Goal: Task Accomplishment & Management: Manage account settings

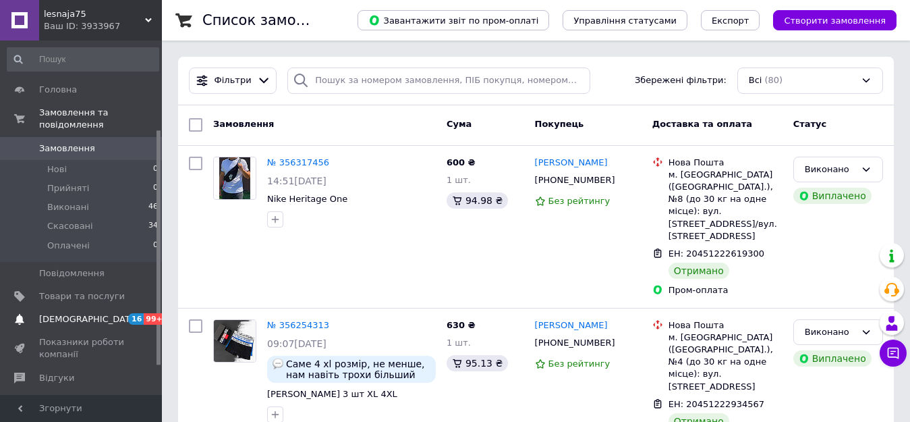
scroll to position [135, 0]
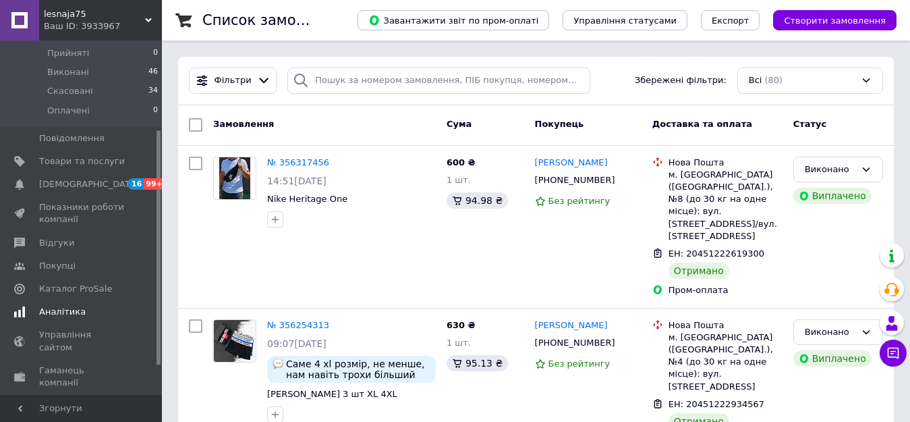
click at [65, 306] on span "Аналітика" at bounding box center [62, 312] width 47 height 12
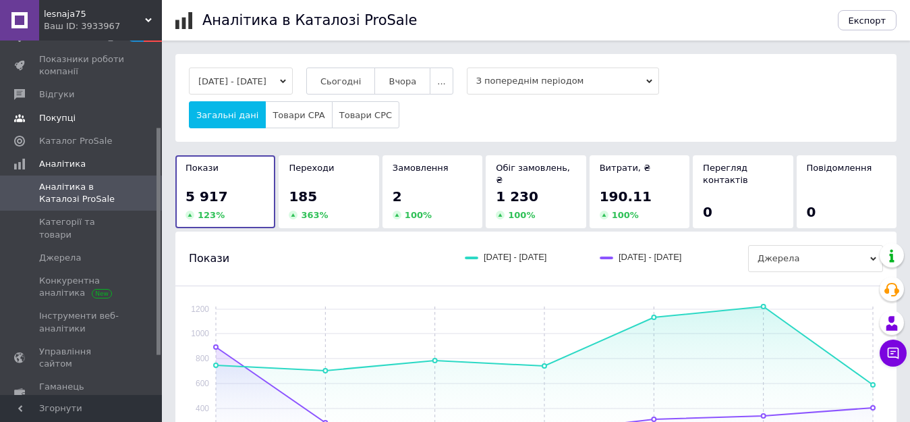
click at [101, 123] on span "Покупці" at bounding box center [82, 118] width 86 height 12
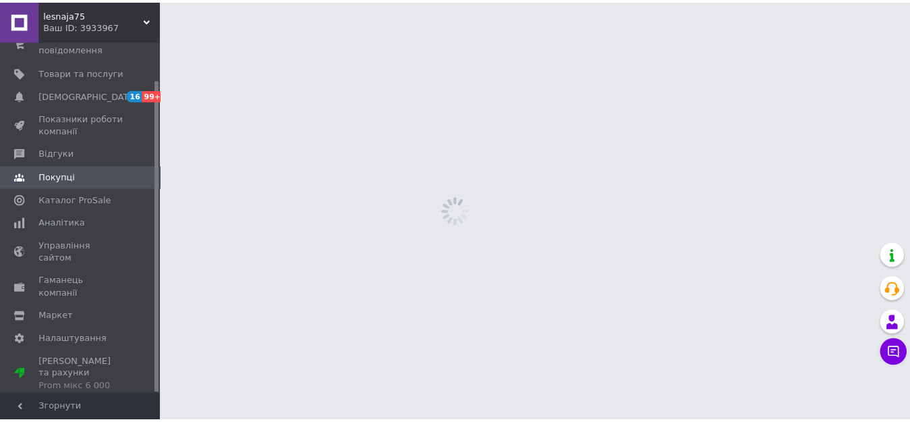
scroll to position [43, 0]
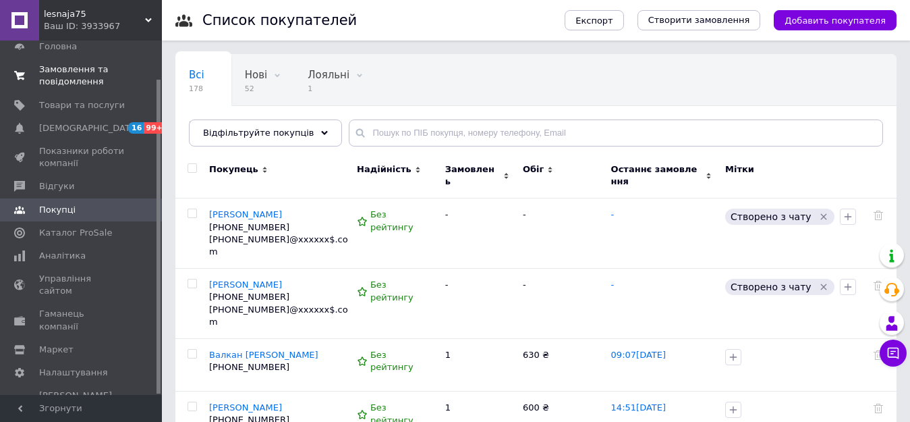
click at [84, 76] on span "Замовлення та повідомлення" at bounding box center [82, 75] width 86 height 24
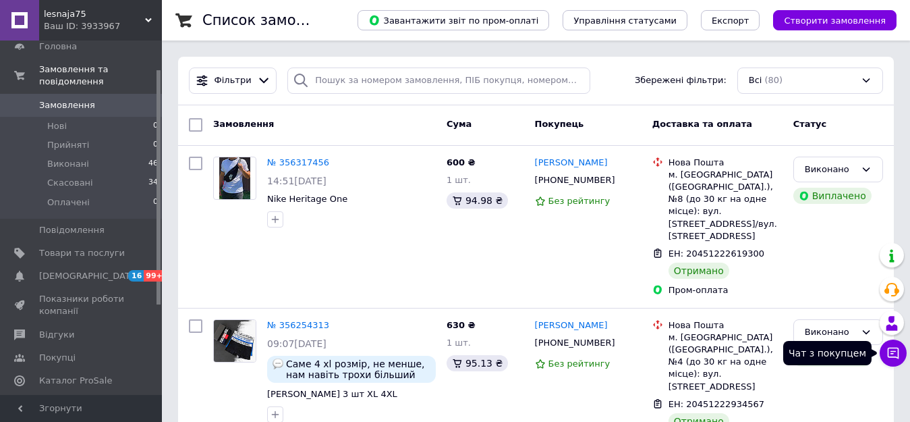
click at [899, 350] on icon at bounding box center [893, 353] width 11 height 11
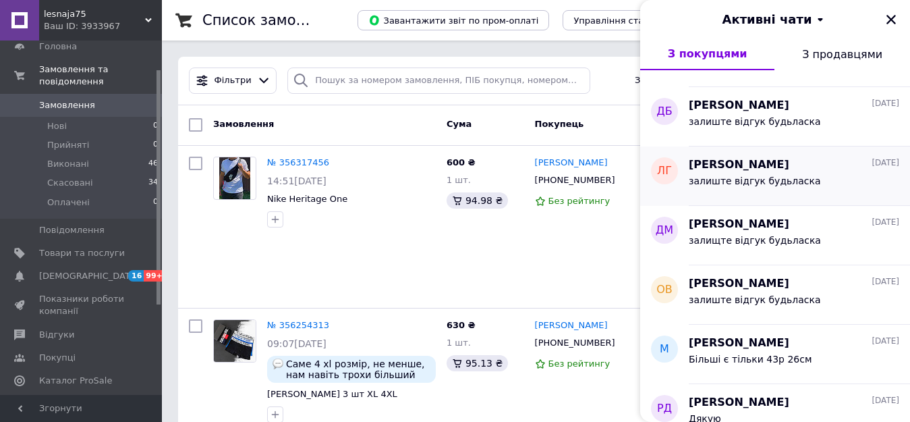
scroll to position [135, 0]
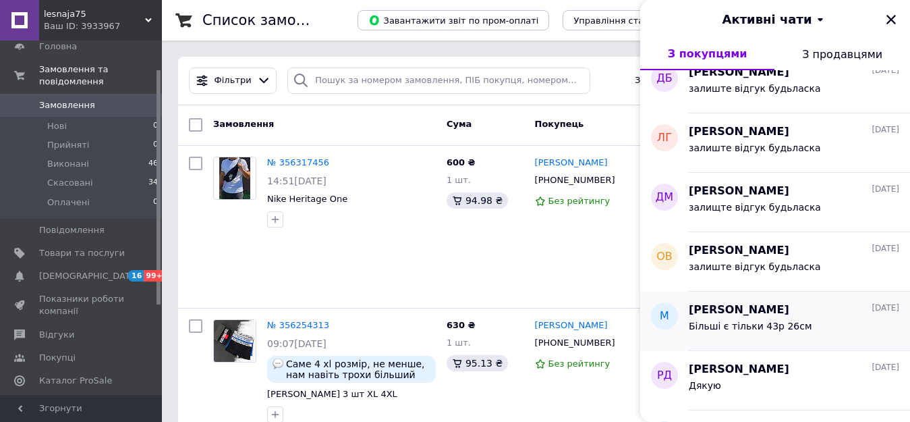
click at [767, 331] on div "Більші є тільки 43р 26см" at bounding box center [750, 330] width 123 height 19
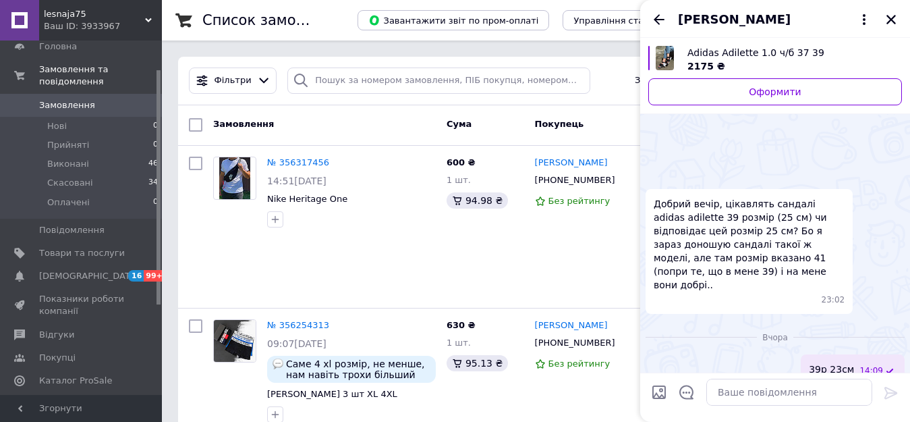
scroll to position [40, 0]
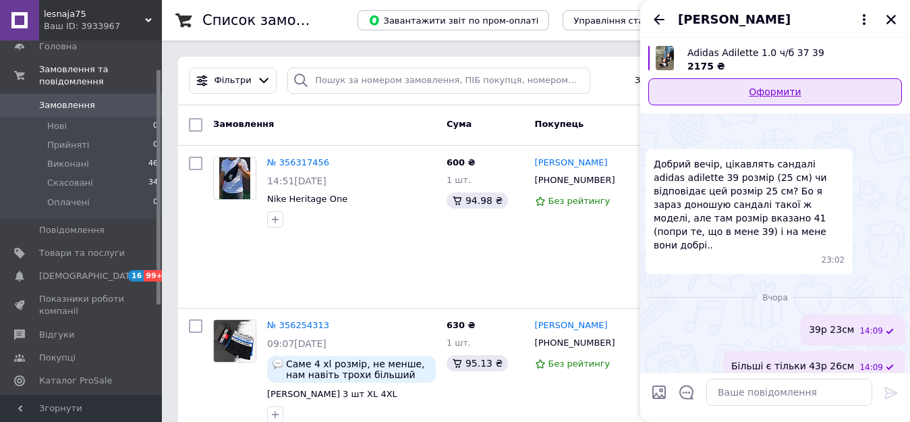
click at [780, 88] on link "Оформити" at bounding box center [776, 91] width 254 height 27
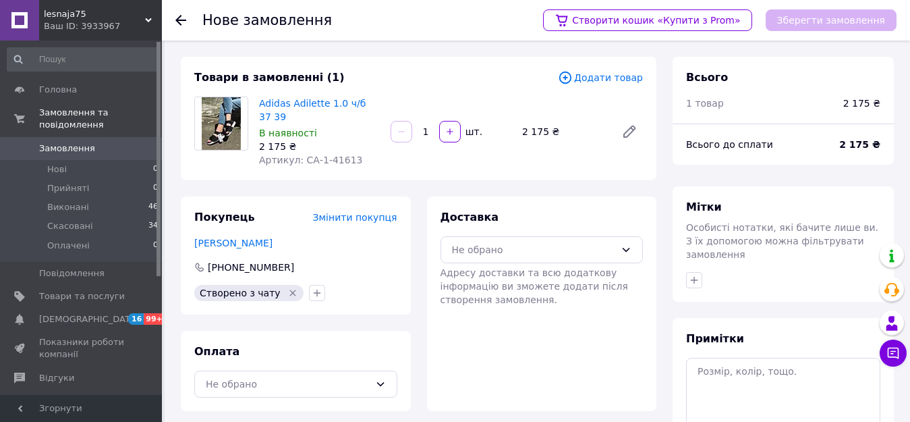
click at [601, 76] on span "Додати товар" at bounding box center [600, 77] width 85 height 15
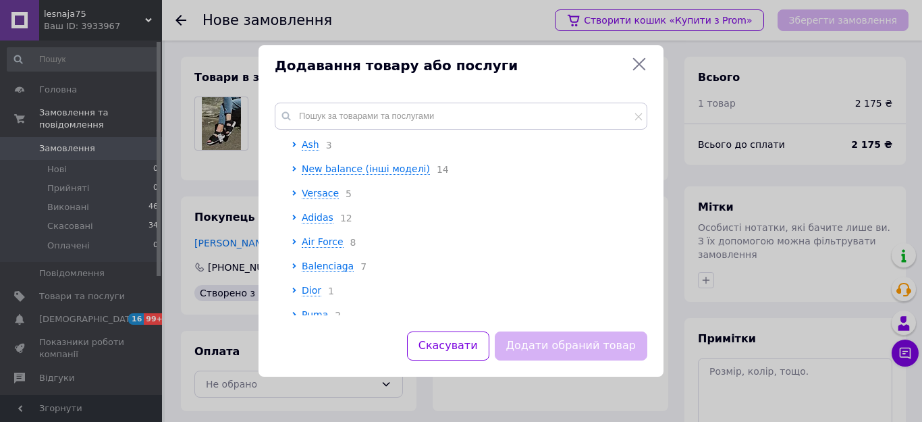
scroll to position [2432, 0]
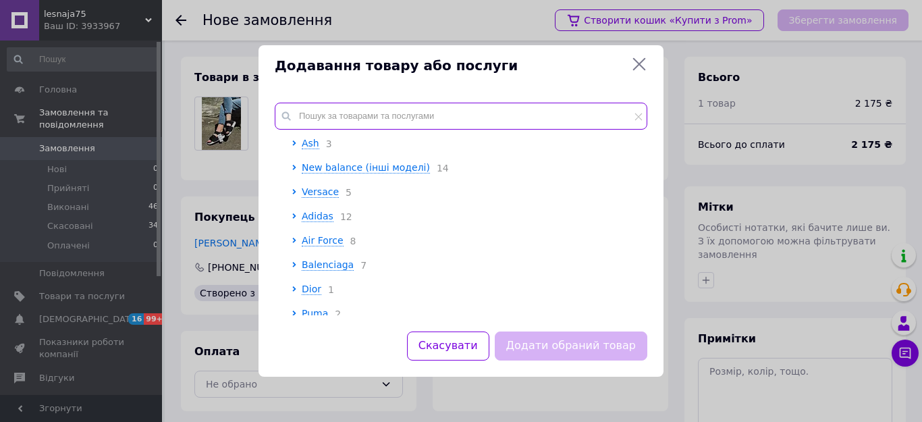
click at [462, 116] on input "text" at bounding box center [461, 116] width 373 height 27
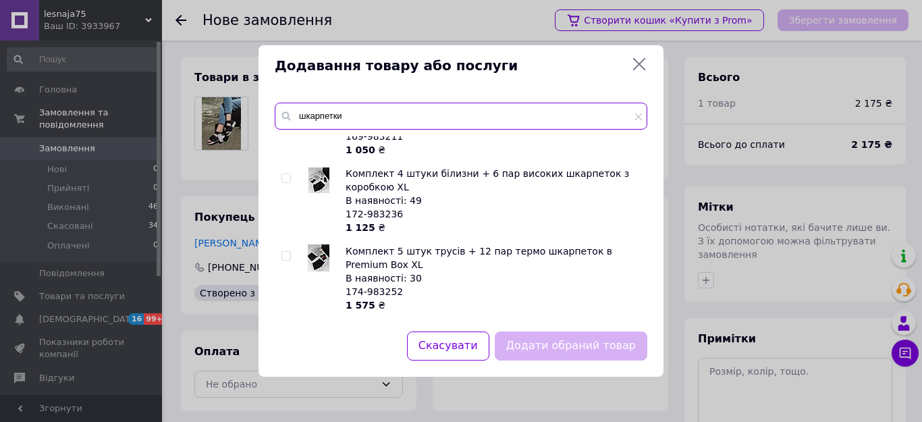
scroll to position [4116, 0]
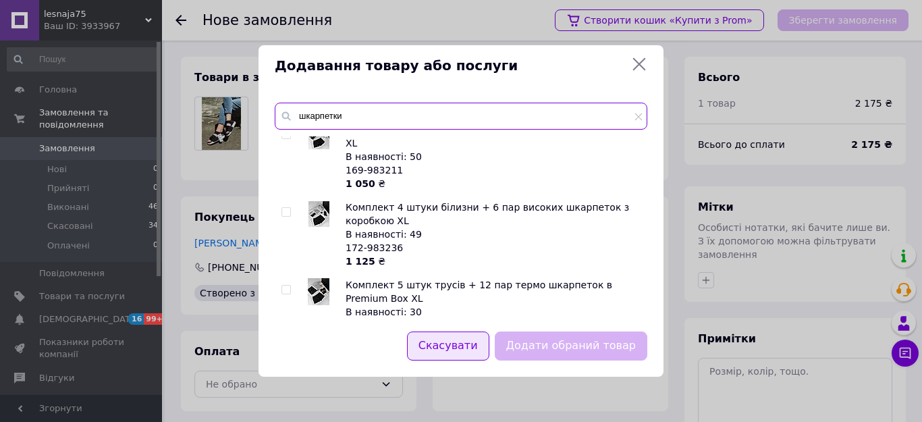
type input "шкарпетки"
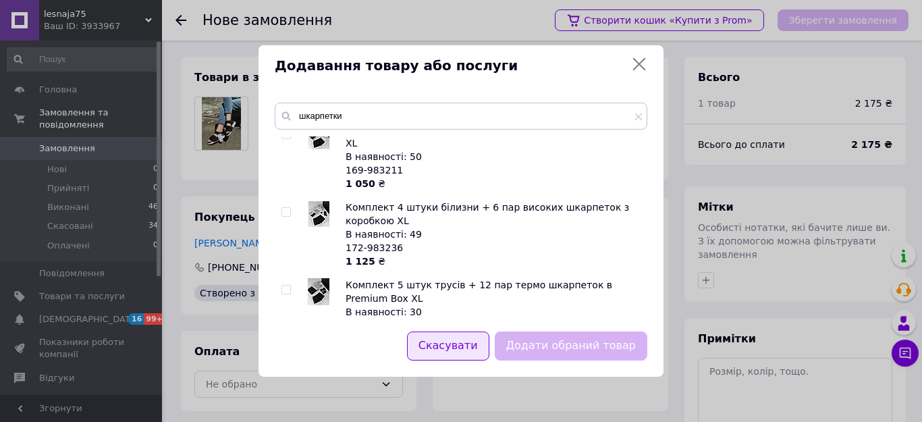
click at [470, 346] on button "Скасувати" at bounding box center [448, 345] width 82 height 29
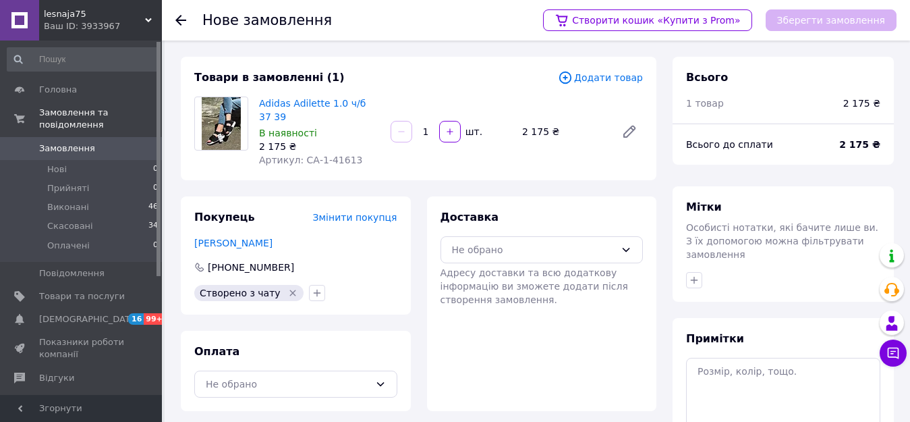
click at [609, 78] on span "Додати товар" at bounding box center [600, 77] width 85 height 15
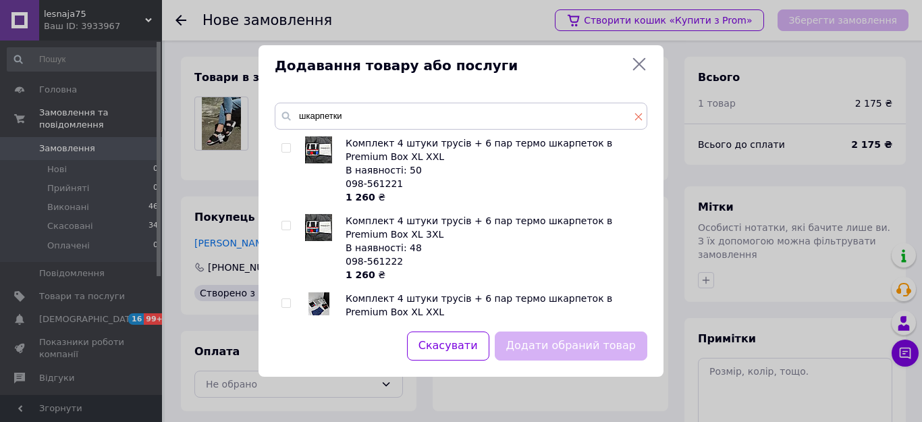
click at [636, 117] on icon at bounding box center [638, 117] width 8 height 8
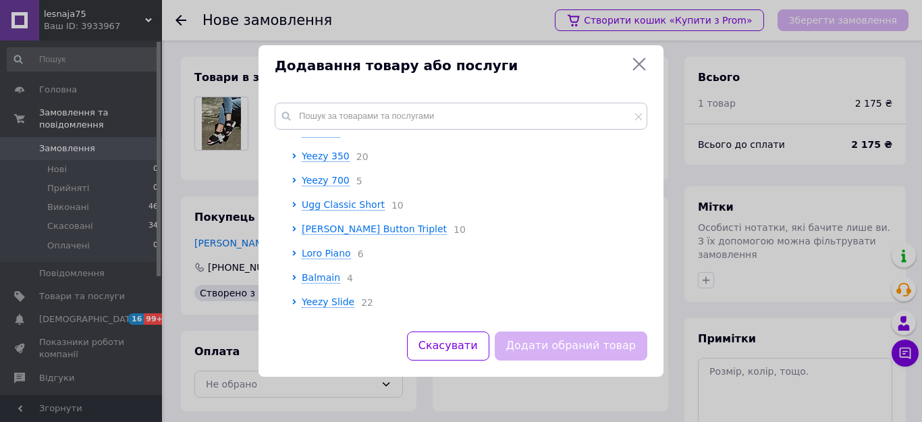
scroll to position [3137, 0]
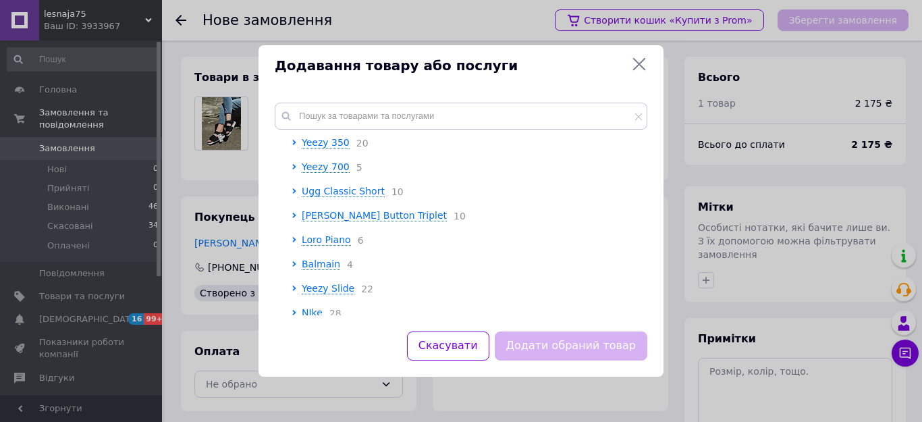
drag, startPoint x: 642, startPoint y: 303, endPoint x: 648, endPoint y: 316, distance: 14.8
click at [648, 316] on div "Коренева група 🎁 Подарункове пакування 14 Кросівки РОЗПРОДАЖ 7 Зимовий РОЗПРОДА…" at bounding box center [460, 208] width 405 height 245
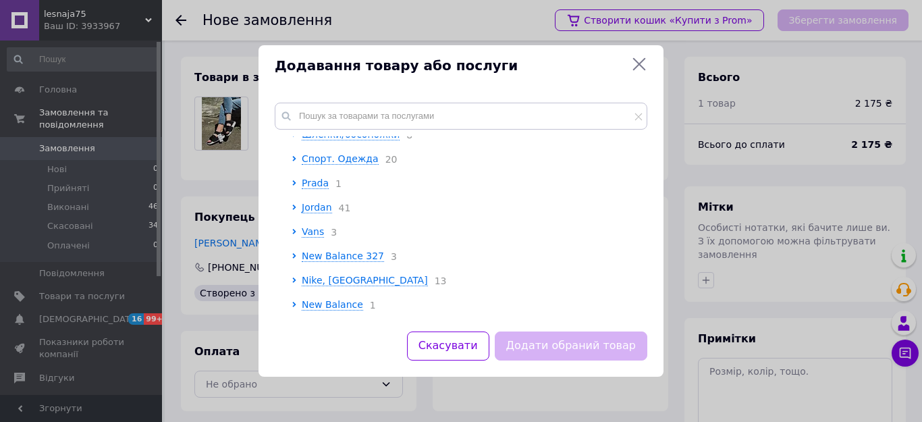
scroll to position [1450, 0]
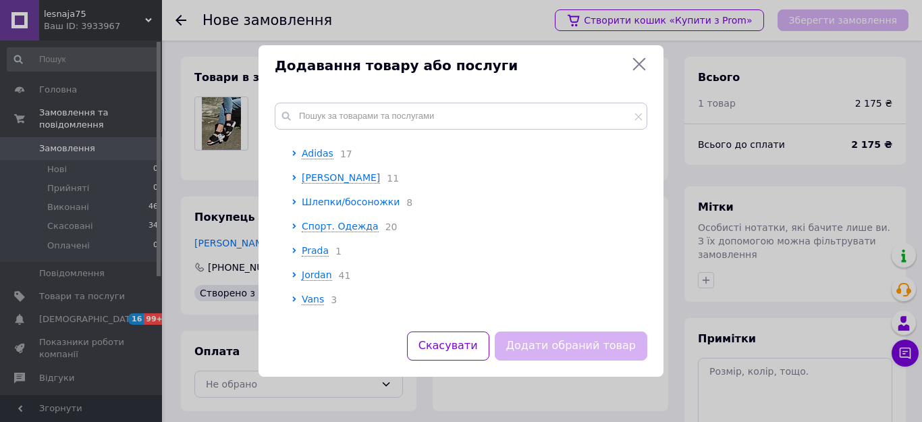
click at [375, 197] on span "Шлепки/босоножки" at bounding box center [351, 201] width 98 height 11
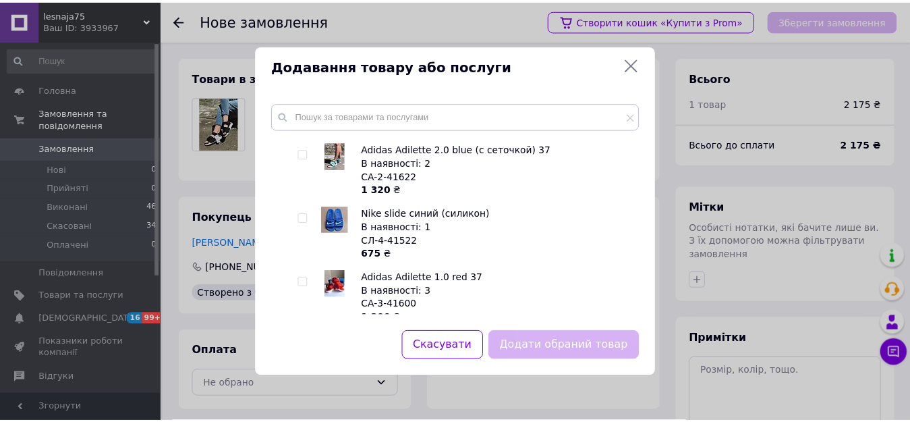
scroll to position [2530, 0]
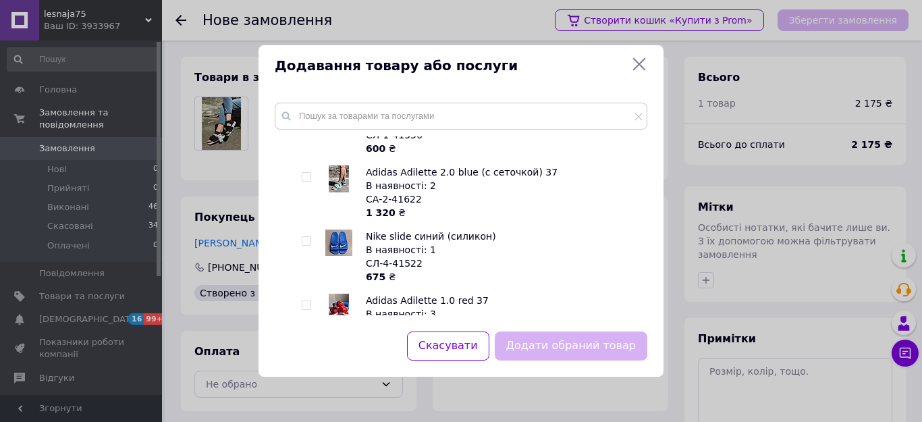
click at [305, 237] on input "checkbox" at bounding box center [306, 241] width 9 height 9
checkbox input "true"
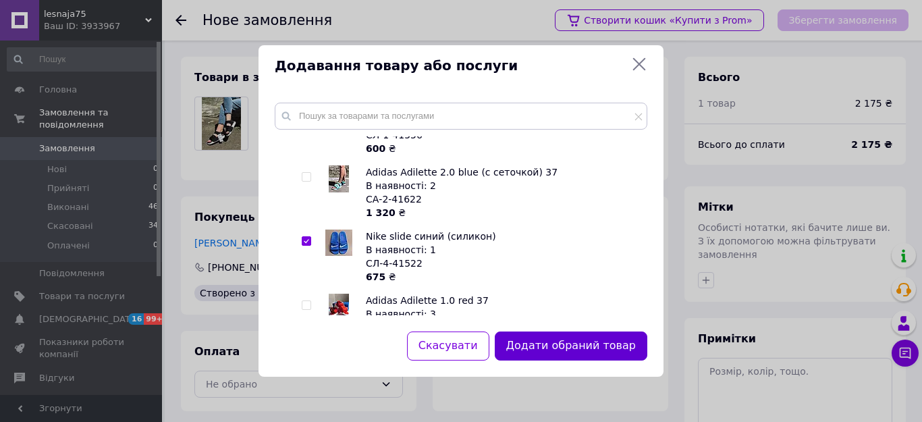
click at [553, 348] on button "Додати обраний товар" at bounding box center [571, 345] width 153 height 29
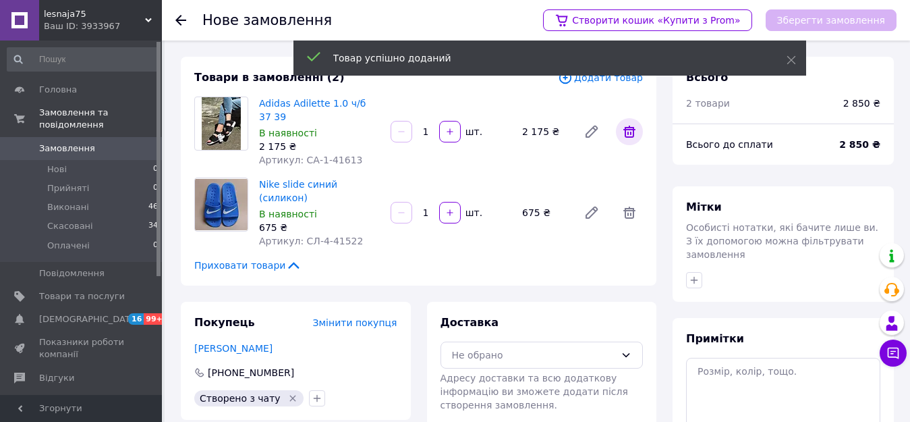
click at [627, 123] on icon at bounding box center [630, 131] width 16 height 16
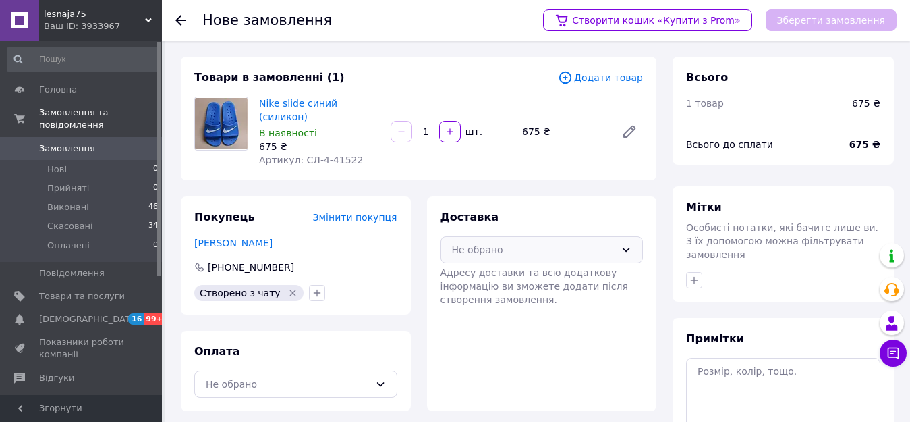
click at [472, 242] on div "Не обрано" at bounding box center [534, 249] width 164 height 15
click at [478, 272] on span "Нова Пошта (платна)" at bounding box center [552, 278] width 160 height 13
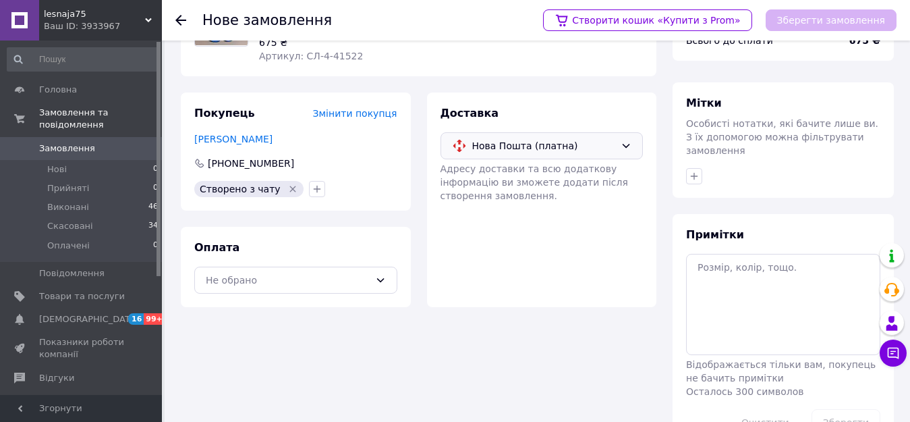
scroll to position [134, 0]
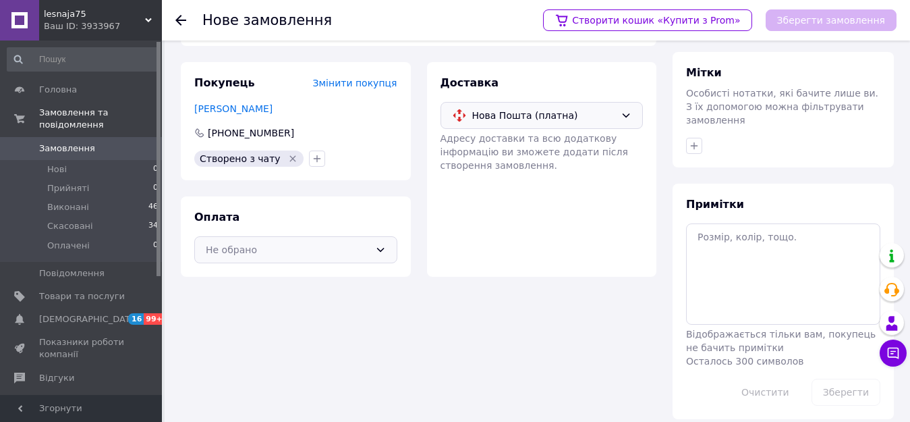
click at [234, 242] on div "Не обрано" at bounding box center [288, 249] width 164 height 15
click at [244, 298] on span "Післяплата" at bounding box center [306, 304] width 160 height 13
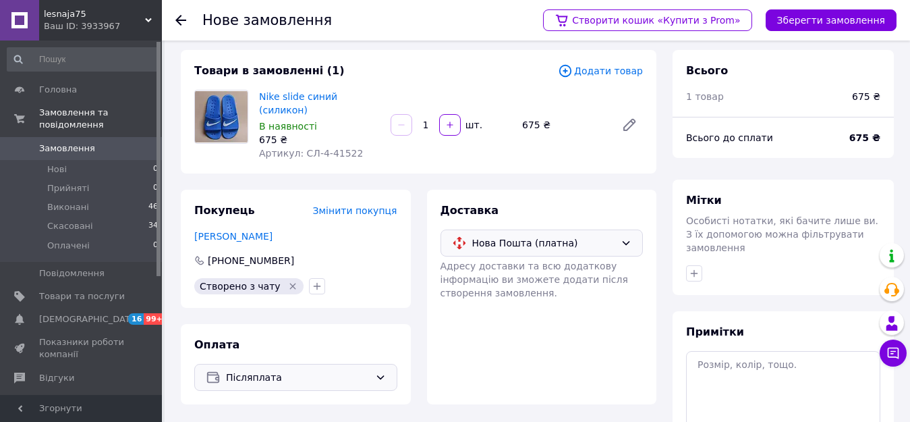
scroll to position [0, 0]
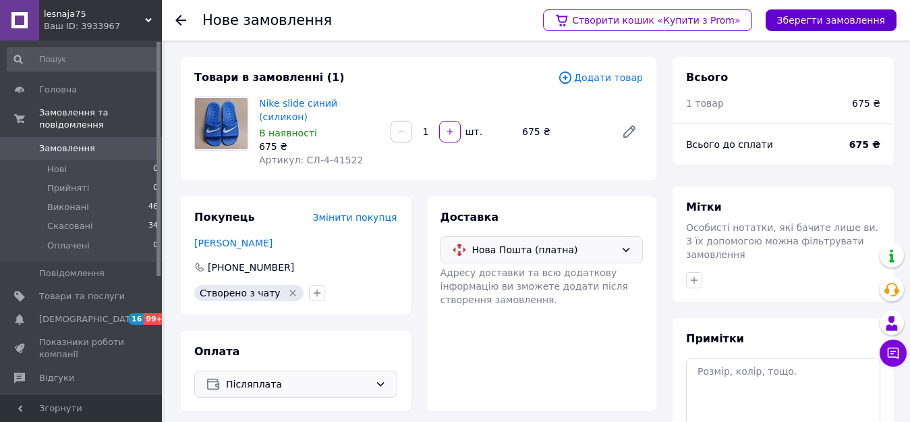
click at [815, 22] on button "Зберегти замовлення" at bounding box center [831, 20] width 131 height 22
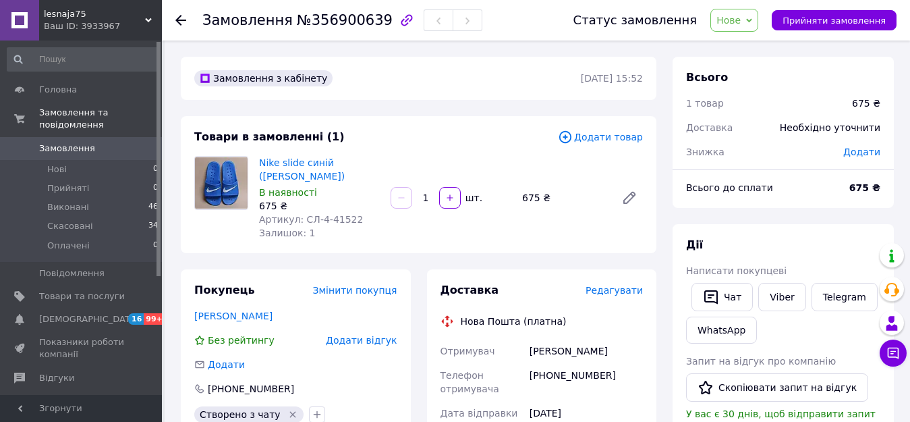
click at [736, 20] on span "Нове" at bounding box center [729, 20] width 24 height 11
click at [745, 47] on li "Прийнято" at bounding box center [742, 47] width 62 height 20
click at [180, 23] on use at bounding box center [180, 20] width 11 height 11
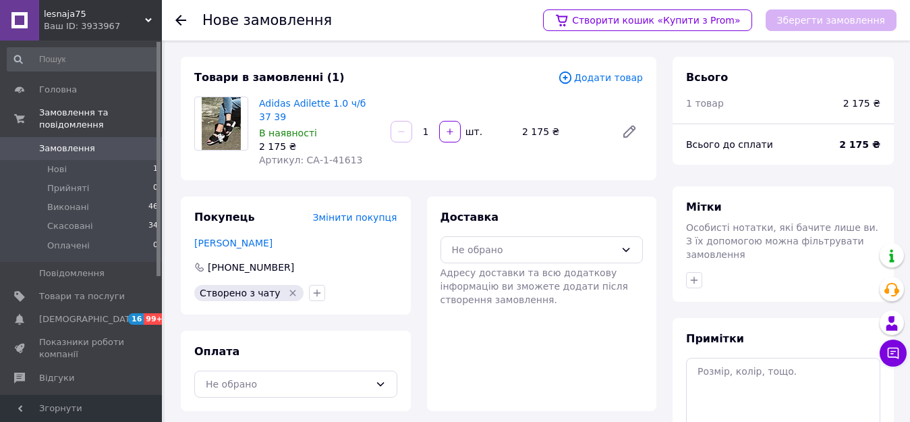
click at [177, 20] on use at bounding box center [180, 20] width 11 height 11
click at [178, 24] on icon at bounding box center [180, 20] width 11 height 11
click at [177, 22] on use at bounding box center [180, 20] width 11 height 11
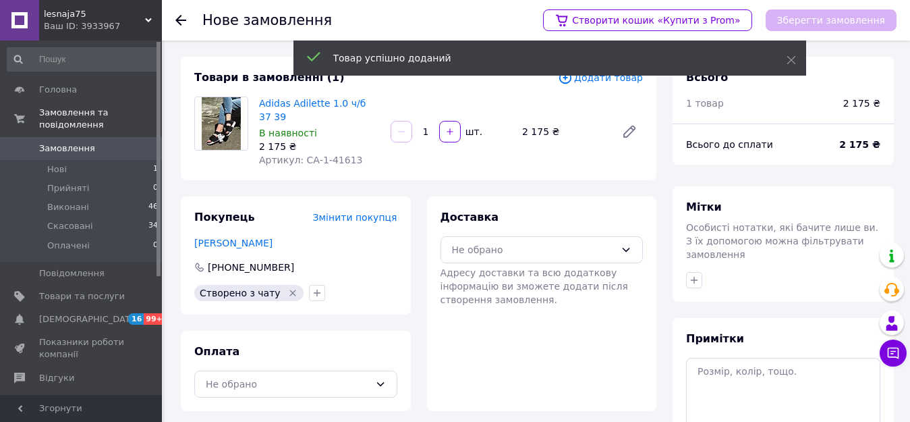
click at [181, 22] on icon at bounding box center [180, 20] width 11 height 11
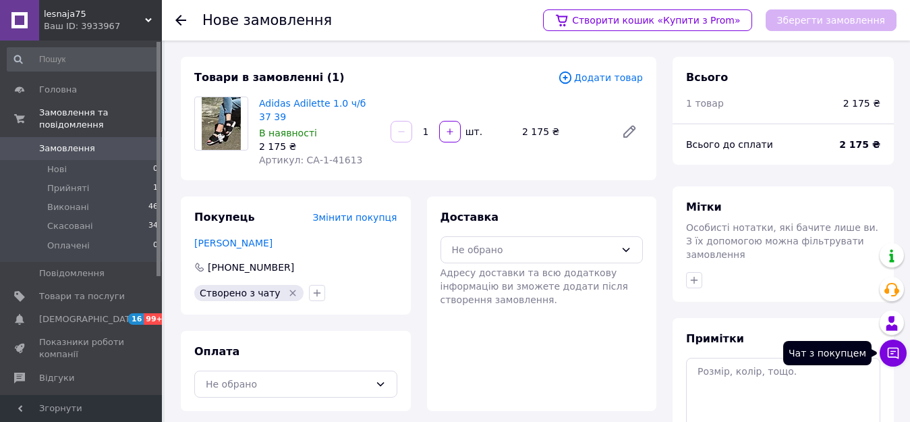
click at [891, 354] on icon at bounding box center [893, 353] width 11 height 11
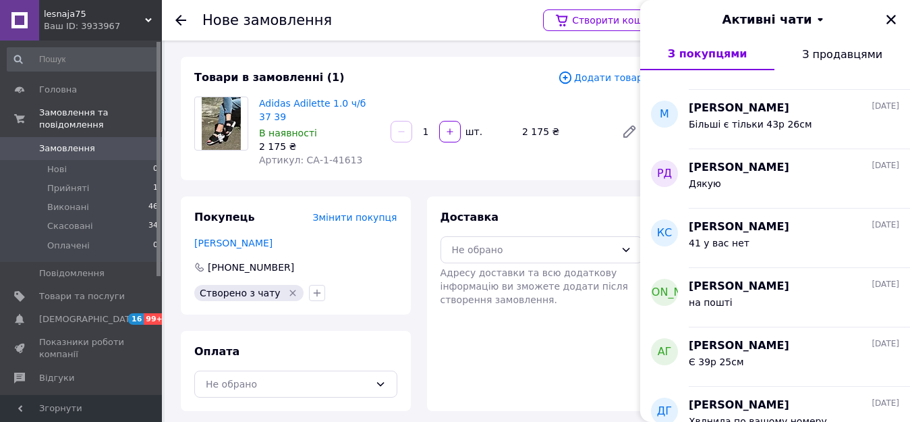
scroll to position [337, 0]
click at [768, 248] on div "41 у вас нет" at bounding box center [794, 245] width 211 height 22
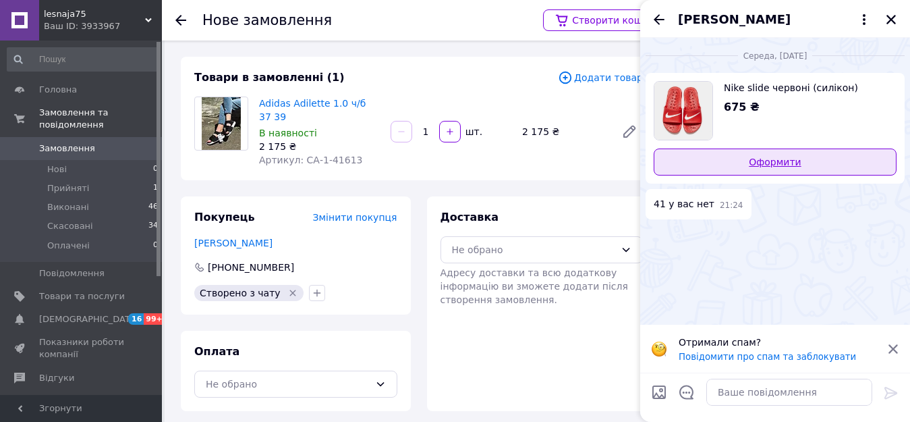
click at [802, 158] on link "Оформити" at bounding box center [775, 161] width 243 height 27
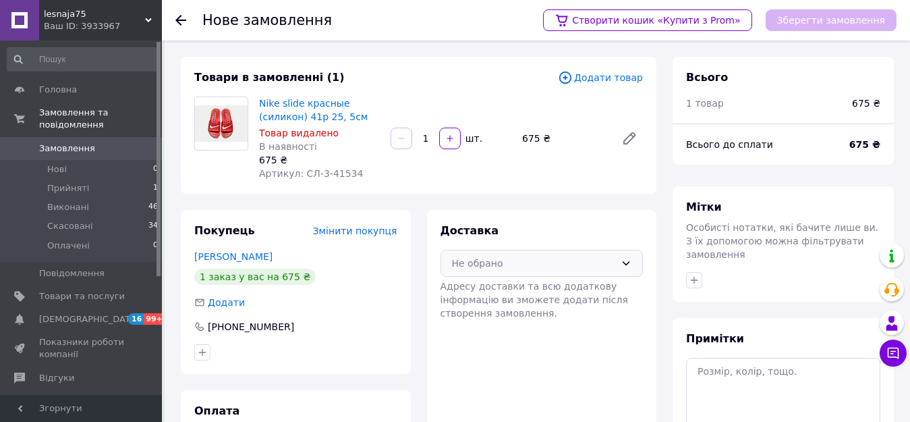
click at [586, 256] on div "Не обрано" at bounding box center [534, 263] width 164 height 15
click at [583, 295] on span "Нова Пошта (платна)" at bounding box center [552, 291] width 160 height 13
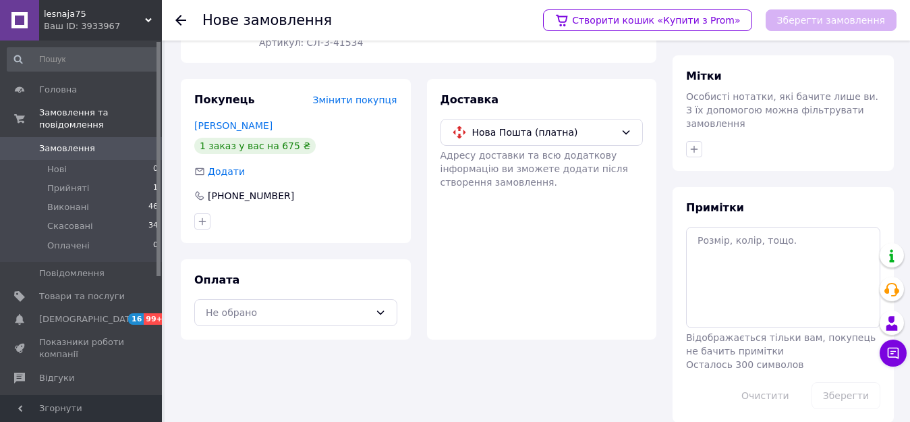
scroll to position [134, 0]
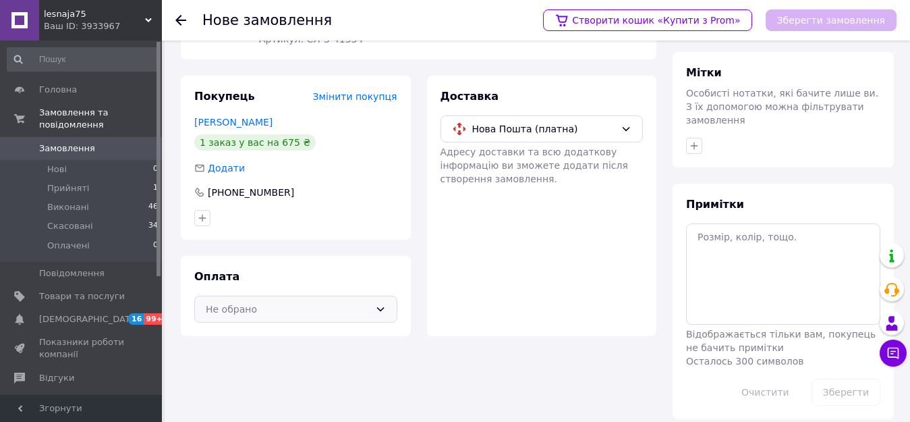
click at [380, 308] on icon at bounding box center [380, 309] width 11 height 11
click at [336, 359] on span "Післяплата" at bounding box center [306, 363] width 160 height 13
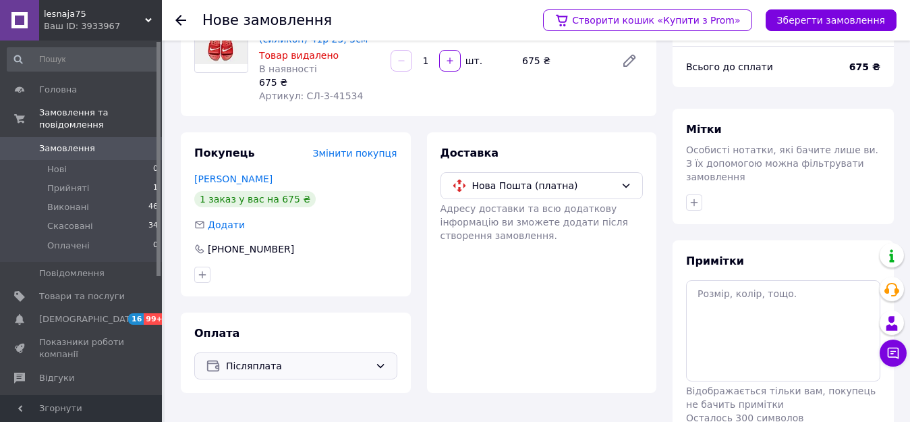
scroll to position [0, 0]
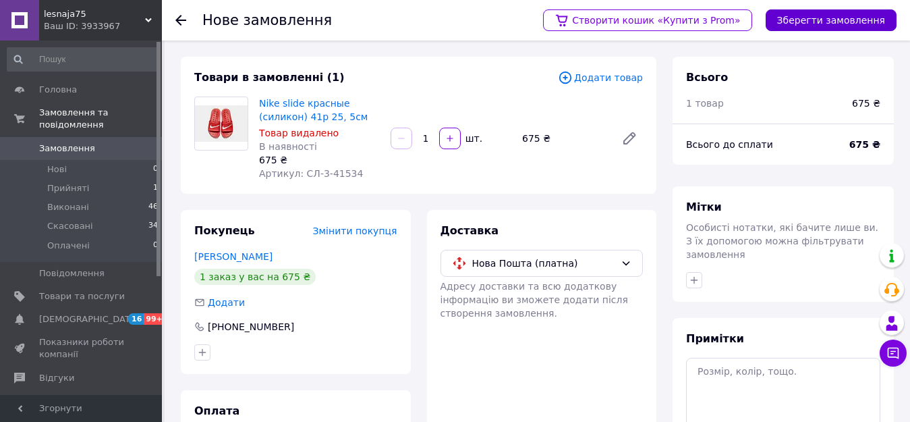
click at [809, 17] on button "Зберегти замовлення" at bounding box center [831, 20] width 131 height 22
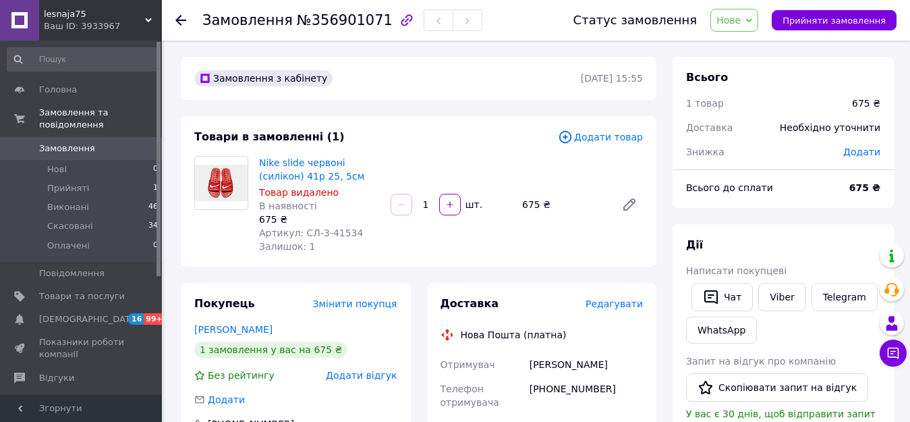
click at [741, 20] on span "Нове" at bounding box center [729, 20] width 24 height 11
click at [757, 45] on li "Прийнято" at bounding box center [742, 47] width 62 height 20
click at [179, 20] on use at bounding box center [180, 20] width 11 height 11
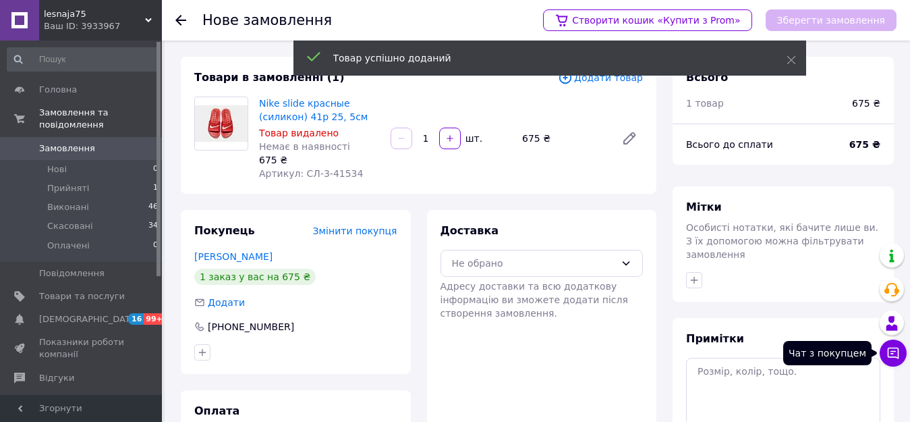
click at [896, 353] on icon at bounding box center [893, 352] width 13 height 13
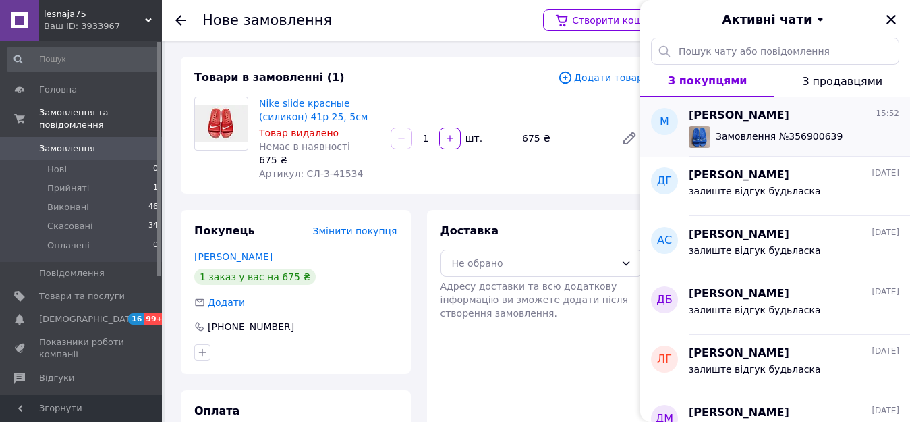
click at [769, 148] on div "Марина Юрас 15:52 Замовлення № 356900639" at bounding box center [799, 126] width 221 height 59
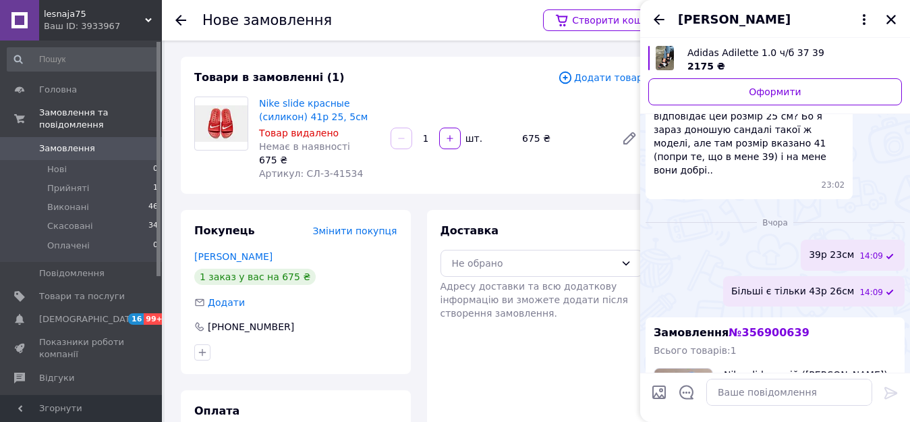
scroll to position [215, 0]
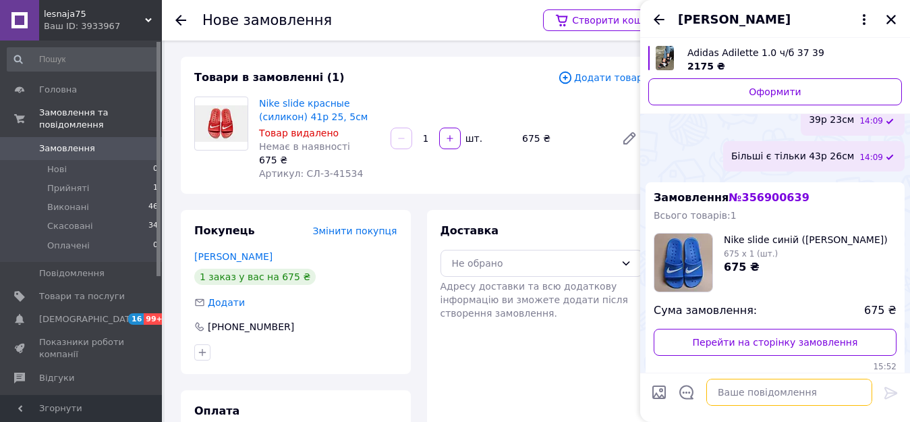
click at [767, 387] on textarea at bounding box center [790, 392] width 166 height 27
type textarea "прошу не видалять висилать не буду"
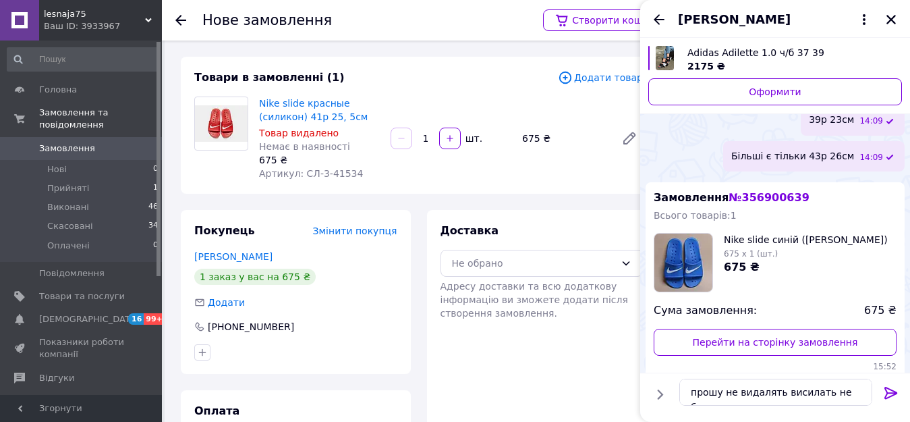
click at [888, 389] on icon at bounding box center [891, 393] width 16 height 16
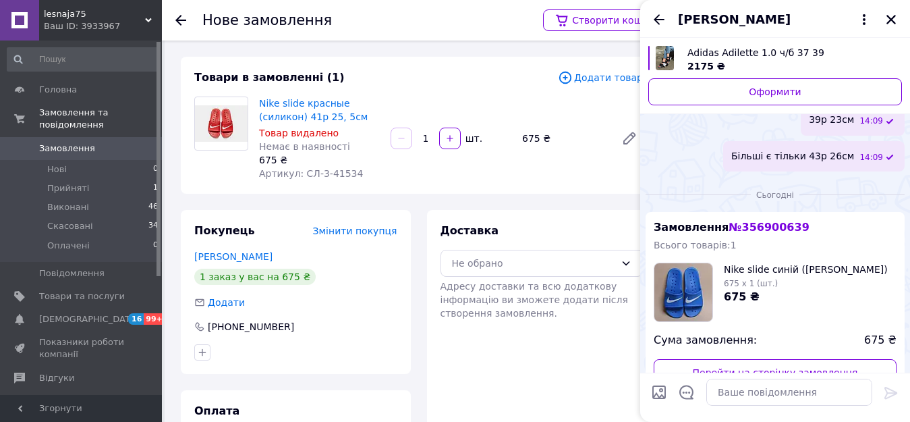
scroll to position [294, 0]
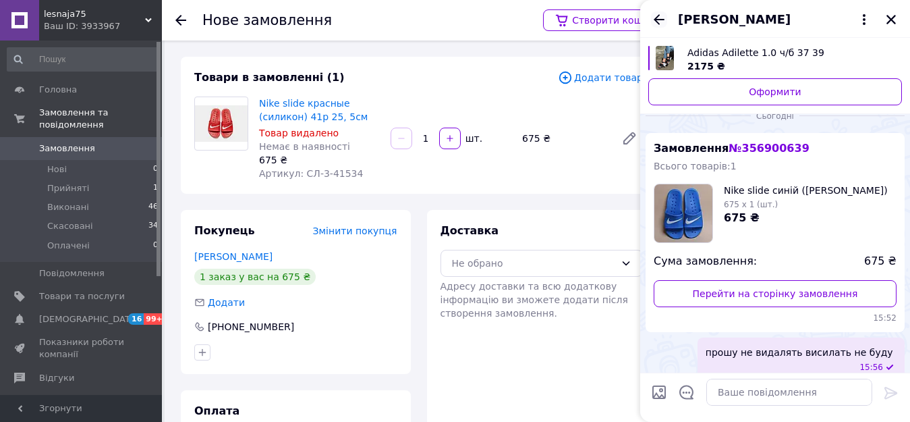
click at [658, 18] on icon "Назад" at bounding box center [659, 19] width 16 height 16
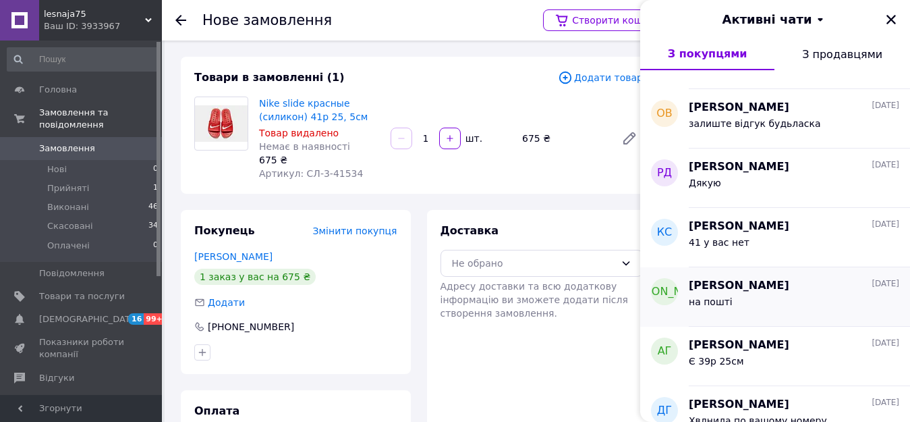
scroll to position [405, 0]
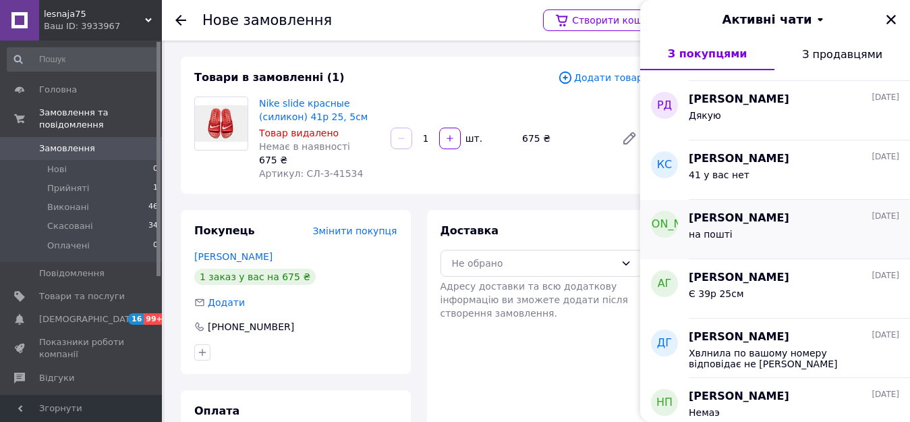
click at [745, 294] on div "Є 39р 25см" at bounding box center [794, 296] width 211 height 22
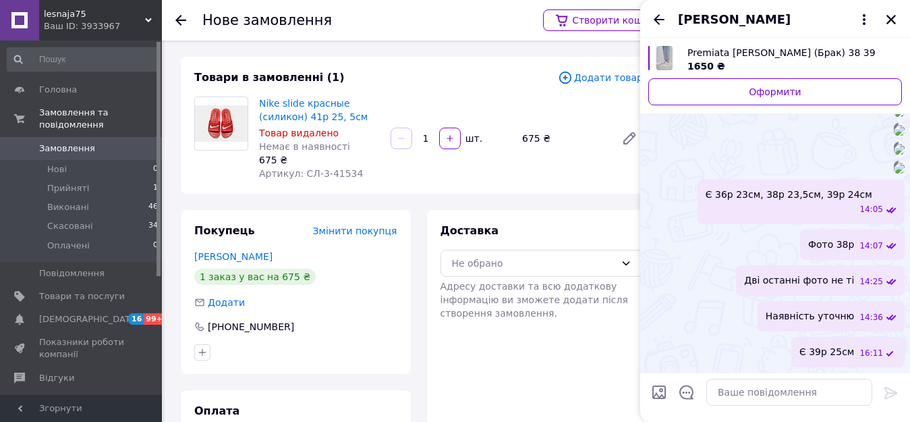
scroll to position [1086, 0]
click at [658, 20] on icon "Назад" at bounding box center [659, 19] width 16 height 16
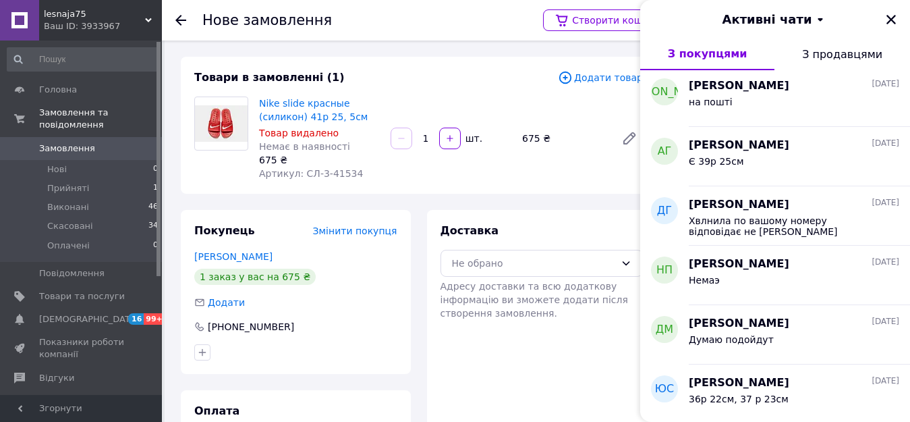
scroll to position [540, 0]
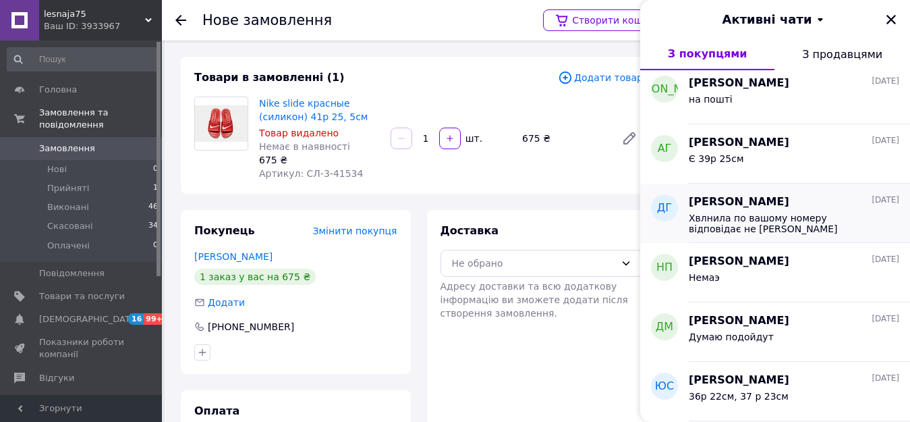
click at [758, 229] on span "Хвлнила по вашому номеру відповідає не [PERSON_NAME]" at bounding box center [785, 224] width 192 height 22
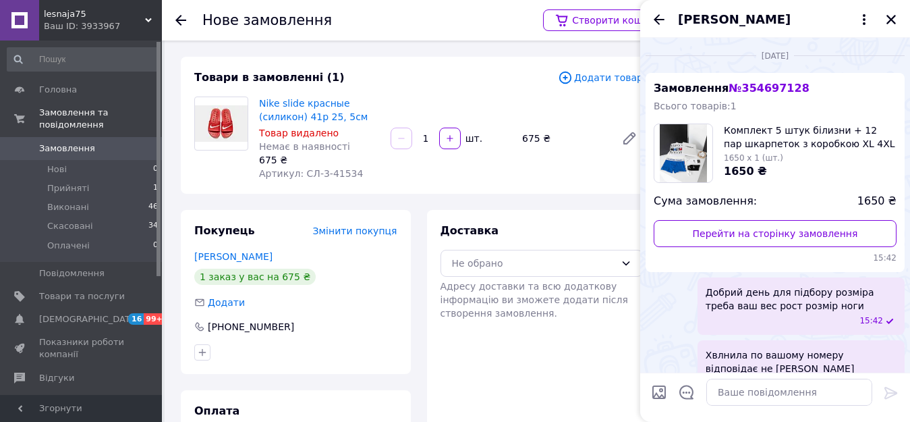
scroll to position [30, 0]
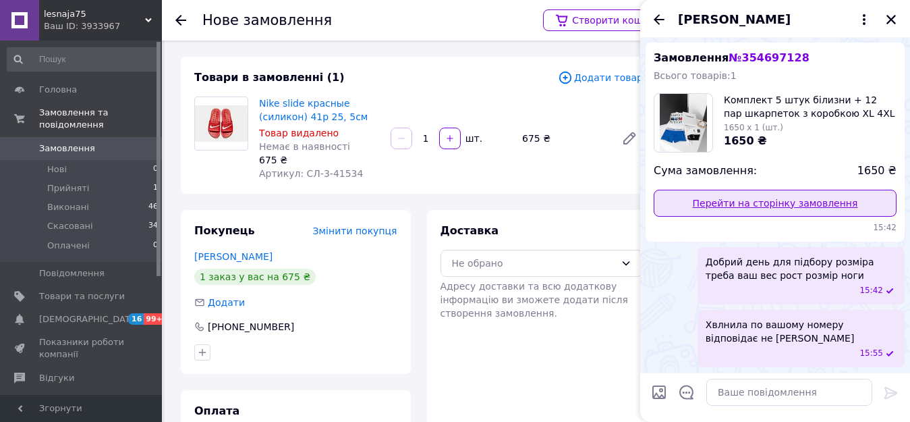
click at [759, 206] on link "Перейти на сторінку замовлення" at bounding box center [775, 203] width 243 height 27
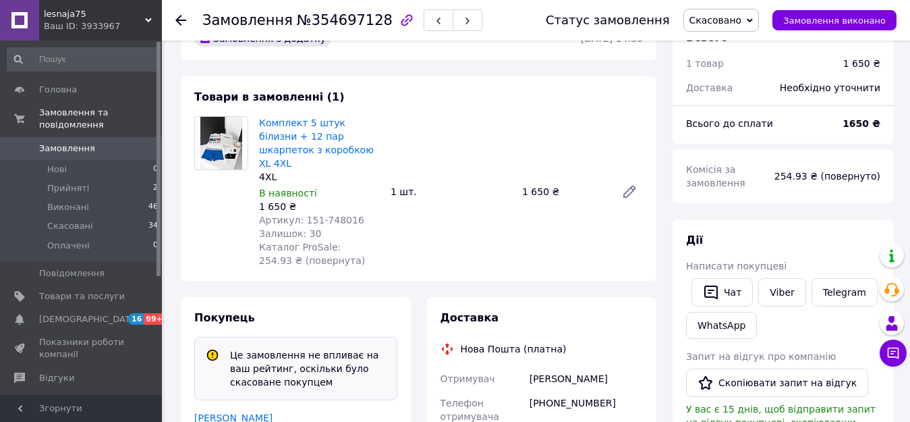
scroll to position [67, 0]
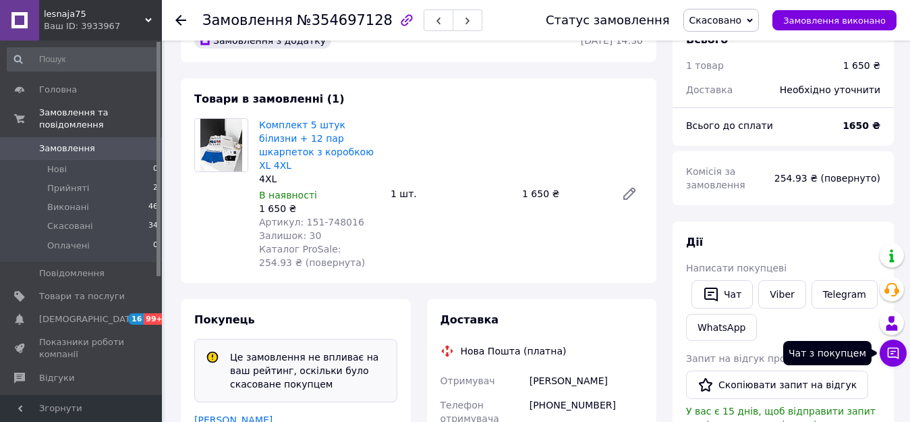
click at [890, 354] on icon at bounding box center [893, 352] width 13 height 13
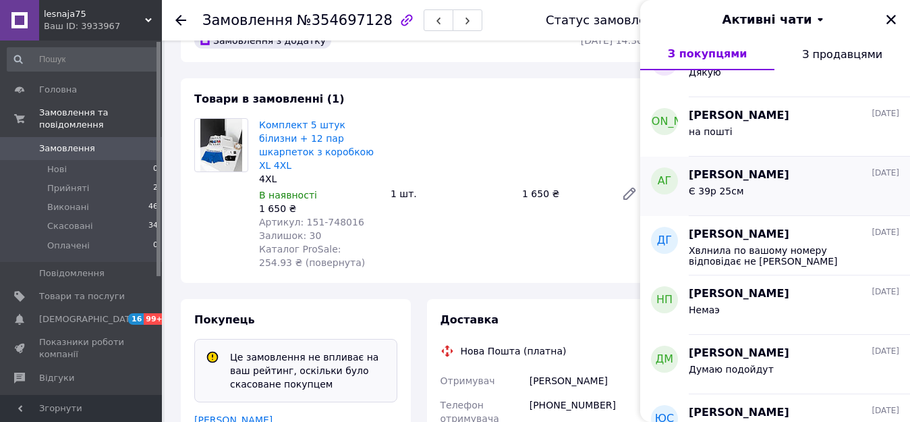
scroll to position [540, 0]
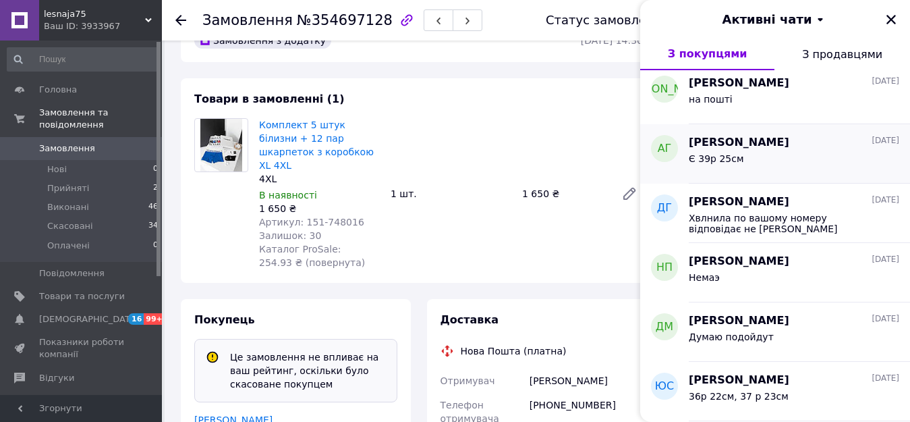
click at [754, 287] on div "Немаэ" at bounding box center [794, 280] width 211 height 22
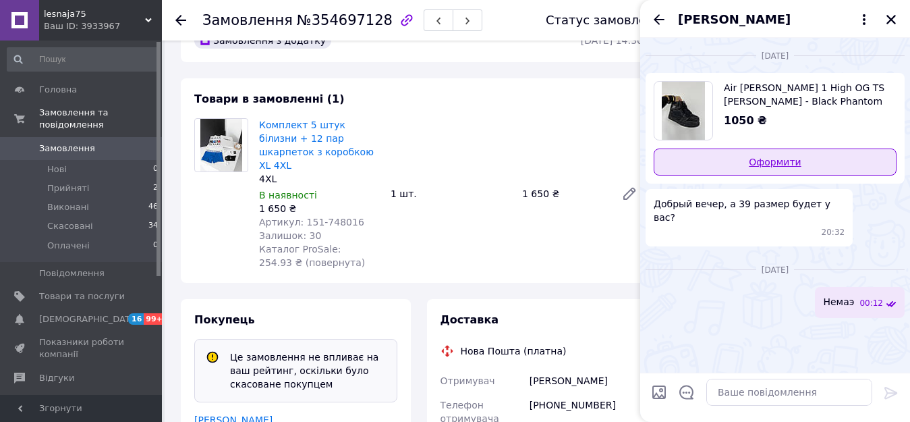
click at [755, 167] on link "Оформити" at bounding box center [775, 161] width 243 height 27
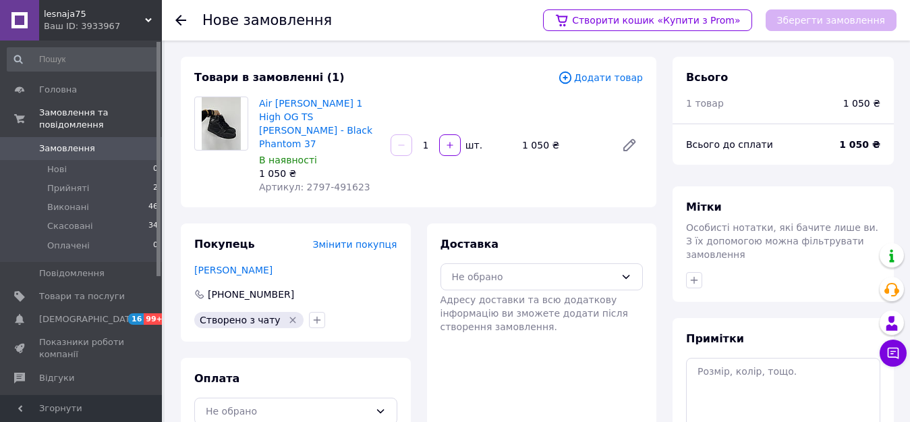
click at [610, 76] on span "Додати товар" at bounding box center [600, 77] width 85 height 15
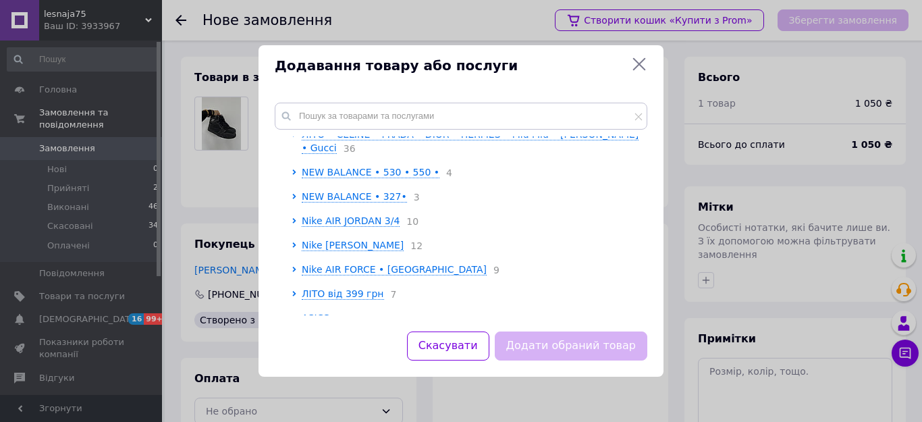
scroll to position [564, 0]
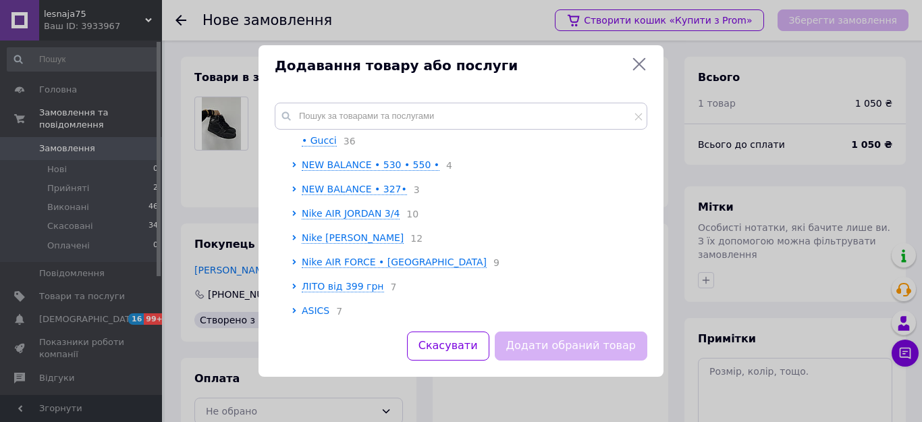
click at [348, 279] on div "ЛІТО від 399 грн 7" at bounding box center [471, 286] width 338 height 14
click at [327, 279] on div "ЛІТО від 399 грн 7" at bounding box center [471, 286] width 338 height 14
click at [326, 279] on div "ЛІТО від 399 грн 7" at bounding box center [471, 286] width 338 height 14
click at [306, 281] on span "ЛІТО від 399 грн" at bounding box center [343, 286] width 82 height 11
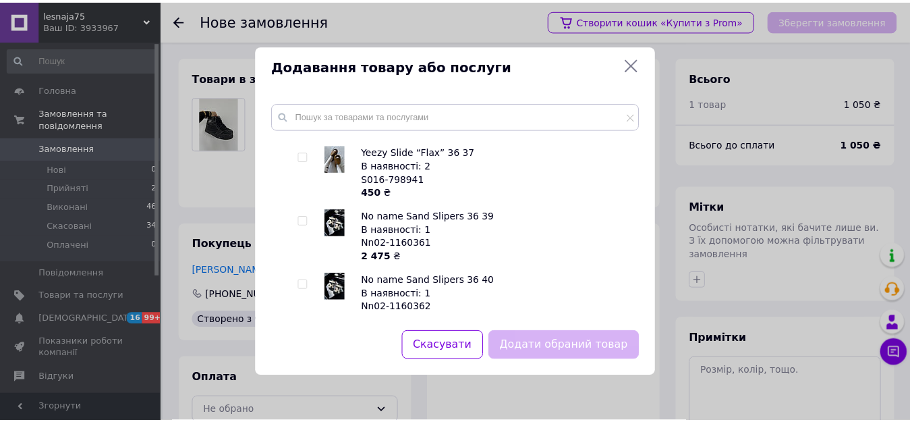
scroll to position [1104, 0]
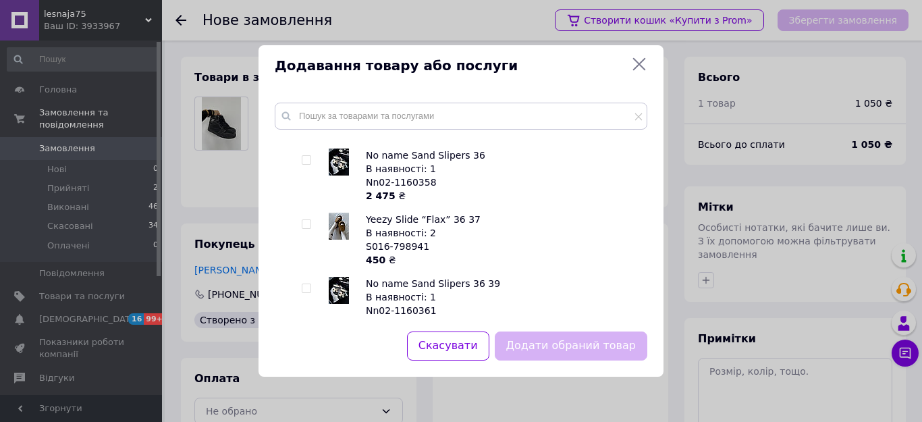
click at [306, 220] on input "checkbox" at bounding box center [306, 224] width 9 height 9
click at [305, 220] on input "checkbox" at bounding box center [306, 224] width 9 height 9
checkbox input "true"
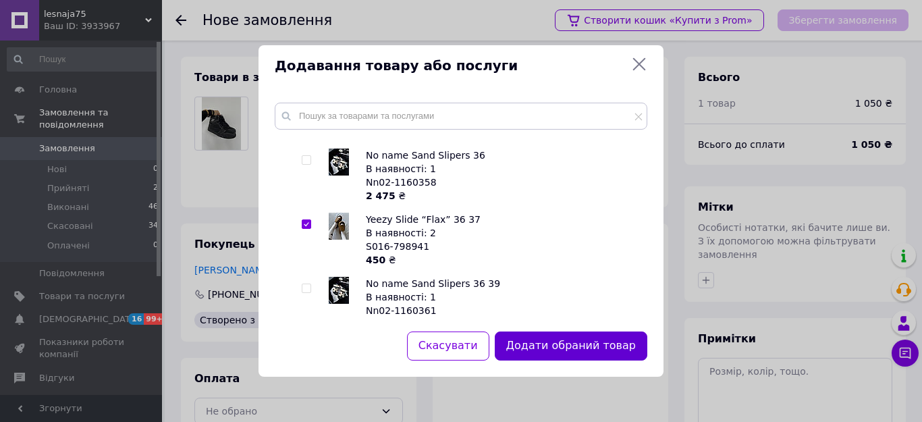
click at [590, 348] on button "Додати обраний товар" at bounding box center [571, 345] width 153 height 29
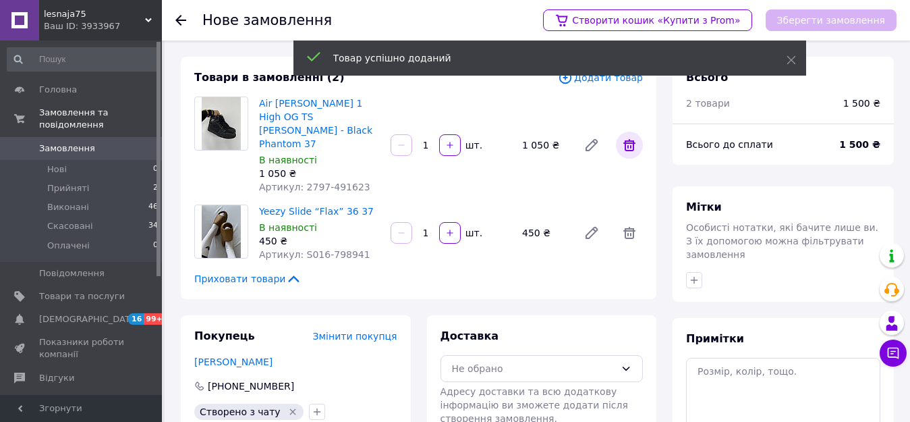
click at [628, 141] on icon at bounding box center [630, 145] width 16 height 16
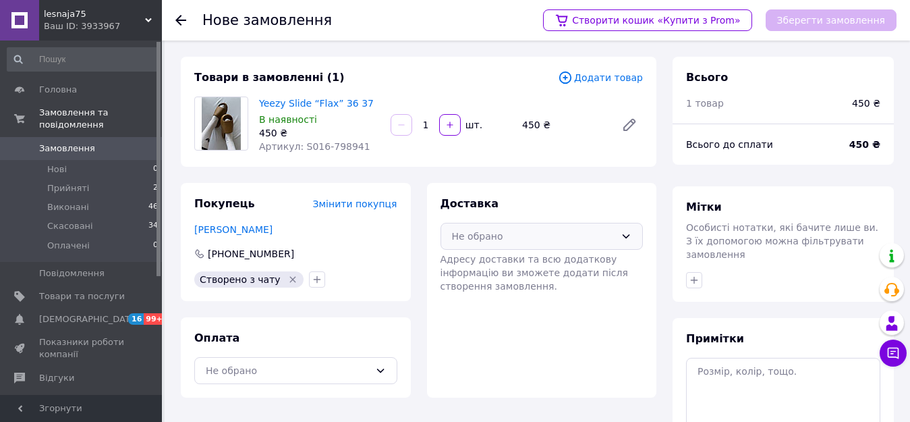
click at [474, 237] on div "Не обрано" at bounding box center [534, 236] width 164 height 15
click at [478, 266] on span "Нова Пошта (платна)" at bounding box center [552, 264] width 160 height 13
click at [358, 375] on div "Не обрано" at bounding box center [288, 370] width 164 height 15
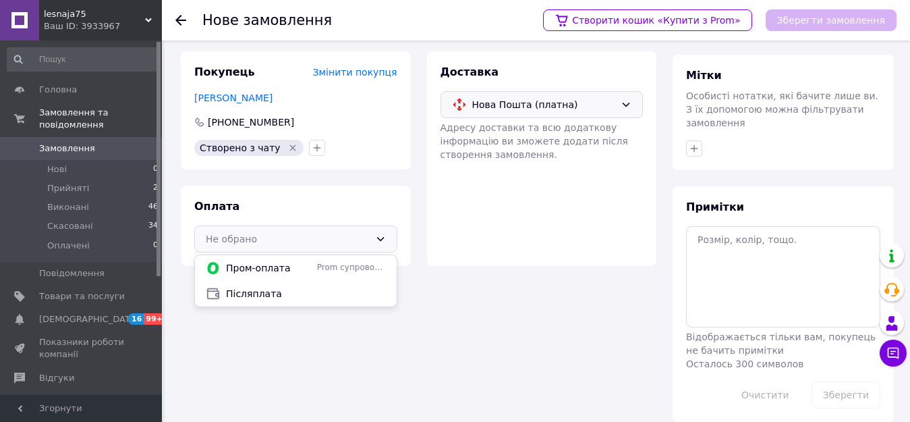
scroll to position [134, 0]
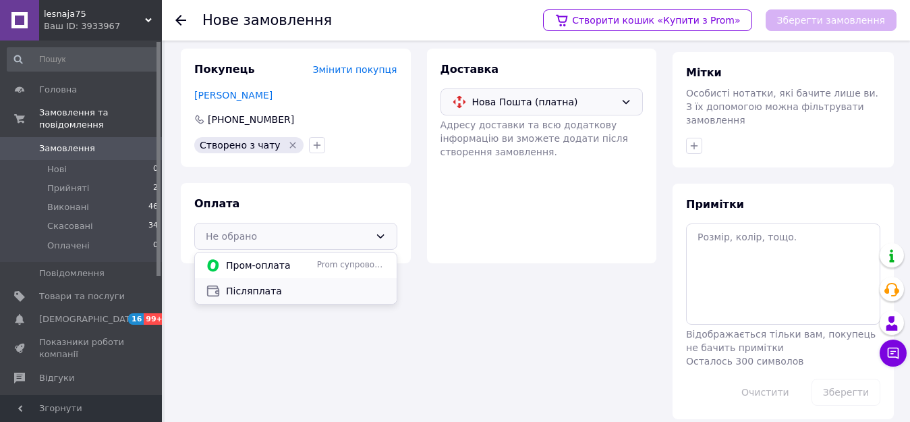
click at [359, 287] on span "Післяплата" at bounding box center [306, 290] width 160 height 13
click at [359, 287] on div "Товари в замовленні (1) Додати товар Yeezy Slide “Flax” 36 37 В наявності 450 ₴…" at bounding box center [419, 170] width 492 height 497
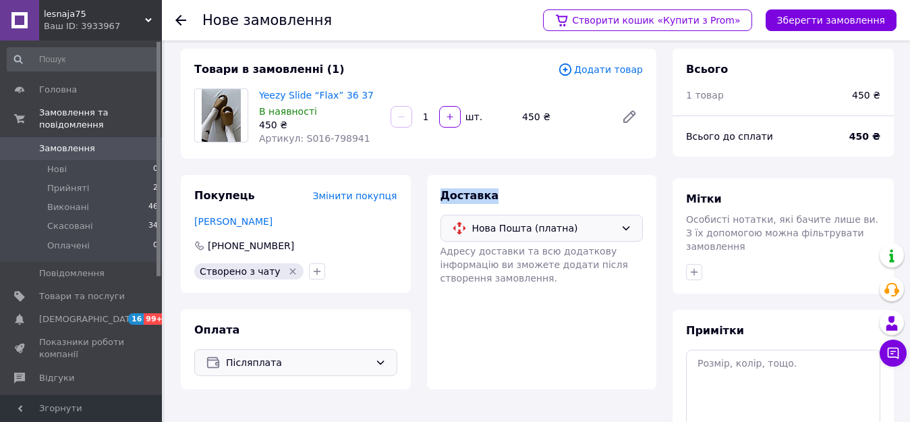
scroll to position [0, 0]
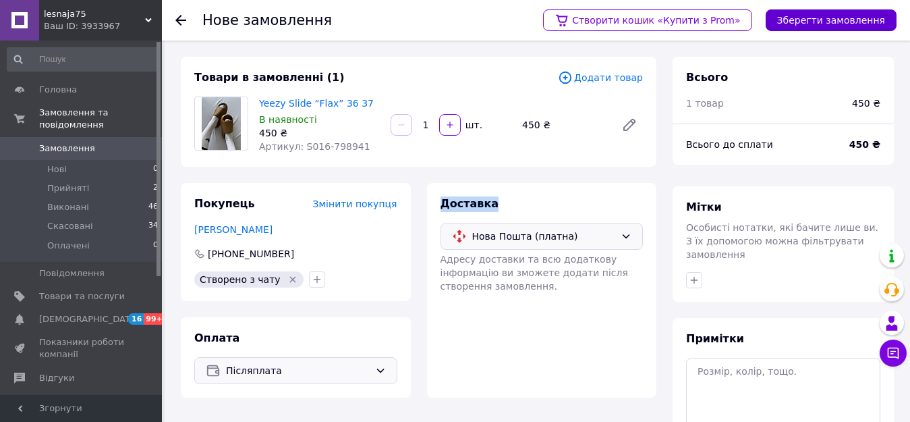
click at [804, 14] on button "Зберегти замовлення" at bounding box center [831, 20] width 131 height 22
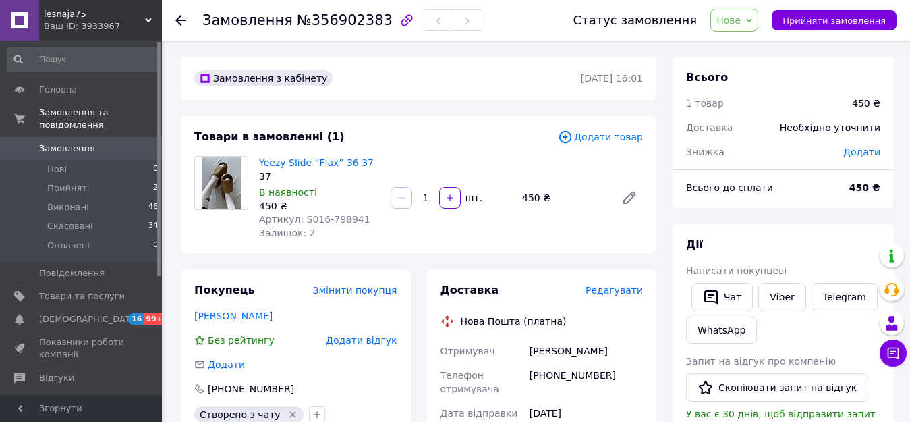
click at [741, 22] on span "Нове" at bounding box center [729, 20] width 24 height 11
click at [746, 47] on li "Прийнято" at bounding box center [742, 47] width 62 height 20
click at [181, 24] on icon at bounding box center [180, 20] width 11 height 11
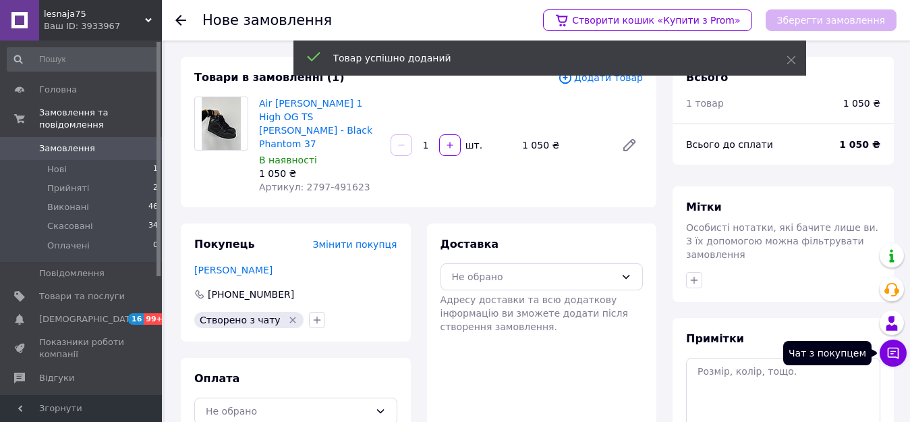
click at [896, 348] on icon at bounding box center [893, 353] width 11 height 11
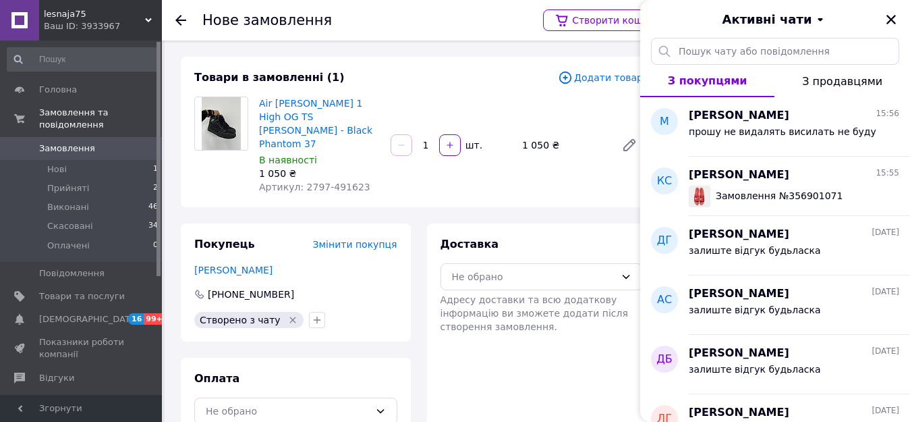
click at [180, 22] on icon at bounding box center [180, 20] width 11 height 11
click at [180, 22] on div "Нове замовлення Створити кошик «Купити з Prom» Зберегти замовлення Товари в зам…" at bounding box center [455, 285] width 910 height 570
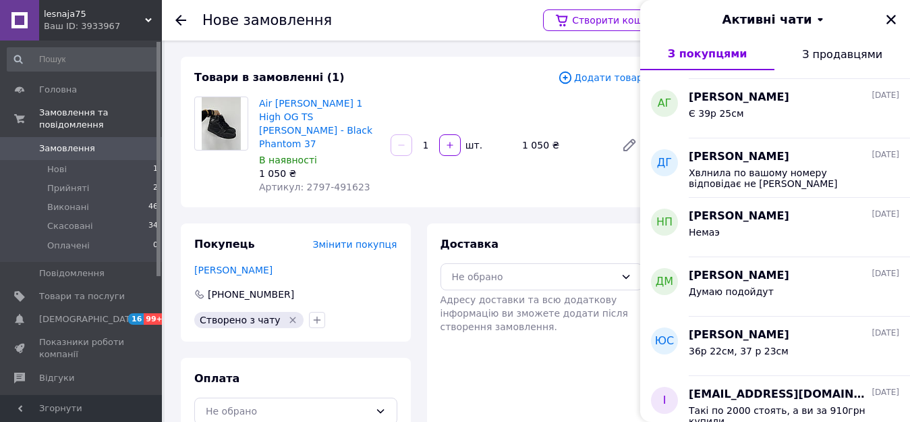
scroll to position [607, 0]
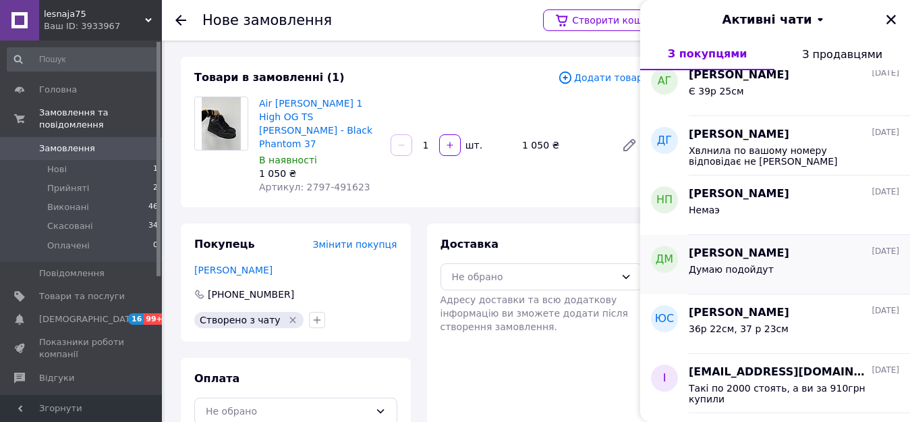
click at [764, 266] on div "Думаю подойдут" at bounding box center [794, 272] width 211 height 22
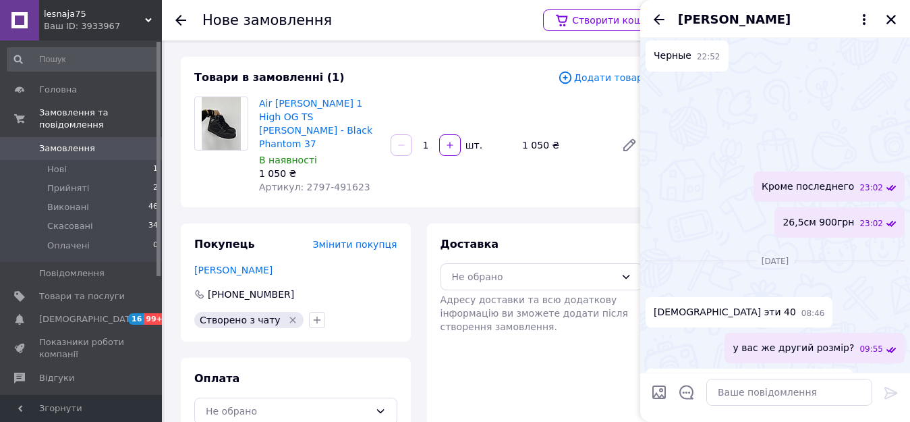
scroll to position [34, 0]
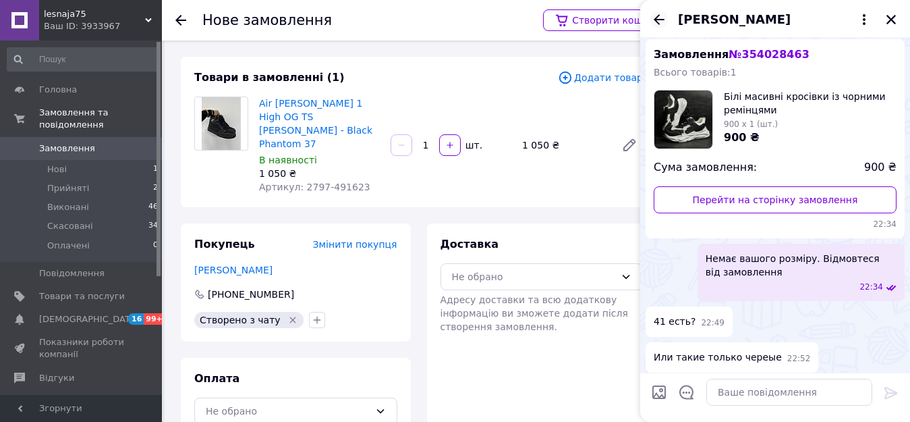
click at [660, 22] on icon "Назад" at bounding box center [659, 19] width 16 height 16
click at [660, 22] on div "[PERSON_NAME]" at bounding box center [775, 19] width 270 height 38
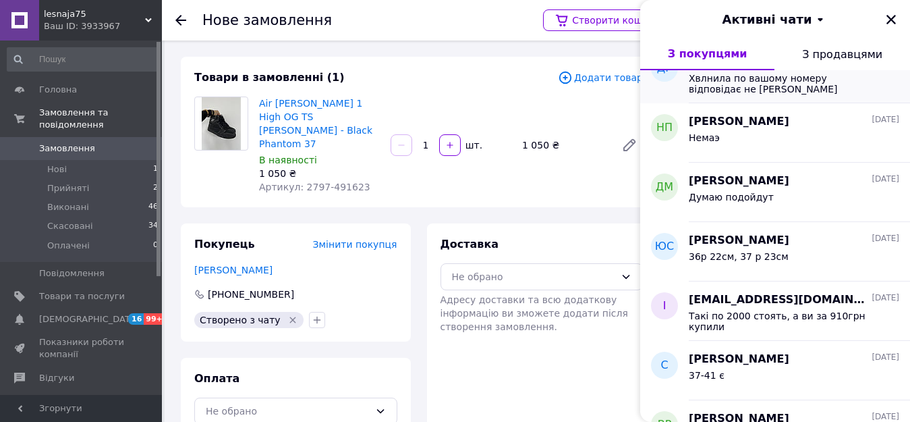
scroll to position [742, 0]
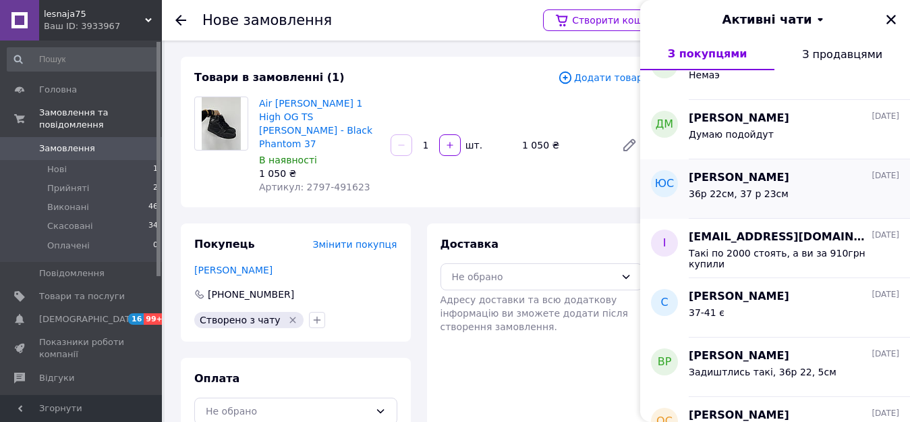
click at [774, 188] on span "36р 22см, 37 р 23см" at bounding box center [739, 193] width 100 height 11
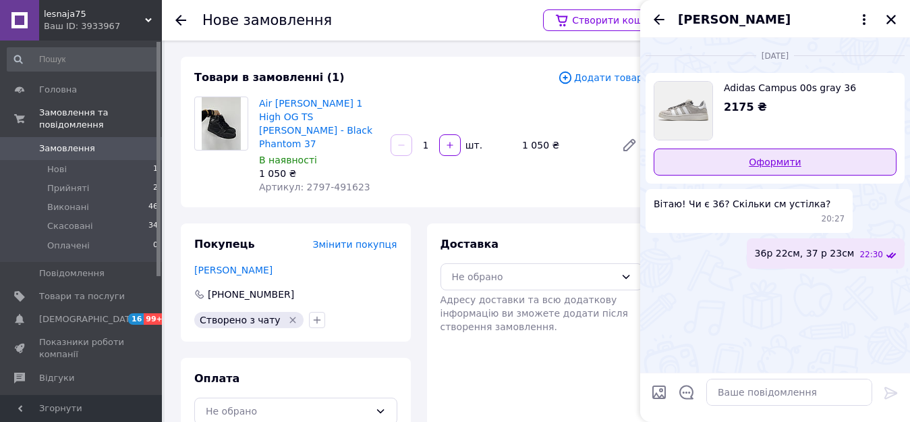
click at [782, 168] on link "Оформити" at bounding box center [775, 161] width 243 height 27
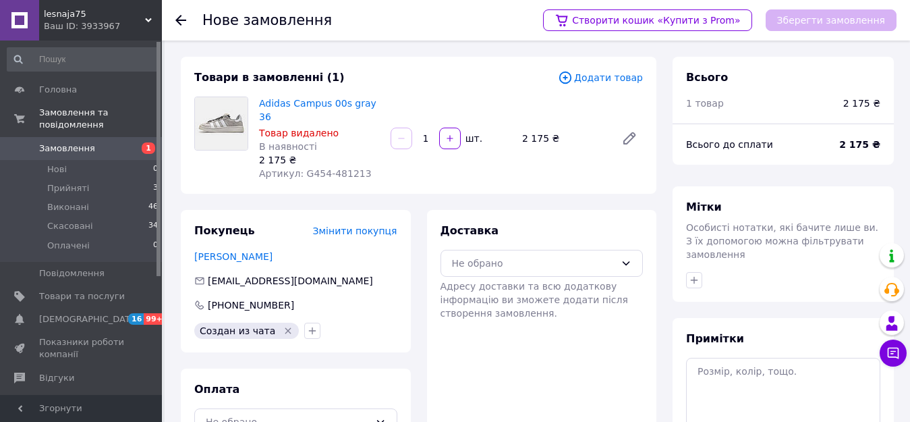
click at [609, 78] on span "Додати товар" at bounding box center [600, 77] width 85 height 15
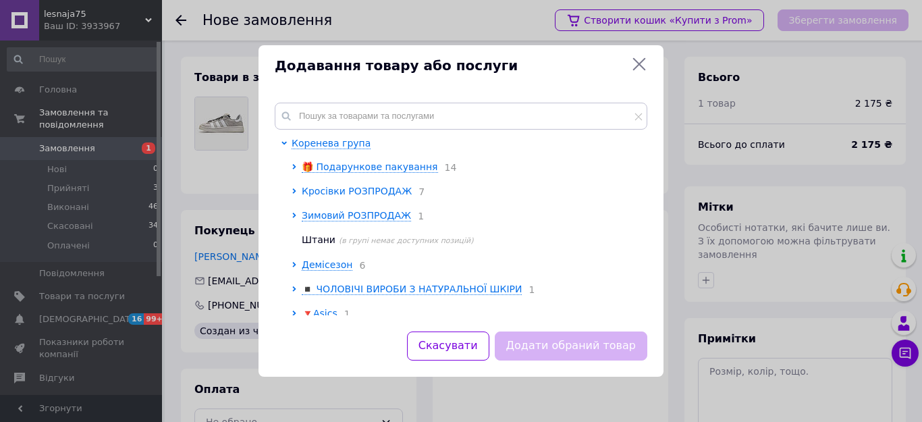
click at [383, 190] on span "Кросівки РОЗПРОДАЖ" at bounding box center [357, 191] width 110 height 11
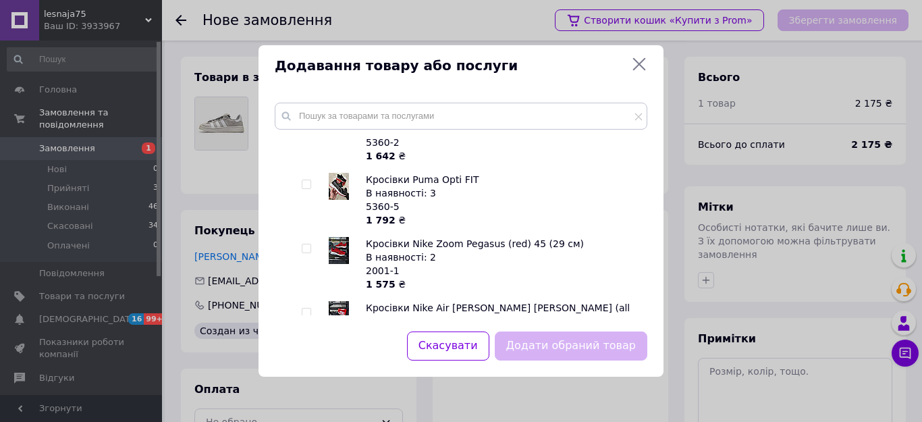
scroll to position [2767, 0]
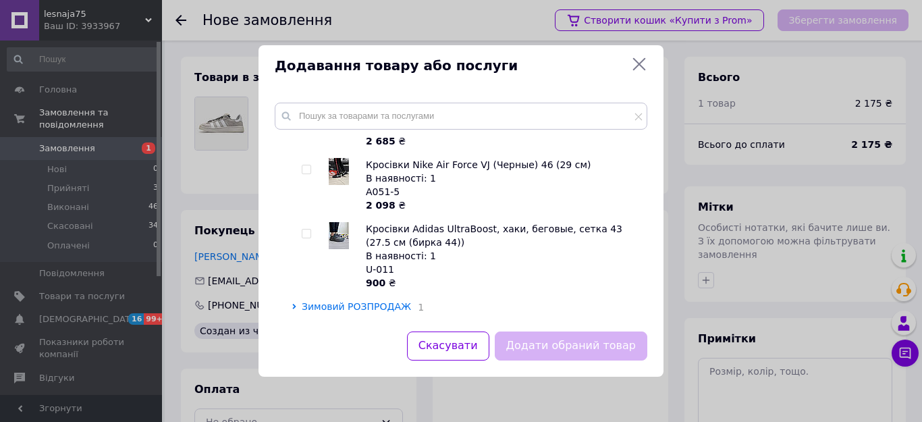
click at [391, 301] on span "Зимовий РОЗПРОДАЖ" at bounding box center [356, 306] width 109 height 11
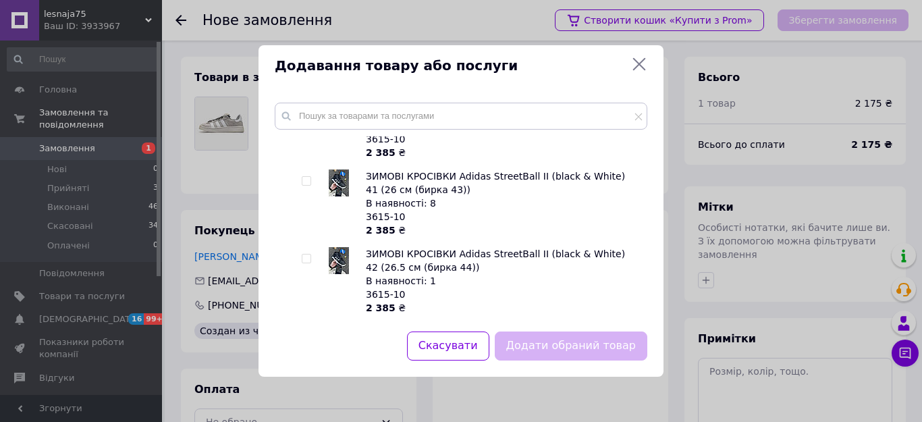
scroll to position [8165, 0]
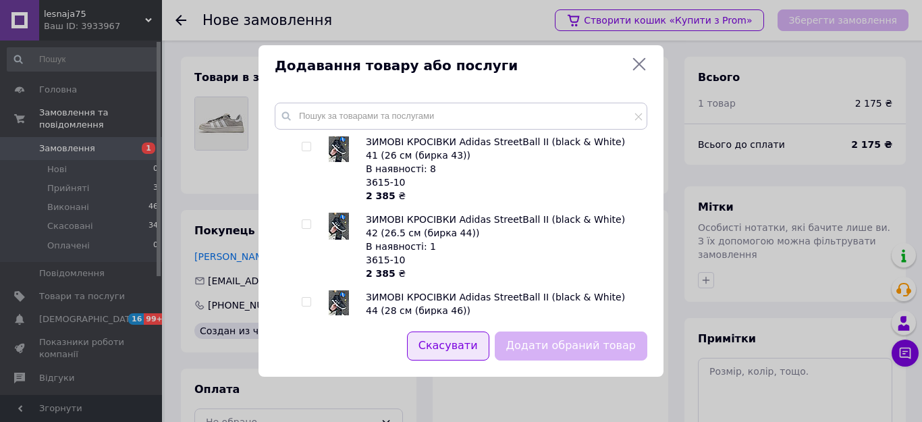
click at [466, 341] on button "Скасувати" at bounding box center [448, 345] width 82 height 29
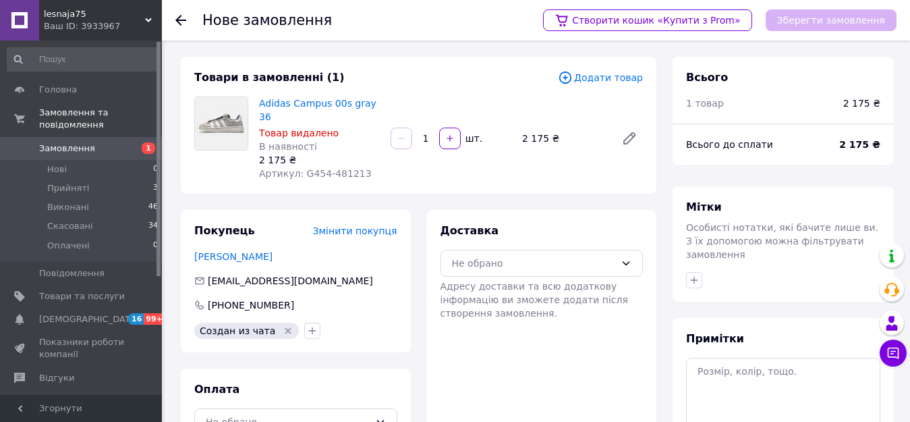
click at [597, 77] on span "Додати товар" at bounding box center [600, 77] width 85 height 15
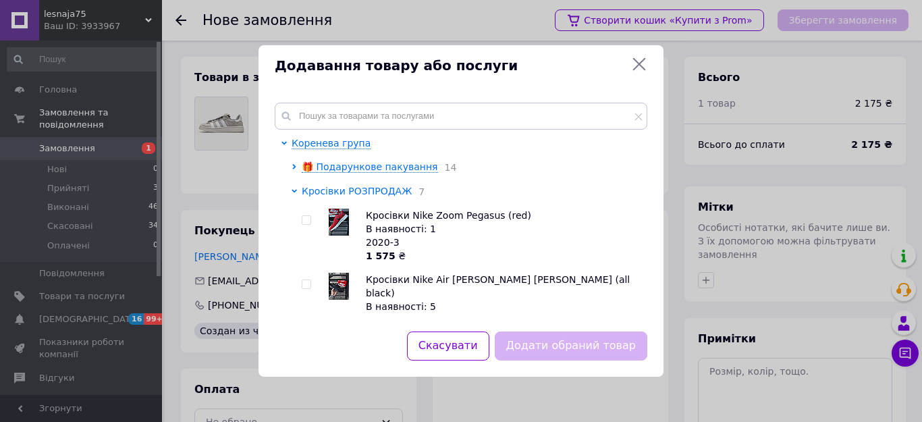
click at [292, 190] on icon at bounding box center [294, 190] width 5 height 5
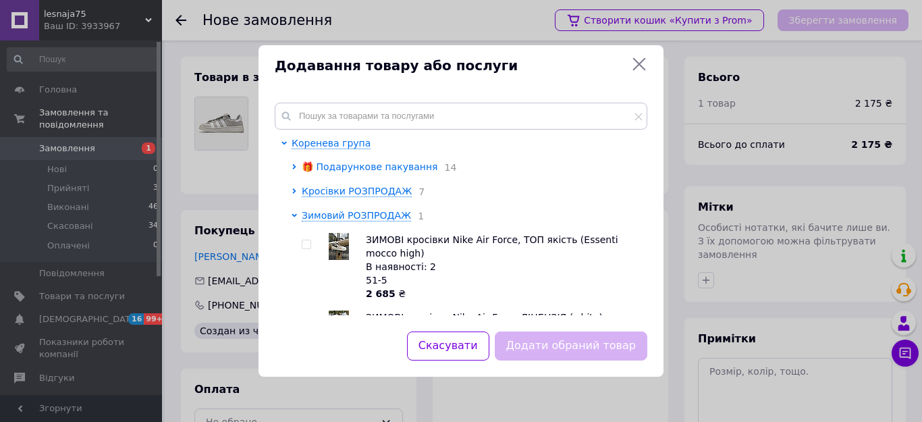
click at [323, 172] on span "🎁 Подарункове пакування" at bounding box center [370, 166] width 136 height 11
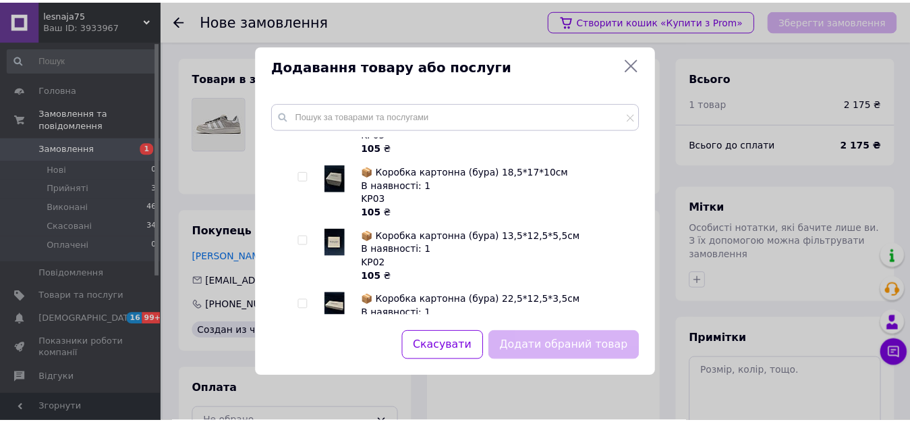
scroll to position [202, 0]
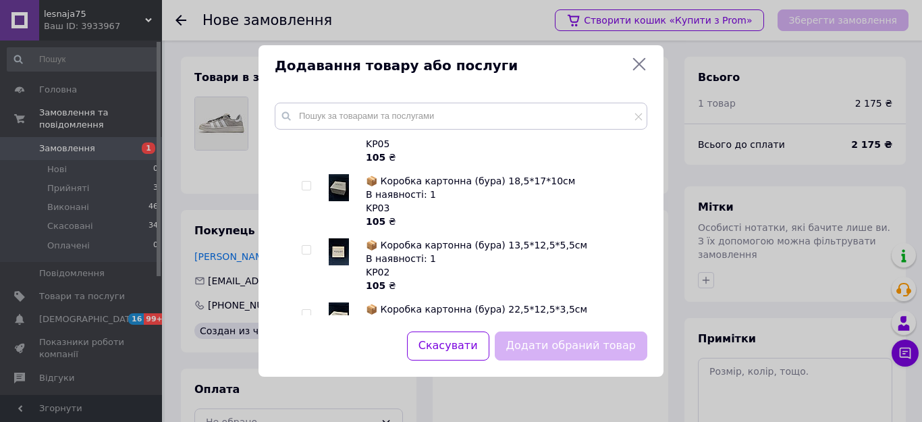
click at [305, 249] on input "checkbox" at bounding box center [306, 250] width 9 height 9
checkbox input "true"
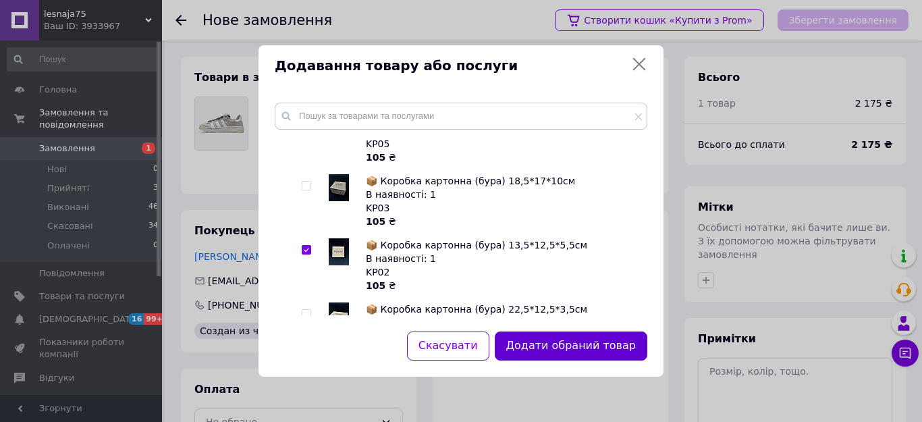
click at [589, 349] on button "Додати обраний товар" at bounding box center [571, 345] width 153 height 29
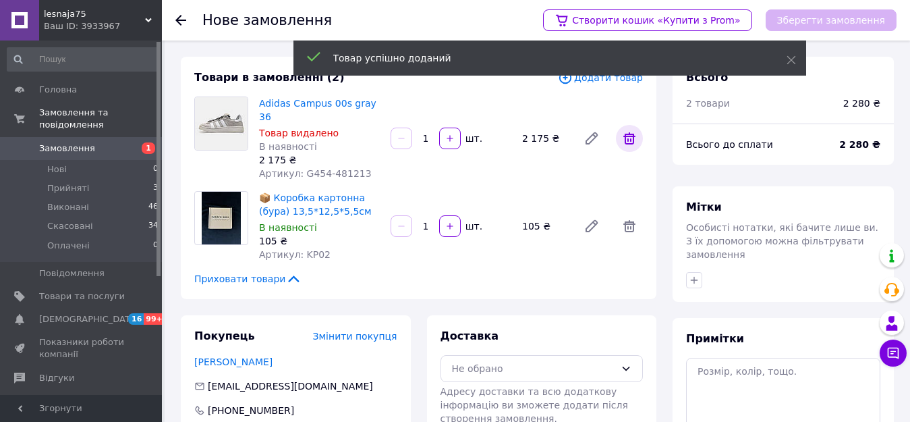
click at [629, 133] on icon at bounding box center [630, 138] width 12 height 12
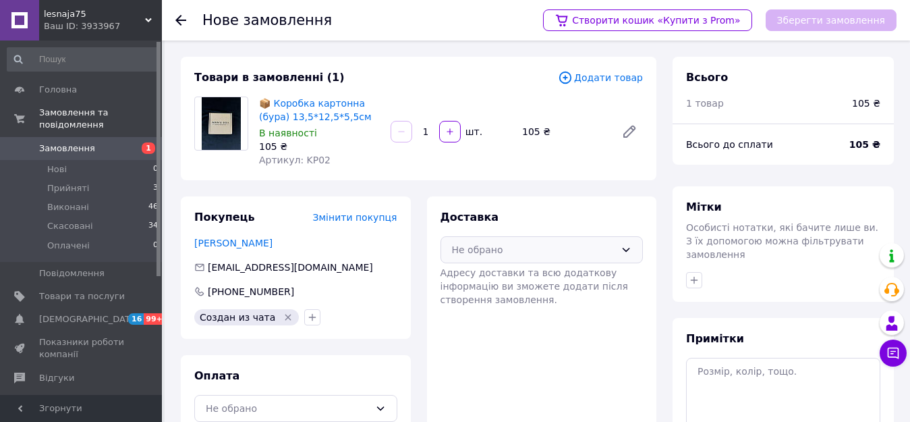
click at [568, 247] on div "Не обрано" at bounding box center [534, 249] width 164 height 15
click at [572, 273] on span "Нова Пошта (платна)" at bounding box center [552, 278] width 160 height 13
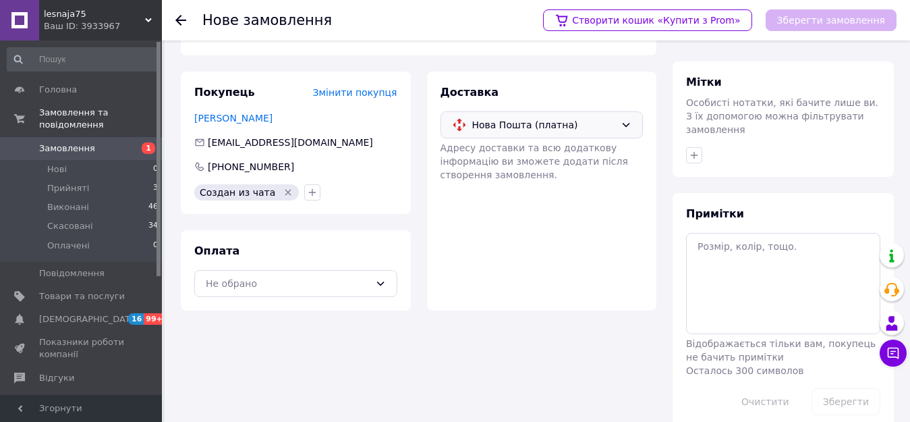
scroll to position [134, 0]
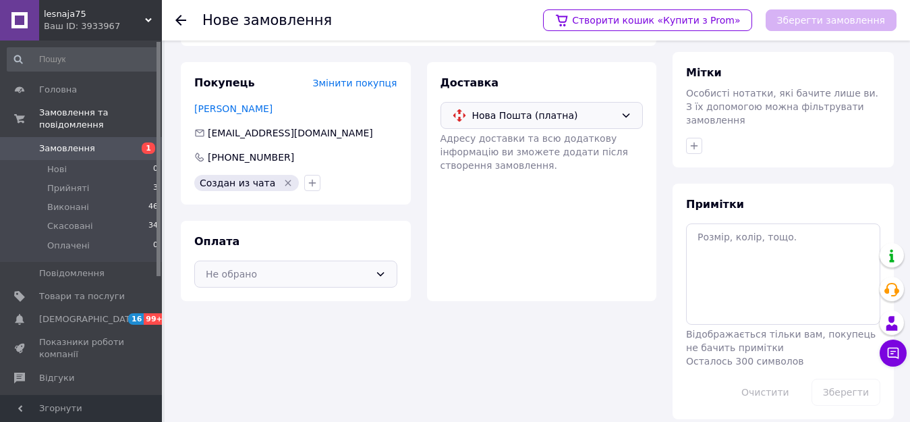
click at [368, 275] on div "Не обрано" at bounding box center [288, 274] width 164 height 15
click at [334, 327] on span "Післяплата" at bounding box center [306, 328] width 160 height 13
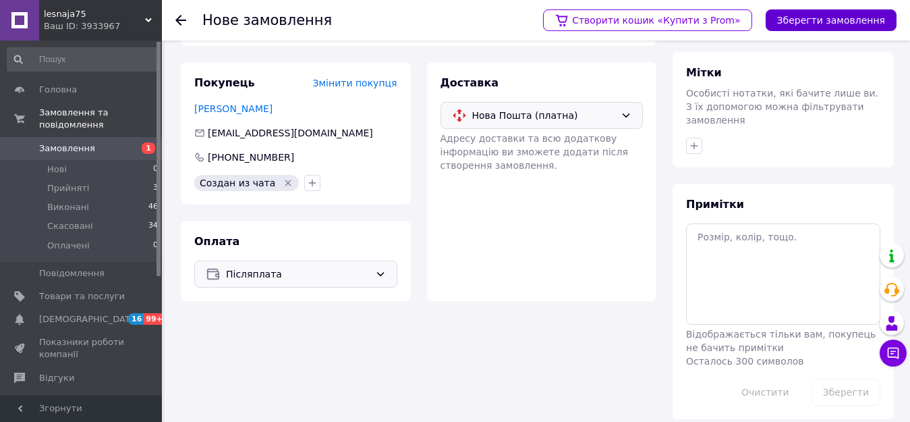
click at [807, 25] on button "Зберегти замовлення" at bounding box center [831, 20] width 131 height 22
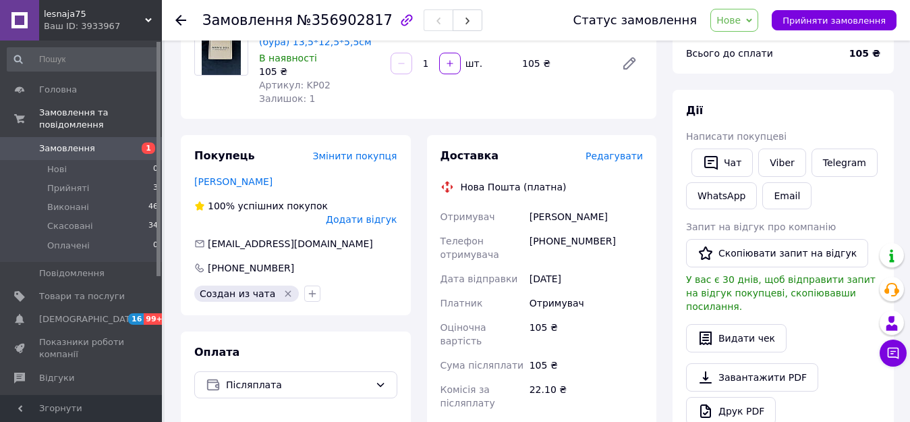
click at [741, 23] on span "Нове" at bounding box center [729, 20] width 24 height 11
click at [740, 51] on li "Прийнято" at bounding box center [742, 47] width 62 height 20
click at [180, 20] on use at bounding box center [180, 20] width 11 height 11
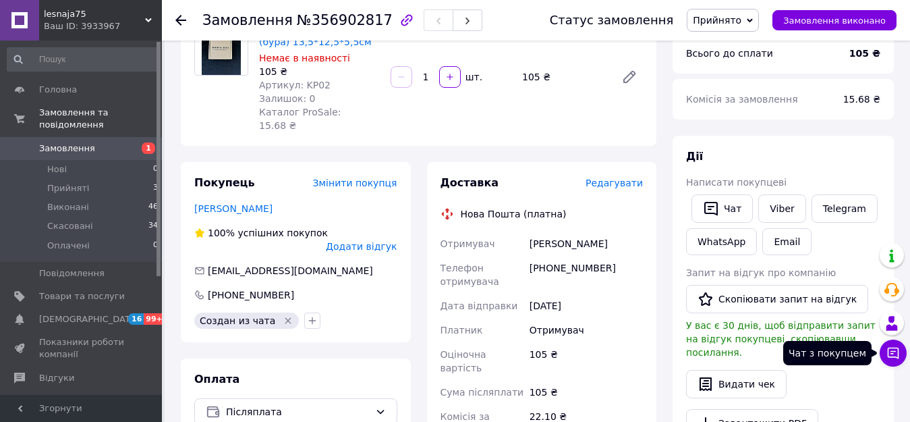
click at [889, 348] on icon at bounding box center [893, 353] width 11 height 11
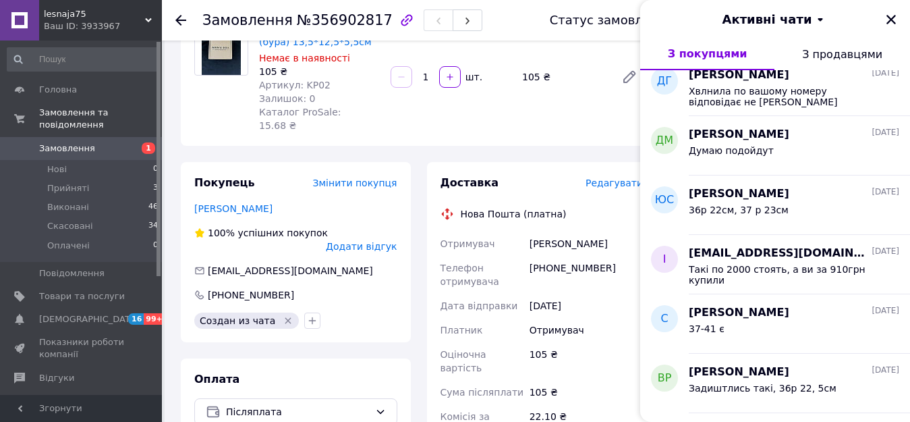
scroll to position [742, 0]
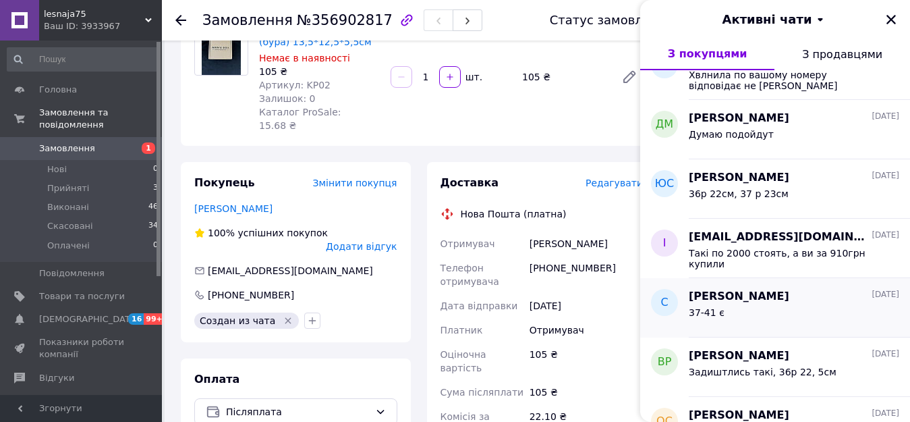
click at [767, 308] on div "37-41 є" at bounding box center [794, 315] width 211 height 22
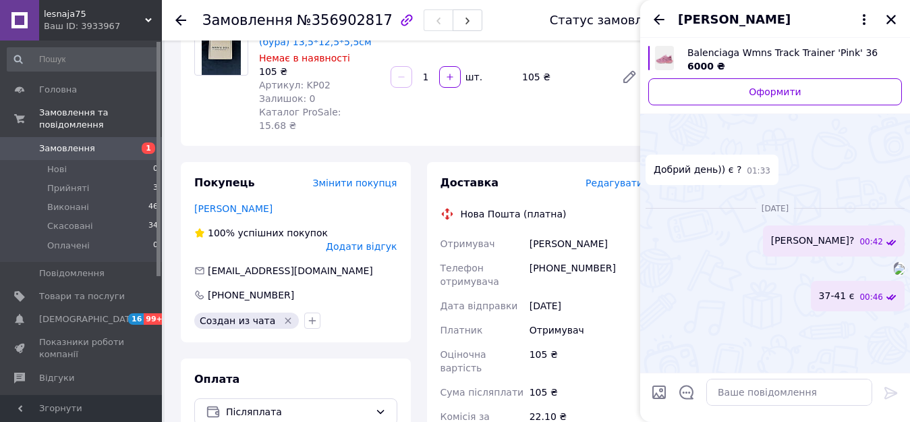
scroll to position [0, 0]
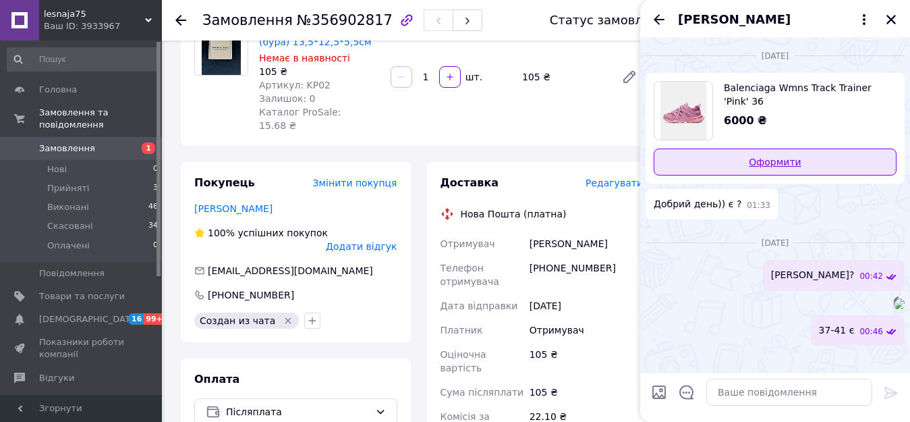
click at [763, 159] on link "Оформити" at bounding box center [775, 161] width 243 height 27
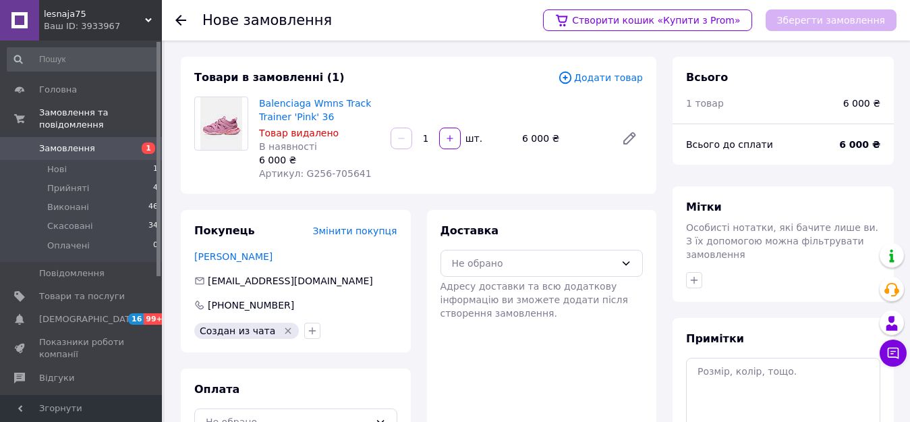
click at [605, 77] on span "Додати товар" at bounding box center [600, 77] width 85 height 15
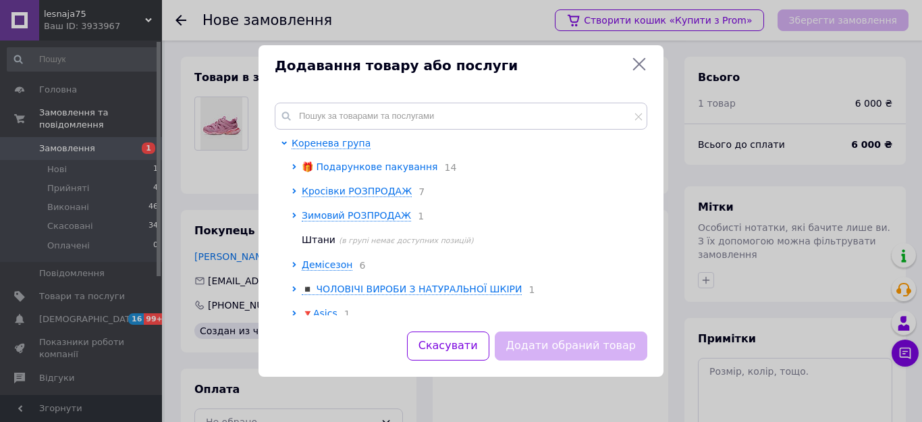
click at [410, 166] on span "🎁 Подарункове пакування" at bounding box center [370, 166] width 136 height 11
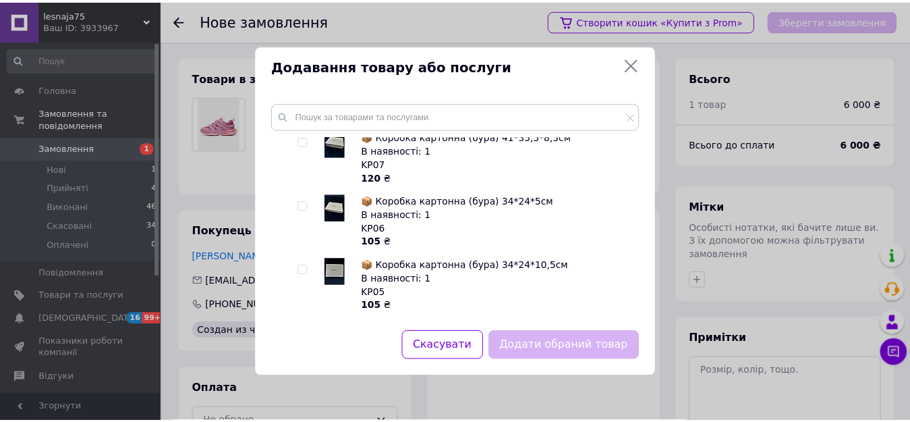
scroll to position [135, 0]
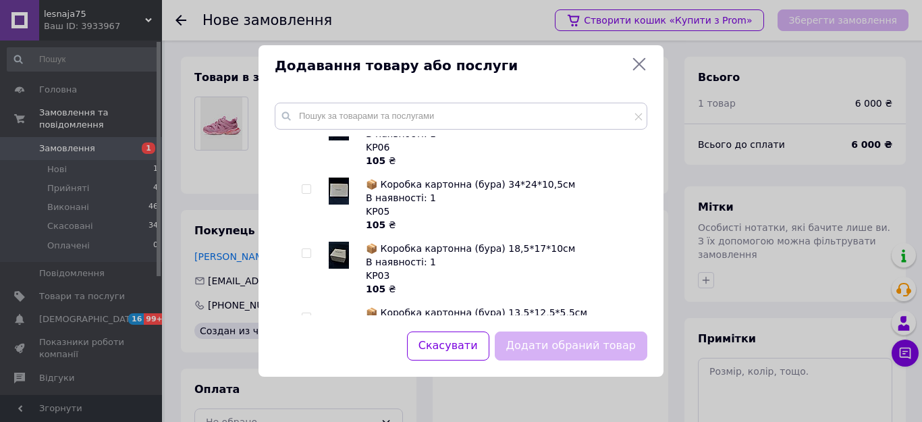
click at [306, 252] on input "checkbox" at bounding box center [306, 253] width 9 height 9
checkbox input "true"
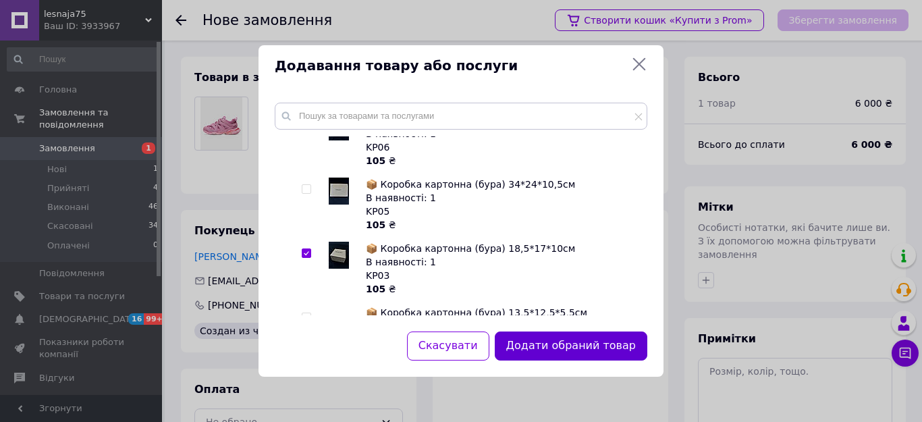
click at [530, 347] on button "Додати обраний товар" at bounding box center [571, 345] width 153 height 29
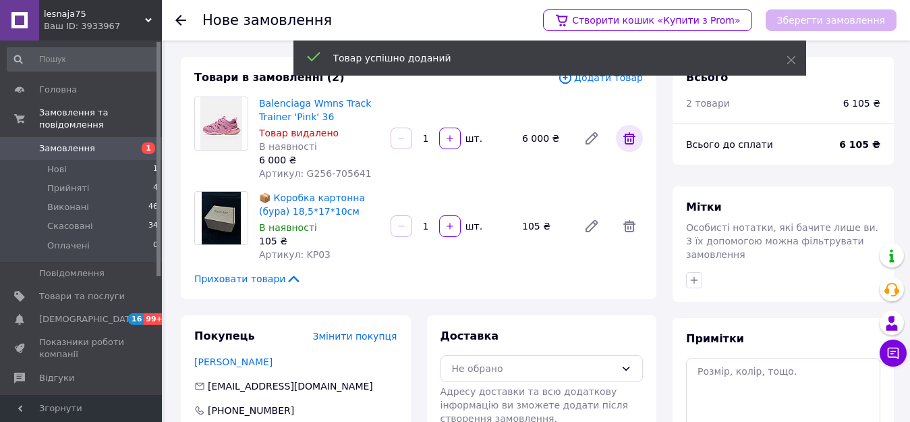
click at [634, 141] on icon at bounding box center [630, 138] width 12 height 12
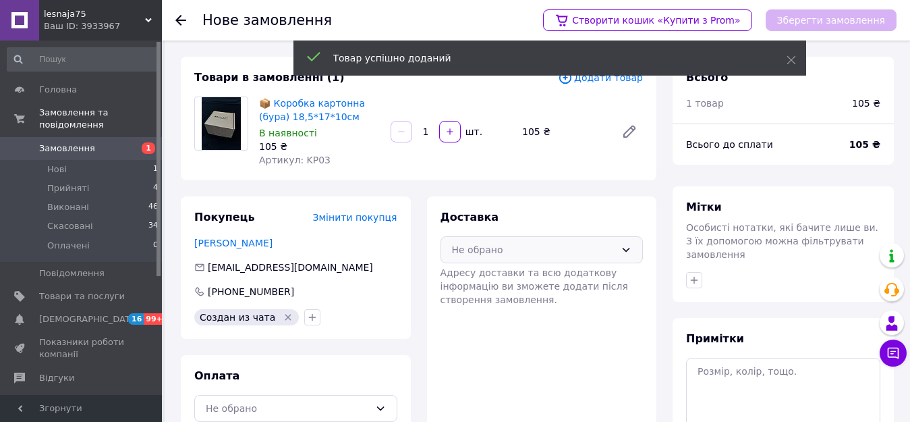
click at [525, 252] on div "Не обрано" at bounding box center [534, 249] width 164 height 15
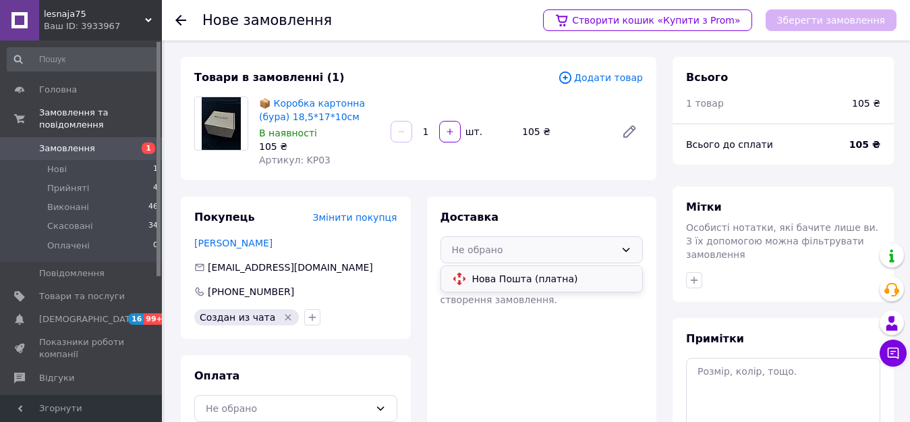
click at [521, 280] on span "Нова Пошта (платна)" at bounding box center [552, 278] width 160 height 13
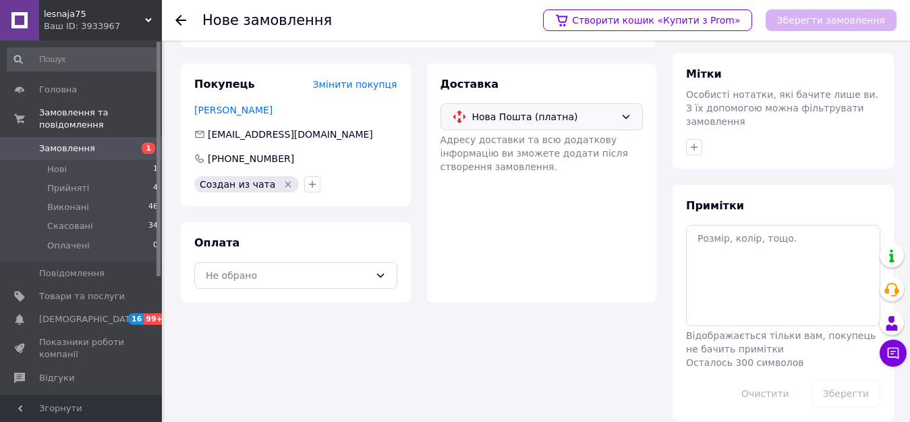
scroll to position [134, 0]
click at [368, 274] on div "Не обрано" at bounding box center [288, 274] width 164 height 15
click at [331, 332] on span "Післяплата" at bounding box center [306, 328] width 160 height 13
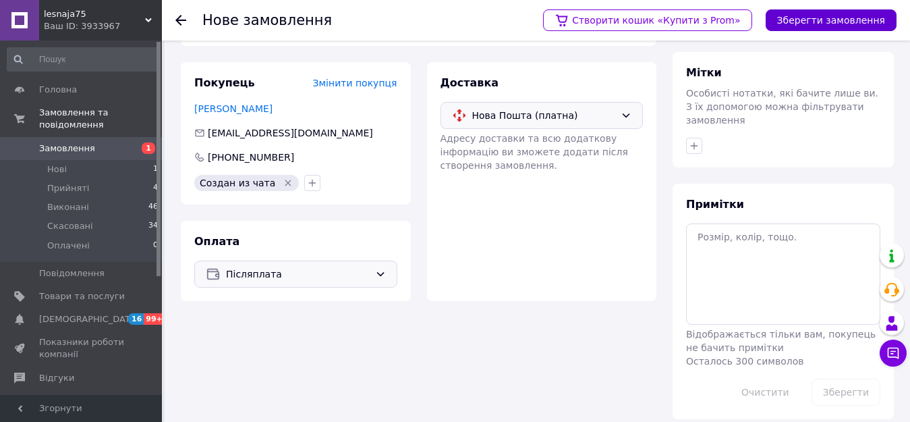
click at [841, 19] on button "Зберегти замовлення" at bounding box center [831, 20] width 131 height 22
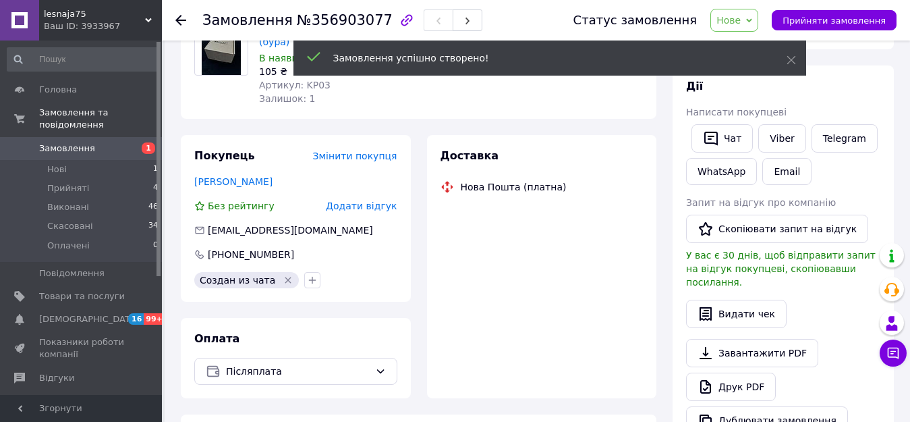
click at [738, 20] on span "Нове" at bounding box center [729, 20] width 24 height 11
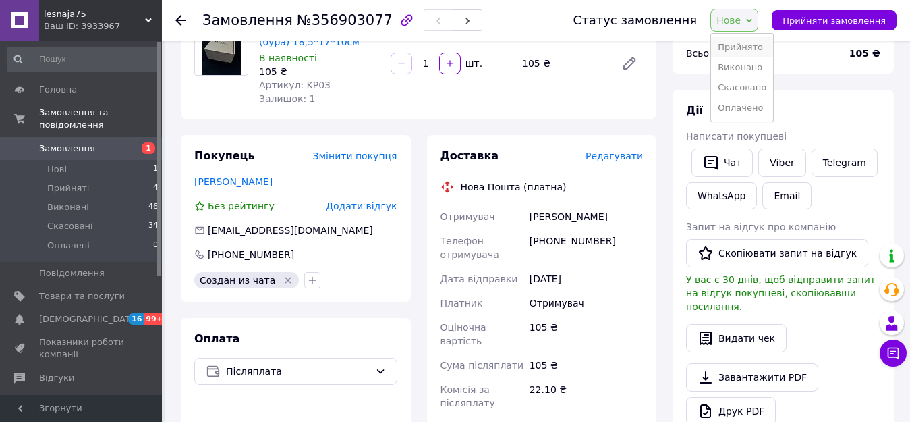
click at [750, 45] on li "Прийнято" at bounding box center [742, 47] width 62 height 20
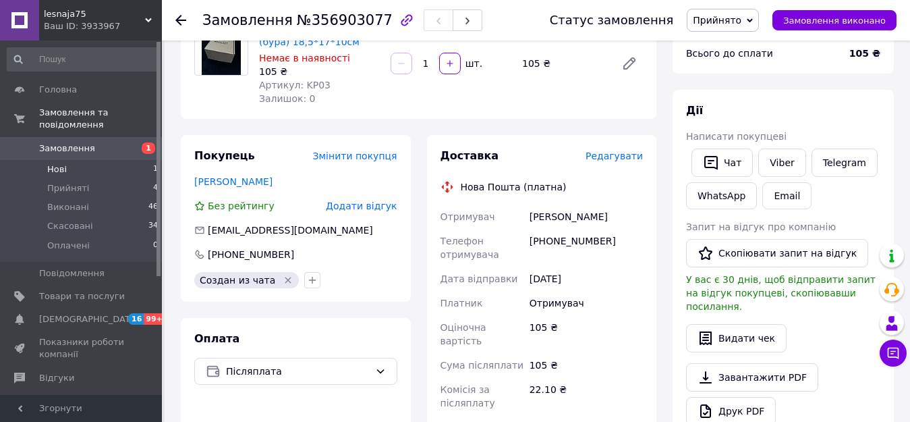
click at [88, 160] on li "Нові 1" at bounding box center [83, 169] width 166 height 19
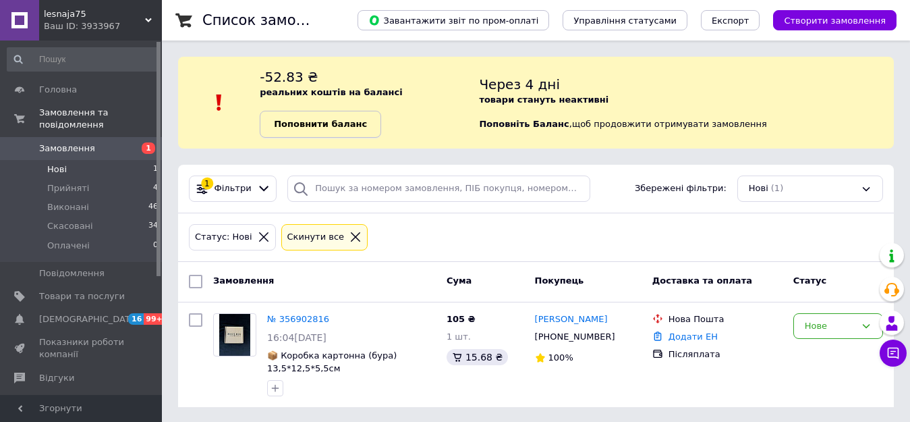
click at [331, 119] on b "Поповнити баланс" at bounding box center [320, 124] width 93 height 10
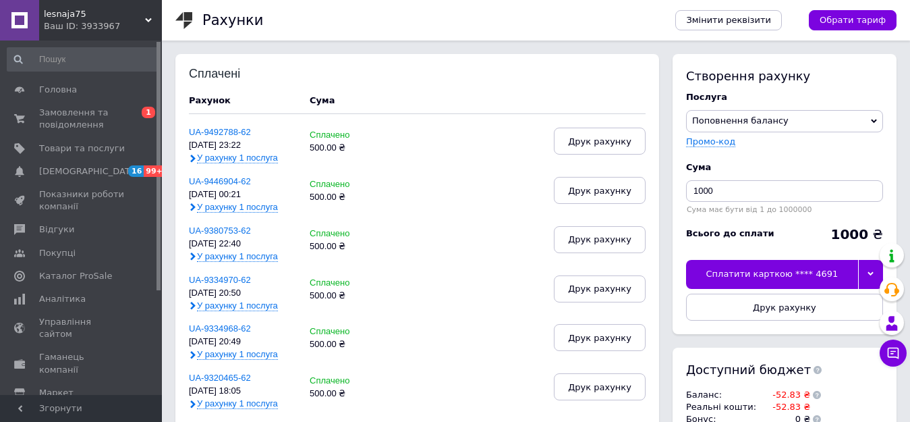
click at [867, 276] on div at bounding box center [870, 274] width 25 height 28
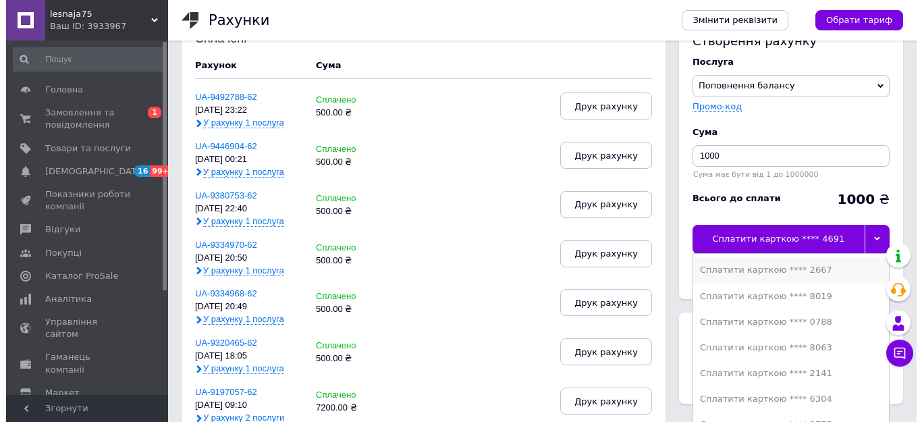
scroll to position [67, 0]
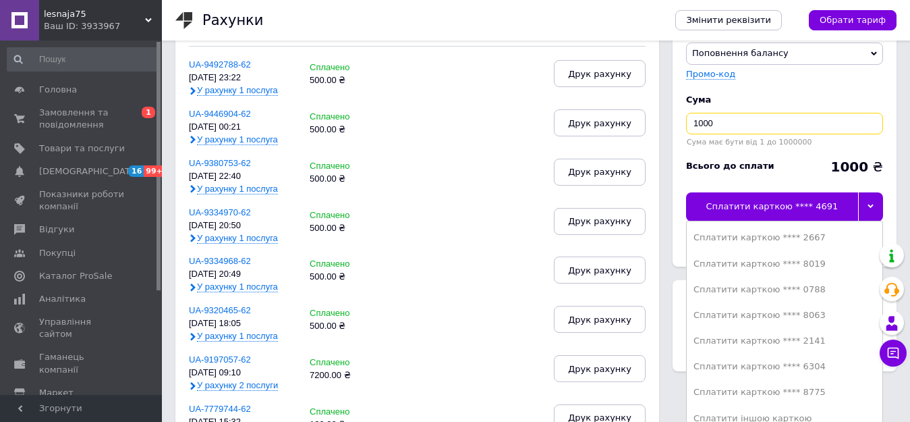
click at [711, 119] on input "1000" at bounding box center [784, 124] width 197 height 22
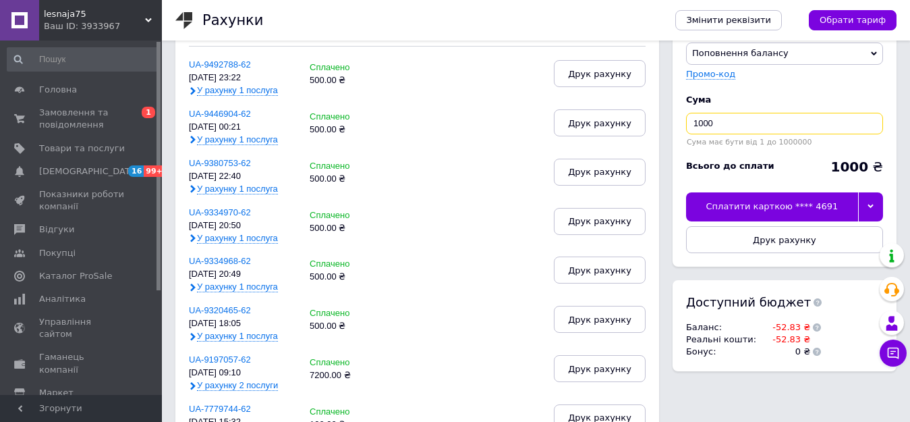
click at [703, 119] on input "1000" at bounding box center [784, 124] width 197 height 22
type input "500"
click at [865, 210] on div at bounding box center [870, 206] width 25 height 28
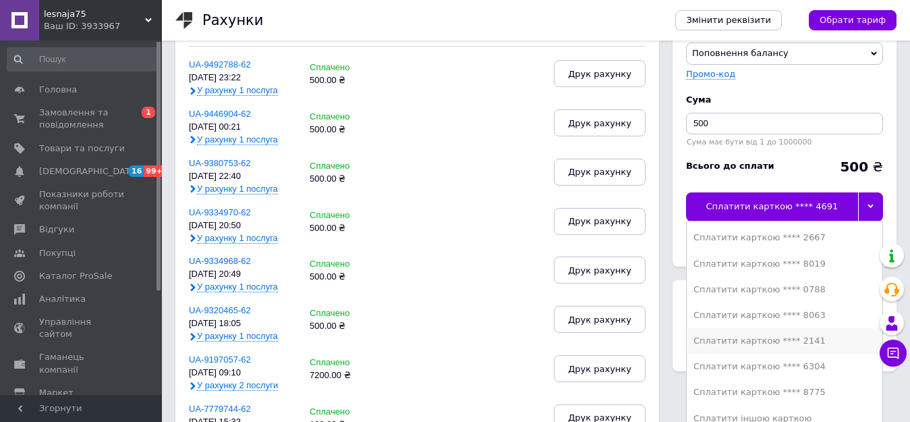
click at [822, 343] on div "Сплатити карткою **** 2141" at bounding box center [785, 341] width 182 height 12
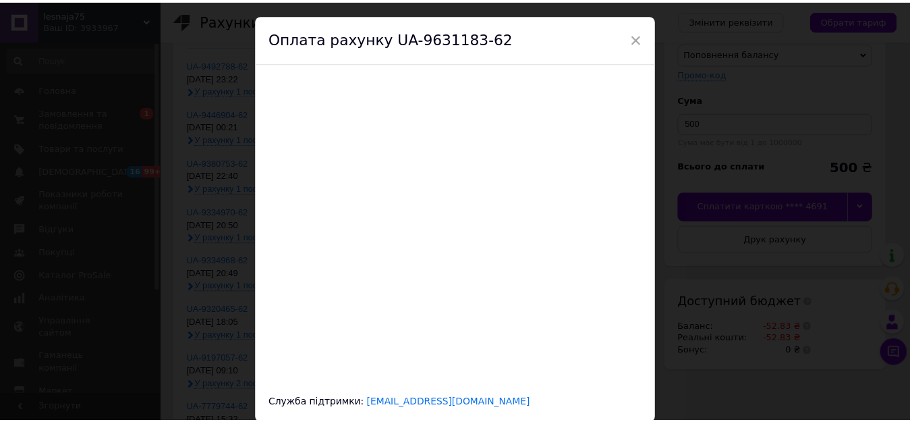
scroll to position [0, 0]
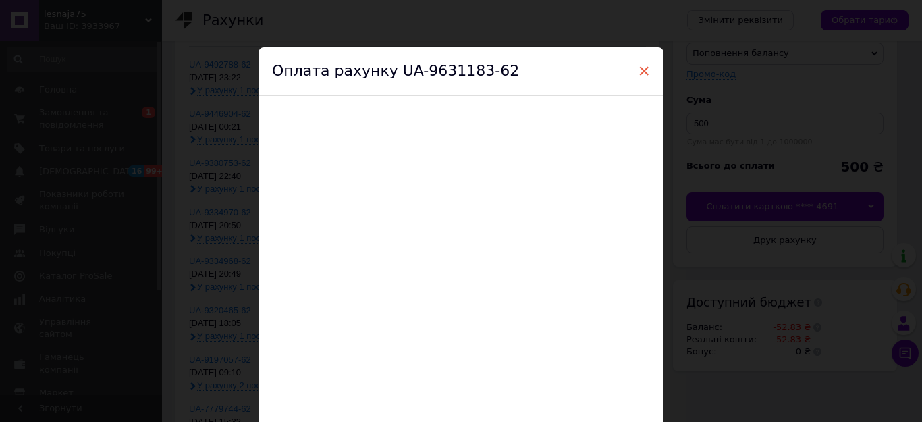
click at [644, 71] on span "×" at bounding box center [644, 70] width 12 height 23
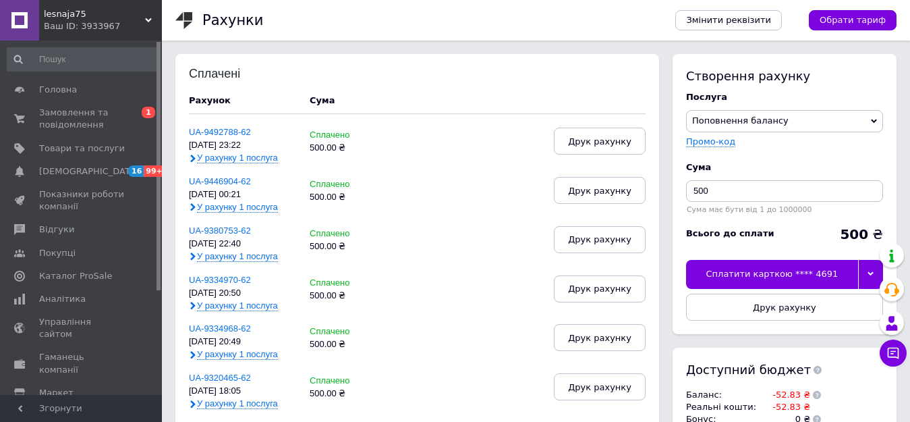
click at [872, 274] on icon at bounding box center [871, 274] width 6 height 4
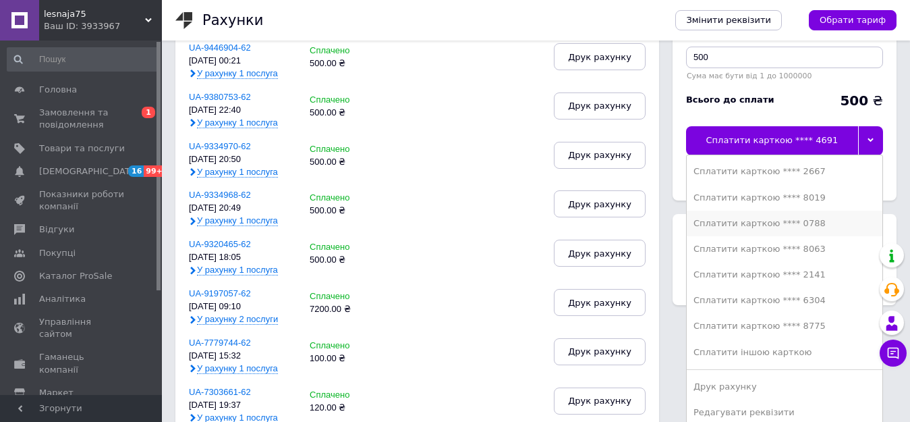
scroll to position [135, 0]
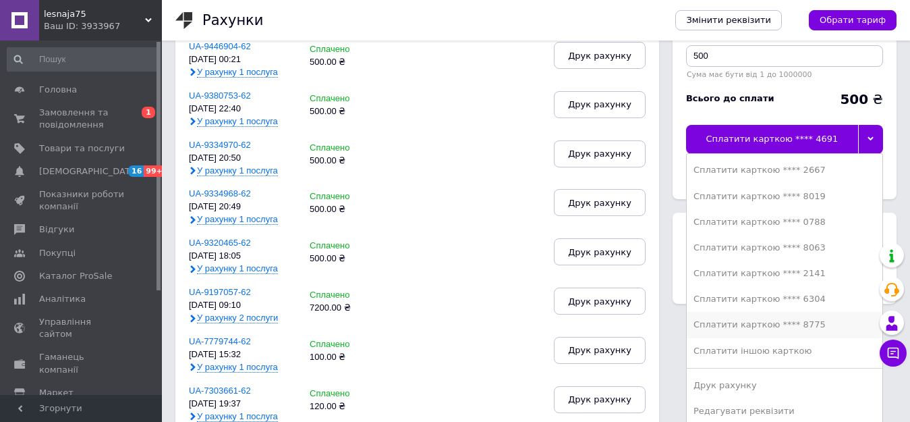
click at [825, 325] on div "Сплатити карткою **** 8775" at bounding box center [785, 325] width 182 height 12
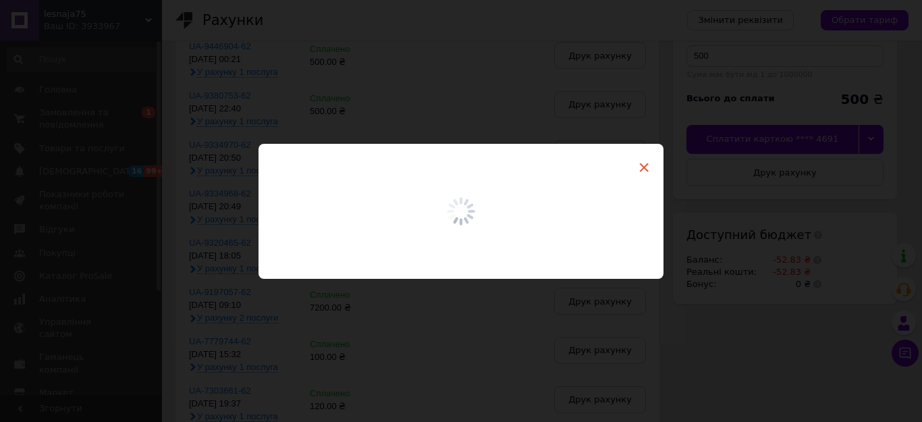
click at [641, 167] on span "×" at bounding box center [644, 167] width 12 height 23
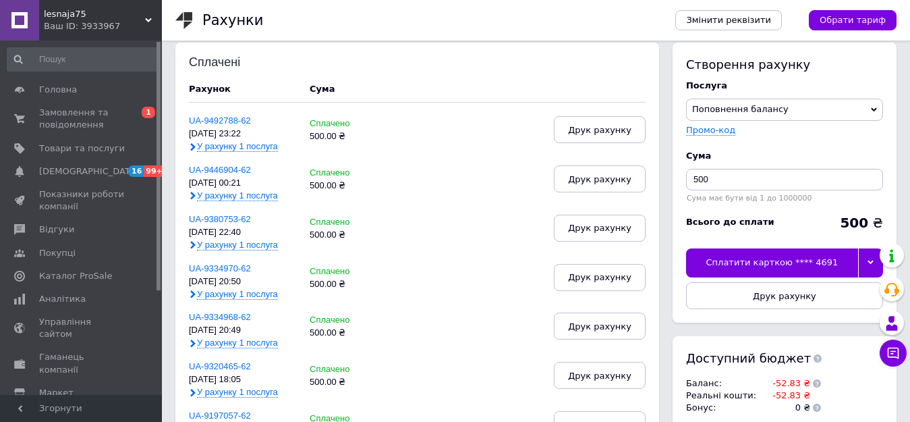
scroll to position [0, 0]
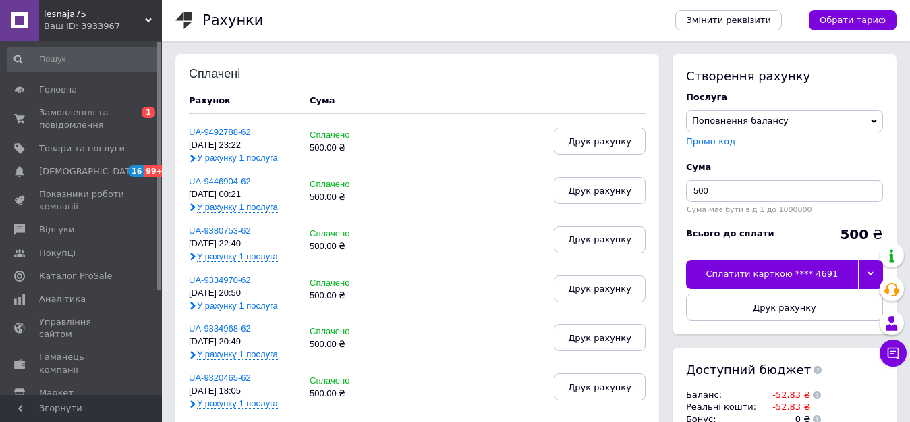
click at [864, 276] on div at bounding box center [870, 274] width 25 height 28
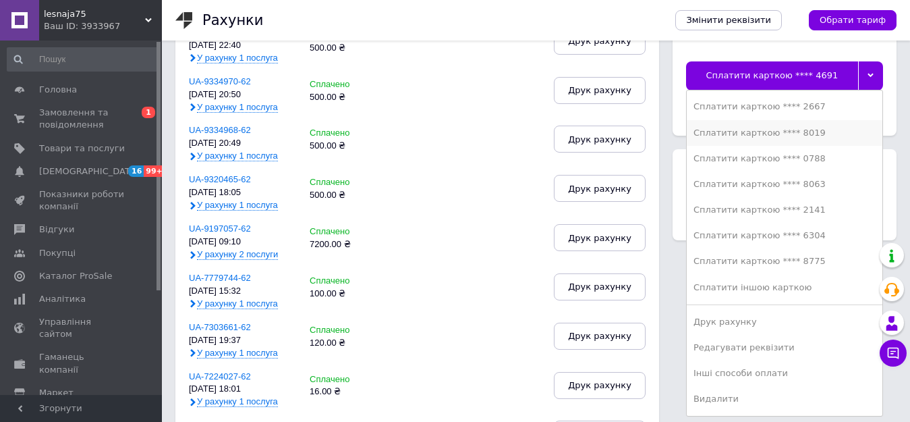
scroll to position [270, 0]
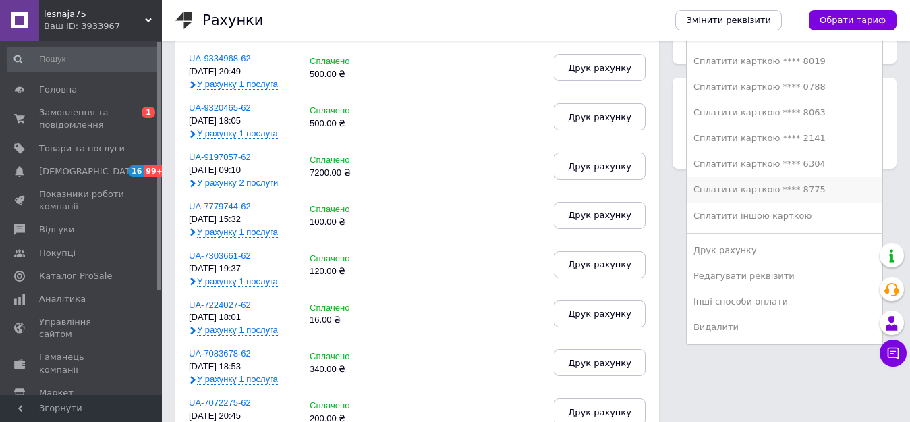
click at [759, 182] on li "Сплатити карткою **** 8775" at bounding box center [785, 190] width 196 height 26
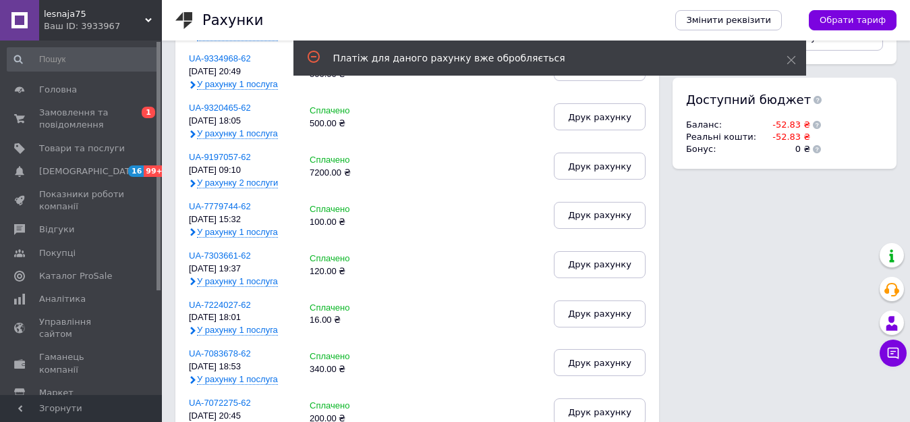
click at [507, 64] on div "Платіж для даного рахунку вже обробляється" at bounding box center [543, 57] width 420 height 13
click at [791, 63] on icon at bounding box center [791, 59] width 9 height 9
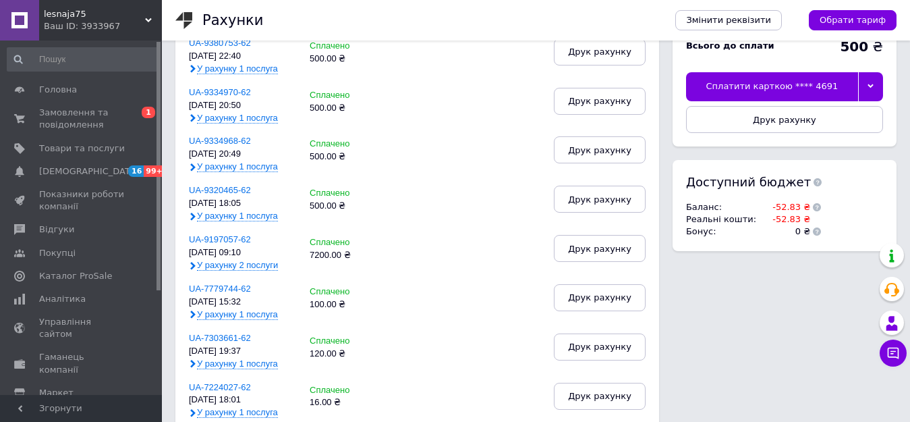
scroll to position [0, 0]
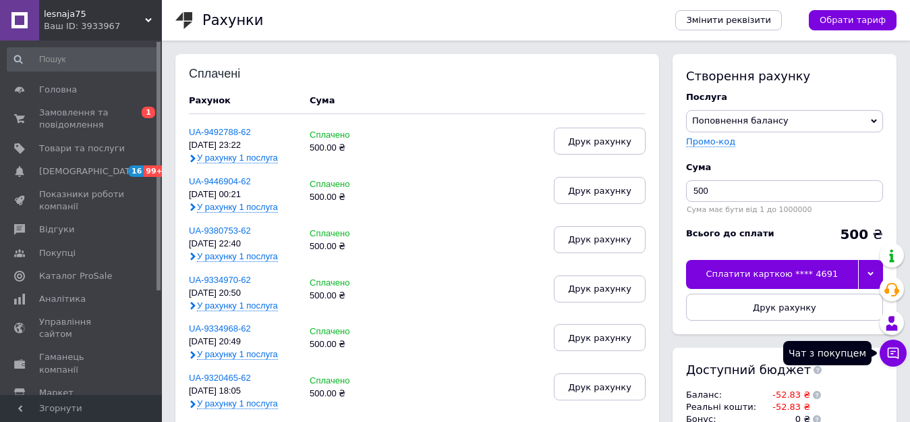
click at [901, 350] on button "Чат з покупцем" at bounding box center [893, 352] width 27 height 27
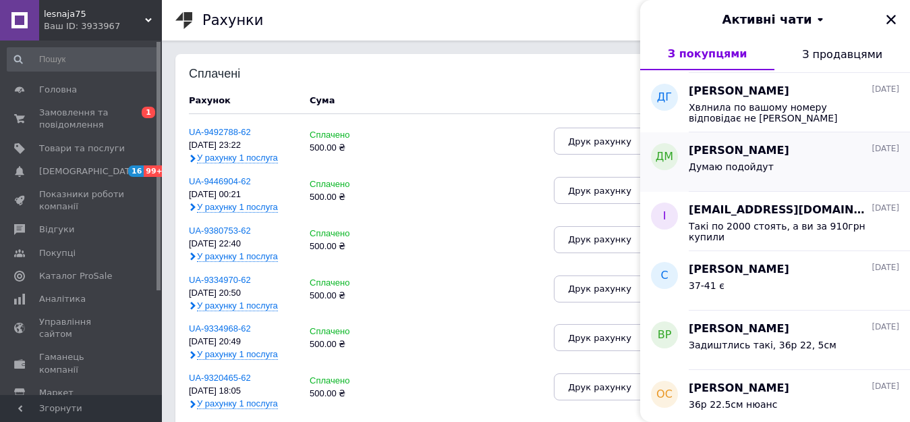
scroll to position [810, 0]
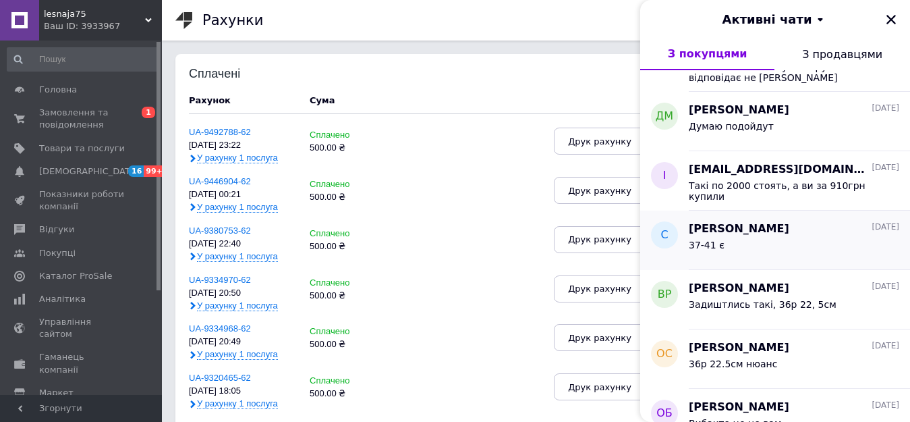
click at [792, 242] on div "37-41 є" at bounding box center [794, 248] width 211 height 22
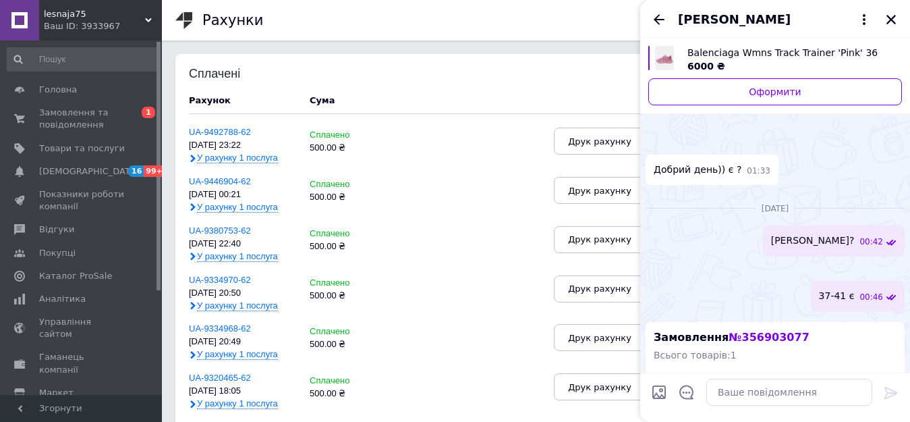
scroll to position [342, 0]
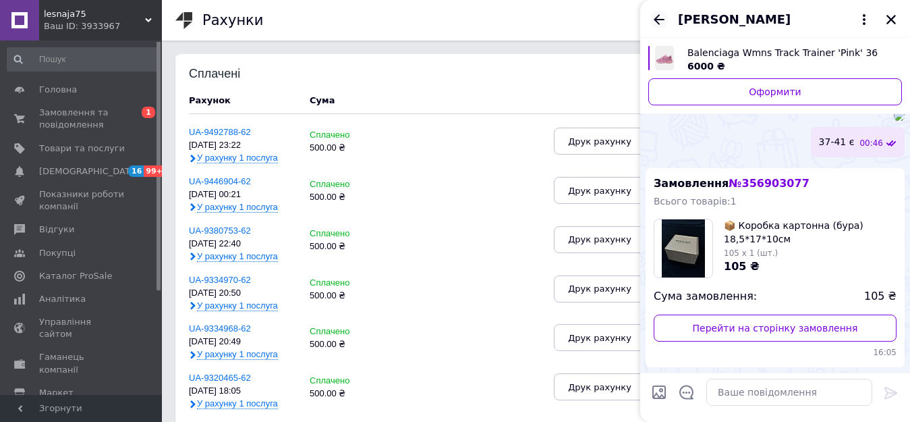
click at [653, 18] on icon "Назад" at bounding box center [659, 19] width 16 height 16
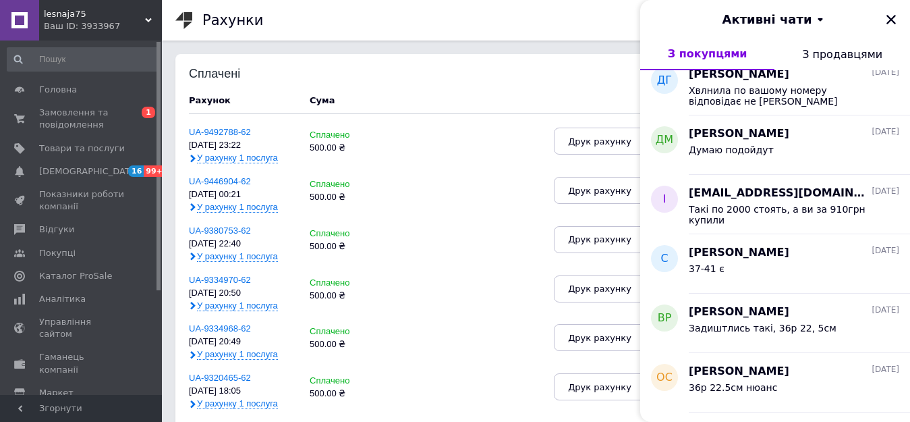
scroll to position [877, 0]
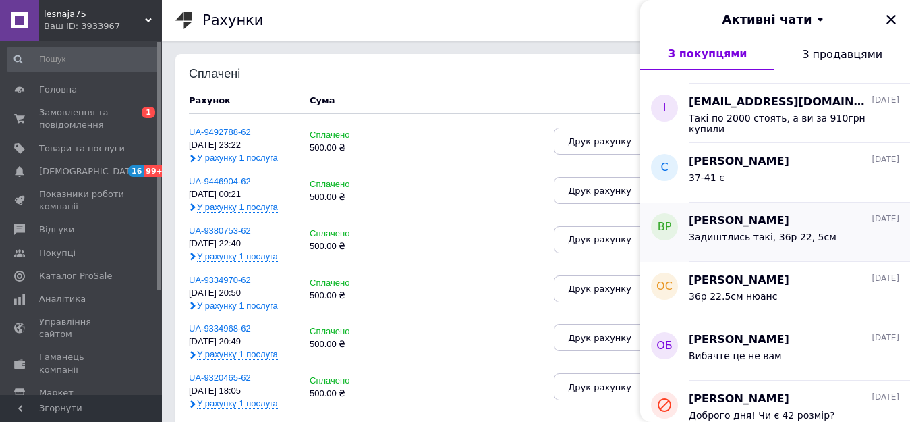
click at [791, 245] on div "Задиштлись такі, 36р 22, 5см" at bounding box center [763, 240] width 148 height 19
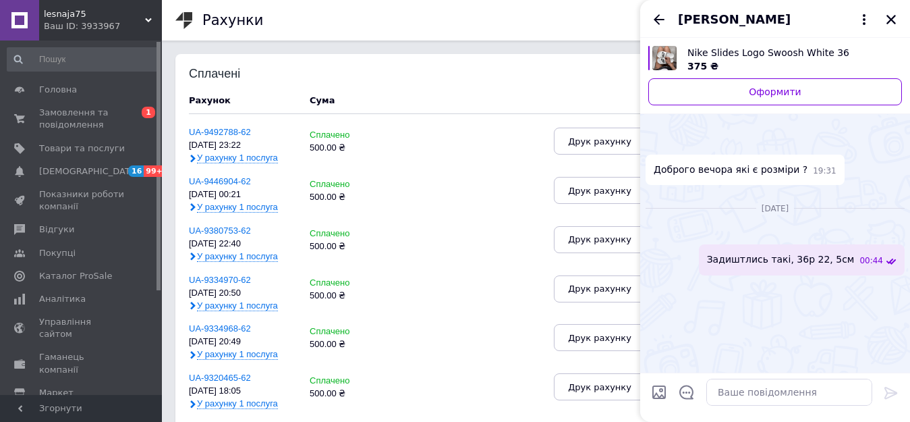
scroll to position [0, 0]
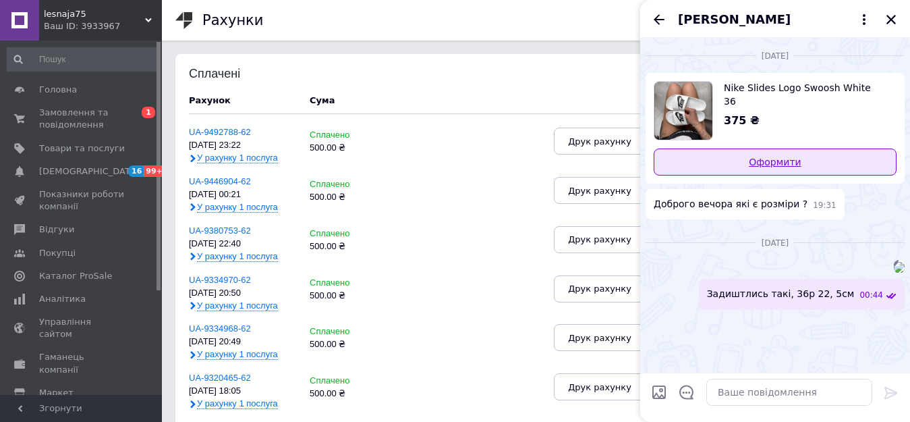
click at [754, 166] on link "Оформити" at bounding box center [775, 161] width 243 height 27
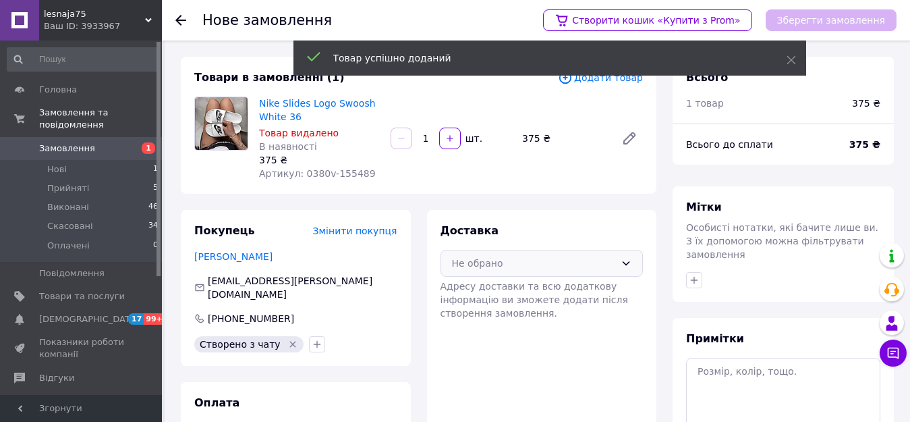
click at [512, 263] on div "Не обрано" at bounding box center [534, 263] width 164 height 15
click at [505, 283] on div "Нова Пошта (платна)" at bounding box center [542, 292] width 202 height 26
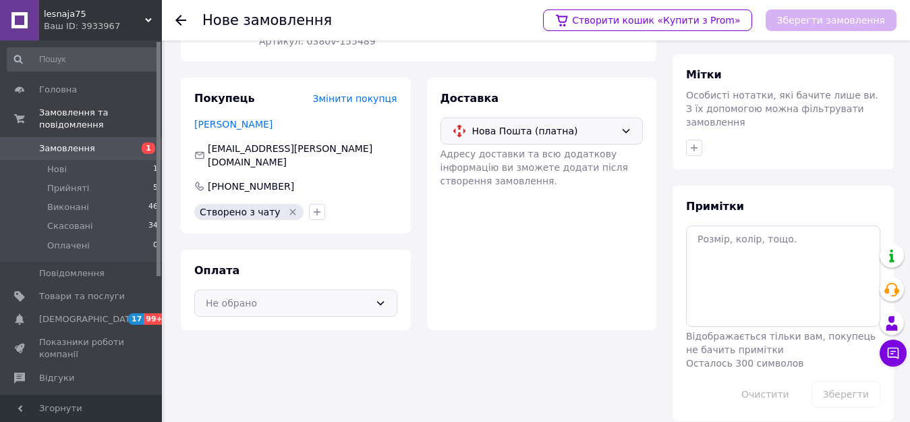
scroll to position [134, 0]
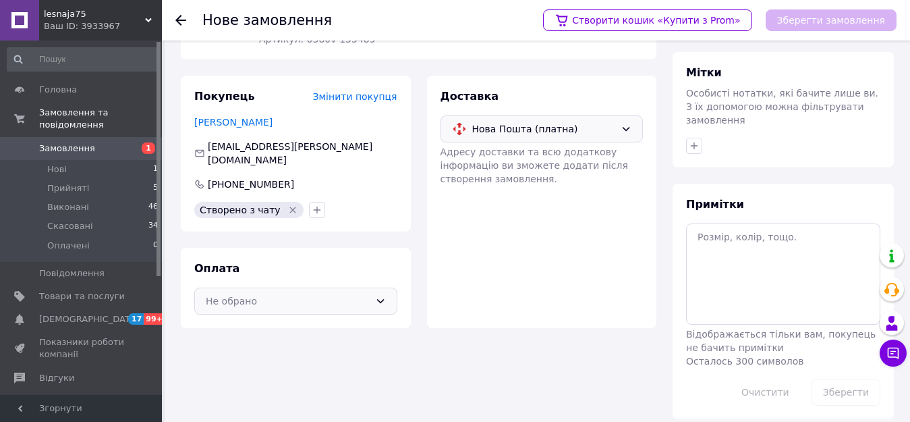
click at [341, 294] on div "Не обрано" at bounding box center [288, 301] width 164 height 15
click at [329, 349] on span "Післяплата" at bounding box center [306, 355] width 160 height 13
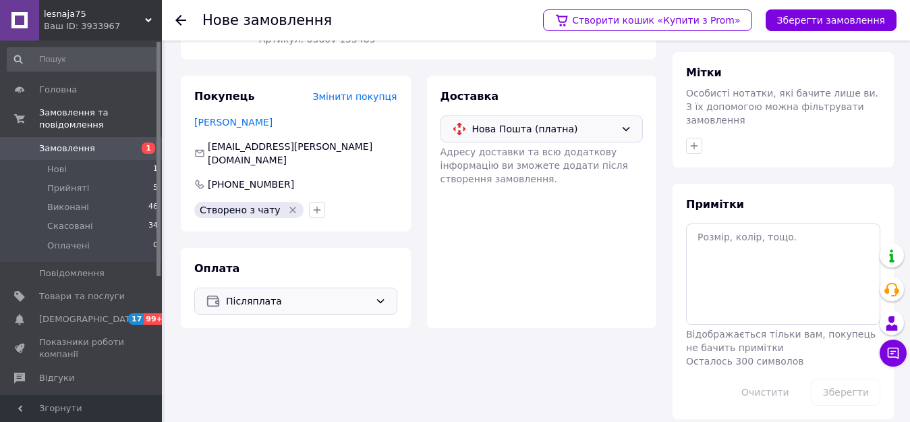
scroll to position [0, 0]
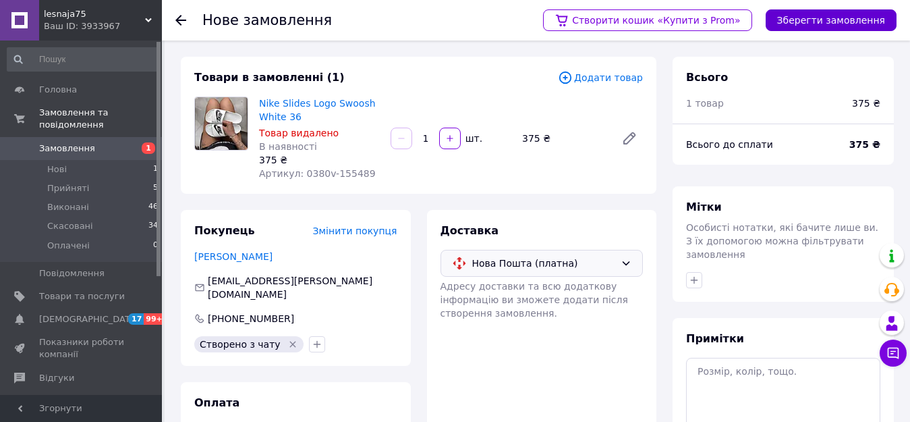
click at [828, 20] on button "Зберегти замовлення" at bounding box center [831, 20] width 131 height 22
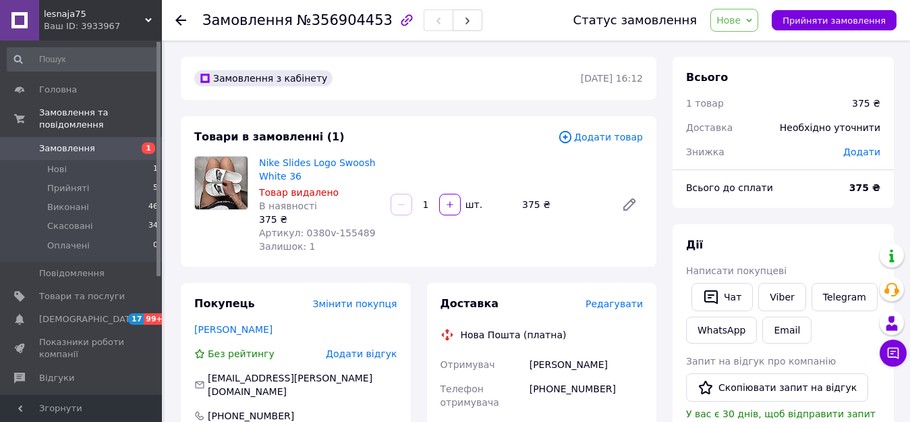
click at [738, 17] on span "Нове" at bounding box center [729, 20] width 24 height 11
click at [742, 47] on li "Прийнято" at bounding box center [742, 47] width 62 height 20
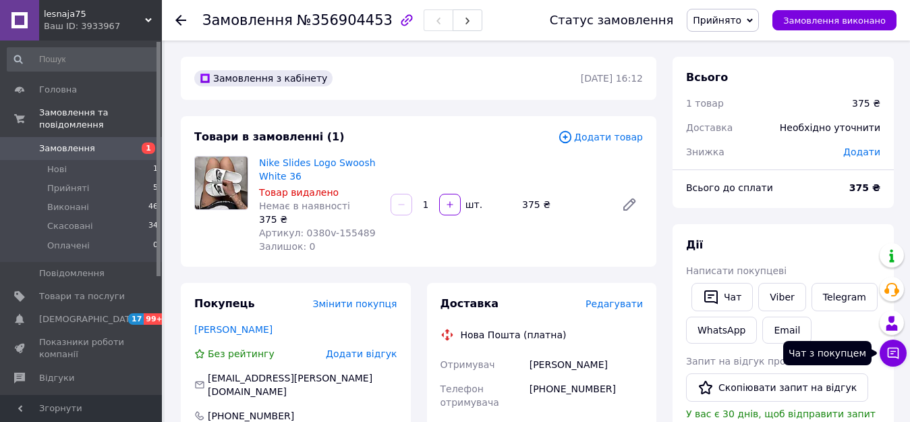
click at [889, 353] on icon at bounding box center [893, 352] width 13 height 13
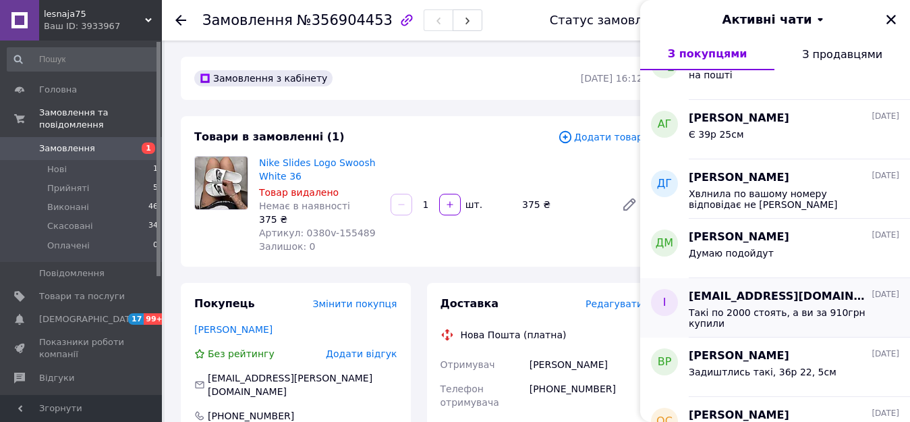
scroll to position [836, 0]
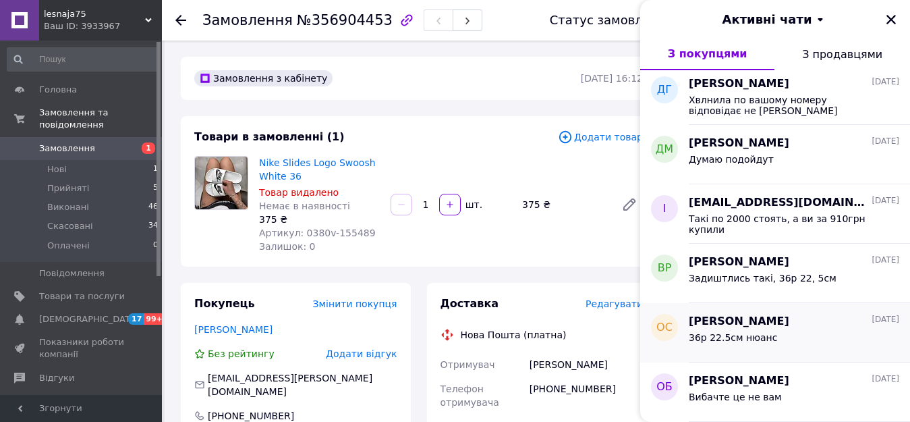
click at [734, 332] on span "36р 22.5см нюанс" at bounding box center [733, 337] width 88 height 11
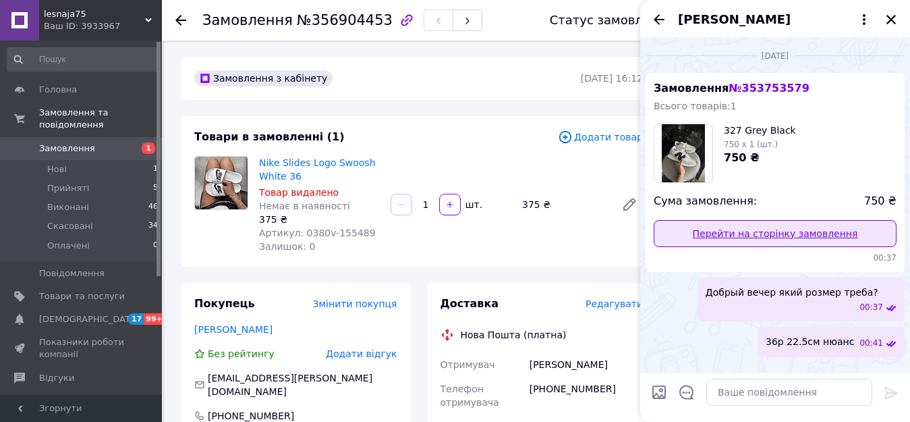
click at [751, 231] on link "Перейти на сторінку замовлення" at bounding box center [775, 233] width 243 height 27
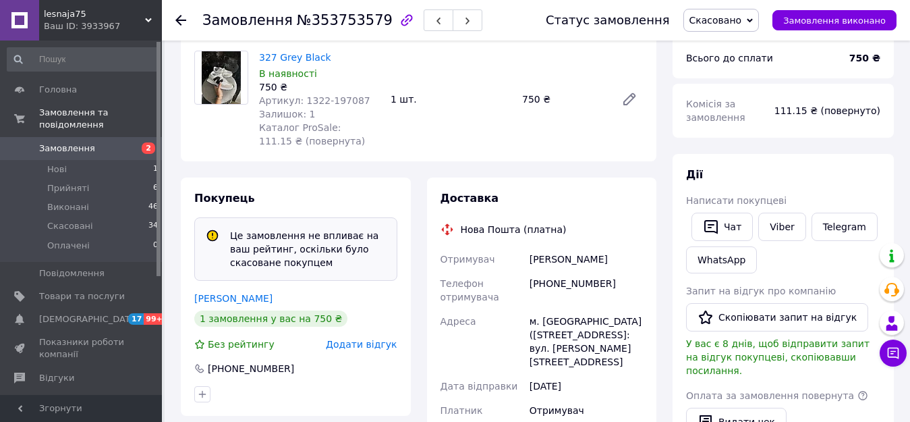
scroll to position [67, 0]
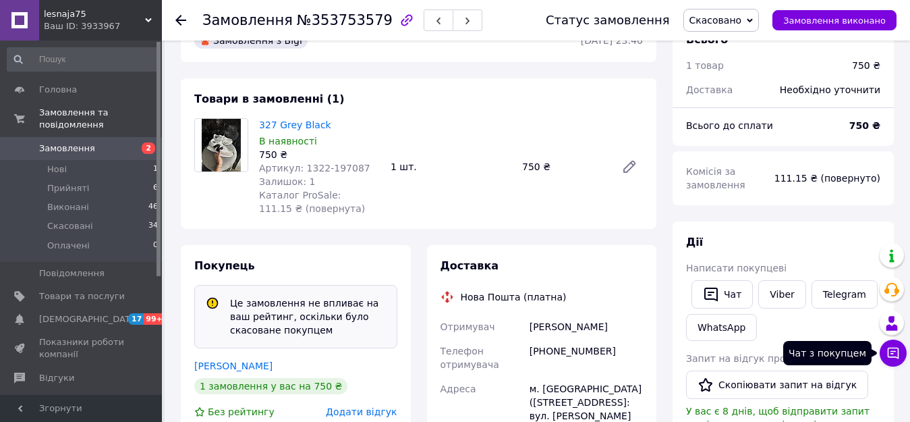
click at [888, 351] on icon at bounding box center [893, 353] width 11 height 11
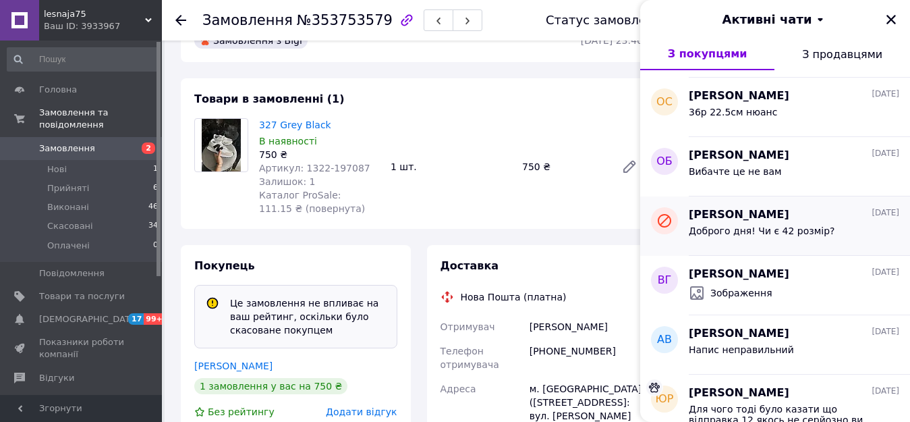
scroll to position [1039, 0]
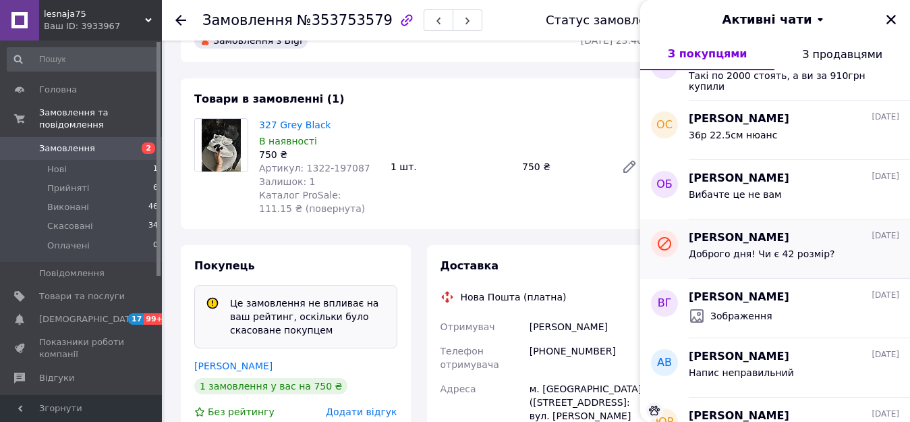
click at [788, 192] on div "Вибачте це не вам" at bounding box center [794, 197] width 211 height 22
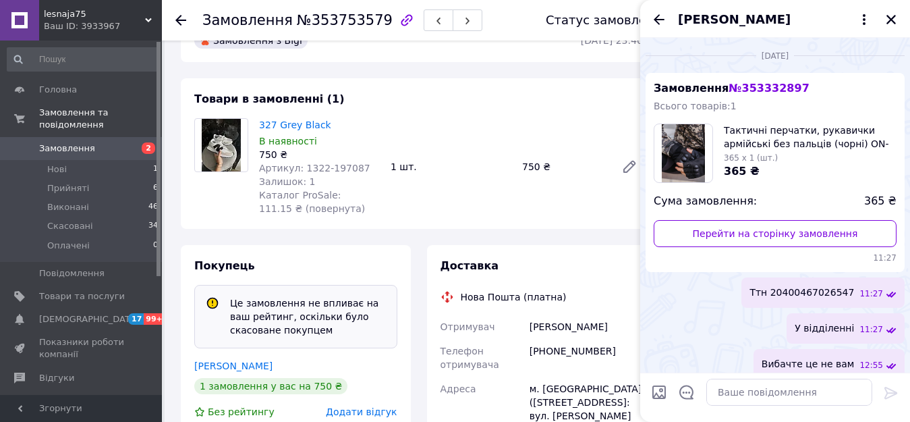
scroll to position [12, 0]
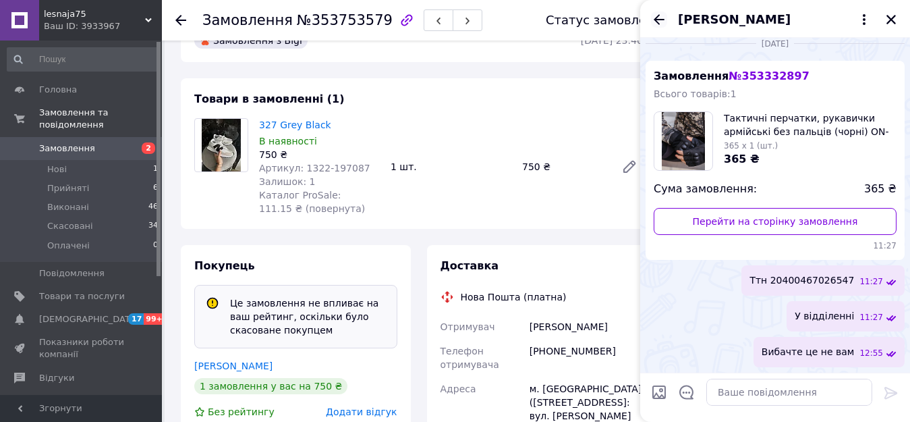
click at [660, 20] on icon "Назад" at bounding box center [659, 19] width 16 height 16
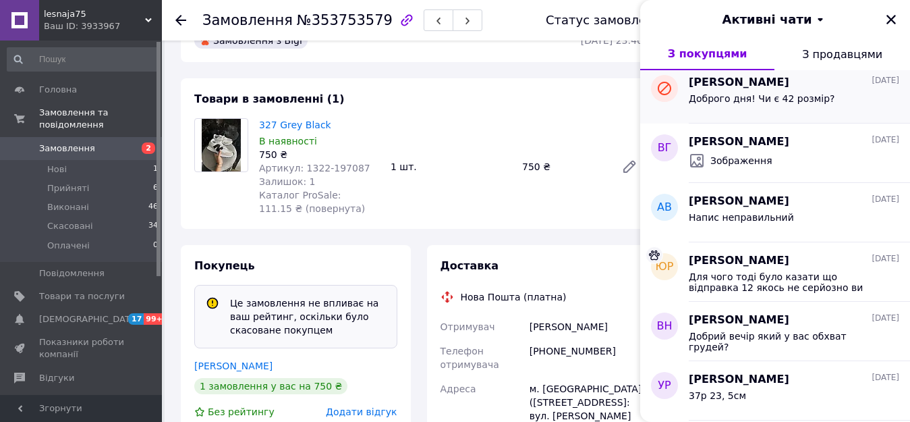
scroll to position [1215, 0]
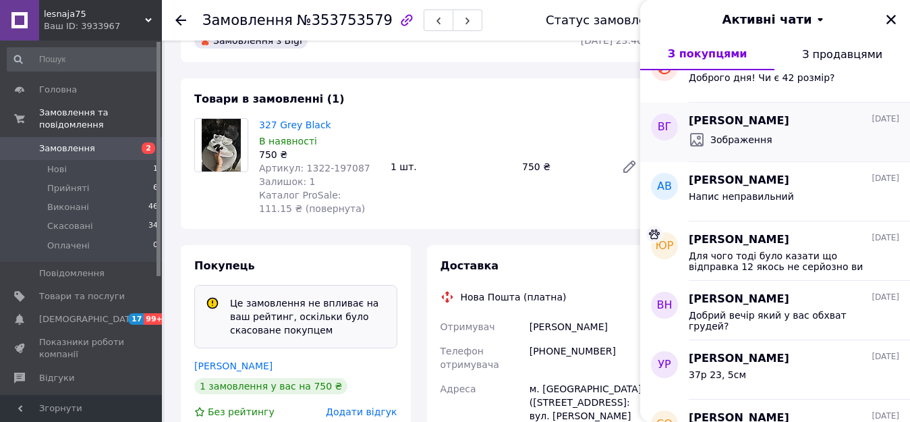
click at [749, 140] on span "Зображення" at bounding box center [742, 139] width 62 height 13
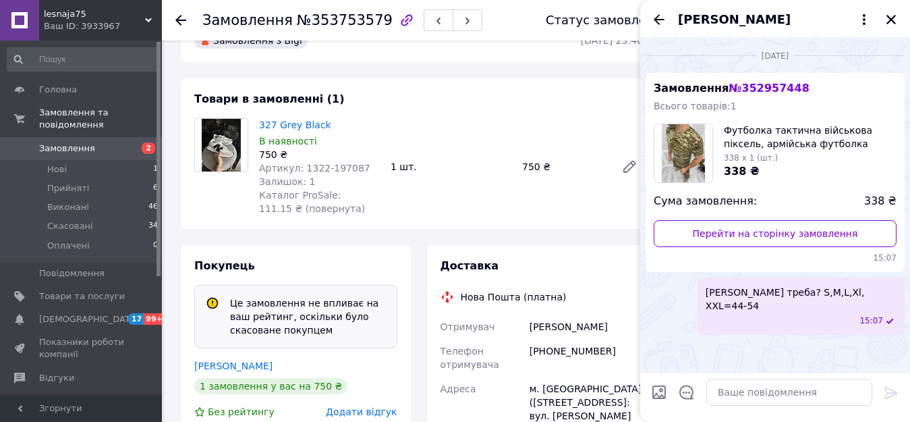
scroll to position [78, 0]
click at [659, 20] on icon "Назад" at bounding box center [659, 19] width 11 height 10
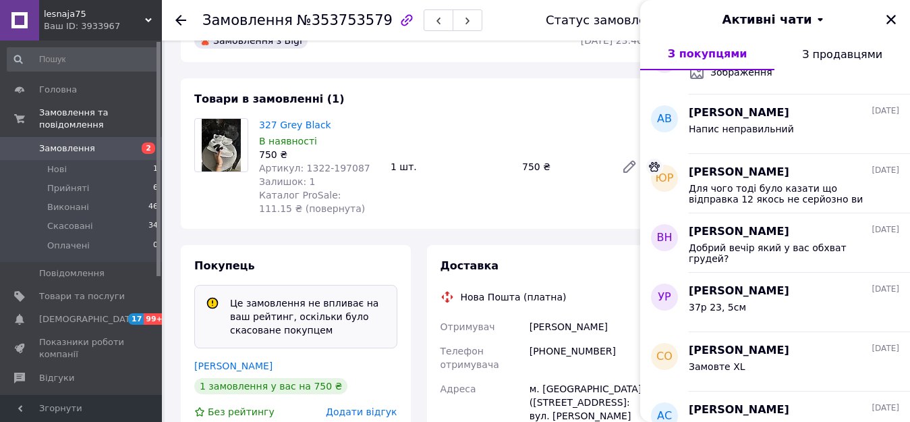
scroll to position [1215, 0]
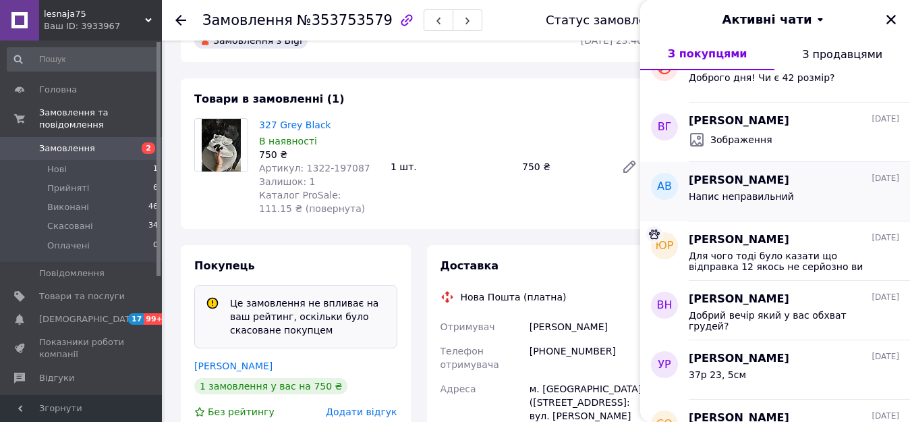
click at [757, 199] on span "Напис неправильний" at bounding box center [741, 196] width 105 height 11
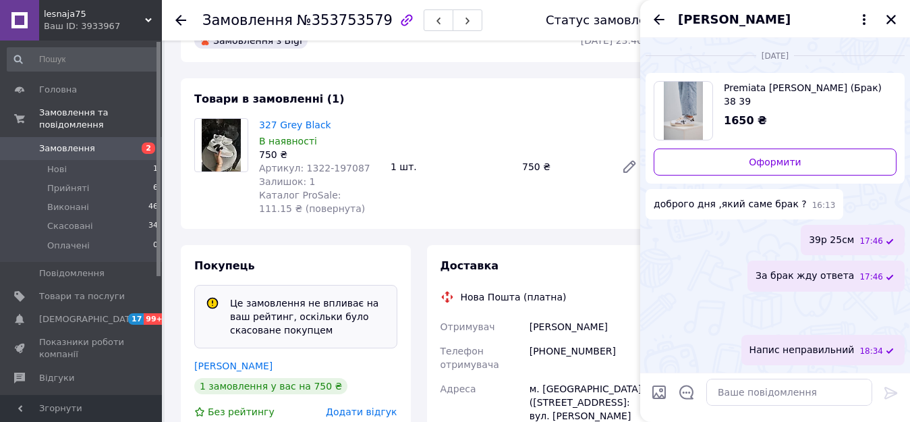
scroll to position [0, 0]
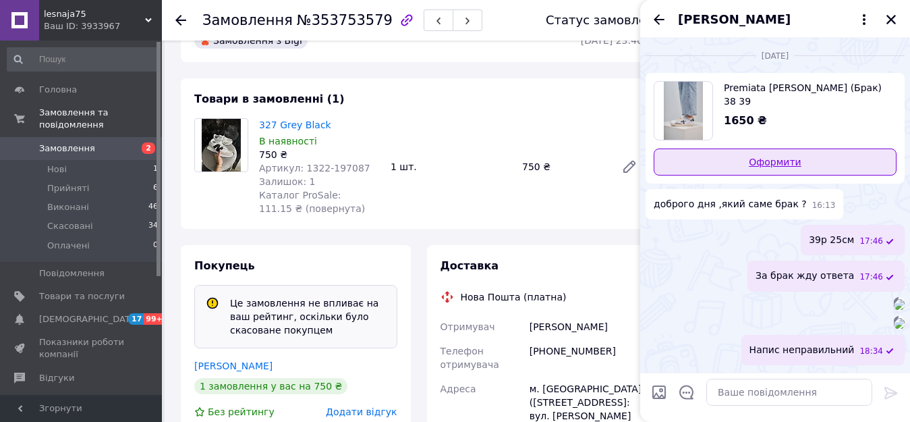
click at [736, 163] on link "Оформити" at bounding box center [775, 161] width 243 height 27
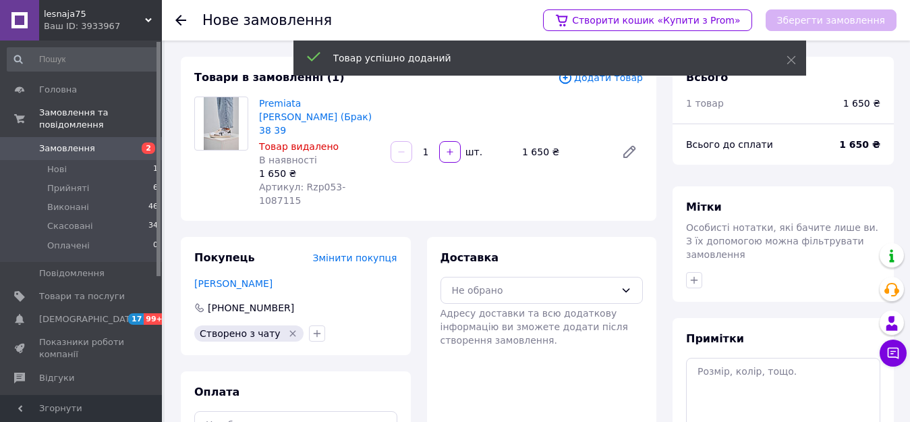
click at [625, 77] on div "Товар успішно доданий" at bounding box center [550, 59] width 513 height 38
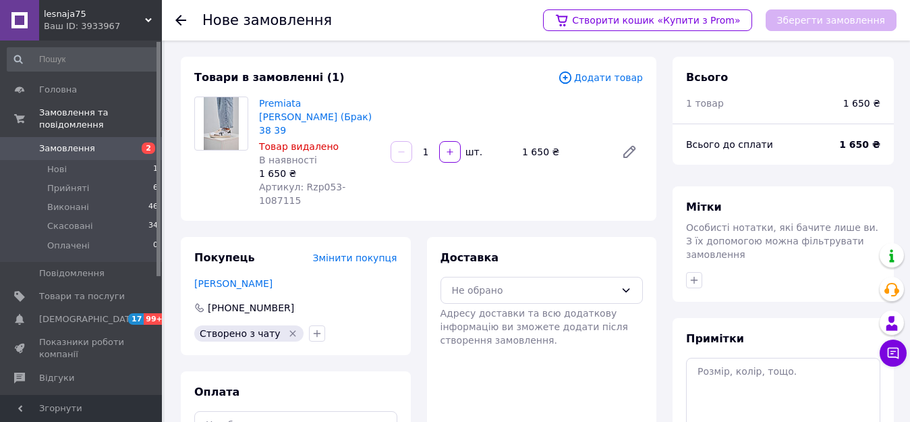
click at [619, 80] on span "Додати товар" at bounding box center [600, 77] width 85 height 15
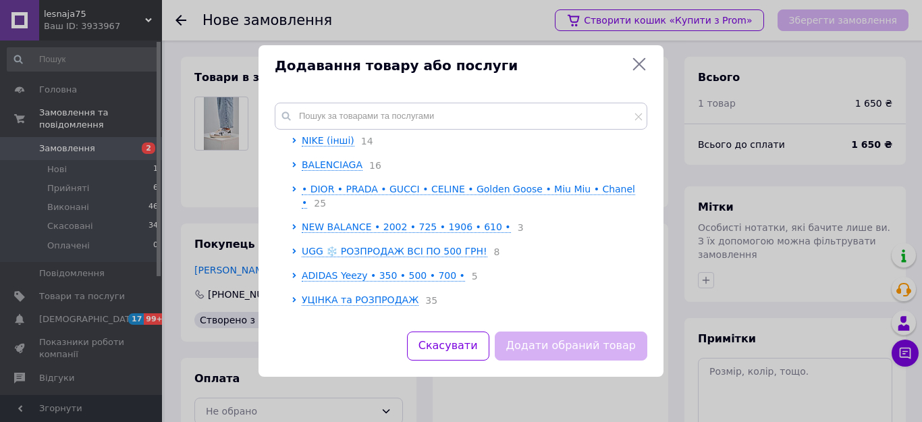
scroll to position [327, 0]
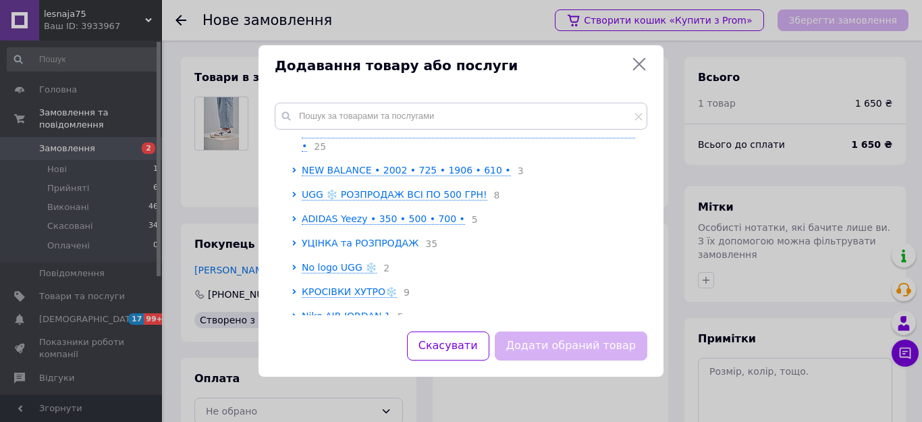
click at [370, 238] on span "УЦІНКА та РОЗПРОДАЖ" at bounding box center [360, 243] width 117 height 11
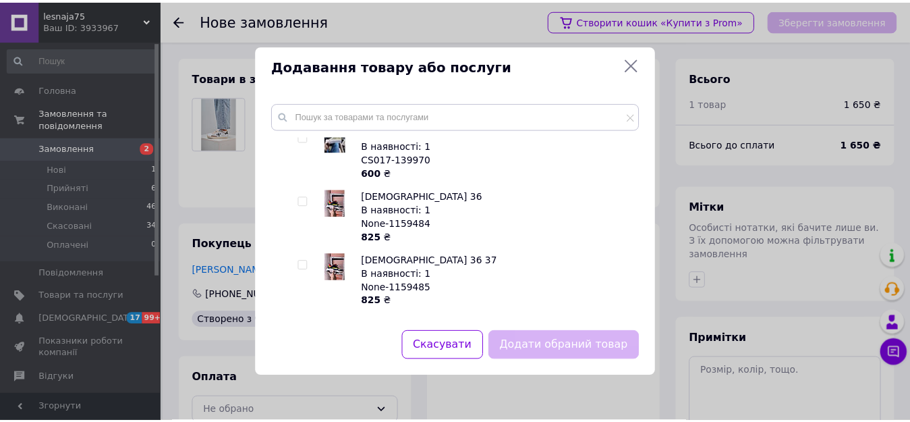
scroll to position [394, 0]
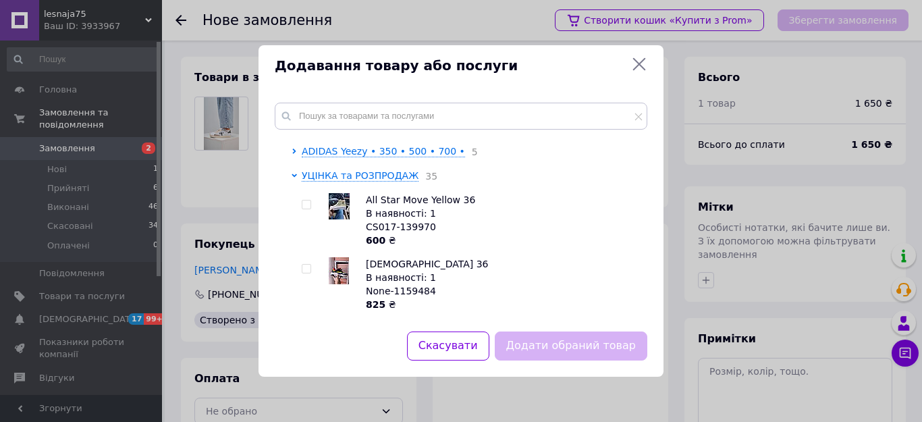
click at [309, 200] on input "checkbox" at bounding box center [306, 204] width 9 height 9
checkbox input "true"
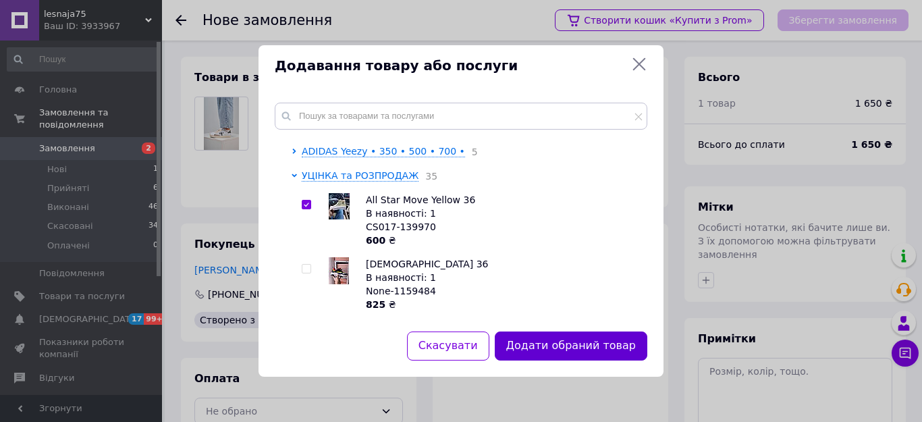
click at [592, 337] on button "Додати обраний товар" at bounding box center [571, 345] width 153 height 29
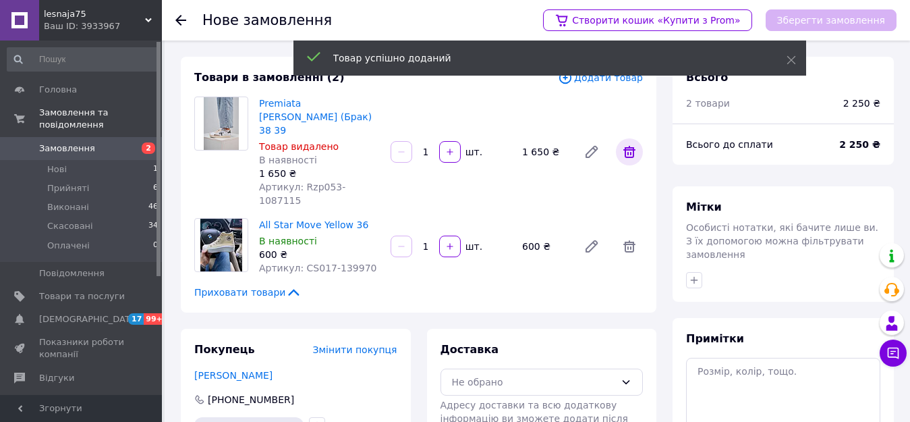
click at [624, 144] on icon at bounding box center [630, 152] width 16 height 16
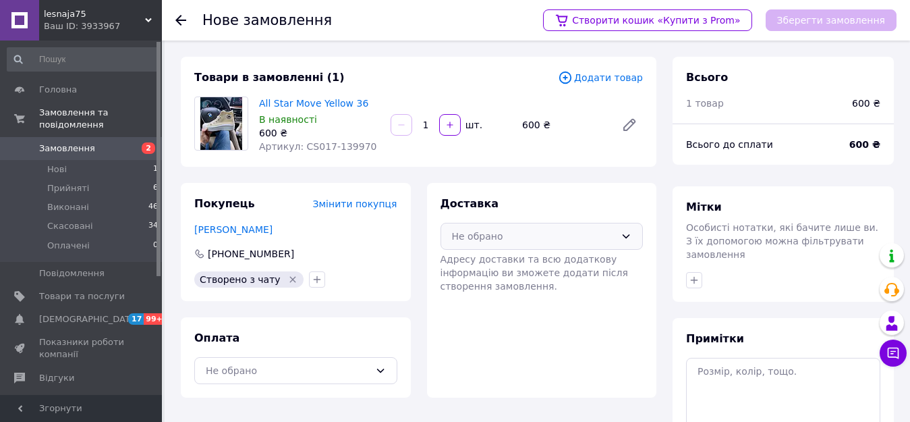
click at [509, 240] on div "Не обрано" at bounding box center [534, 236] width 164 height 15
drag, startPoint x: 516, startPoint y: 262, endPoint x: 505, endPoint y: 260, distance: 10.9
click at [510, 262] on span "Нова Пошта (платна)" at bounding box center [552, 264] width 160 height 13
click at [366, 373] on div "Не обрано" at bounding box center [288, 370] width 164 height 15
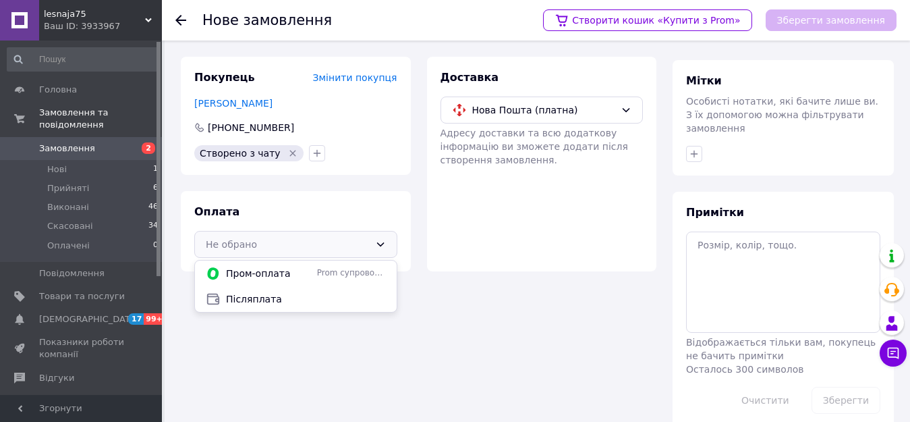
scroll to position [134, 0]
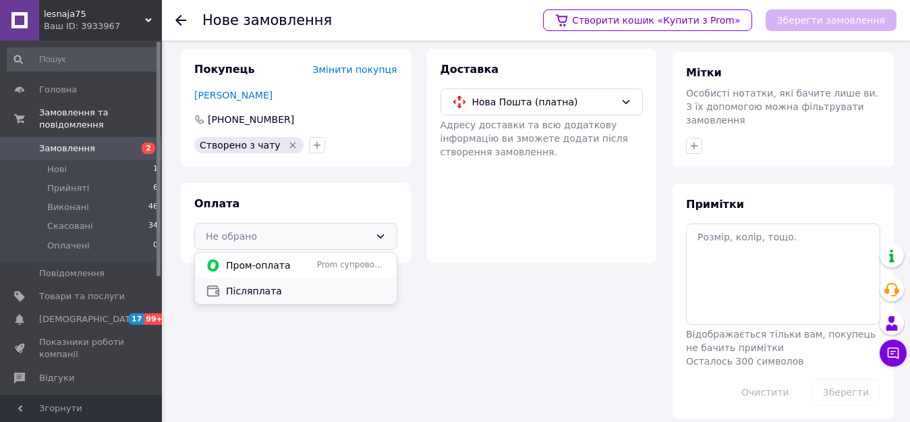
click at [300, 286] on span "Післяплата" at bounding box center [306, 290] width 160 height 13
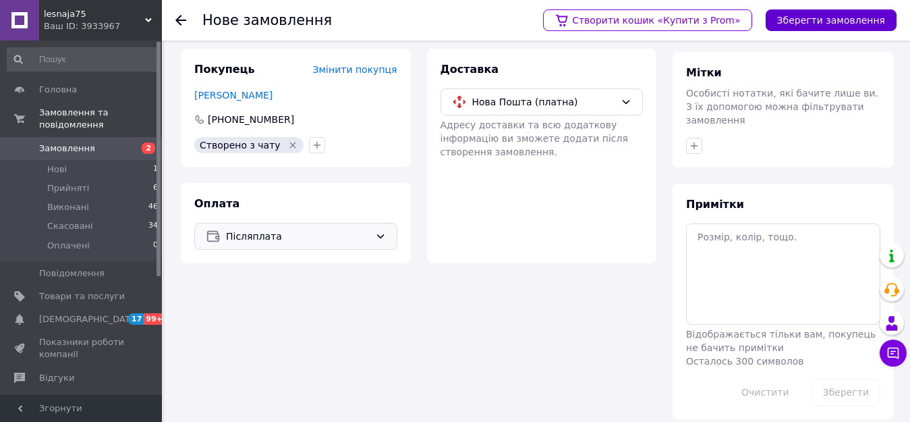
click at [850, 18] on button "Зберегти замовлення" at bounding box center [831, 20] width 131 height 22
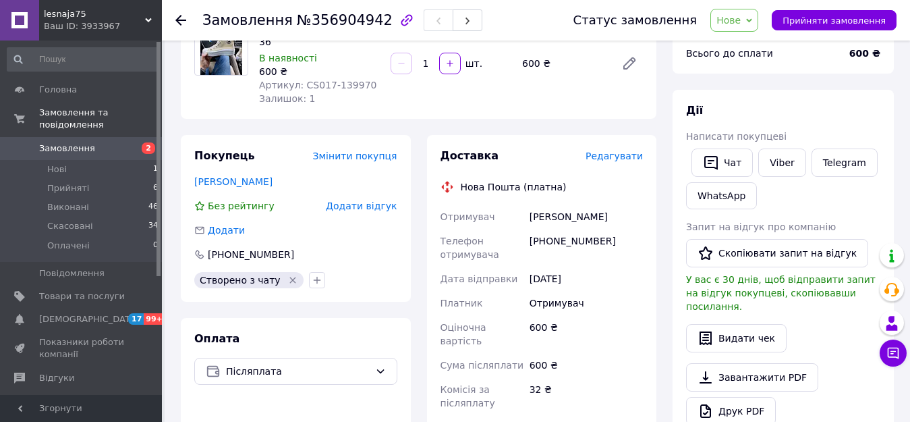
click at [732, 20] on span "Нове" at bounding box center [729, 20] width 24 height 11
click at [737, 44] on li "Прийнято" at bounding box center [742, 47] width 62 height 20
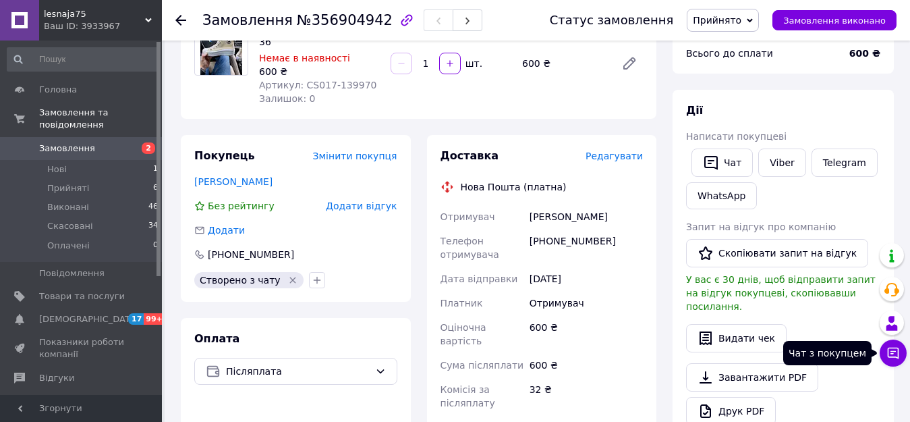
click at [888, 346] on icon at bounding box center [893, 352] width 13 height 13
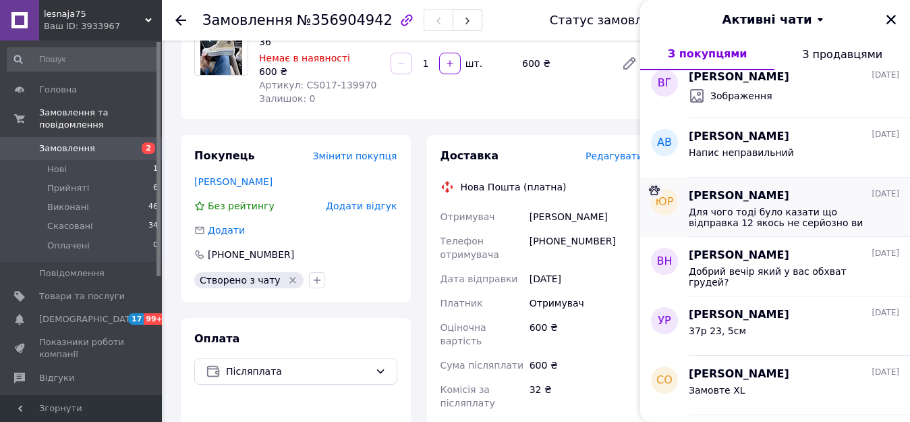
scroll to position [1300, 0]
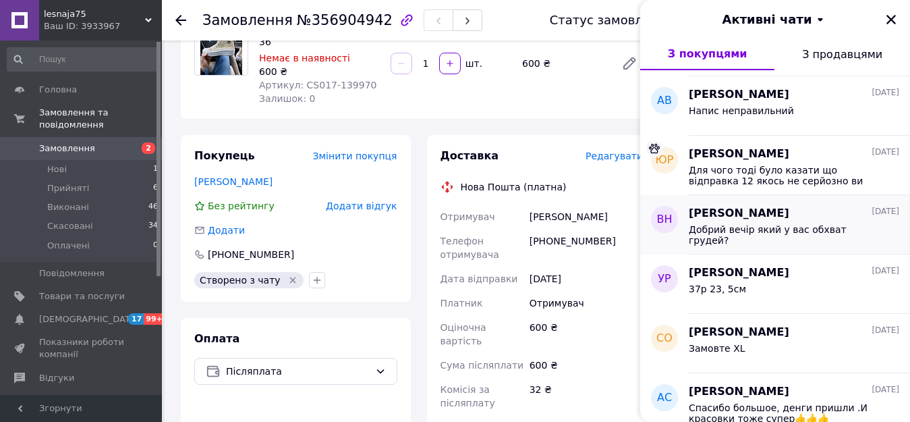
click at [777, 235] on div "Добрий вечір який у вас обхват грудей?" at bounding box center [785, 235] width 192 height 22
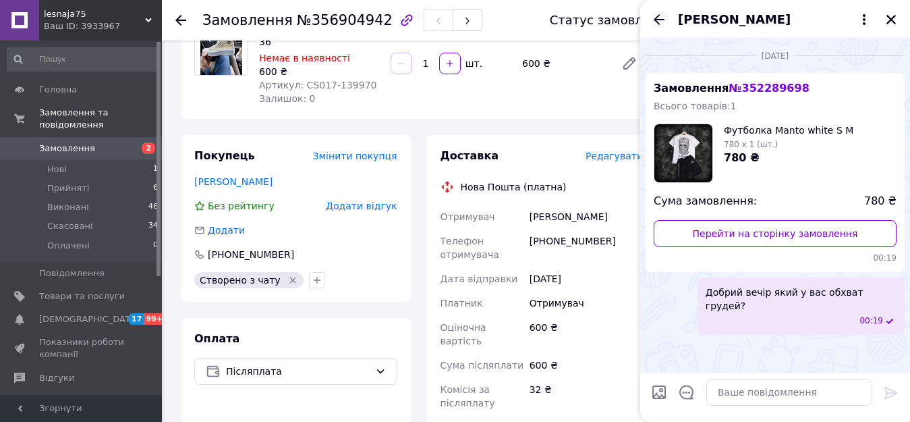
click at [654, 20] on icon "Назад" at bounding box center [659, 19] width 16 height 16
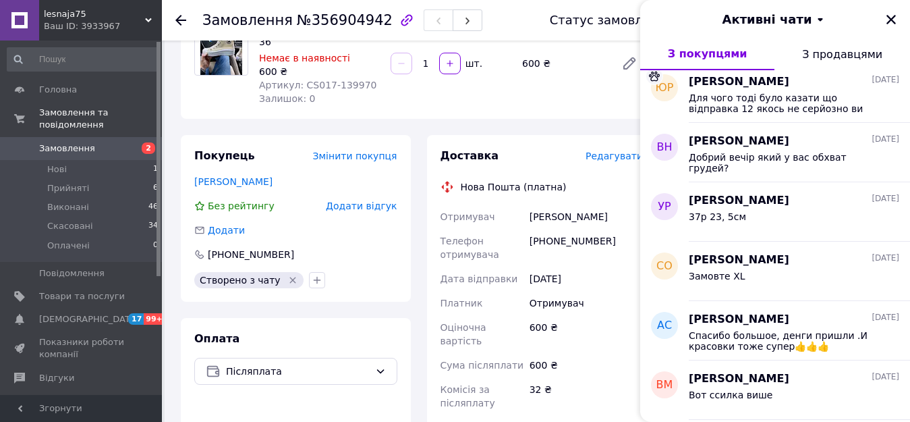
scroll to position [1350, 0]
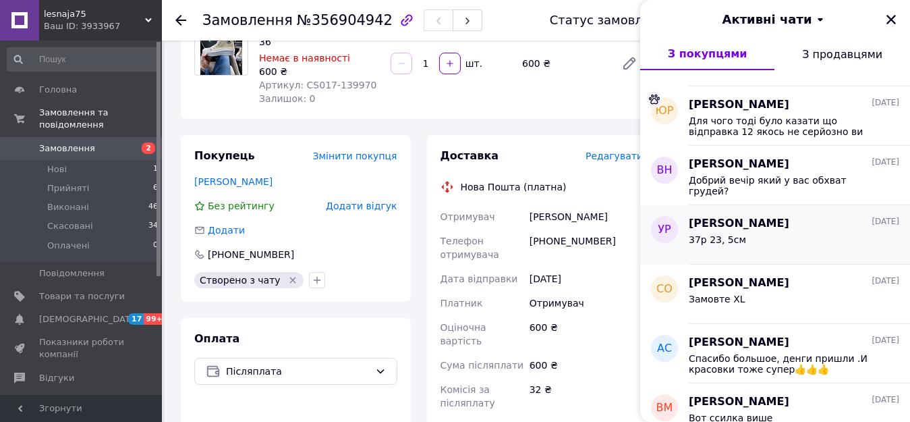
click at [747, 238] on div "37р 23, 5см" at bounding box center [794, 242] width 211 height 22
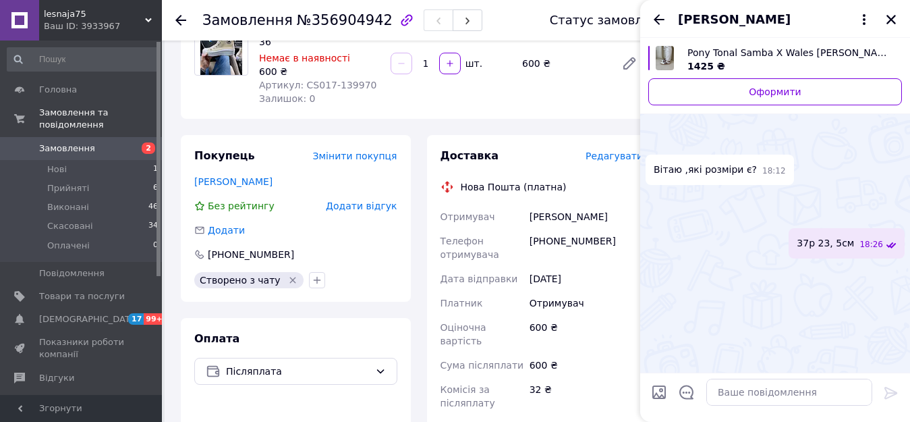
scroll to position [0, 0]
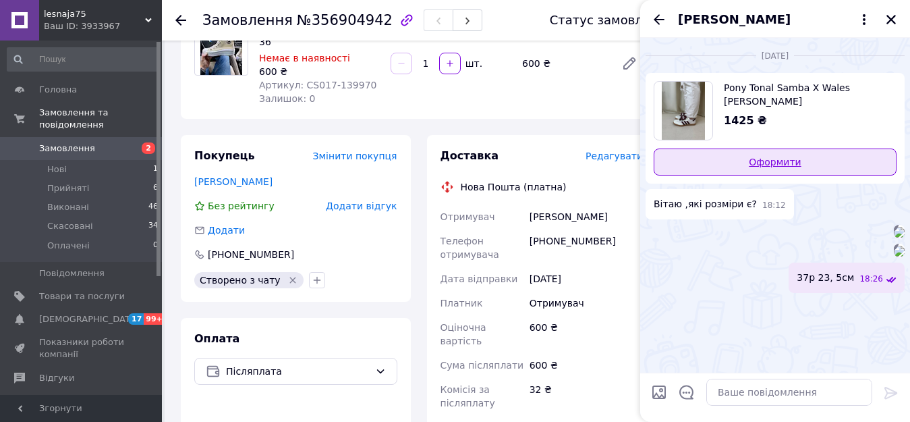
click at [750, 157] on link "Оформити" at bounding box center [775, 161] width 243 height 27
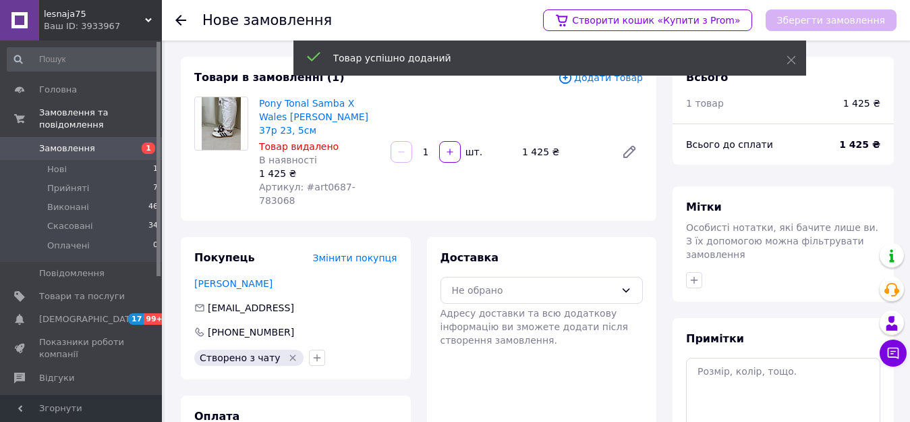
click at [598, 79] on span "Додати товар" at bounding box center [600, 77] width 85 height 15
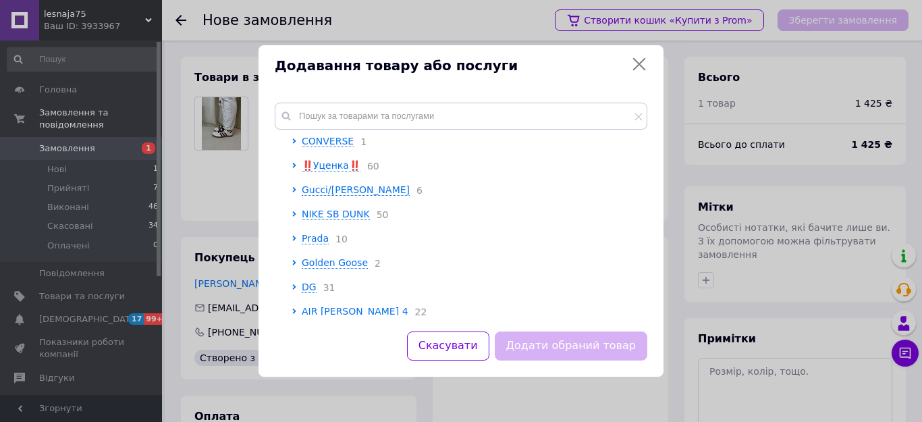
scroll to position [3417, 0]
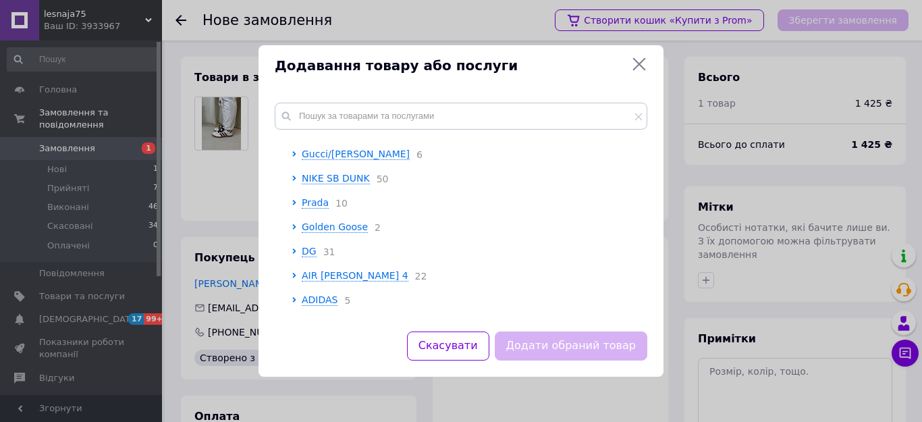
click at [329, 135] on span "‼️Уценка‼️" at bounding box center [331, 129] width 59 height 11
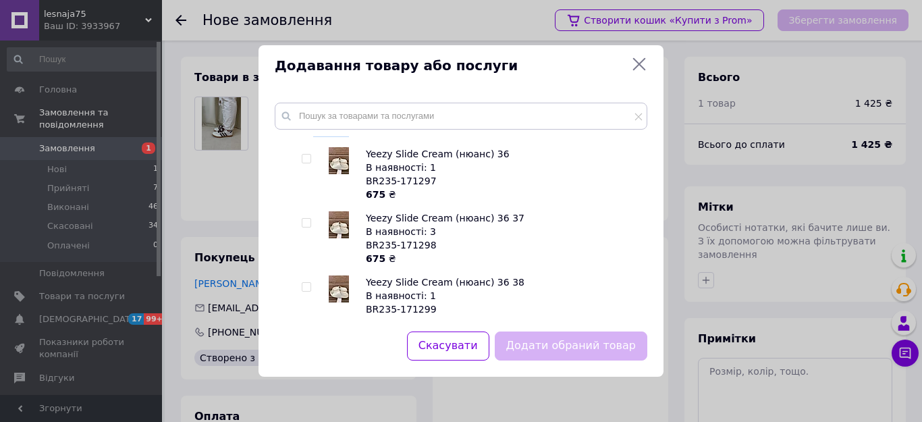
click at [302, 163] on input "checkbox" at bounding box center [306, 159] width 9 height 9
checkbox input "true"
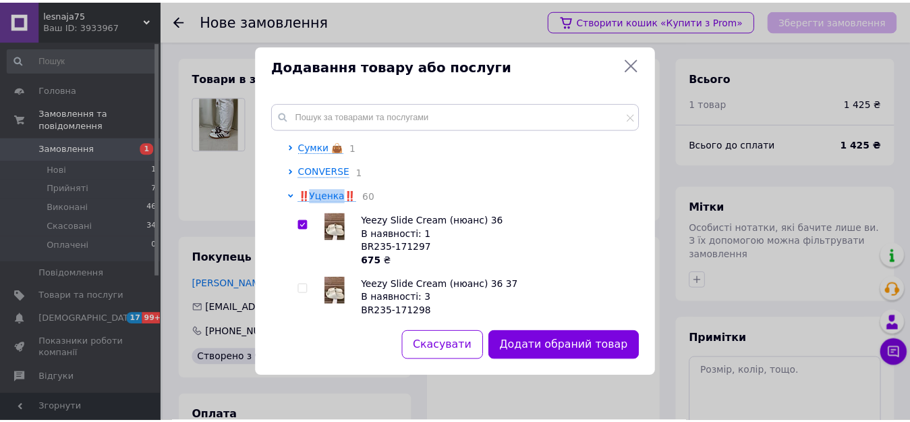
scroll to position [3350, 0]
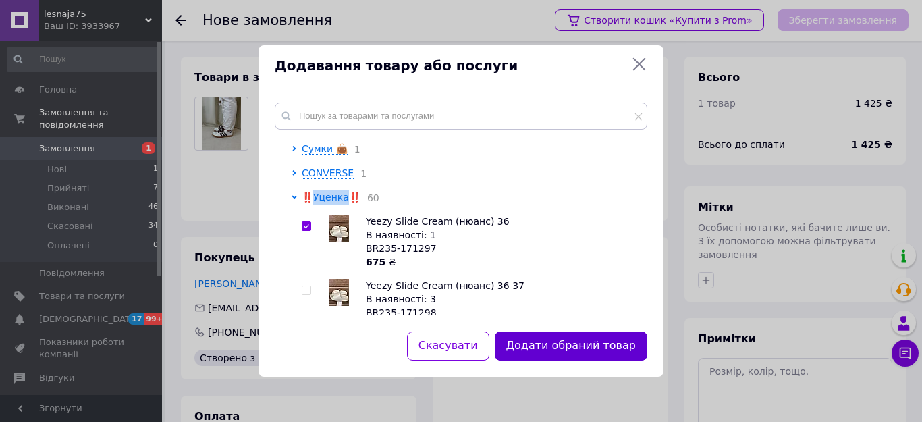
click at [528, 346] on button "Додати обраний товар" at bounding box center [571, 345] width 153 height 29
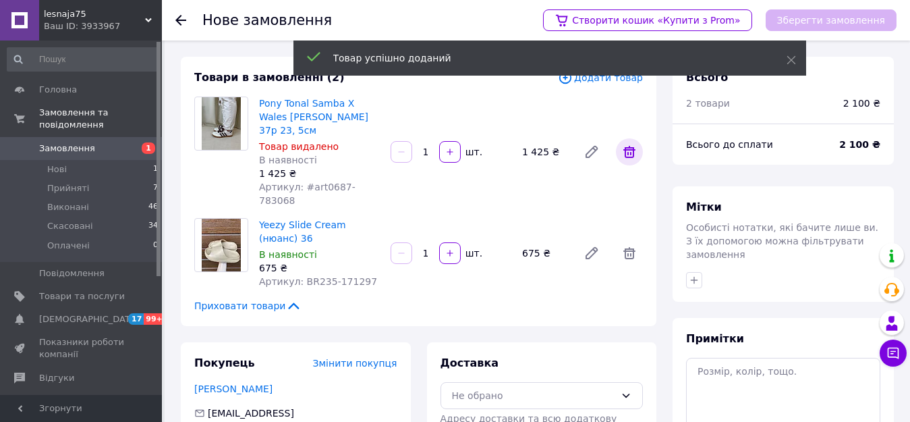
click at [627, 144] on icon at bounding box center [630, 152] width 16 height 16
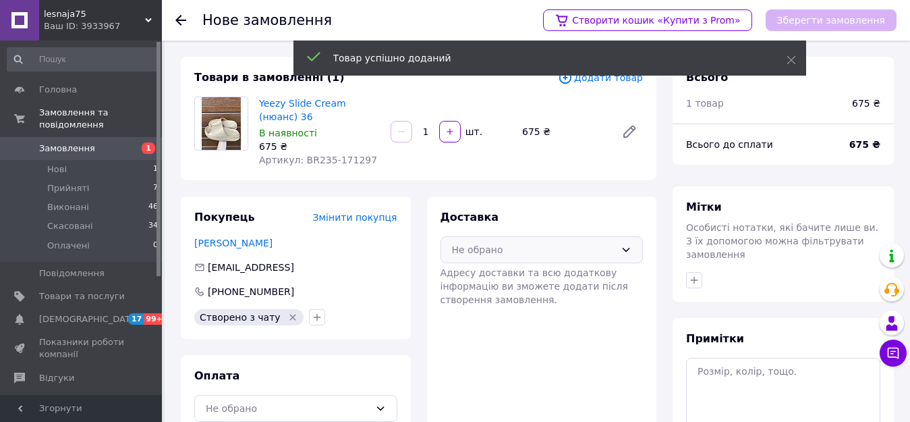
click at [572, 253] on div "Не обрано" at bounding box center [534, 249] width 164 height 15
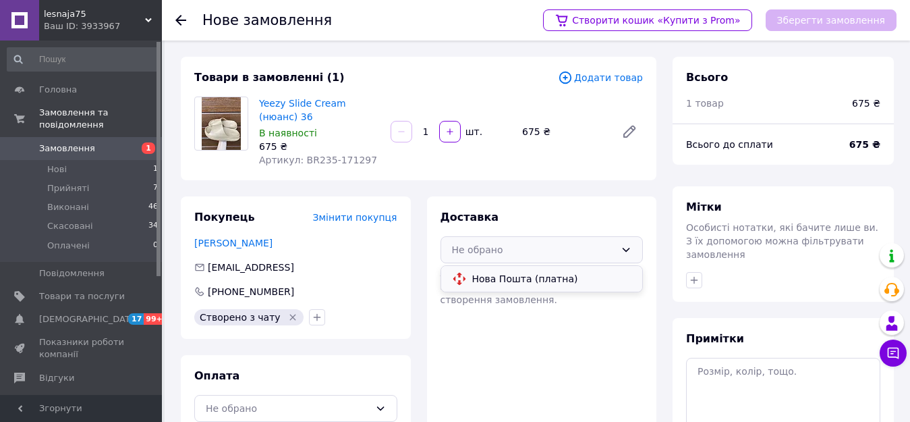
click at [572, 268] on div "Нова Пошта (платна)" at bounding box center [542, 279] width 202 height 26
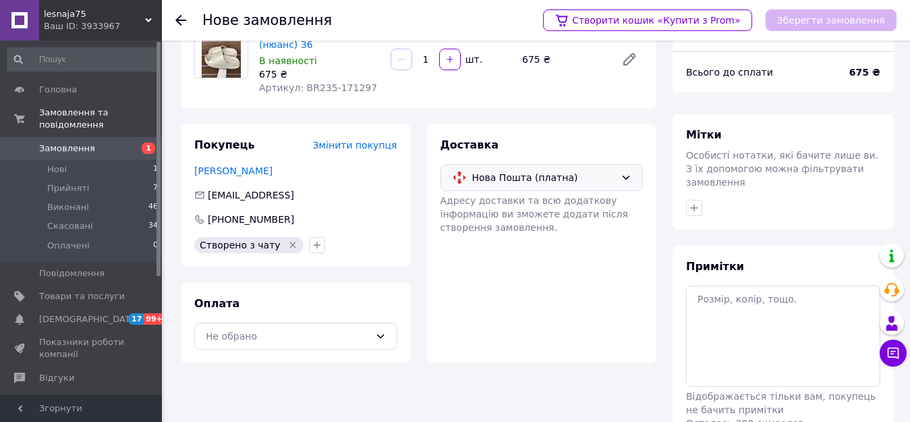
scroll to position [134, 0]
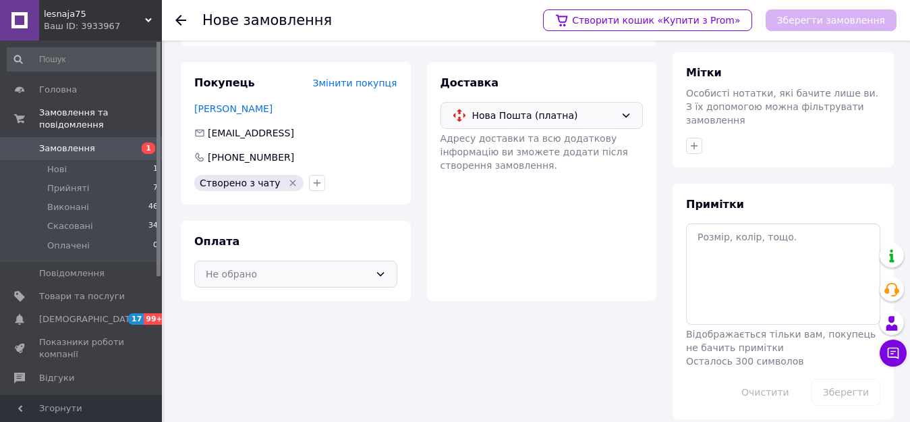
click at [282, 271] on div "Не обрано" at bounding box center [288, 274] width 164 height 15
click at [281, 325] on span "Післяплата" at bounding box center [306, 328] width 160 height 13
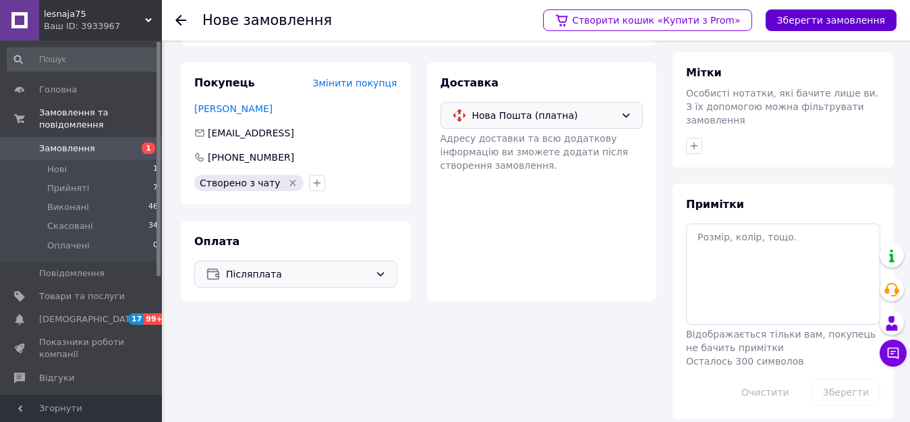
click at [805, 24] on button "Зберегти замовлення" at bounding box center [831, 20] width 131 height 22
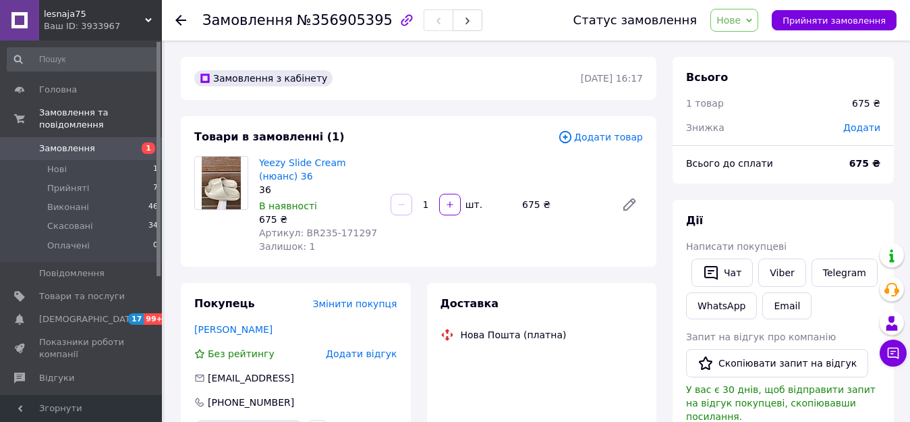
click at [731, 26] on span "Нове" at bounding box center [735, 20] width 48 height 23
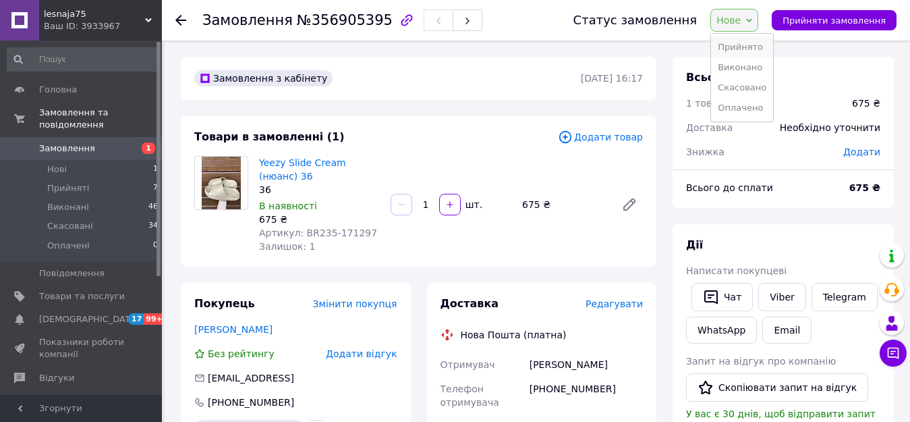
click at [741, 49] on li "Прийнято" at bounding box center [742, 47] width 62 height 20
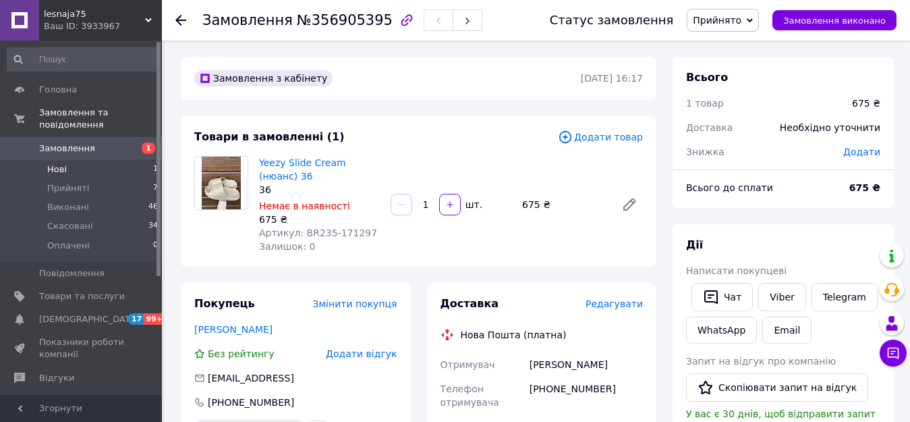
click at [58, 163] on span "Нові" at bounding box center [57, 169] width 20 height 12
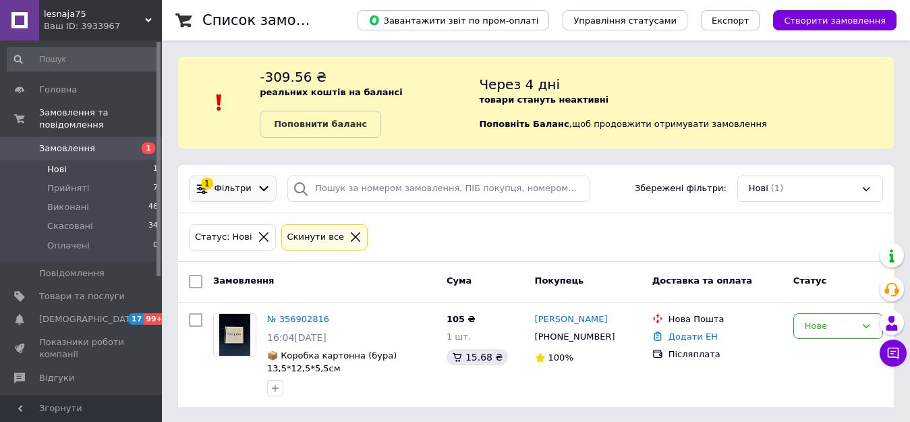
scroll to position [1, 0]
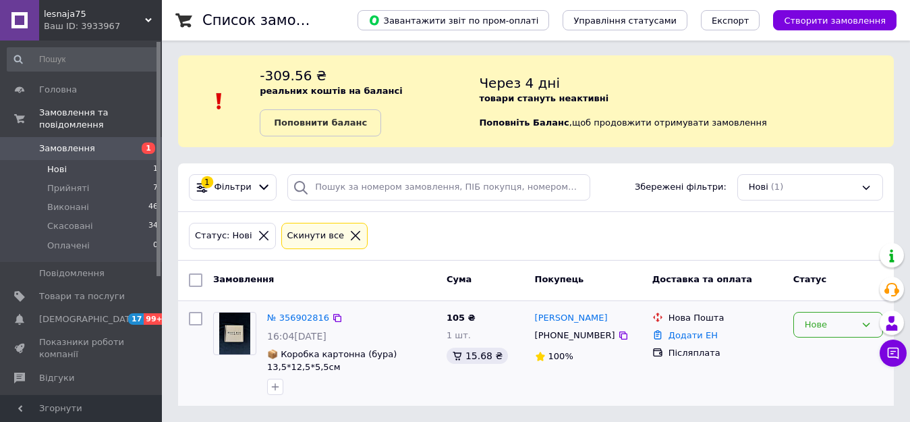
click at [804, 323] on div "Нове" at bounding box center [839, 325] width 90 height 26
click at [810, 354] on li "Прийнято" at bounding box center [838, 352] width 88 height 25
click at [349, 123] on b "Поповнити баланс" at bounding box center [320, 122] width 93 height 10
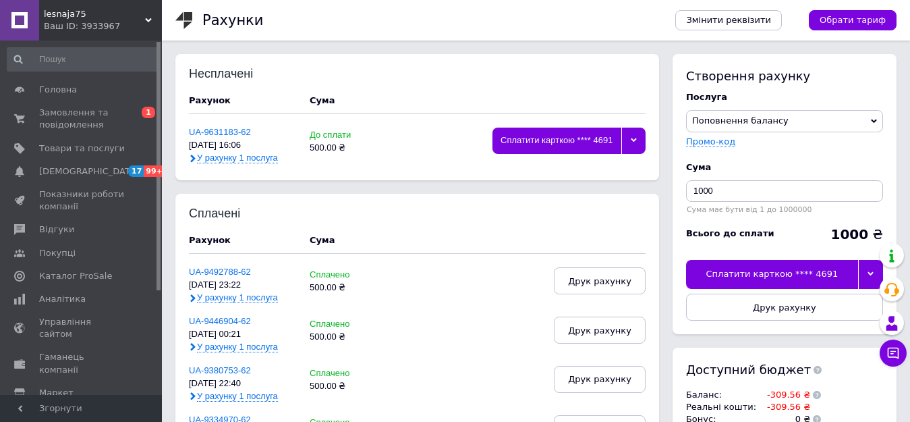
click at [256, 157] on span "У рахунку 1 послуга" at bounding box center [237, 158] width 81 height 11
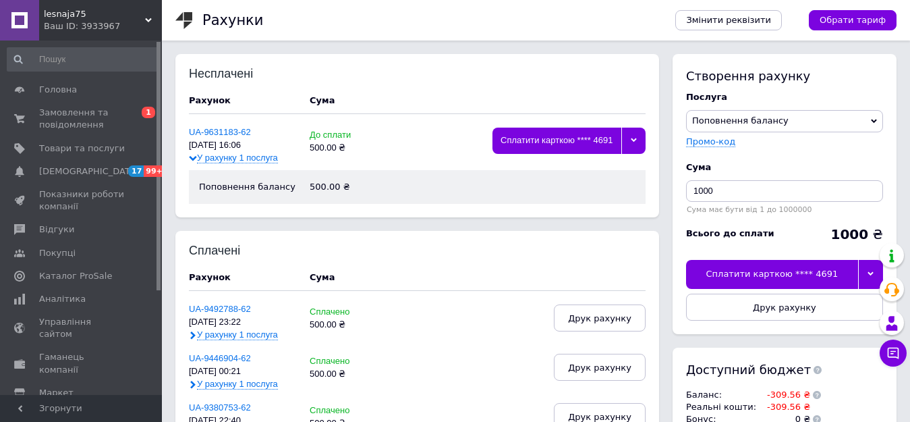
click at [636, 146] on div at bounding box center [634, 141] width 24 height 26
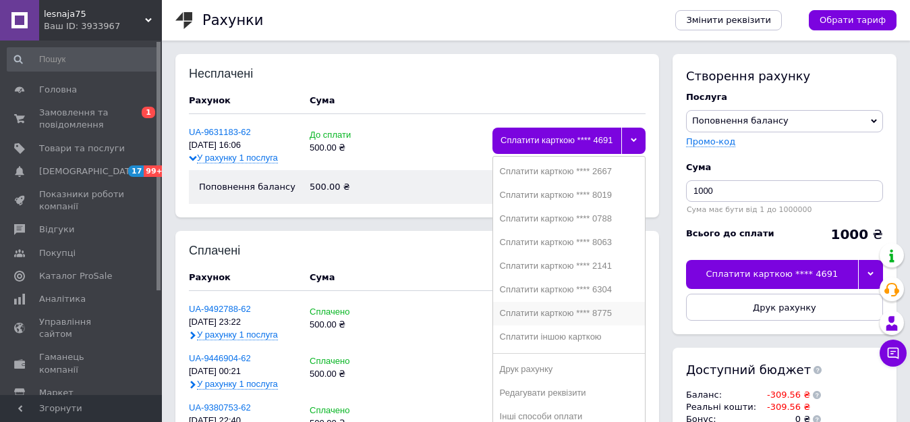
click at [603, 308] on div "Сплатити карткою **** 8775" at bounding box center [569, 313] width 138 height 10
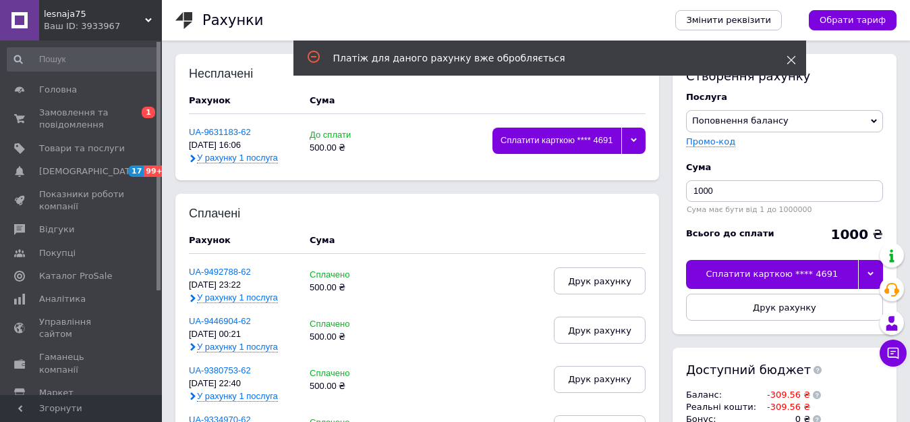
click at [789, 59] on icon at bounding box center [791, 59] width 9 height 9
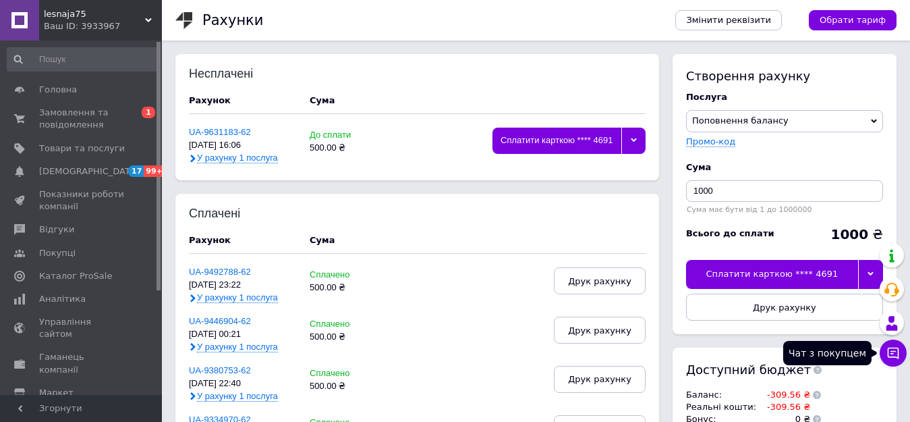
click at [890, 356] on icon at bounding box center [893, 353] width 11 height 11
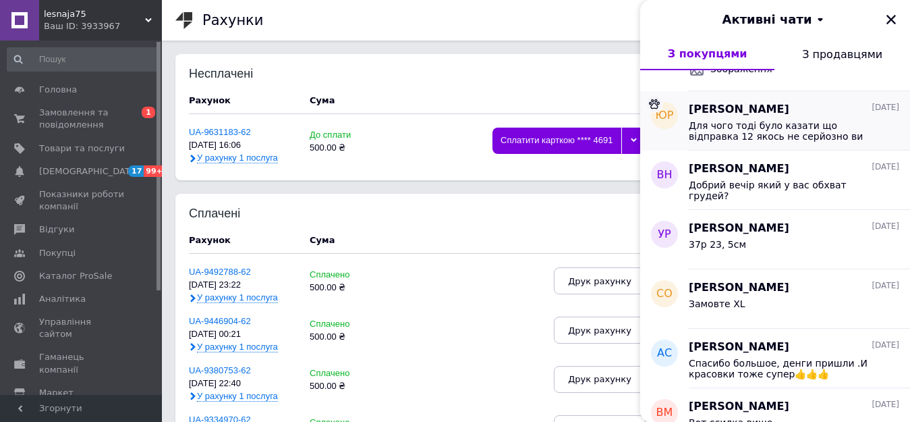
scroll to position [1368, 0]
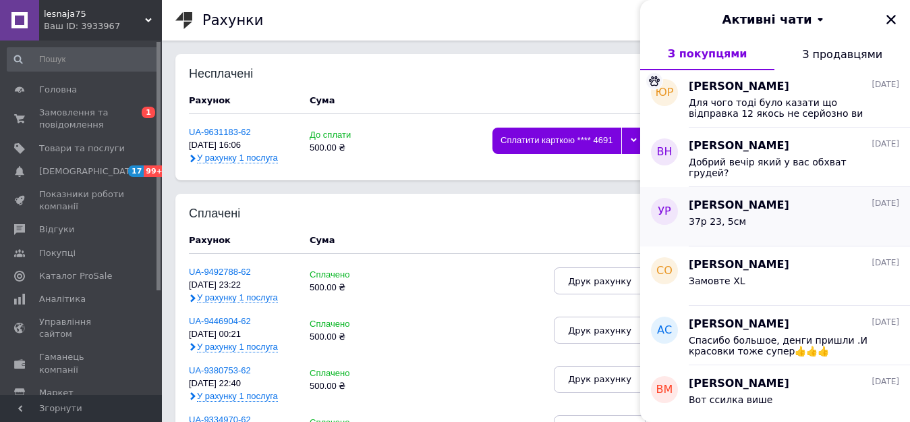
click at [790, 219] on div "37р 23, 5см" at bounding box center [794, 224] width 211 height 22
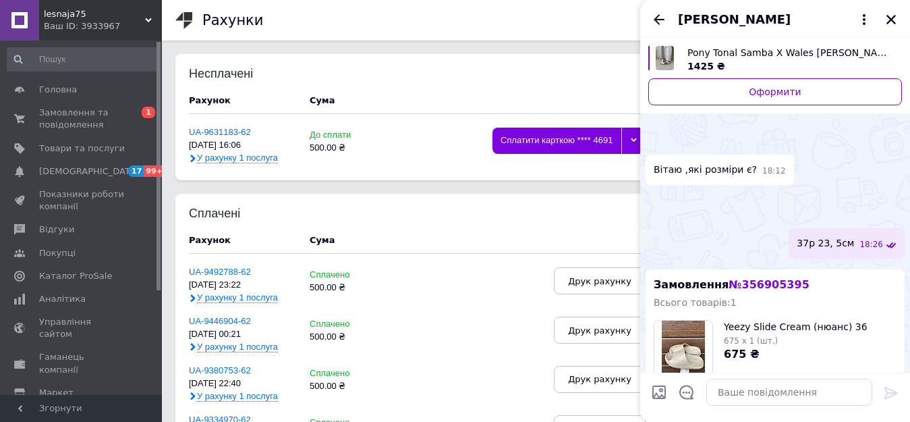
scroll to position [479, 0]
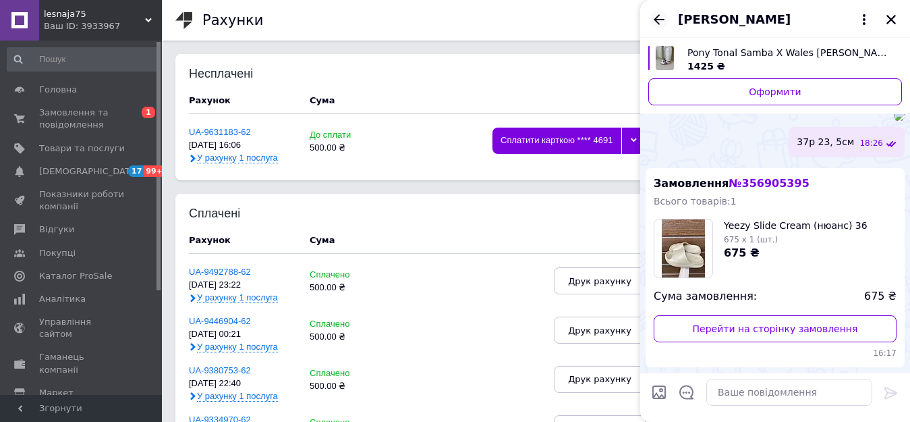
click at [660, 22] on icon "Назад" at bounding box center [659, 19] width 16 height 16
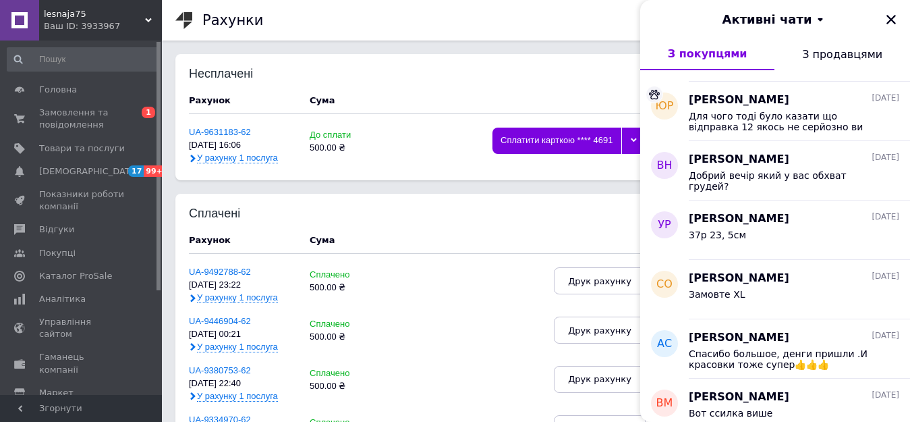
scroll to position [1417, 0]
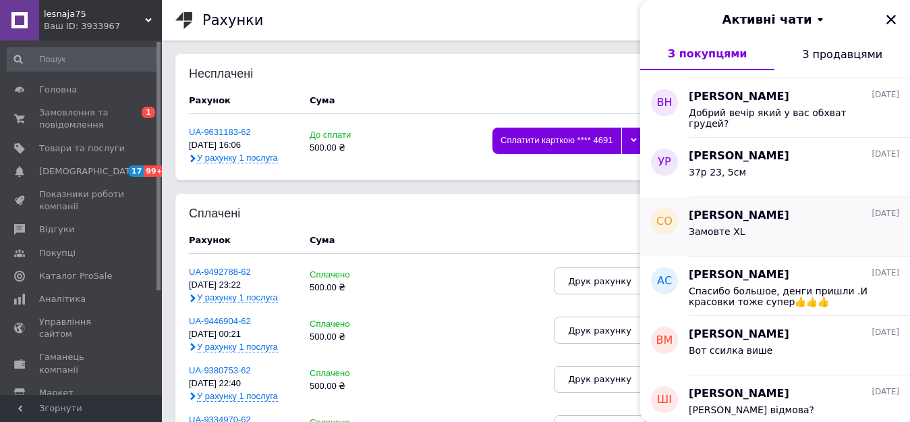
click at [769, 232] on div "Замовте XL" at bounding box center [794, 234] width 211 height 22
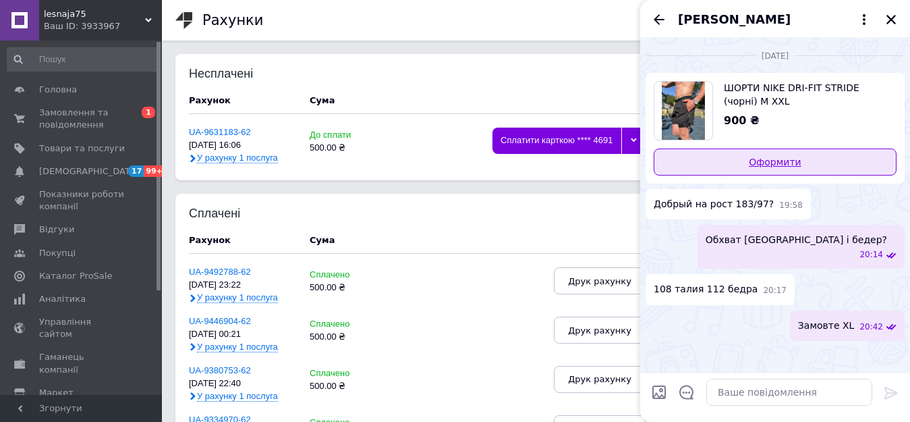
click at [790, 157] on link "Оформити" at bounding box center [775, 161] width 243 height 27
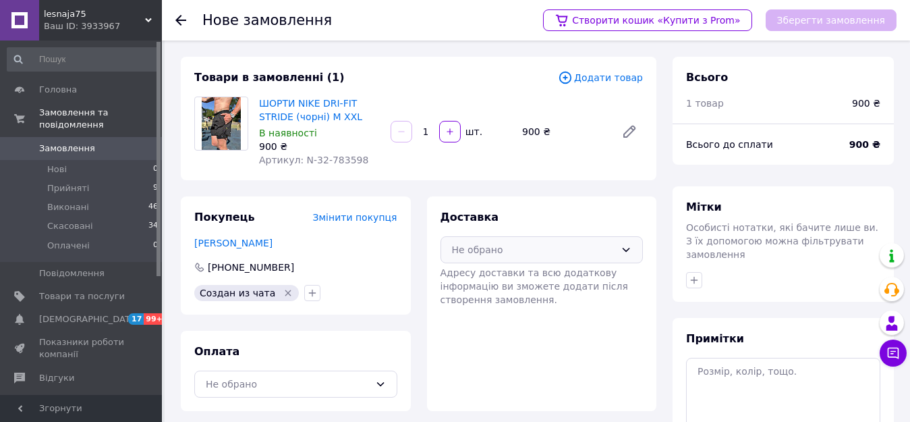
click at [556, 248] on div "Не обрано" at bounding box center [534, 249] width 164 height 15
click at [555, 273] on span "Нова Пошта (платна)" at bounding box center [552, 278] width 160 height 13
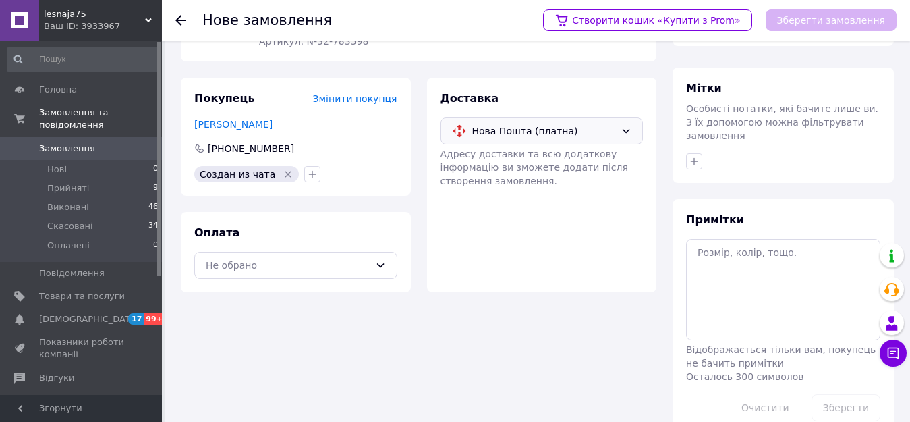
scroll to position [134, 0]
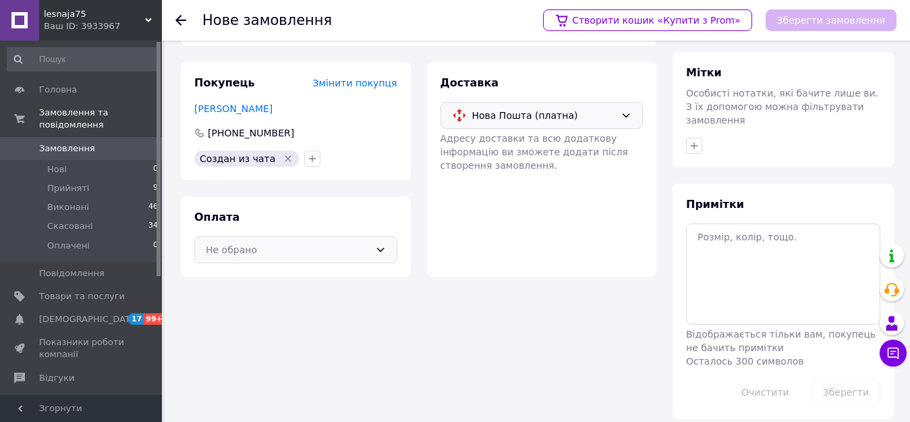
click at [360, 249] on div "Не обрано" at bounding box center [288, 249] width 164 height 15
click at [353, 298] on span "Післяплата" at bounding box center [306, 304] width 160 height 13
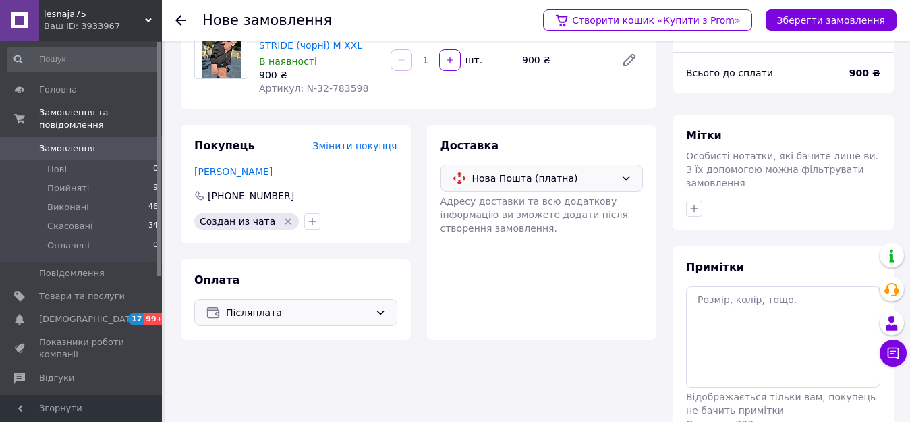
scroll to position [0, 0]
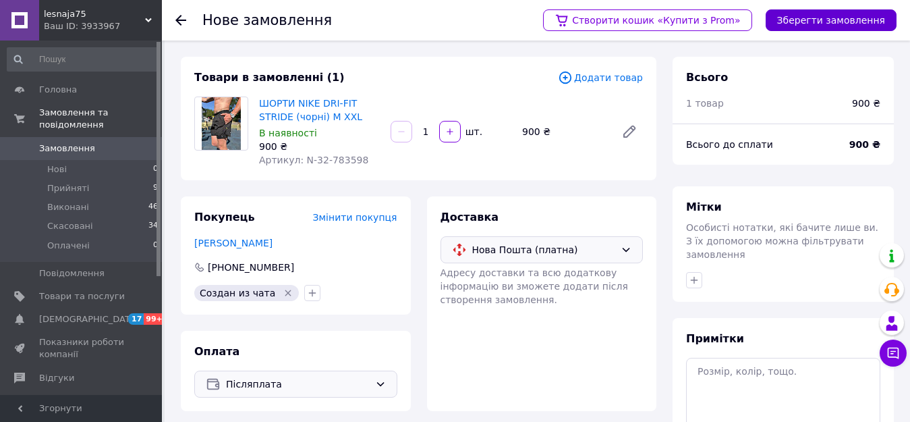
click at [800, 22] on button "Зберегти замовлення" at bounding box center [831, 20] width 131 height 22
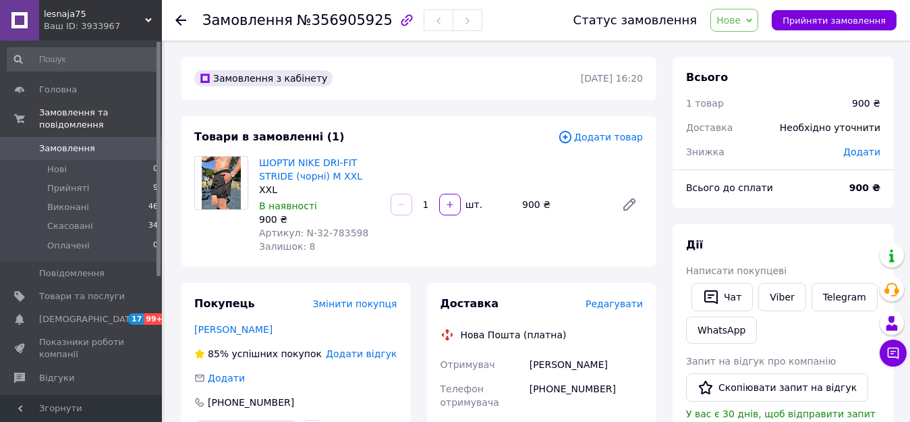
click at [730, 20] on span "Нове" at bounding box center [735, 20] width 48 height 23
click at [742, 43] on li "Прийнято" at bounding box center [742, 47] width 62 height 20
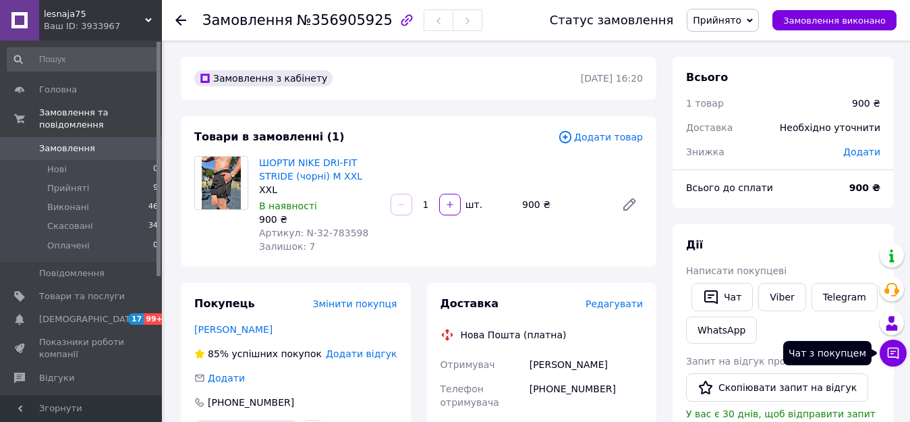
click at [891, 350] on icon at bounding box center [893, 352] width 13 height 13
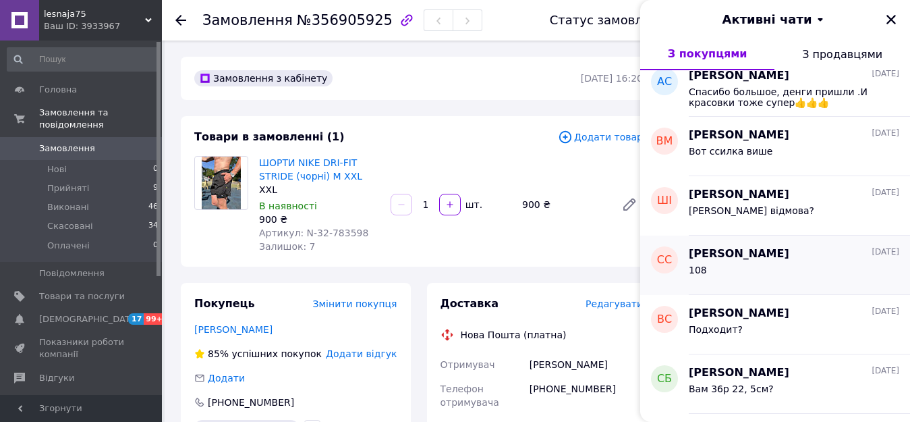
scroll to position [1638, 0]
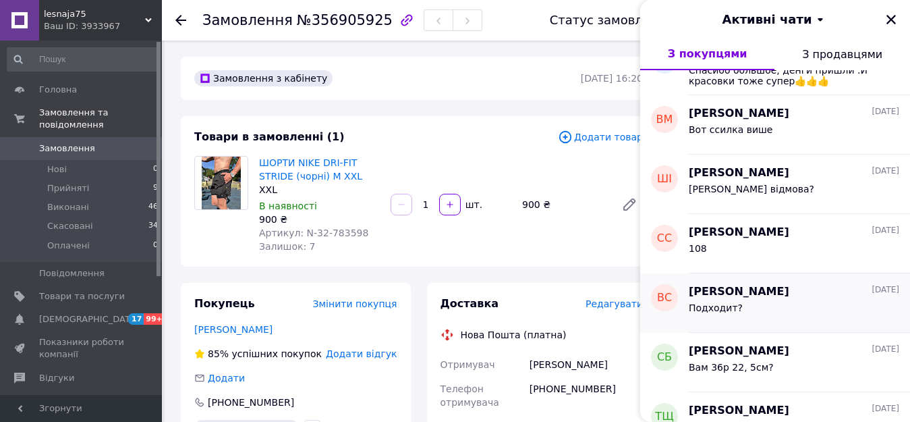
click at [779, 310] on div "Подходит?" at bounding box center [794, 311] width 211 height 22
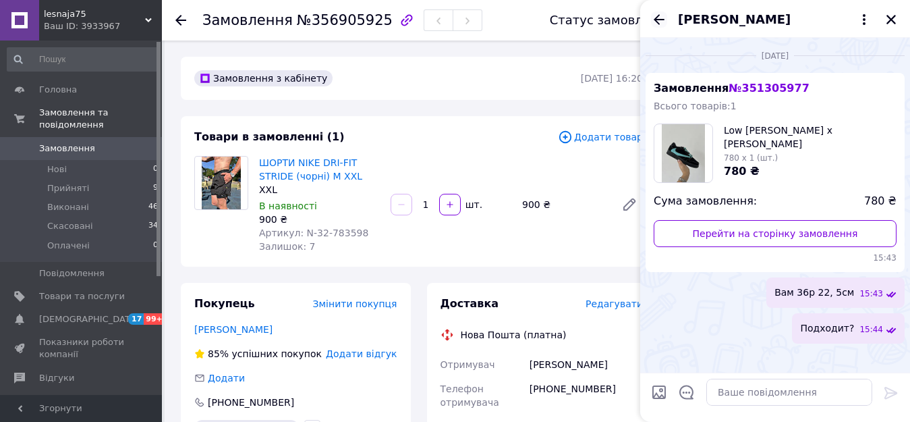
click at [655, 18] on icon "Назад" at bounding box center [659, 19] width 16 height 16
click at [655, 18] on div "[PERSON_NAME]" at bounding box center [775, 19] width 270 height 38
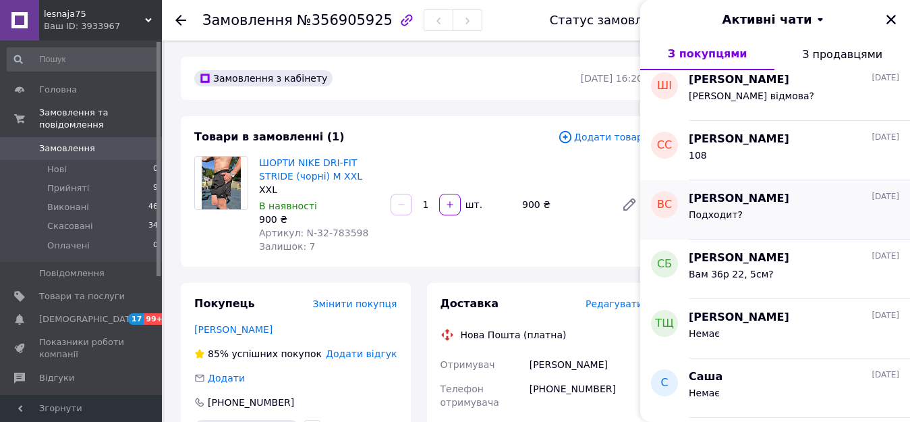
scroll to position [1755, 0]
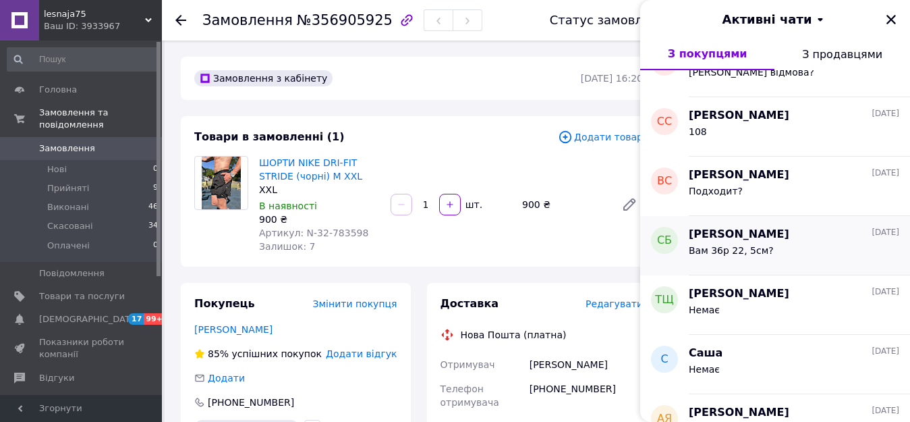
click at [737, 248] on span "Вам 36р 22, 5см?" at bounding box center [731, 250] width 85 height 11
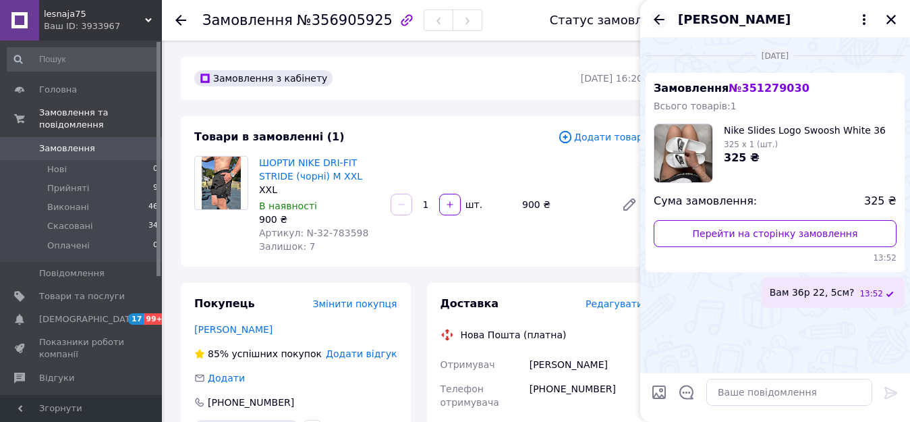
click at [653, 17] on icon "Назад" at bounding box center [659, 19] width 16 height 16
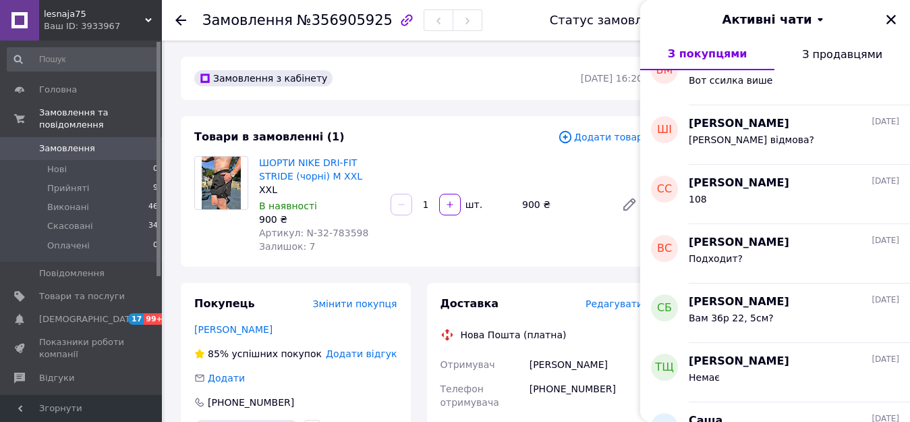
scroll to position [1822, 0]
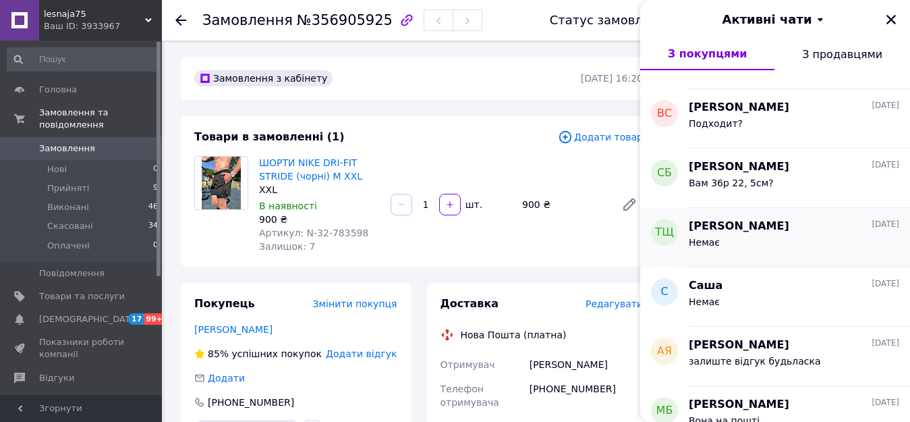
click at [769, 238] on div "Немає" at bounding box center [794, 245] width 211 height 22
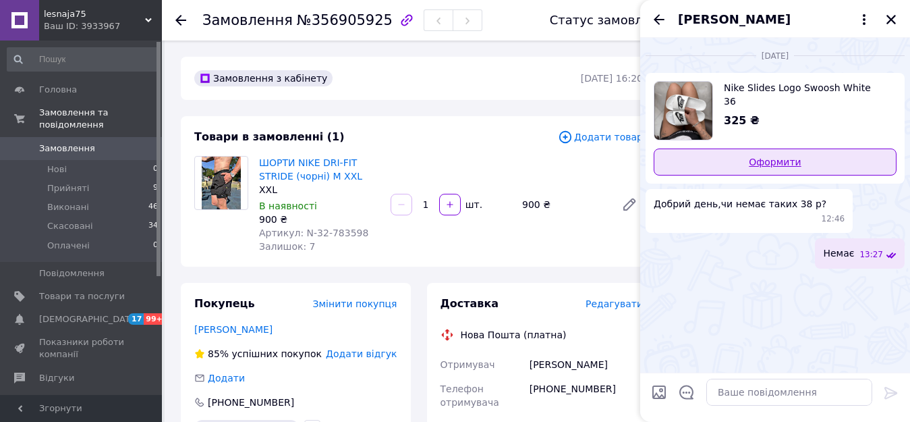
click at [773, 164] on link "Оформити" at bounding box center [775, 161] width 243 height 27
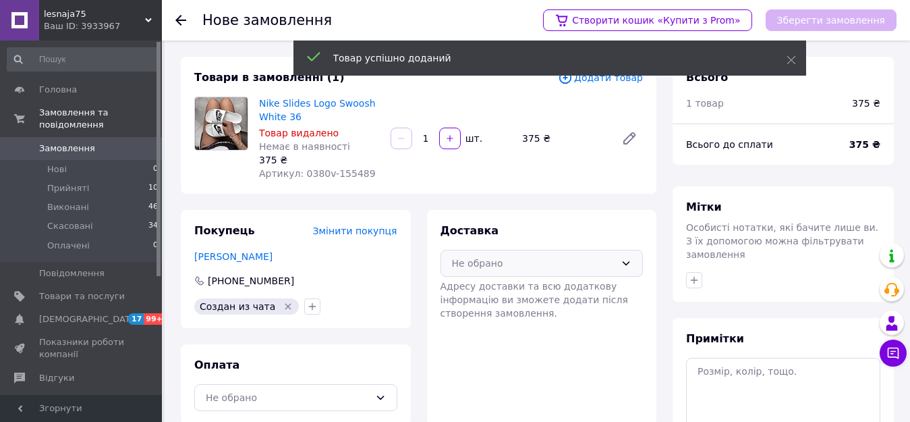
click at [533, 266] on div "Не обрано" at bounding box center [534, 263] width 164 height 15
click at [525, 287] on span "Нова Пошта (платна)" at bounding box center [552, 291] width 160 height 13
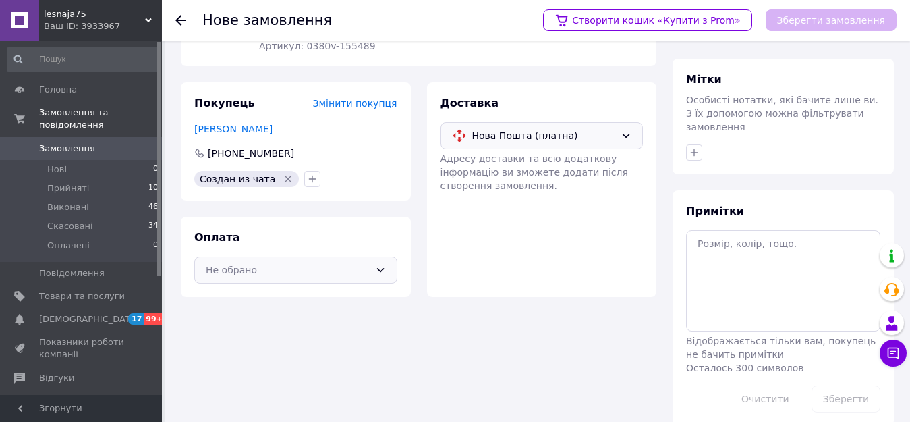
scroll to position [134, 0]
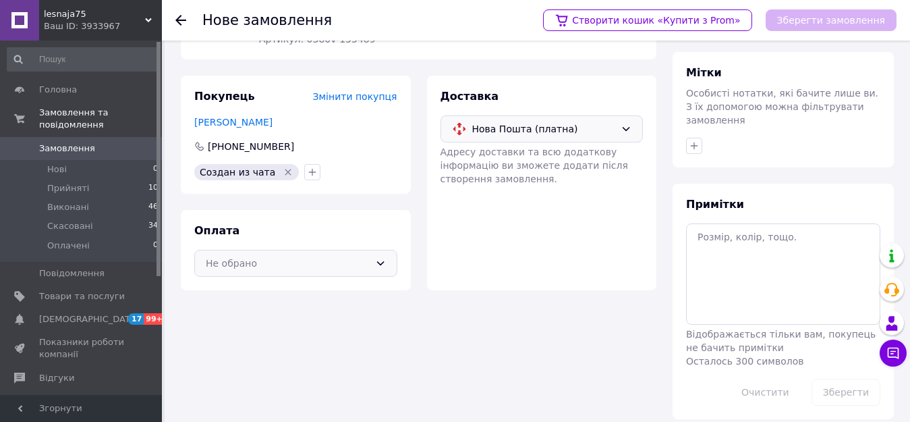
click at [375, 264] on icon at bounding box center [380, 263] width 11 height 11
click at [356, 308] on div "Післяплата" at bounding box center [296, 318] width 202 height 26
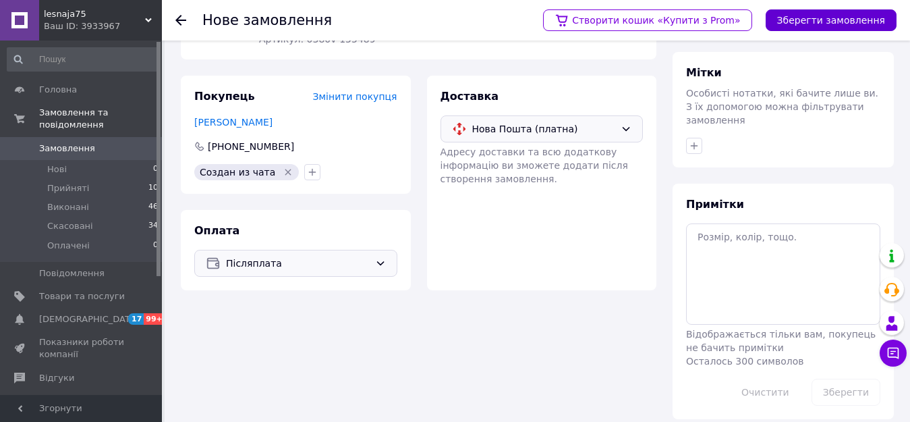
click at [857, 26] on button "Зберегти замовлення" at bounding box center [831, 20] width 131 height 22
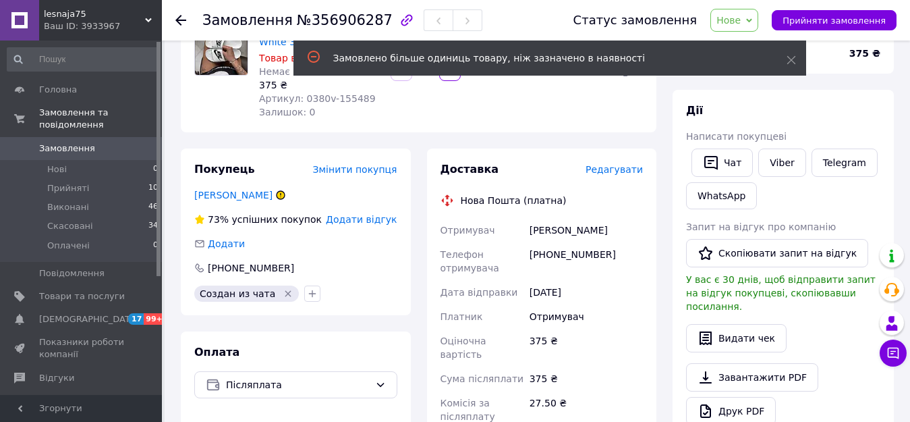
click at [739, 23] on span "Нове" at bounding box center [729, 20] width 24 height 11
click at [794, 59] on icon at bounding box center [791, 59] width 9 height 9
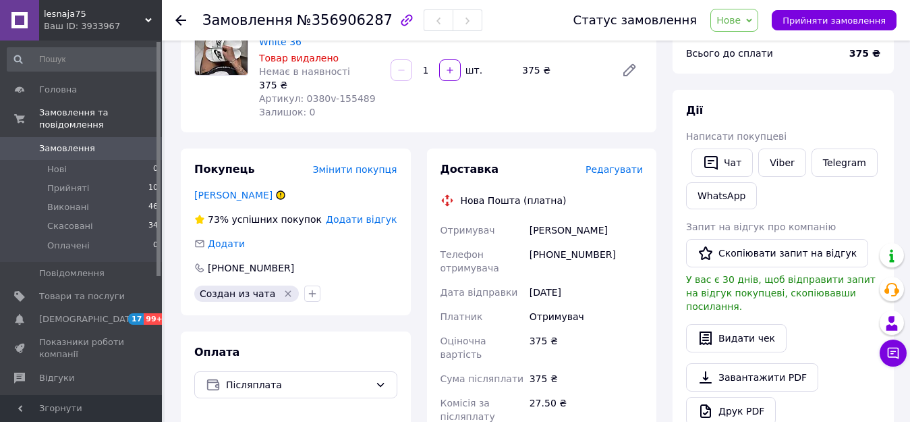
click at [741, 24] on span "Нове" at bounding box center [729, 20] width 24 height 11
click at [752, 47] on li "Прийнято" at bounding box center [742, 47] width 62 height 20
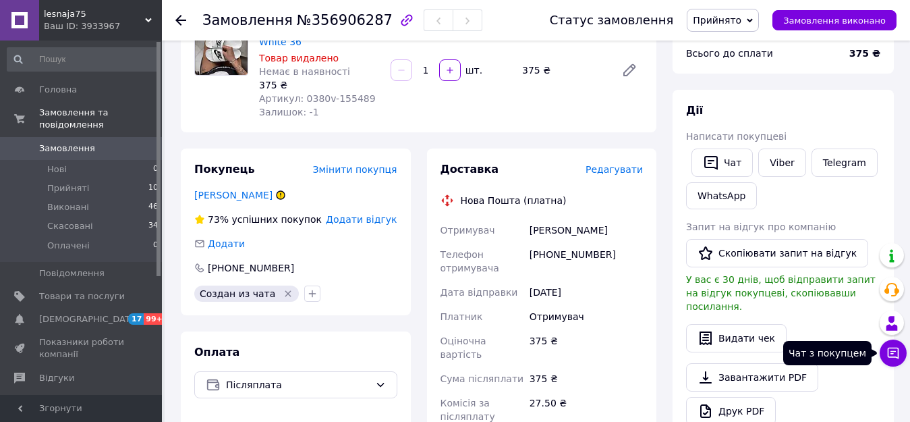
click at [892, 345] on button "Чат з покупцем" at bounding box center [893, 352] width 27 height 27
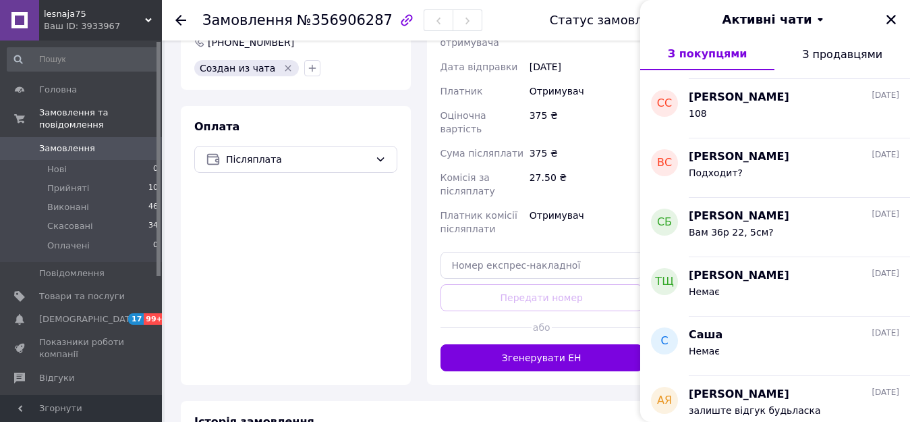
scroll to position [225, 0]
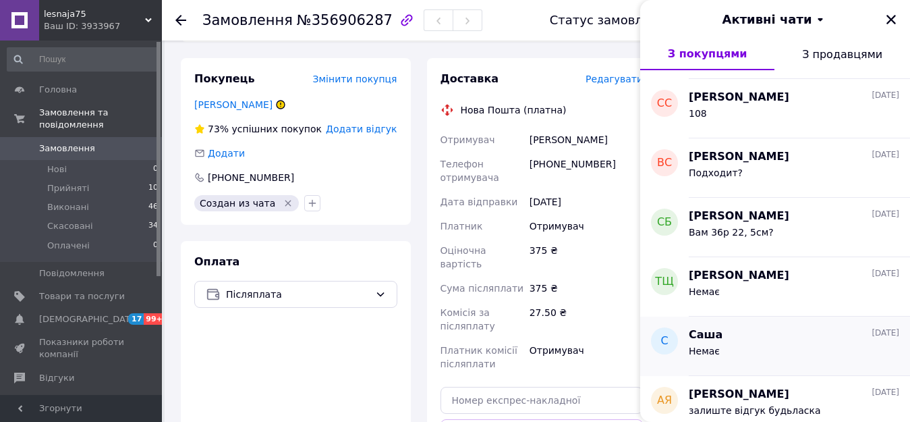
click at [735, 360] on div "Немає" at bounding box center [794, 354] width 211 height 22
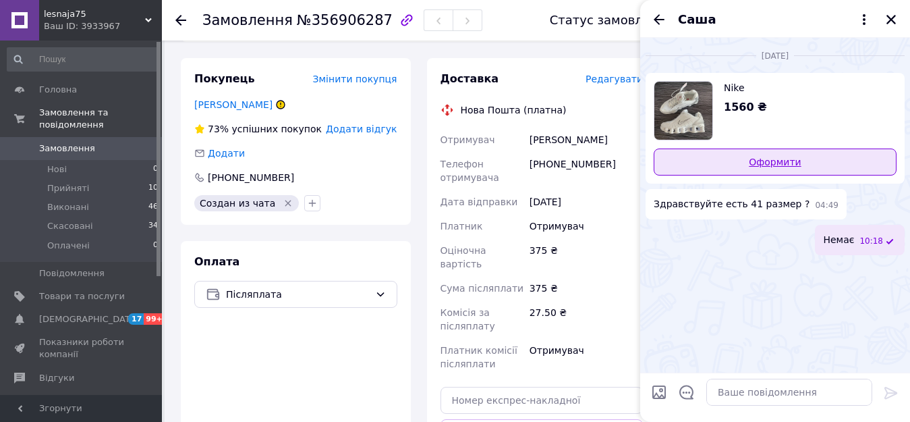
click at [778, 160] on link "Оформити" at bounding box center [775, 161] width 243 height 27
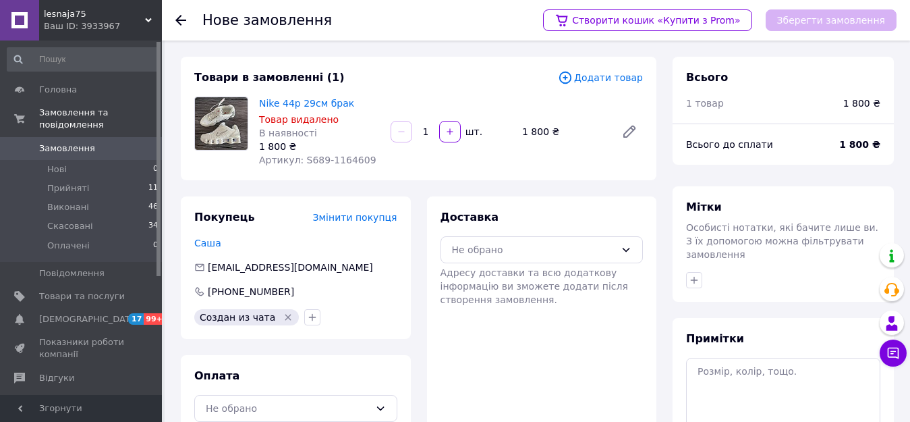
click at [608, 82] on span "Додати товар" at bounding box center [600, 77] width 85 height 15
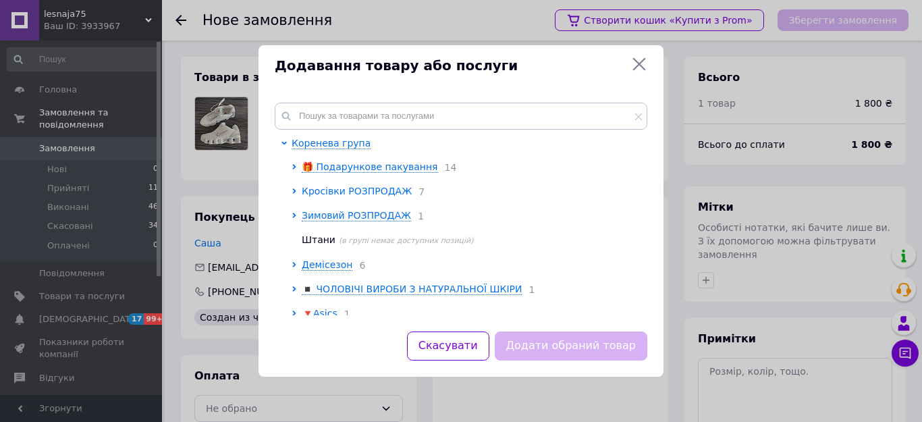
click at [393, 188] on span "Кросівки РОЗПРОДАЖ" at bounding box center [357, 191] width 110 height 11
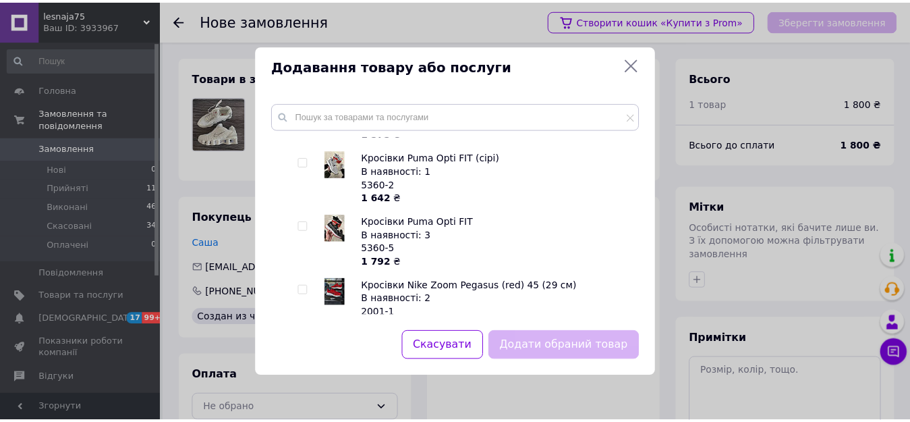
scroll to position [2699, 0]
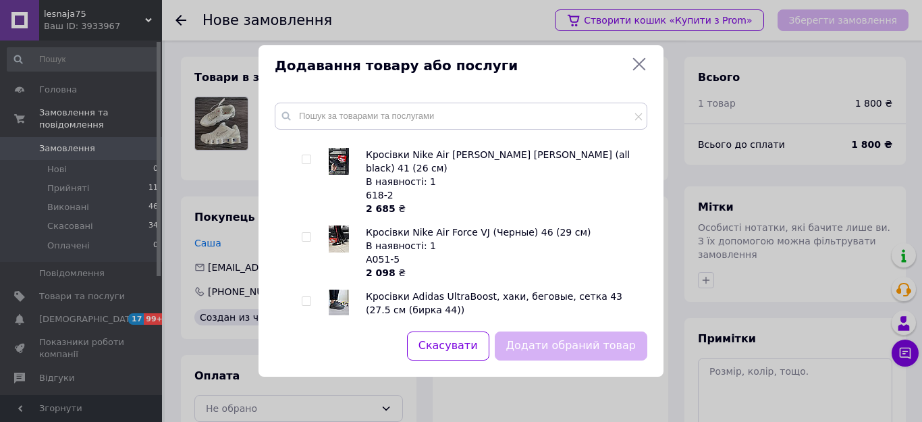
click at [302, 297] on input "checkbox" at bounding box center [306, 301] width 9 height 9
checkbox input "true"
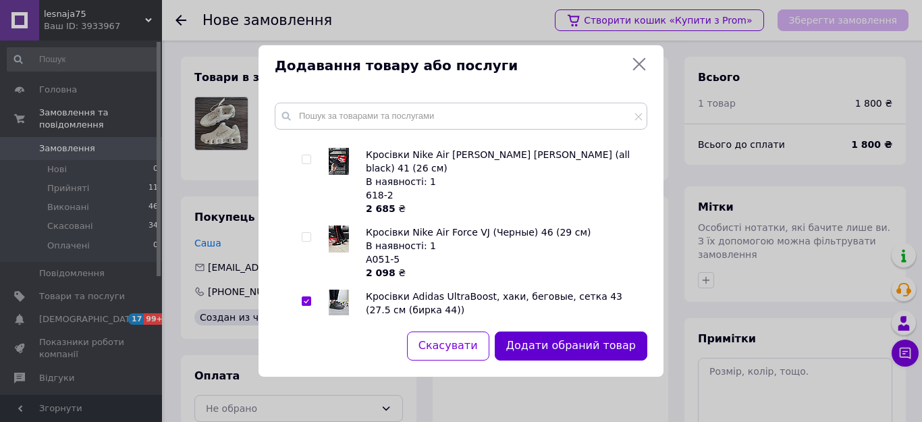
click at [559, 335] on button "Додати обраний товар" at bounding box center [571, 345] width 153 height 29
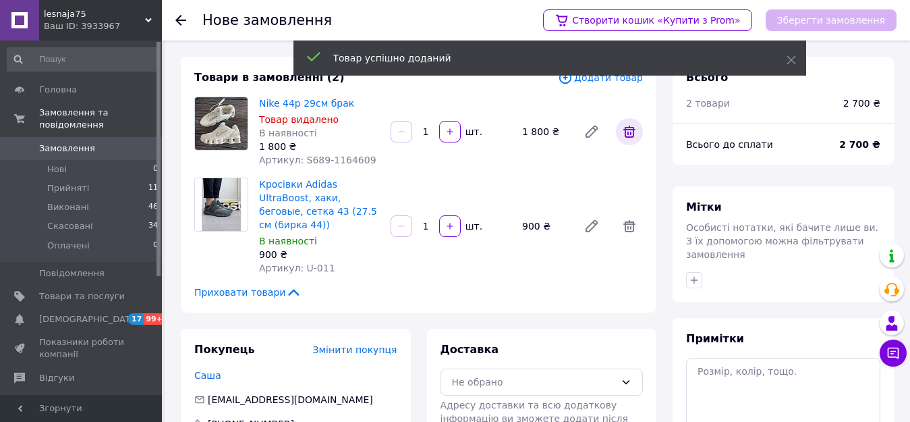
click at [630, 131] on icon at bounding box center [630, 131] width 16 height 16
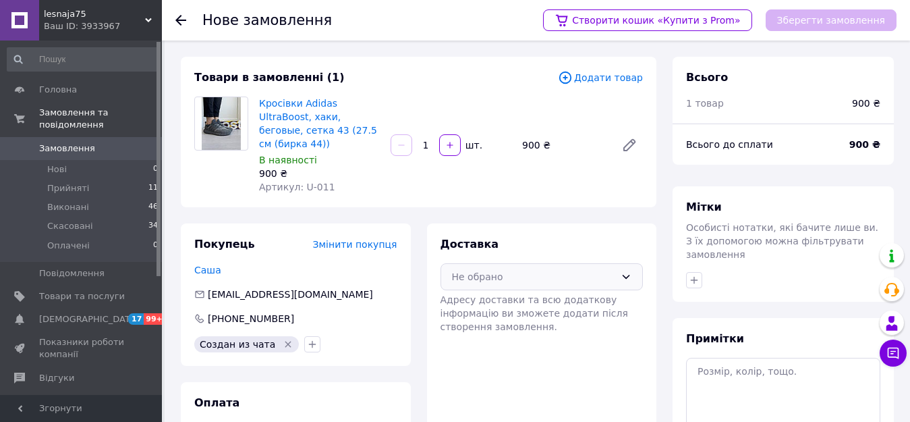
click at [491, 269] on div "Не обрано" at bounding box center [534, 276] width 164 height 15
click at [499, 299] on span "Нова Пошта (платна)" at bounding box center [552, 305] width 160 height 13
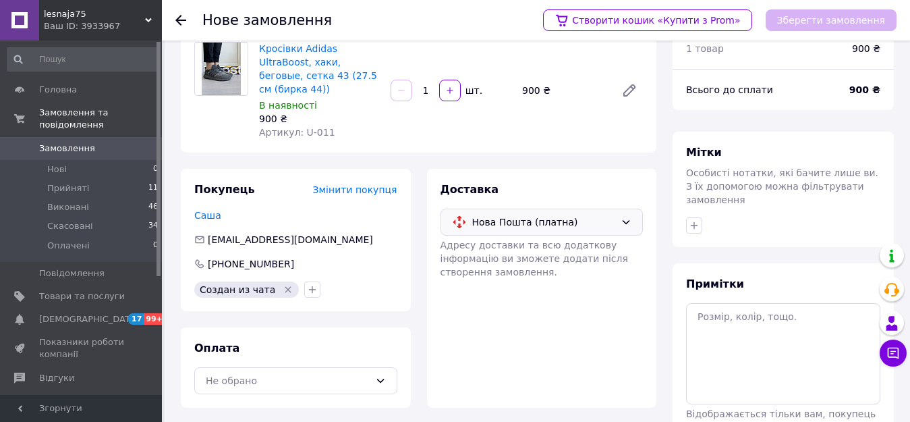
scroll to position [134, 0]
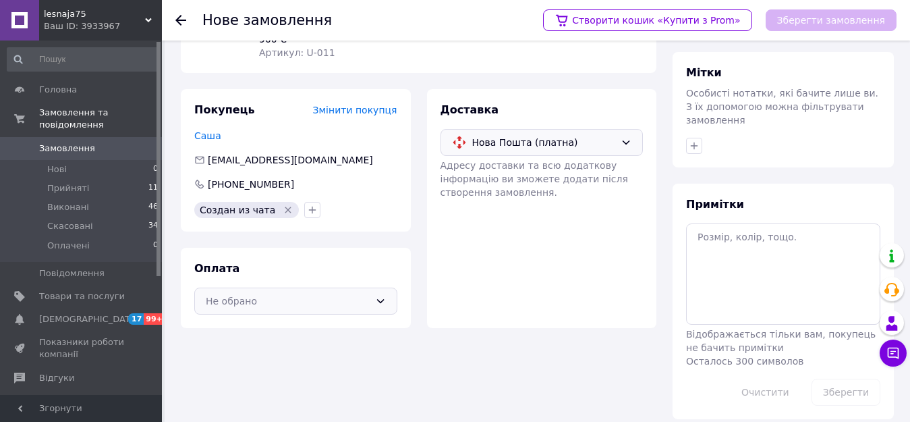
click at [310, 287] on div "Не обрано" at bounding box center [295, 300] width 203 height 27
click at [299, 343] on div "Післяплата" at bounding box center [296, 356] width 202 height 26
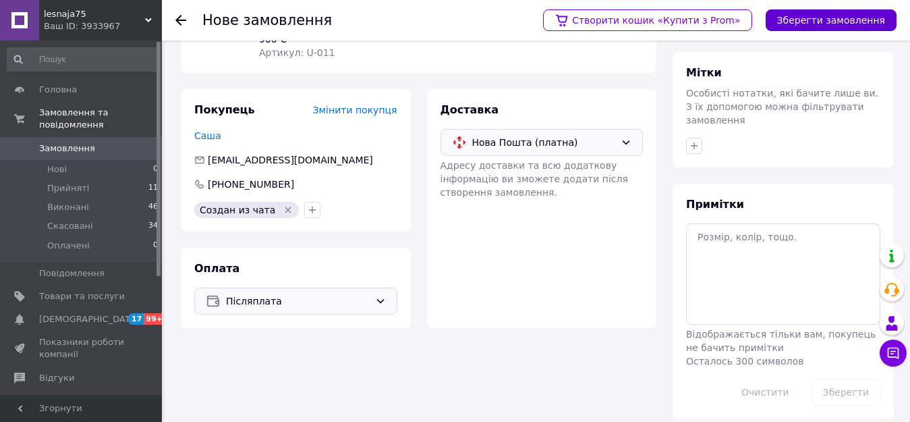
click at [800, 18] on button "Зберегти замовлення" at bounding box center [831, 20] width 131 height 22
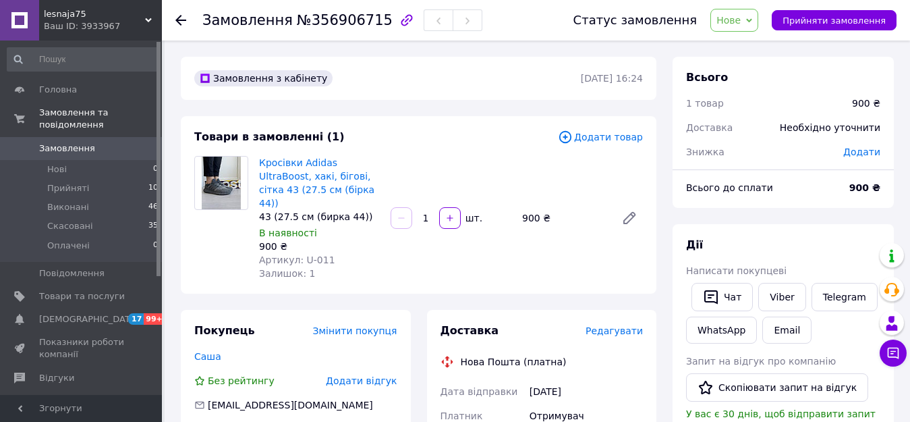
click at [741, 16] on span "Нове" at bounding box center [729, 20] width 24 height 11
click at [754, 50] on li "Прийнято" at bounding box center [742, 47] width 62 height 20
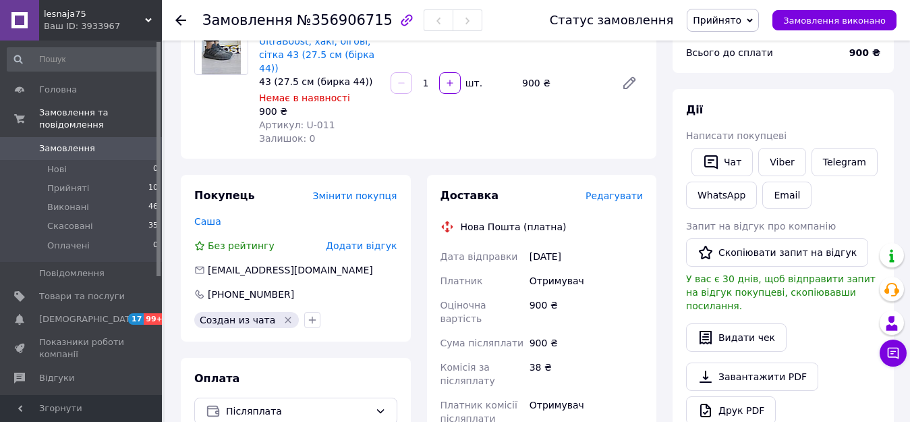
scroll to position [67, 0]
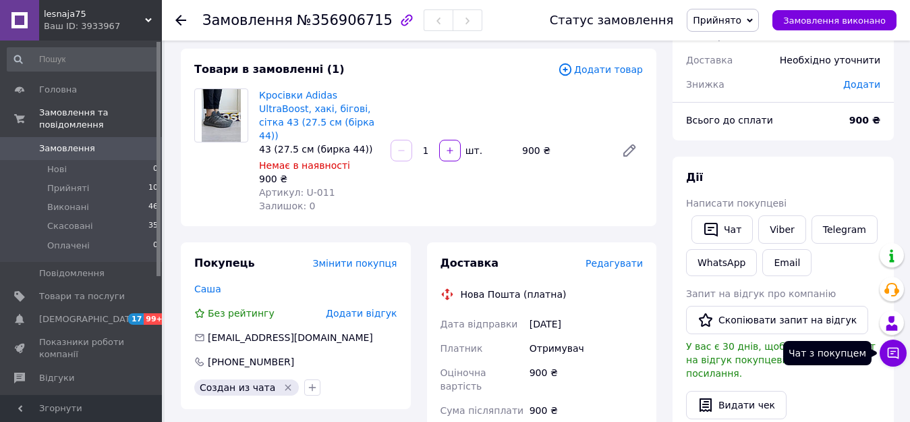
click at [894, 350] on icon at bounding box center [893, 352] width 13 height 13
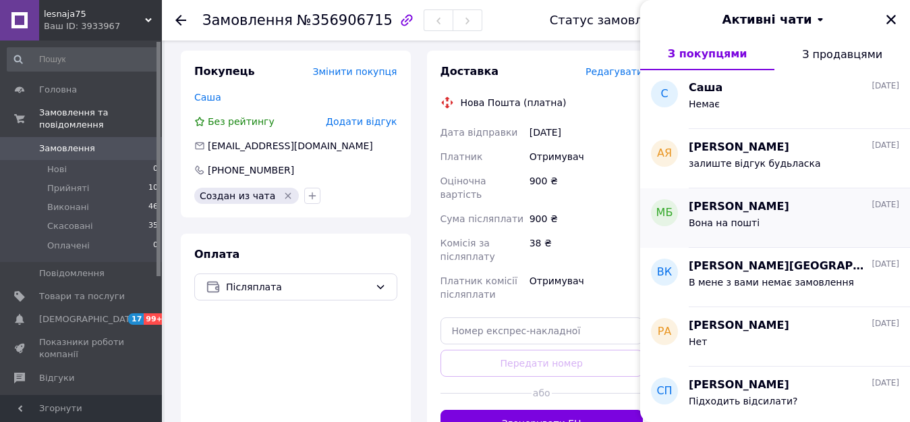
scroll to position [2024, 0]
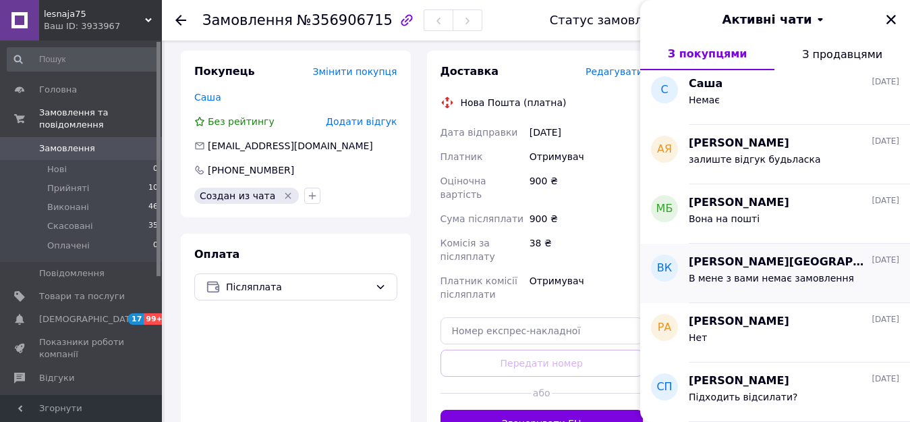
click at [792, 279] on span "В мене з вами немає замовлення" at bounding box center [771, 278] width 165 height 11
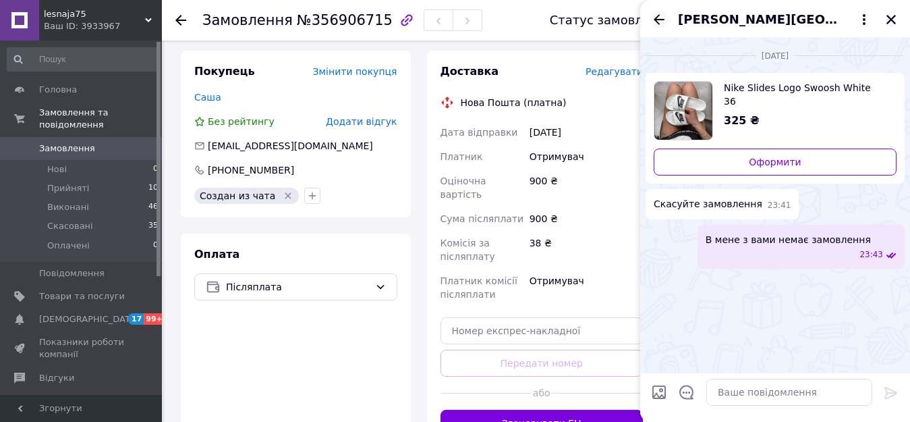
click at [658, 24] on icon "Назад" at bounding box center [659, 19] width 16 height 16
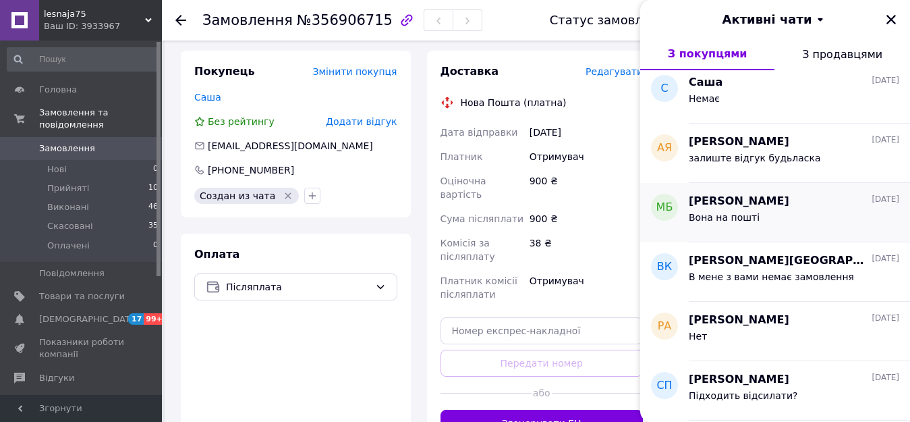
scroll to position [2092, 0]
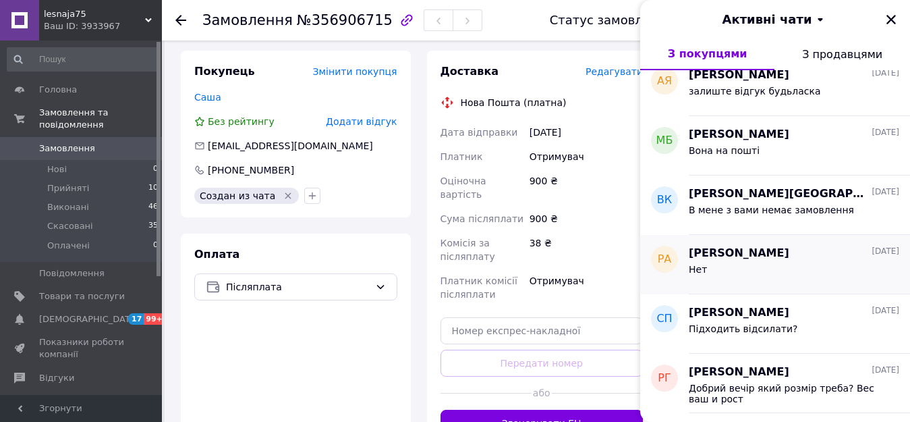
click at [823, 272] on div "Нет" at bounding box center [794, 272] width 211 height 22
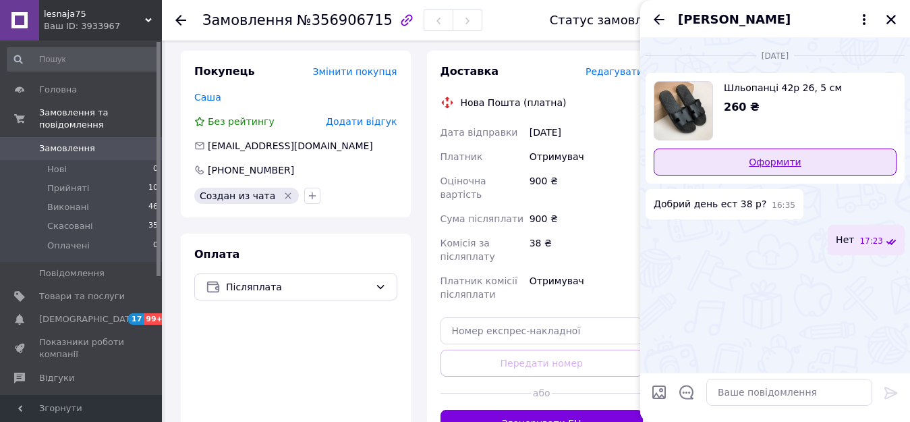
click at [792, 169] on link "Оформити" at bounding box center [775, 161] width 243 height 27
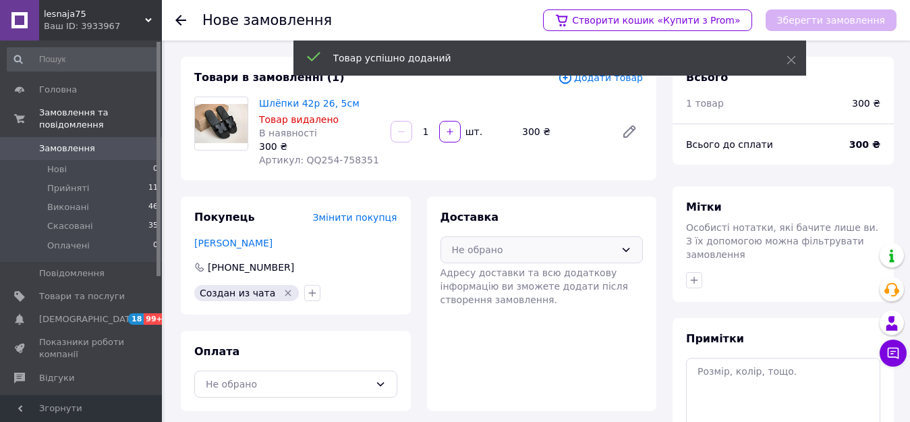
click at [567, 243] on div "Не обрано" at bounding box center [534, 249] width 164 height 15
click at [565, 277] on span "Нова Пошта (платна)" at bounding box center [552, 278] width 160 height 13
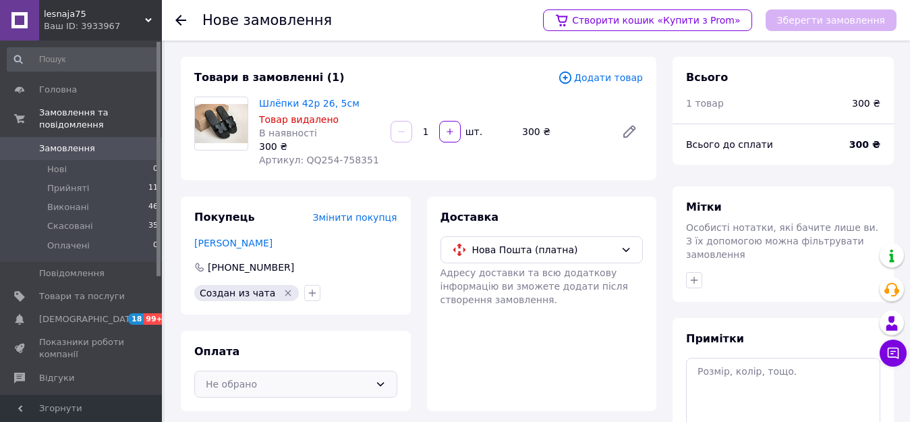
click at [339, 381] on div "Не обрано" at bounding box center [288, 384] width 164 height 15
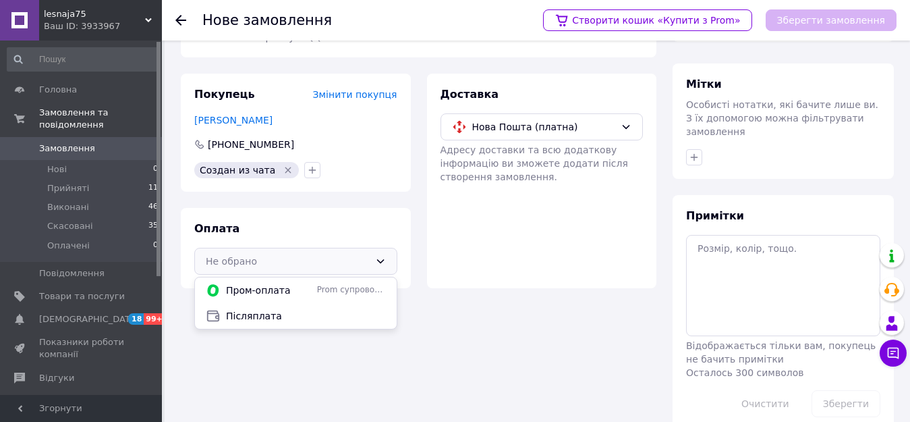
scroll to position [134, 0]
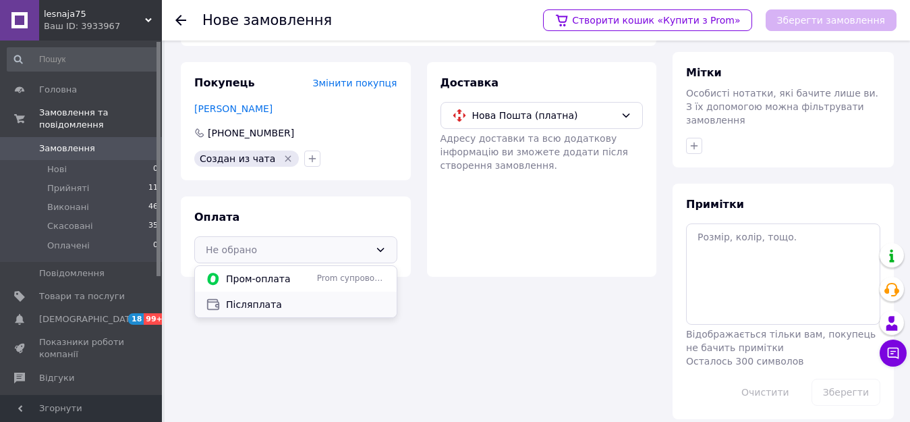
click at [364, 305] on span "Післяплата" at bounding box center [306, 304] width 160 height 13
click at [364, 305] on div "Товари в замовленні (1) Додати товар Шлёпки 42р 26, 5см Товар видалено В наявно…" at bounding box center [419, 170] width 492 height 497
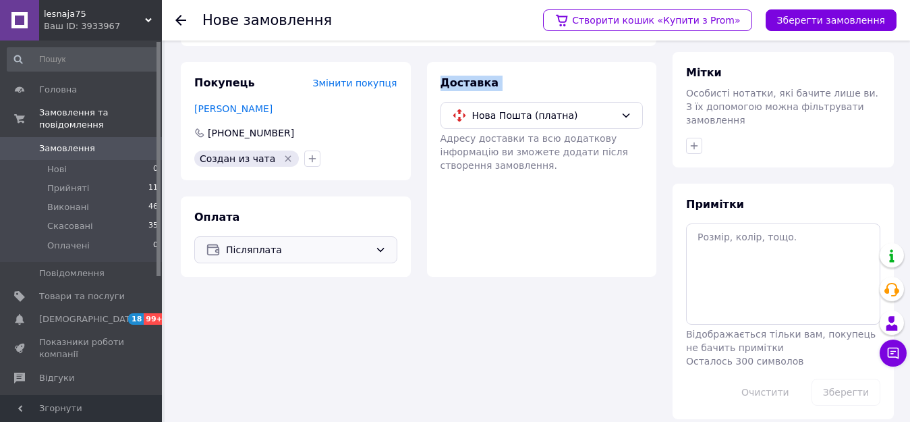
drag, startPoint x: 364, startPoint y: 305, endPoint x: 431, endPoint y: 293, distance: 67.2
click at [408, 296] on div "Товари в замовленні (1) Додати товар Шлёпки 42р 26, 5см Товар видалено В наявно…" at bounding box center [419, 170] width 492 height 497
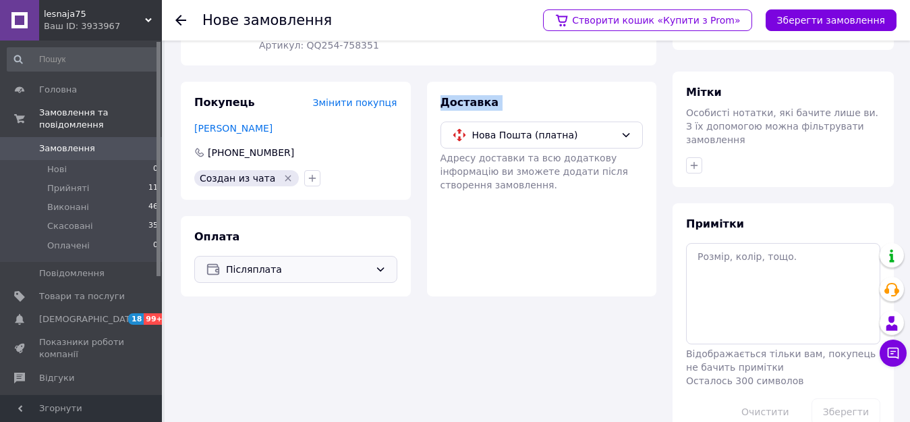
scroll to position [0, 0]
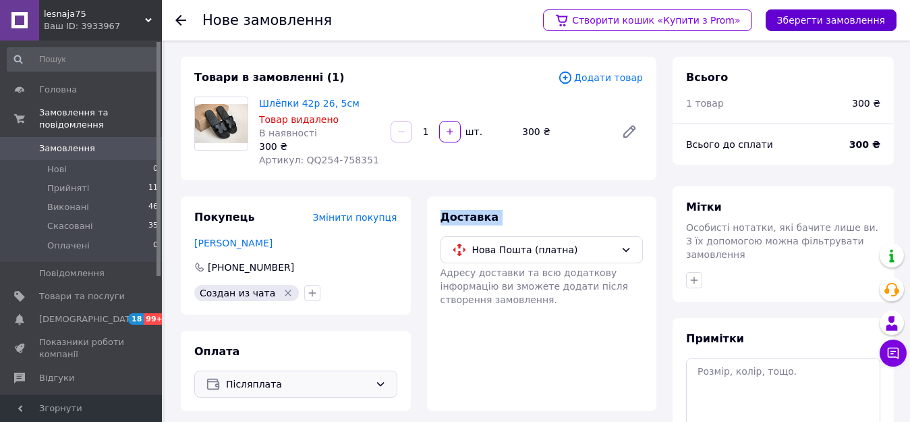
click at [798, 18] on button "Зберегти замовлення" at bounding box center [831, 20] width 131 height 22
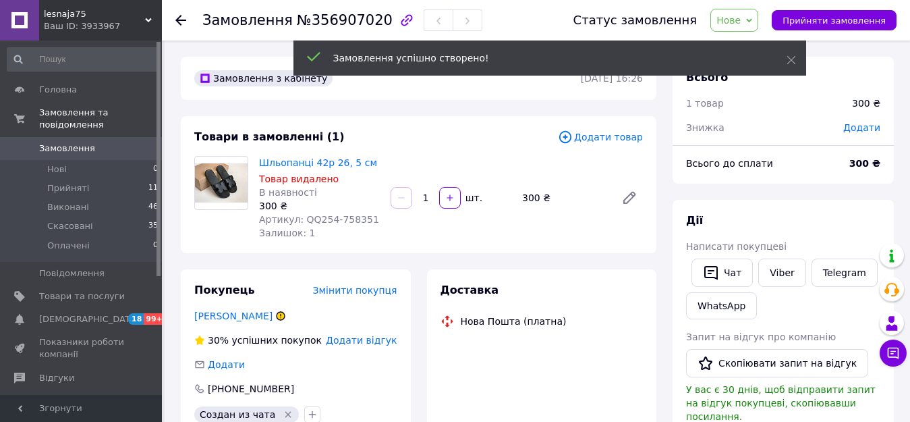
click at [740, 21] on span "Нове" at bounding box center [729, 20] width 24 height 11
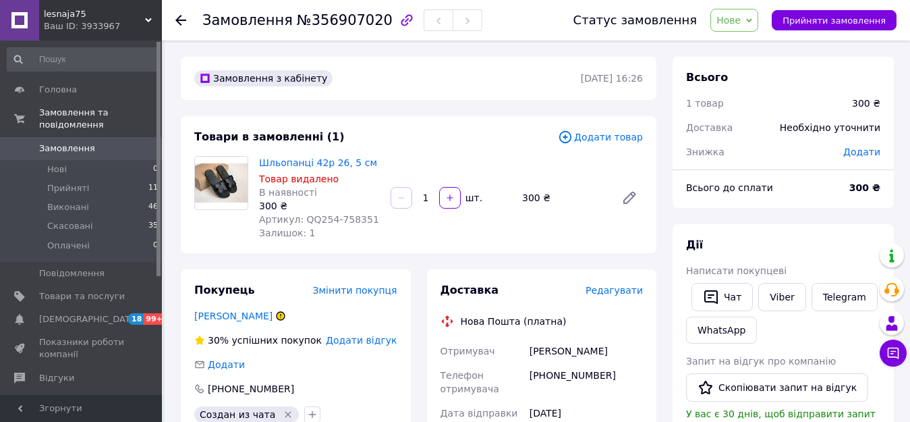
click at [743, 47] on div "Замовлення успішно створено!" at bounding box center [550, 57] width 513 height 35
click at [758, 24] on span "Нове" at bounding box center [735, 20] width 48 height 23
click at [758, 45] on li "Прийнято" at bounding box center [742, 47] width 62 height 20
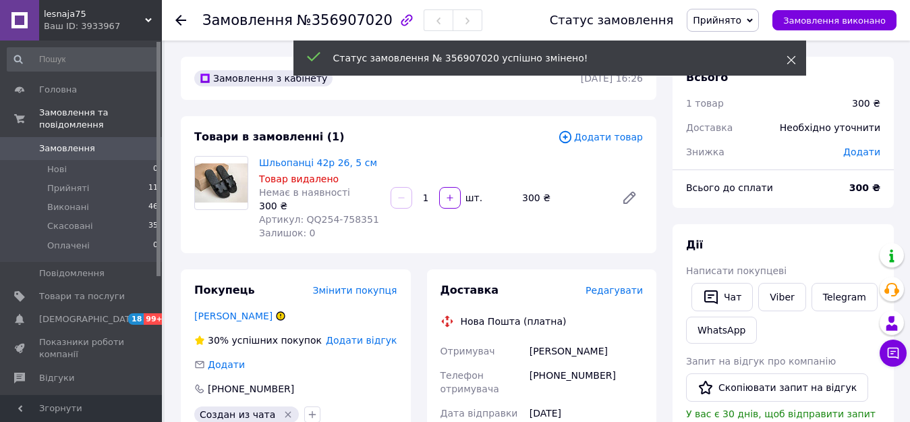
click at [794, 59] on icon at bounding box center [791, 59] width 9 height 9
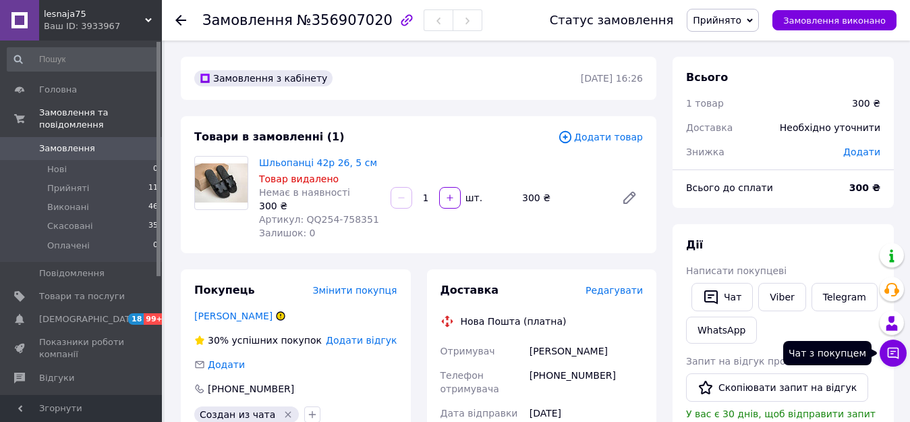
click at [894, 348] on icon at bounding box center [893, 353] width 11 height 11
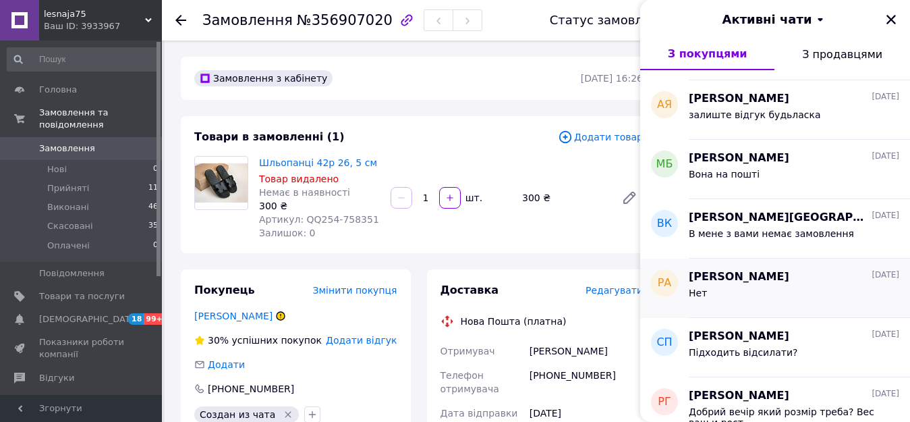
scroll to position [2091, 0]
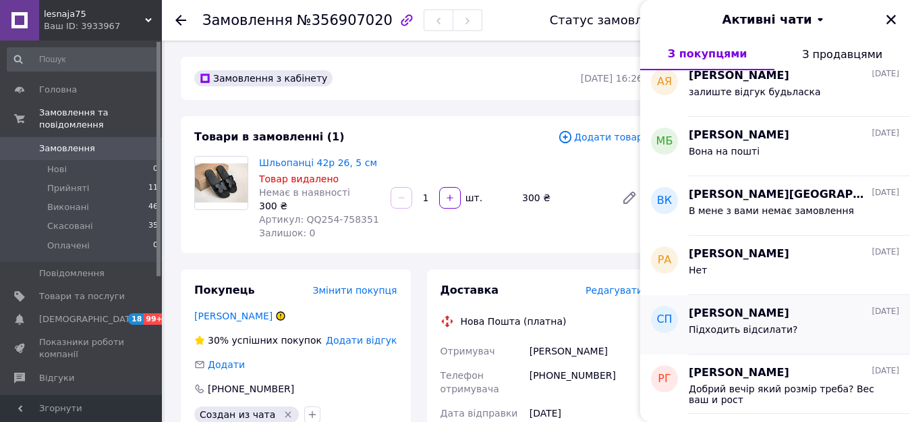
click at [756, 324] on span "Підходить відсилати?" at bounding box center [743, 329] width 109 height 11
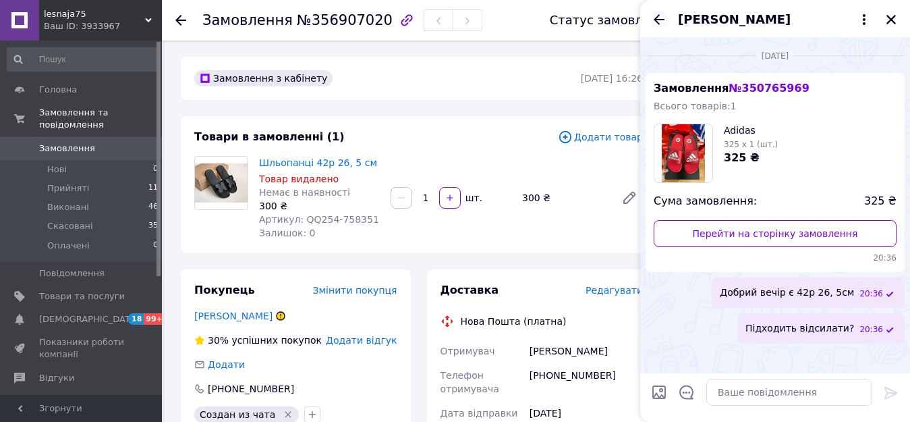
click at [659, 20] on icon "Назад" at bounding box center [659, 19] width 16 height 16
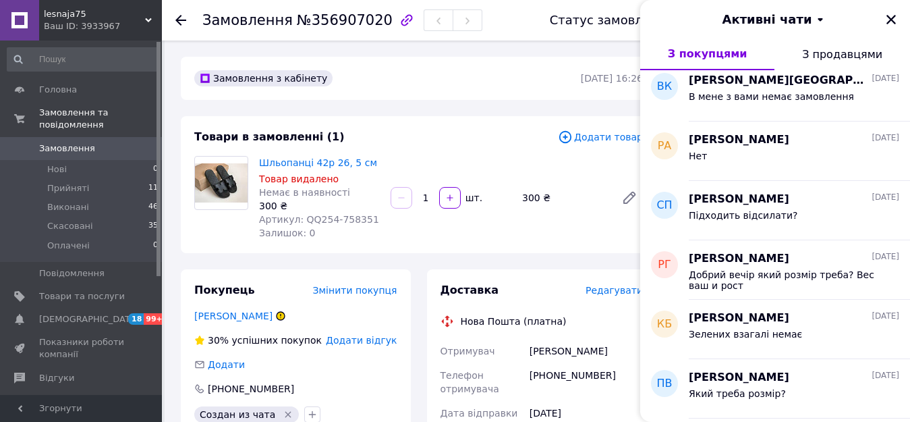
scroll to position [2227, 0]
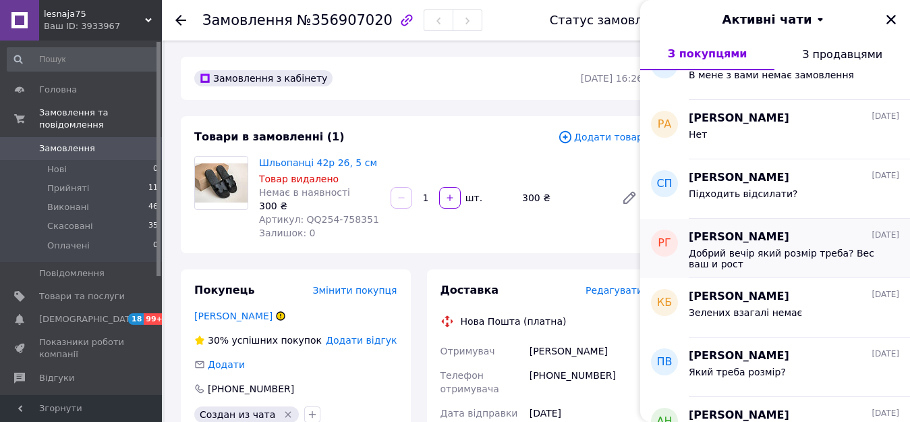
click at [757, 263] on span "Добрий вечір який розмір треба? Вес ваш и рост" at bounding box center [785, 259] width 192 height 22
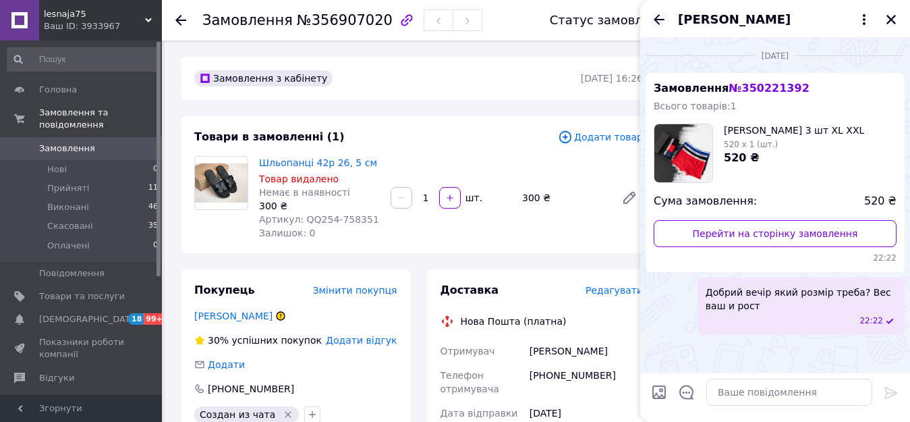
click at [657, 19] on icon "Назад" at bounding box center [659, 19] width 11 height 10
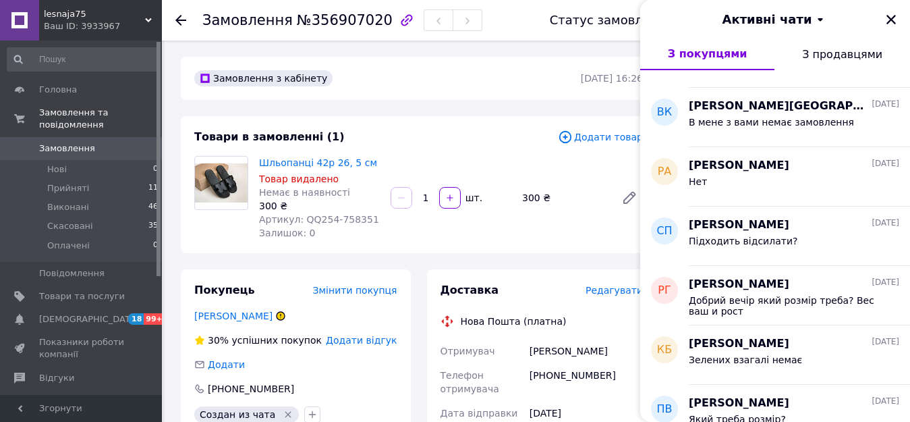
scroll to position [2294, 0]
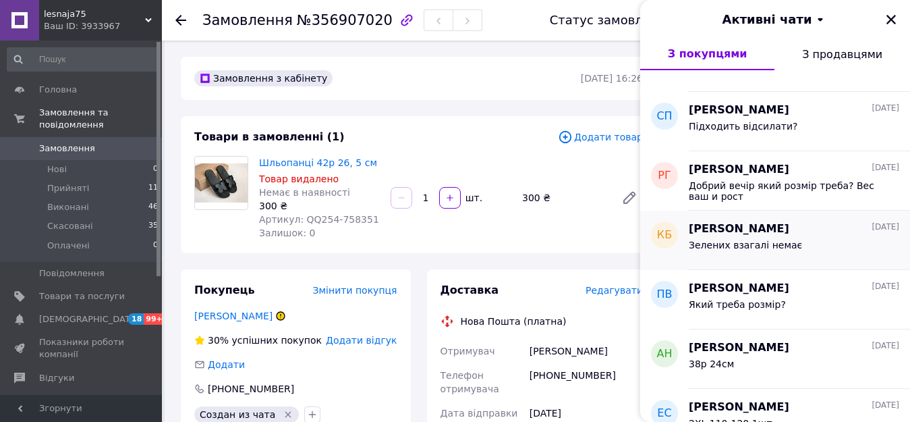
click at [747, 240] on span "Зелених взагалі немає" at bounding box center [745, 245] width 113 height 11
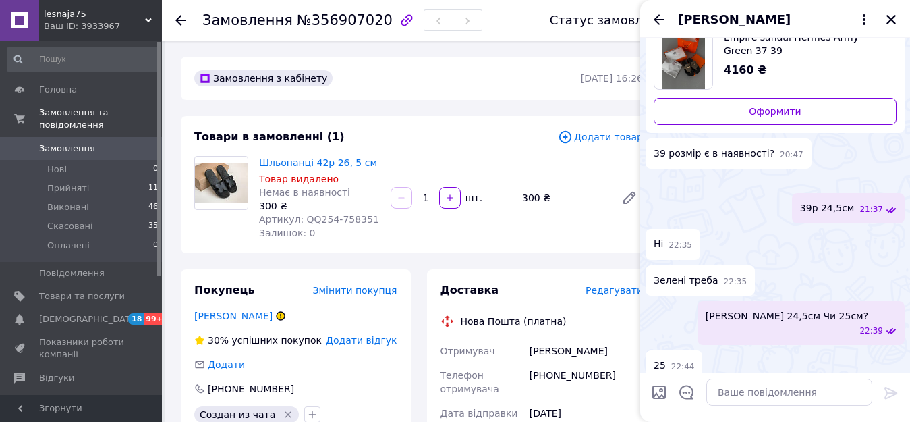
scroll to position [10, 0]
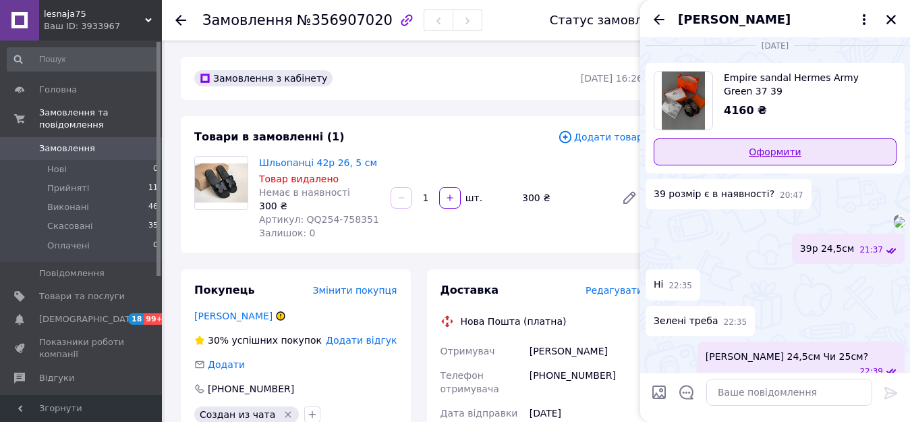
click at [790, 153] on link "Оформити" at bounding box center [775, 151] width 243 height 27
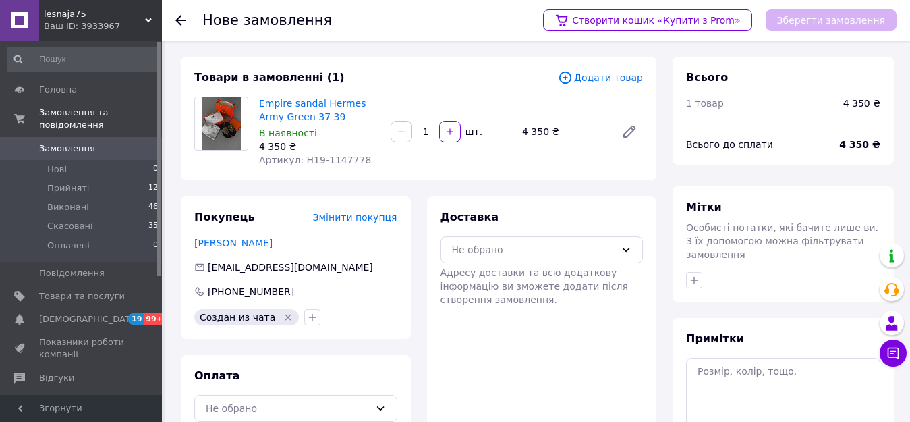
click at [603, 77] on span "Додати товар" at bounding box center [600, 77] width 85 height 15
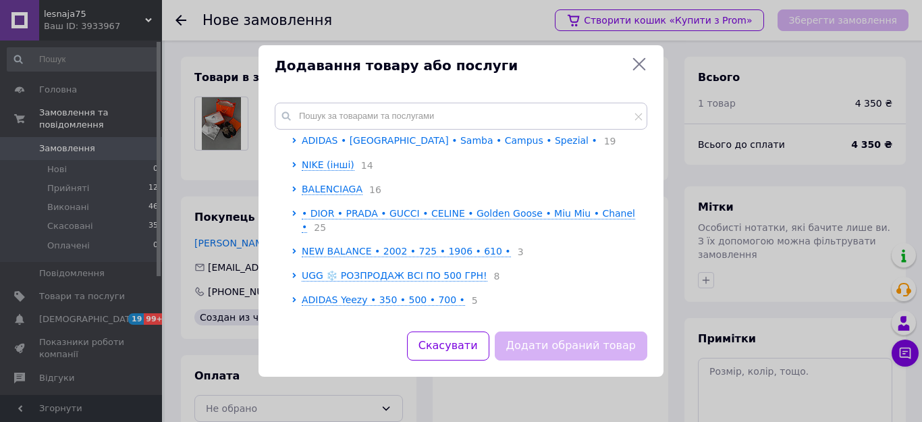
scroll to position [270, 0]
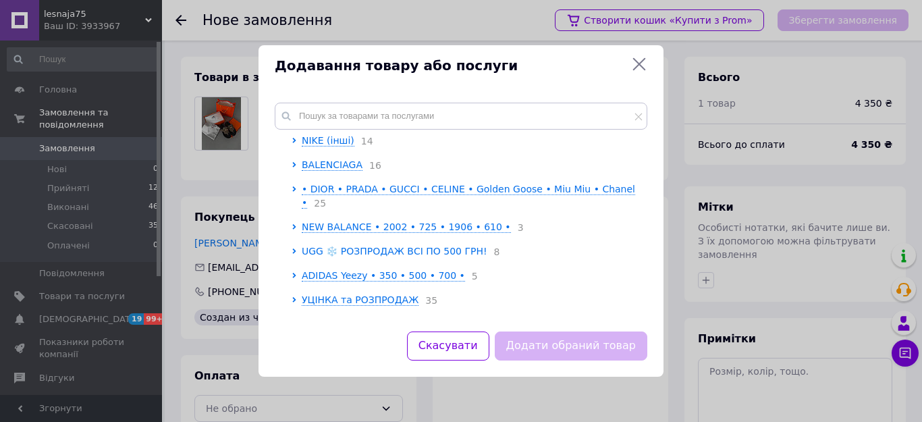
click span "UGG ❄️ РОЗПРОДАЖ ВСІ ПО 500 ГРН!"
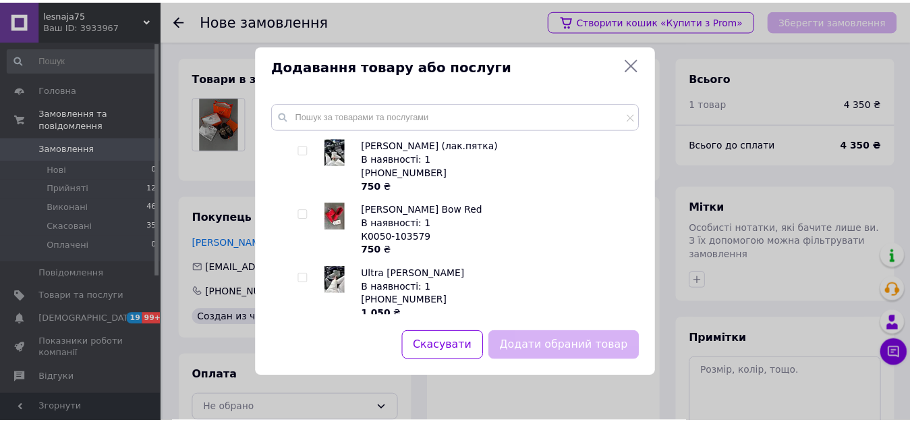
scroll to position [540, 0]
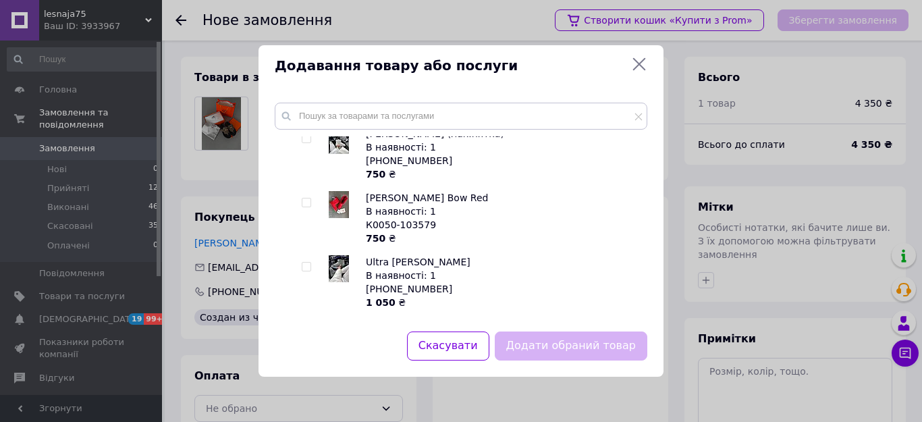
click input "checkbox"
checkbox input "true"
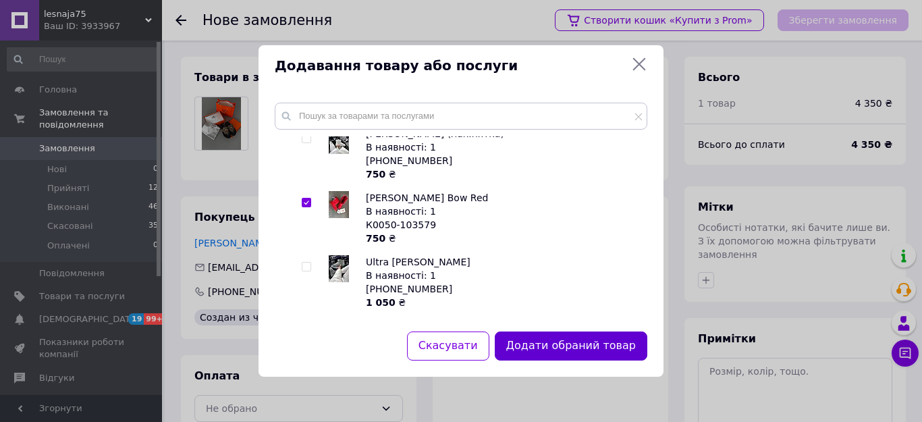
click button "Додати обраний товар"
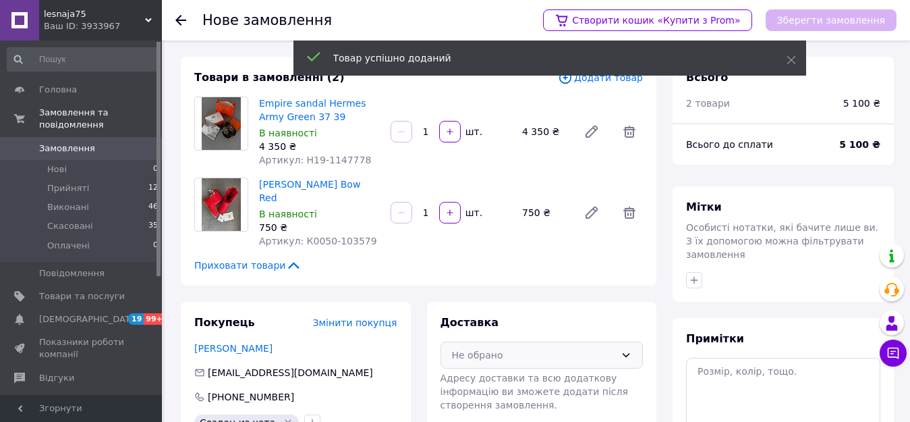
click div "Не обрано"
click span "Нова Пошта (платна)"
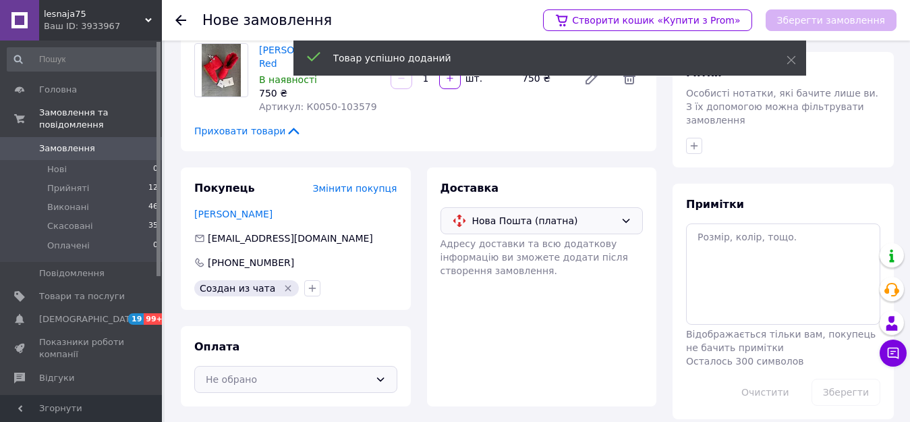
click div "Не обрано"
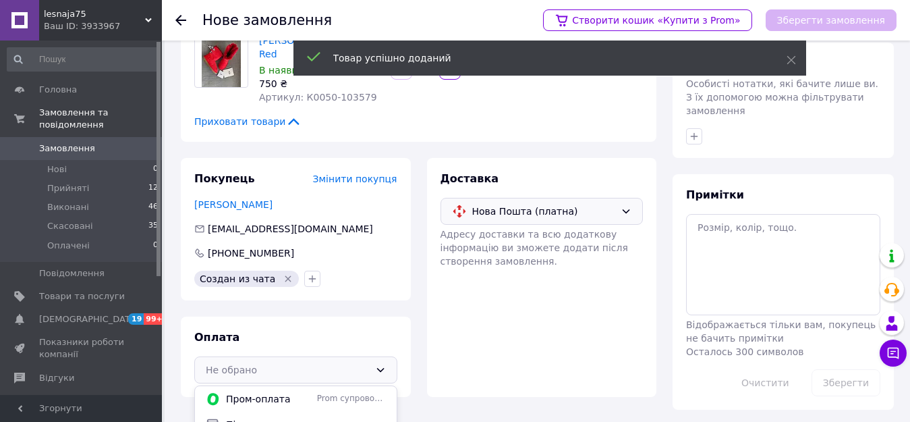
scroll to position [146, 0]
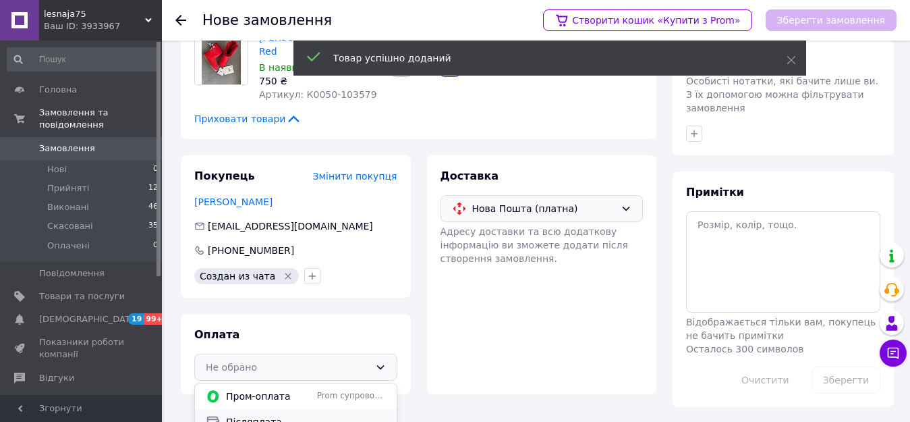
click span "Післяплата"
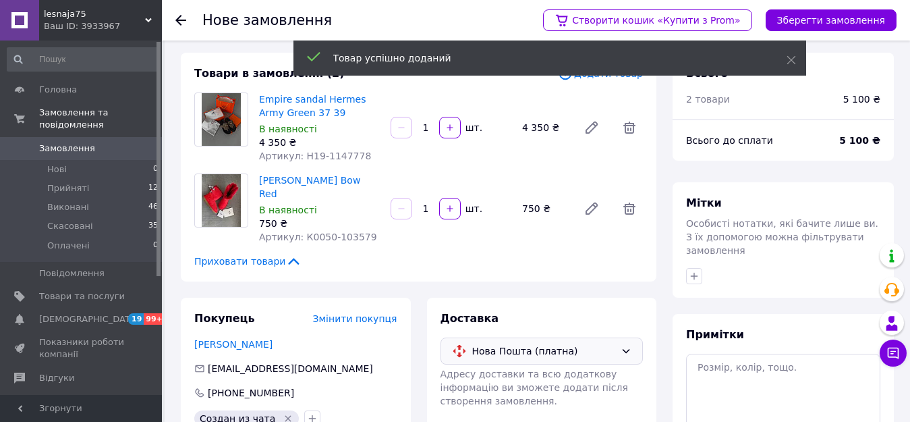
scroll to position [0, 0]
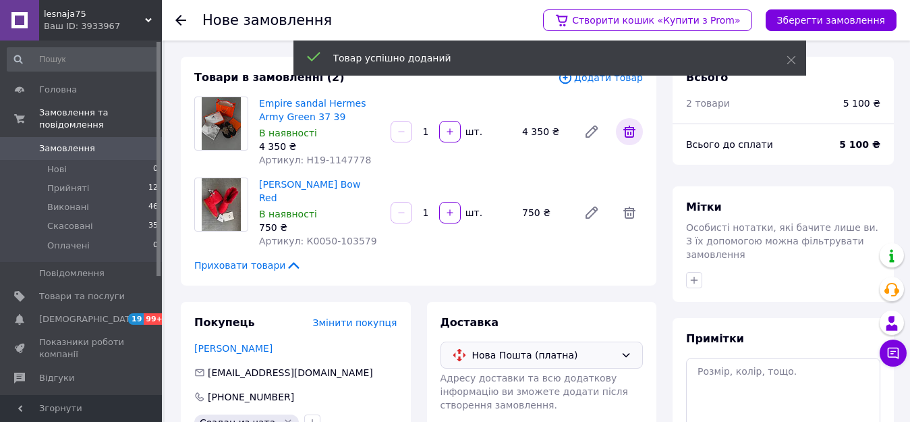
click icon
click link
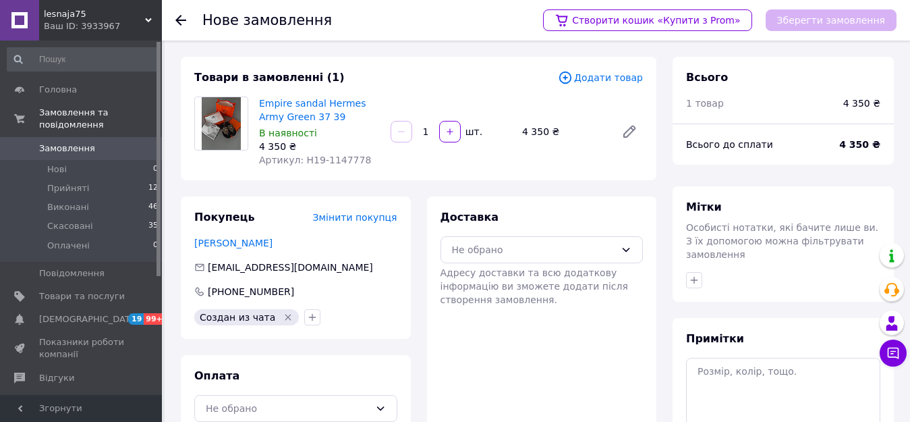
click at [604, 80] on span "Додати товар" at bounding box center [600, 77] width 85 height 15
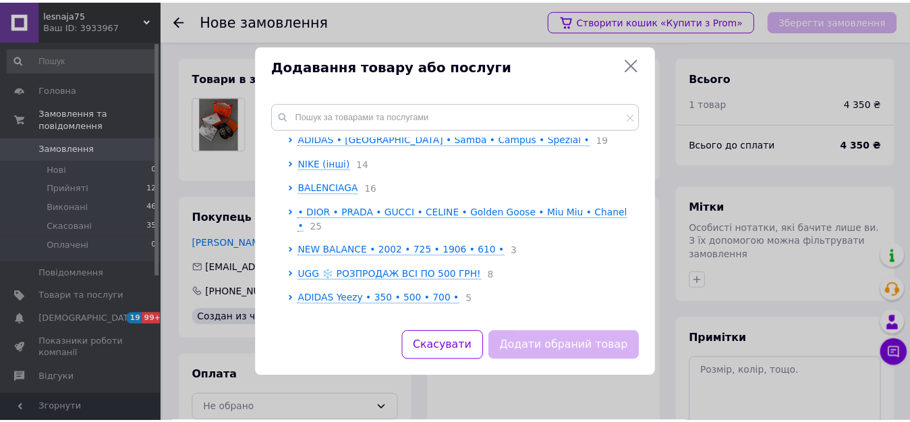
scroll to position [270, 0]
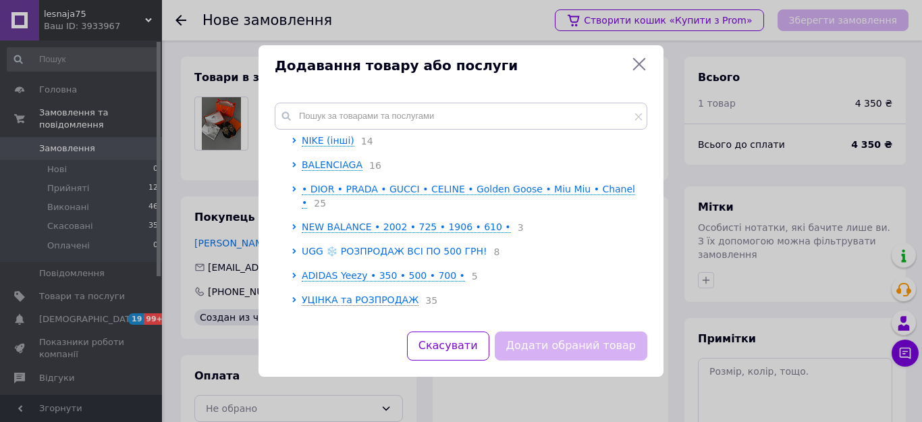
click at [385, 246] on span "UGG ❄️ РОЗПРОДАЖ ВСІ ПО 500 ГРН!" at bounding box center [395, 251] width 186 height 11
click at [298, 244] on div at bounding box center [297, 251] width 10 height 14
click at [310, 246] on span "UGG ❄️ РОЗПРОДАЖ ВСІ ПО 500 ГРН!" at bounding box center [395, 251] width 186 height 11
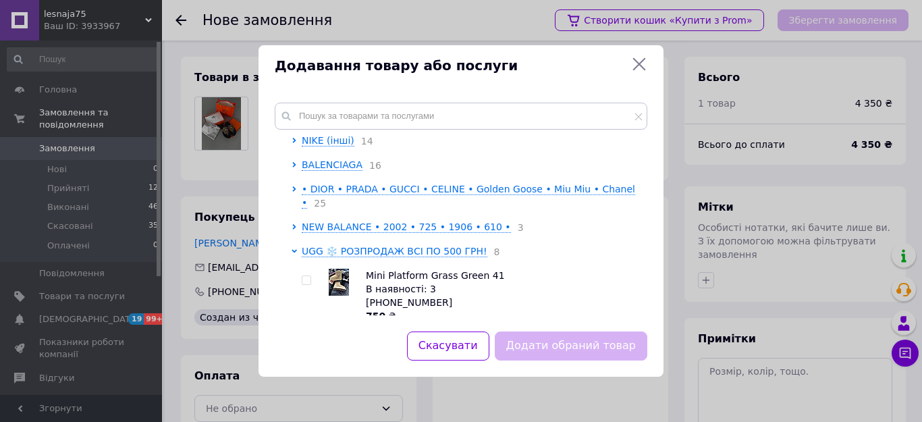
click at [304, 276] on input "checkbox" at bounding box center [306, 280] width 9 height 9
checkbox input "true"
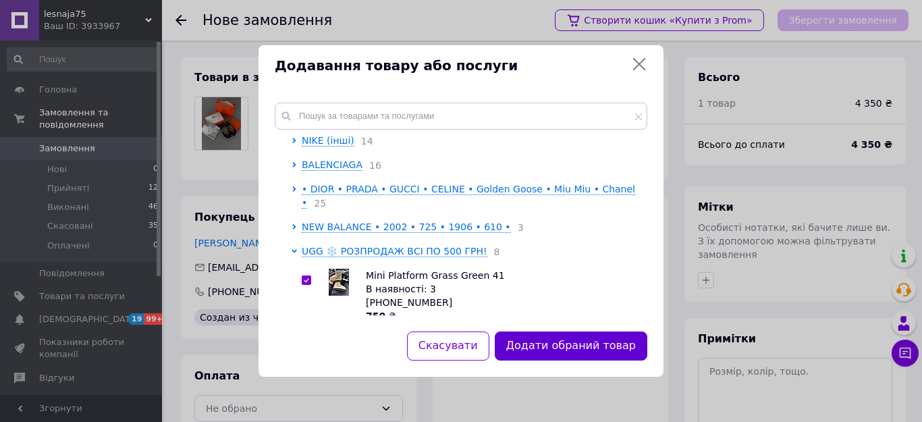
click at [578, 343] on button "Додати обраний товар" at bounding box center [571, 345] width 153 height 29
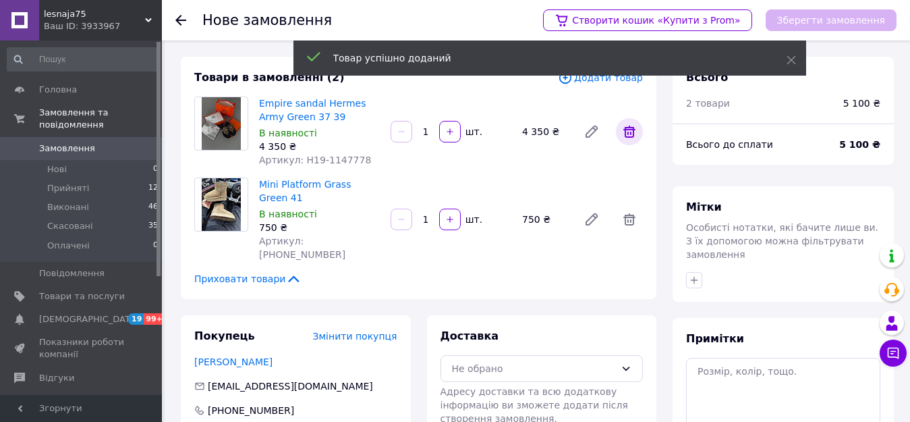
click at [627, 129] on icon at bounding box center [630, 132] width 12 height 12
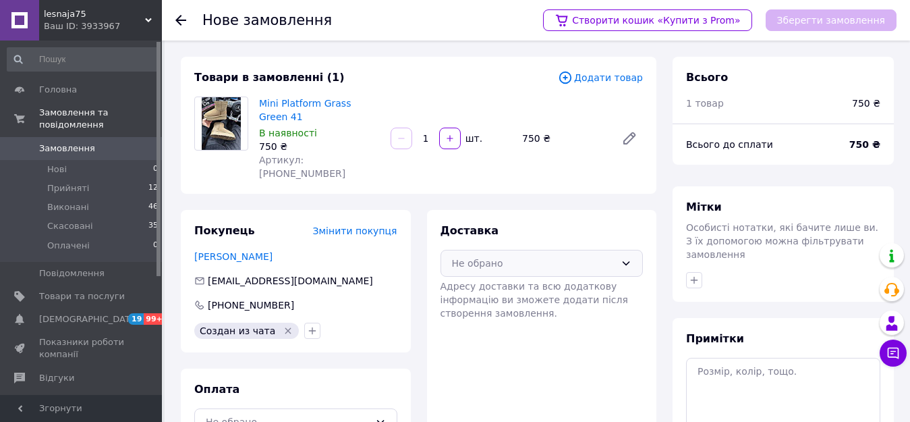
click at [463, 256] on div "Не обрано" at bounding box center [534, 263] width 164 height 15
click at [469, 285] on div "Нова Пошта (платна)" at bounding box center [542, 292] width 186 height 15
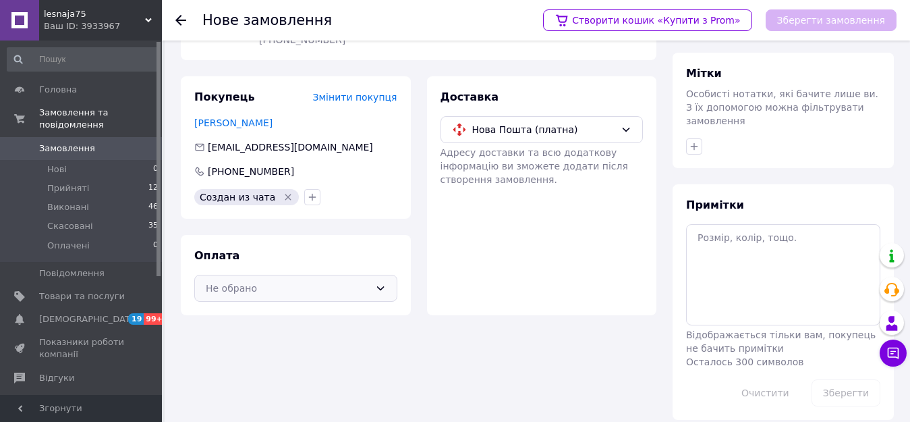
scroll to position [134, 0]
click at [352, 280] on div "Не обрано" at bounding box center [288, 287] width 164 height 15
click at [341, 335] on span "Післяплата" at bounding box center [306, 341] width 160 height 13
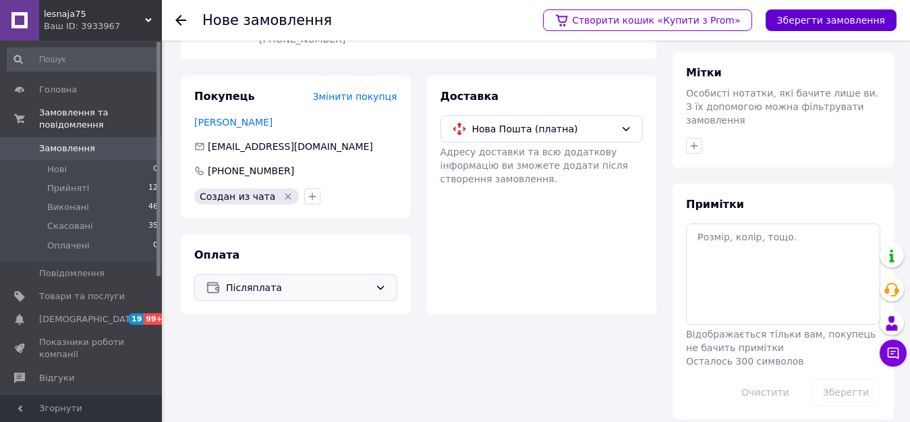
click at [808, 19] on button "Зберегти замовлення" at bounding box center [831, 20] width 131 height 22
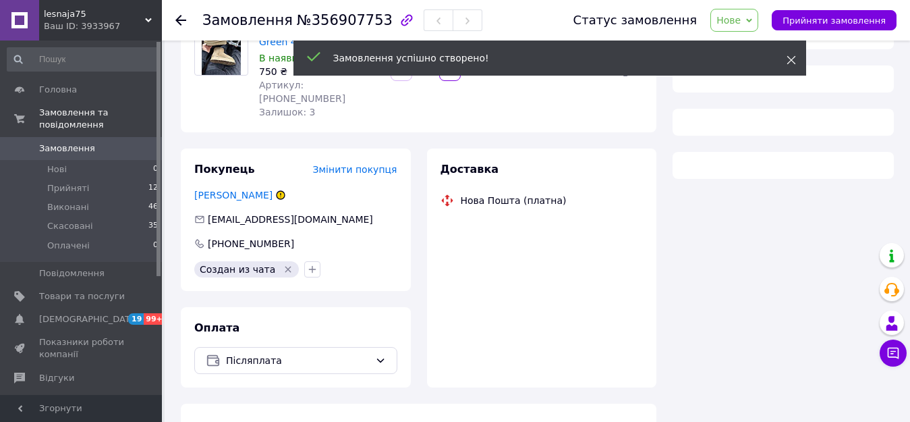
click at [792, 57] on icon at bounding box center [791, 59] width 9 height 9
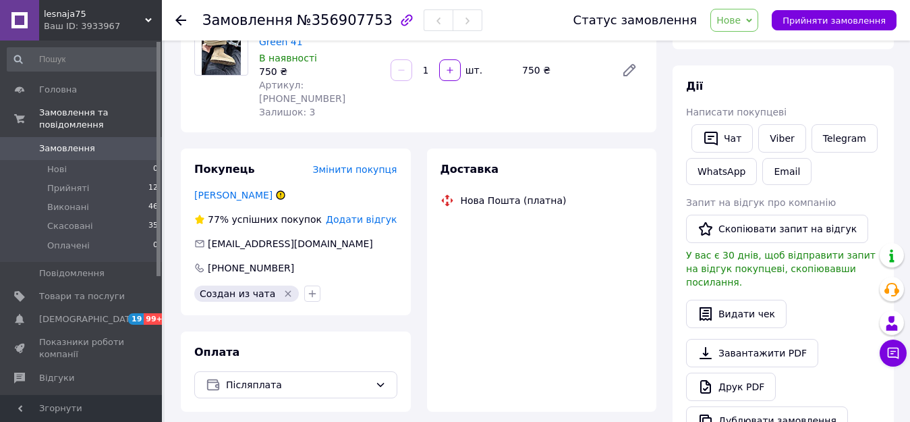
click at [741, 24] on span "Нове" at bounding box center [729, 20] width 24 height 11
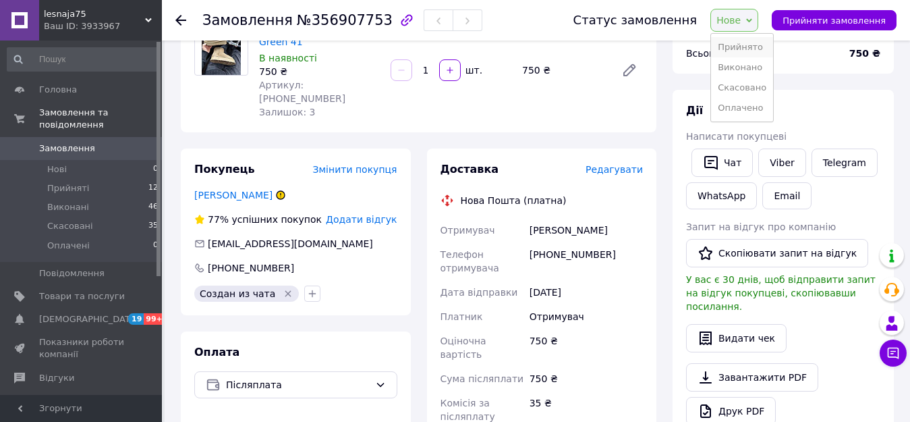
click at [752, 48] on li "Прийнято" at bounding box center [742, 47] width 62 height 20
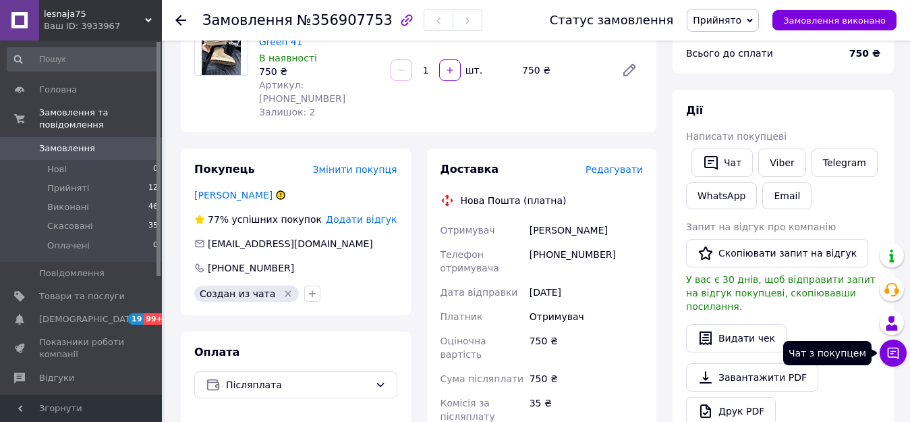
click at [893, 351] on icon at bounding box center [893, 353] width 11 height 11
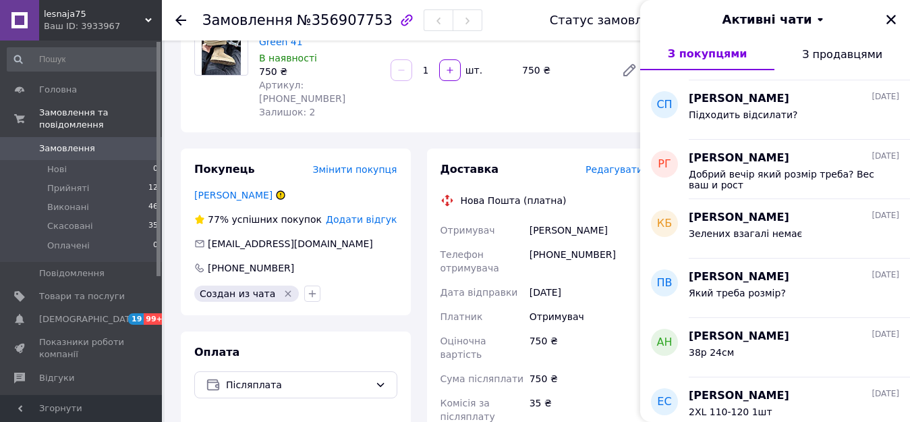
scroll to position [2294, 0]
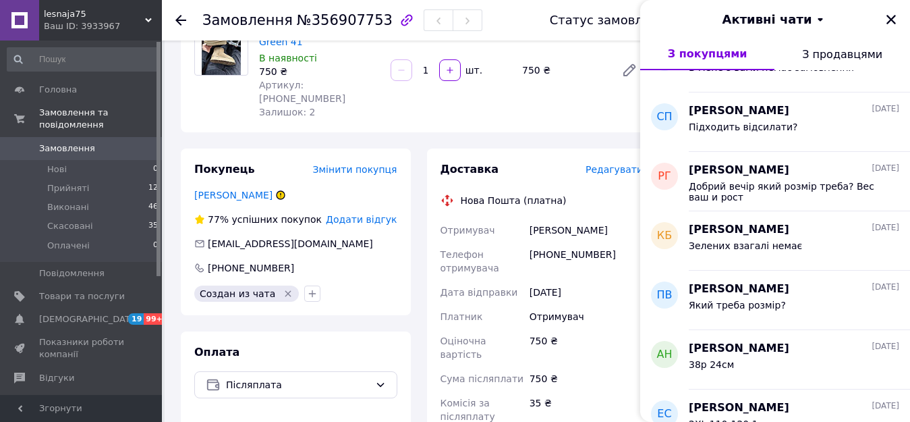
click at [790, 295] on div "[PERSON_NAME] [DATE]" at bounding box center [794, 289] width 211 height 16
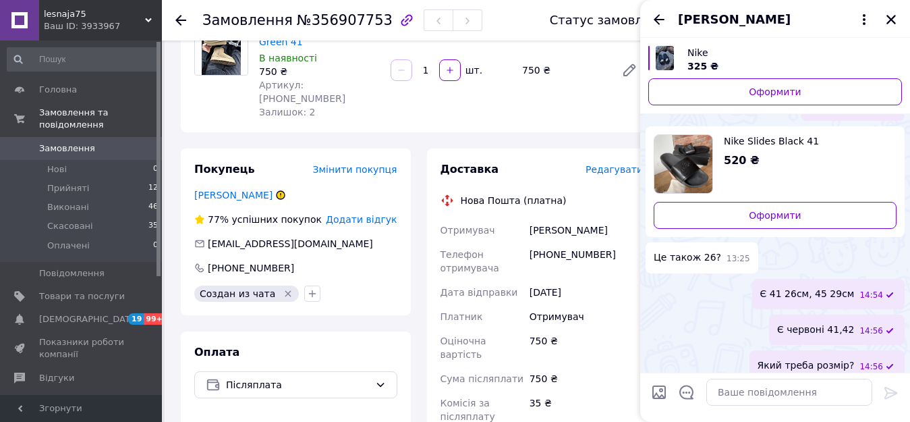
scroll to position [0, 0]
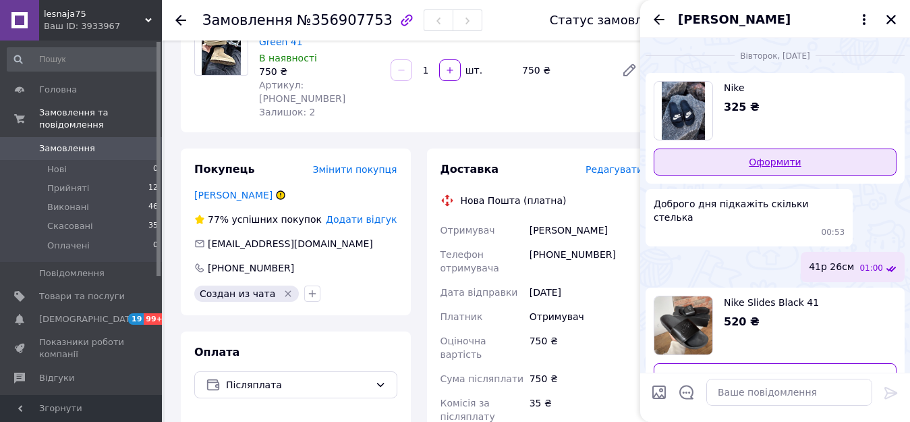
click at [765, 170] on link "Оформити" at bounding box center [775, 161] width 243 height 27
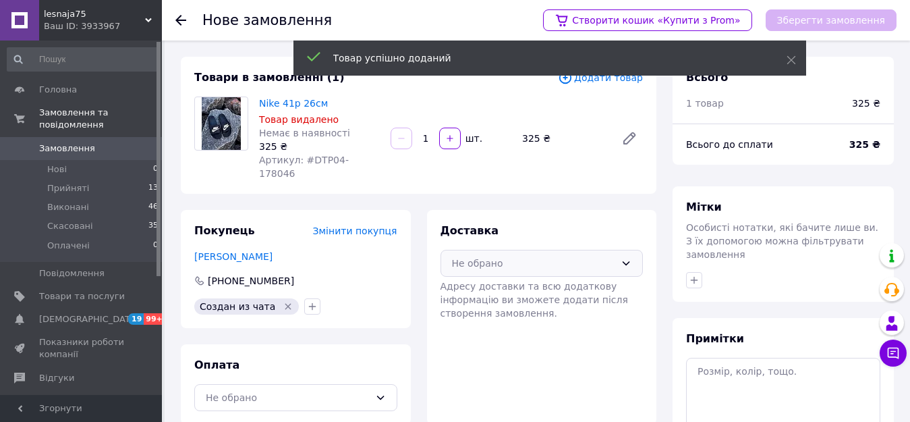
click at [491, 256] on div "Не обрано" at bounding box center [534, 263] width 164 height 15
click at [481, 285] on span "Нова Пошта (платна)" at bounding box center [552, 291] width 160 height 13
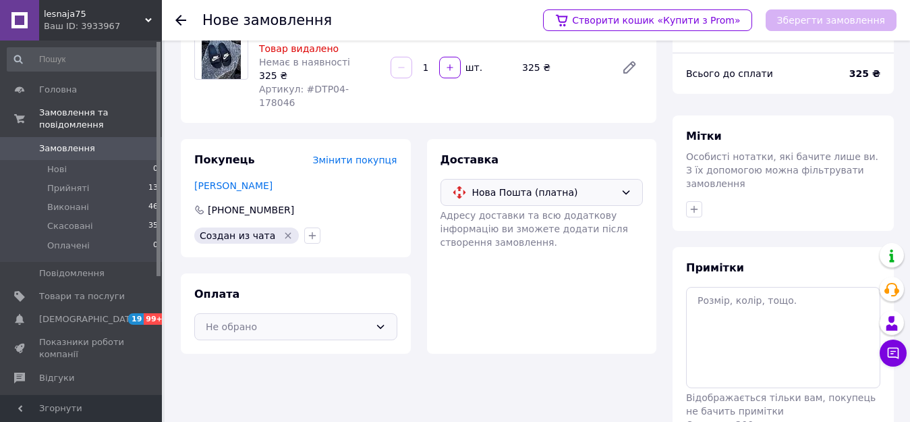
scroll to position [134, 0]
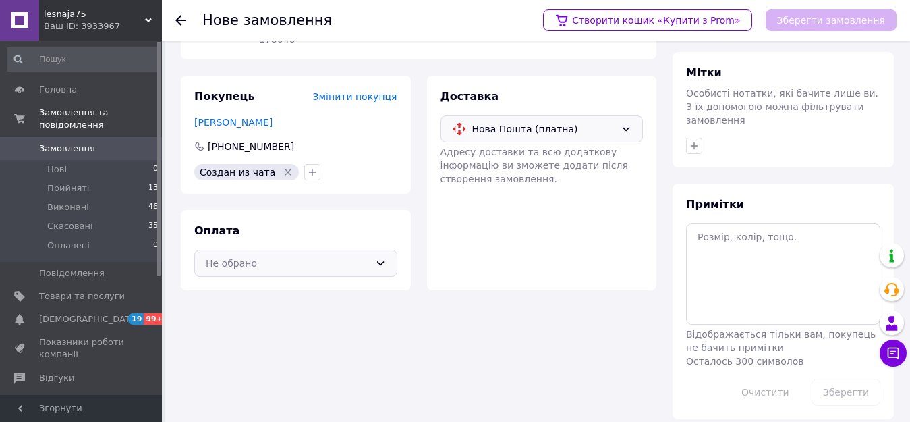
click at [312, 256] on div "Не обрано" at bounding box center [288, 263] width 164 height 15
click at [300, 311] on span "Післяплата" at bounding box center [306, 317] width 160 height 13
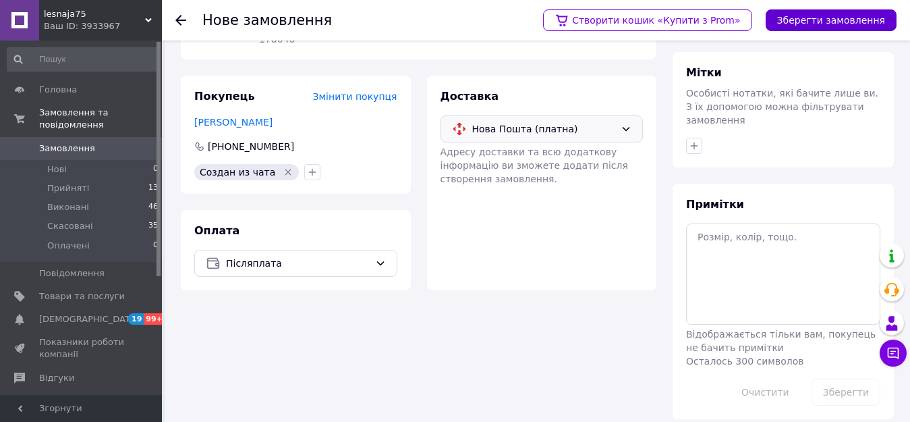
click at [847, 18] on button "Зберегти замовлення" at bounding box center [831, 20] width 131 height 22
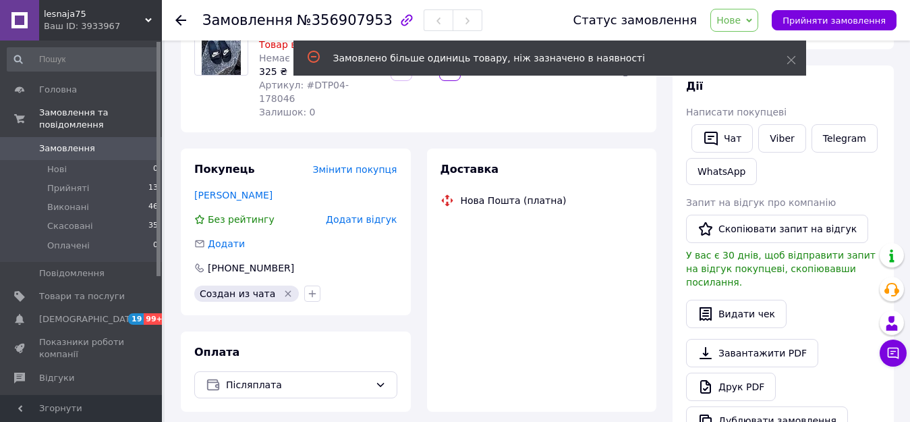
click at [737, 18] on span "Нове" at bounding box center [729, 20] width 24 height 11
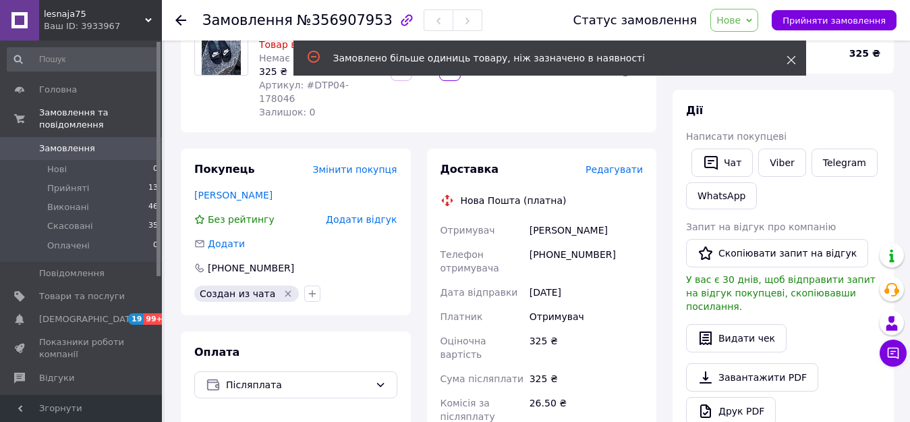
click at [788, 60] on icon at bounding box center [791, 59] width 9 height 9
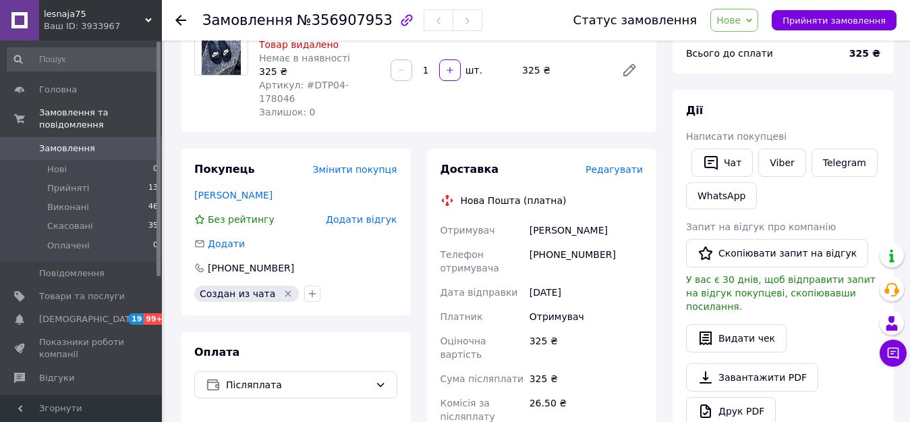
scroll to position [67, 0]
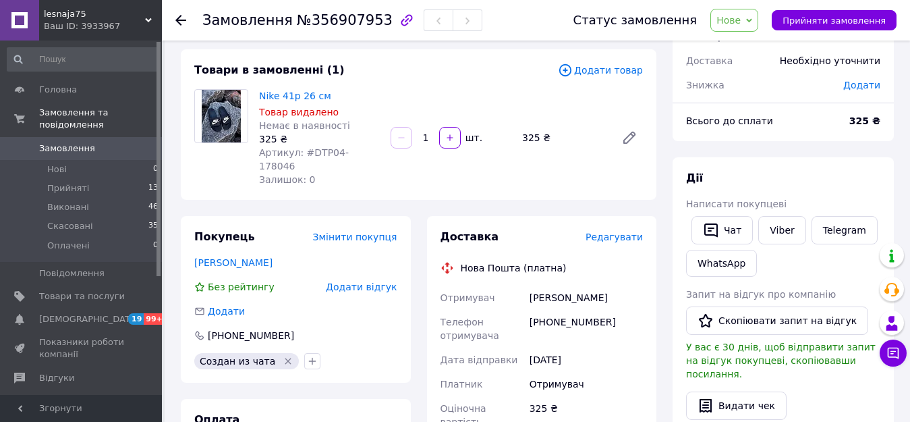
click at [741, 20] on span "Нове" at bounding box center [729, 20] width 24 height 11
click at [753, 47] on li "Прийнято" at bounding box center [742, 47] width 62 height 20
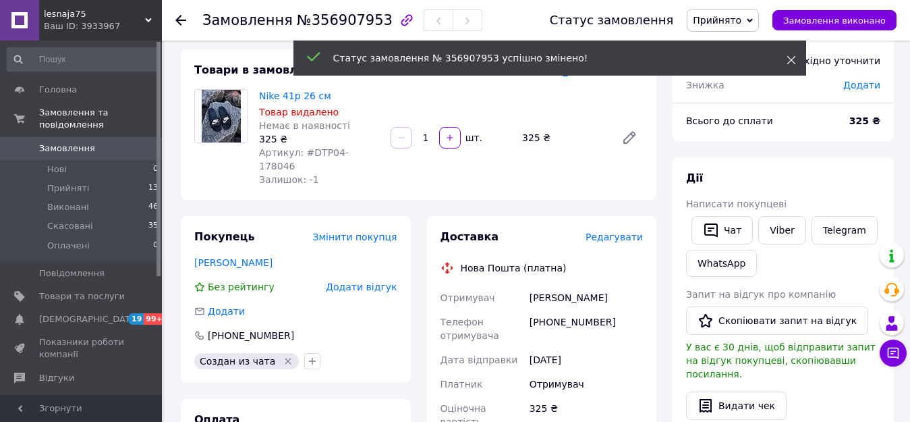
click at [792, 61] on icon at bounding box center [791, 59] width 9 height 9
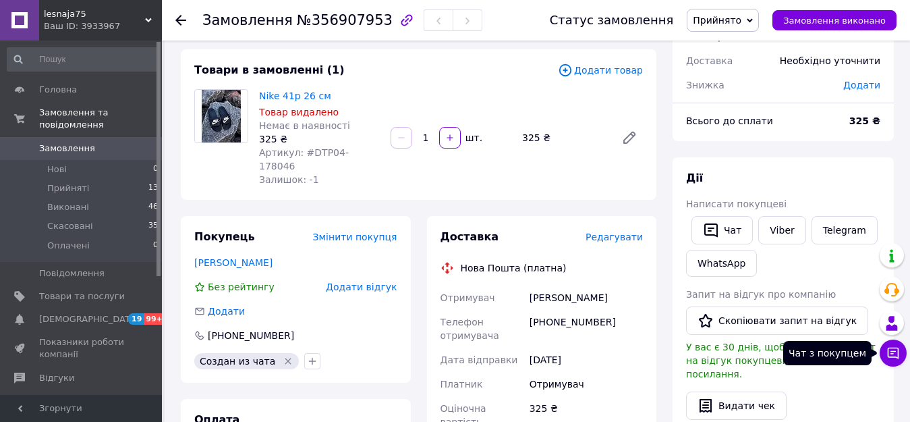
click at [889, 354] on icon at bounding box center [893, 352] width 13 height 13
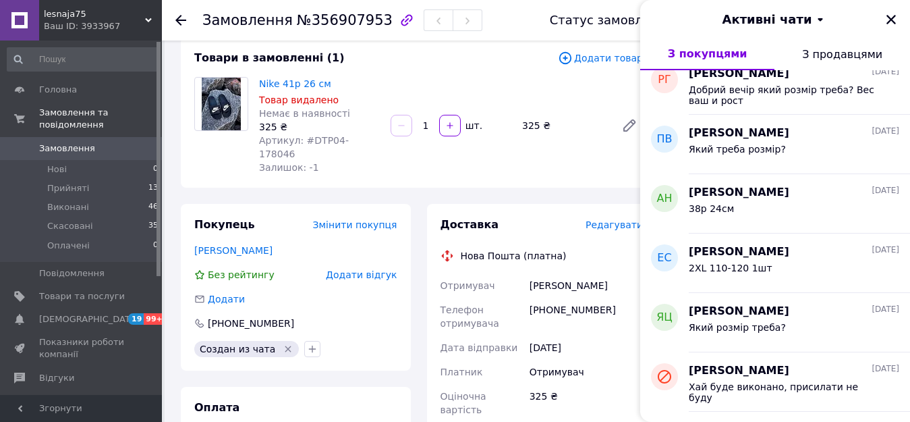
scroll to position [2429, 0]
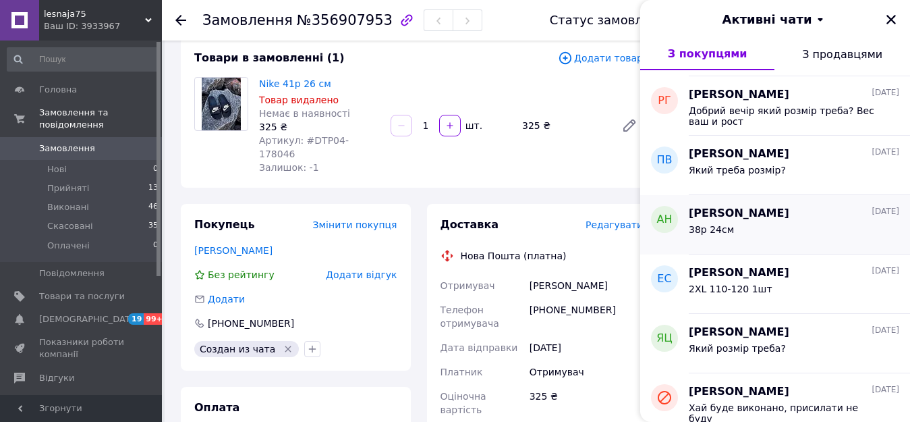
click at [711, 241] on div "38р 24см" at bounding box center [711, 233] width 45 height 19
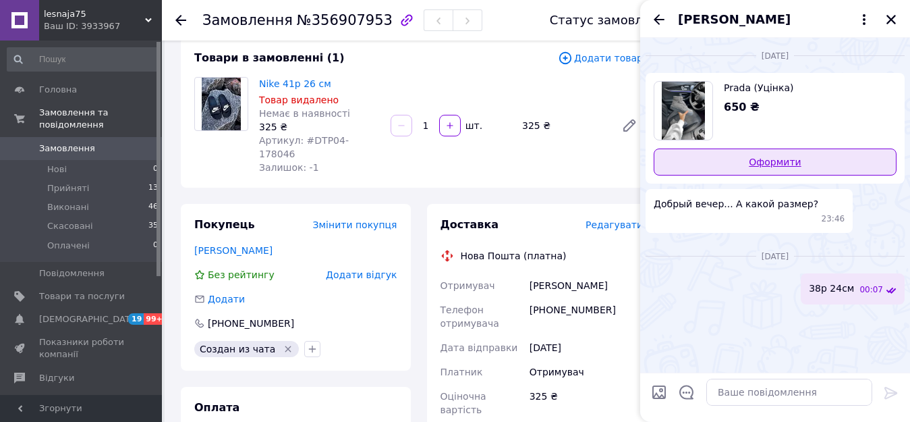
click at [743, 158] on link "Оформити" at bounding box center [775, 161] width 243 height 27
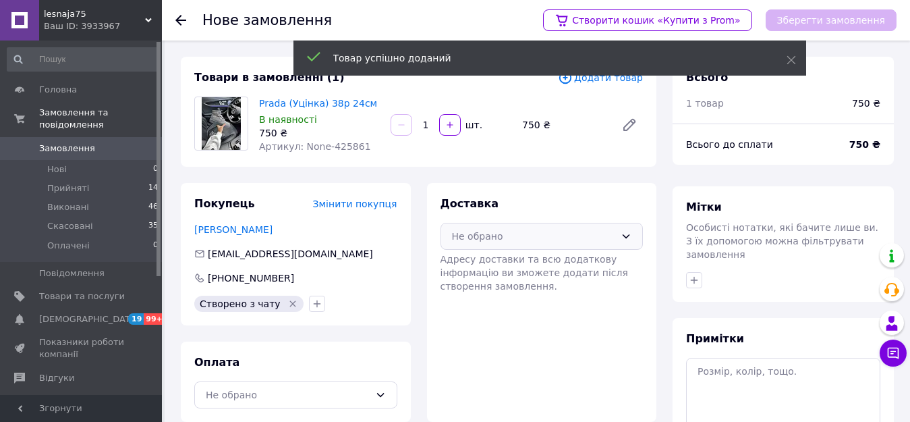
click at [520, 238] on div "Не обрано" at bounding box center [534, 236] width 164 height 15
click at [528, 260] on span "Нова Пошта (платна)" at bounding box center [552, 264] width 160 height 13
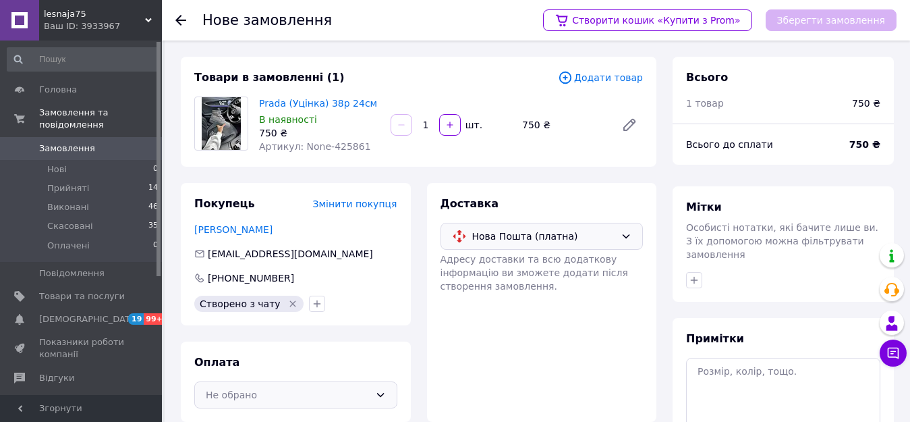
scroll to position [134, 0]
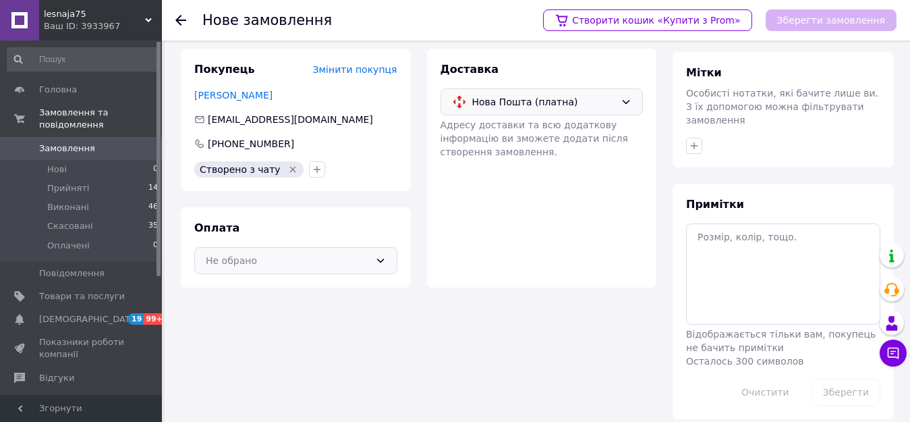
click at [302, 266] on div "Не обрано" at bounding box center [288, 260] width 164 height 15
click at [292, 312] on span "Післяплата" at bounding box center [306, 314] width 160 height 13
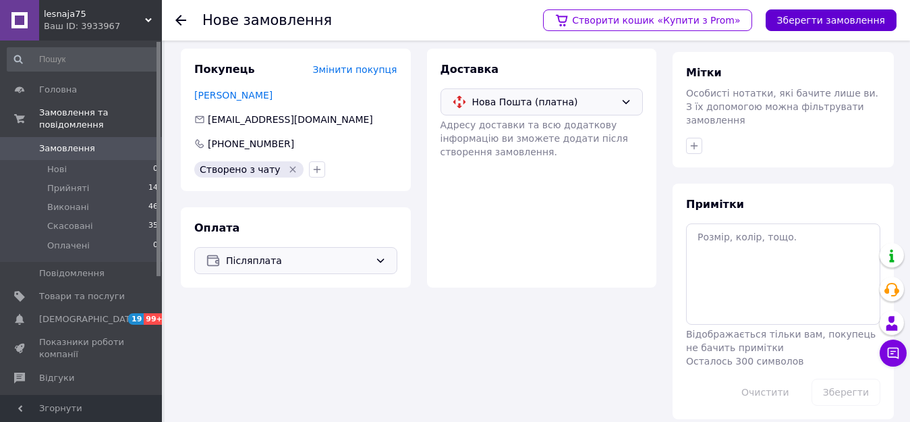
click at [823, 22] on button "Зберегти замовлення" at bounding box center [831, 20] width 131 height 22
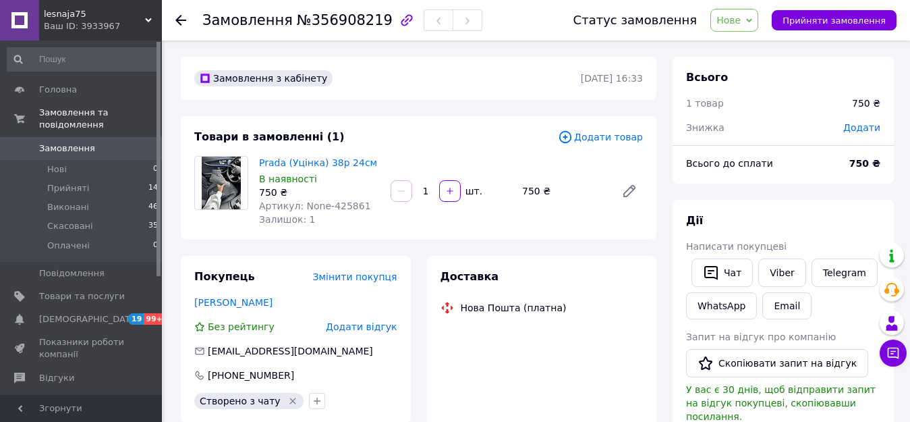
click at [740, 22] on span "Нове" at bounding box center [729, 20] width 24 height 11
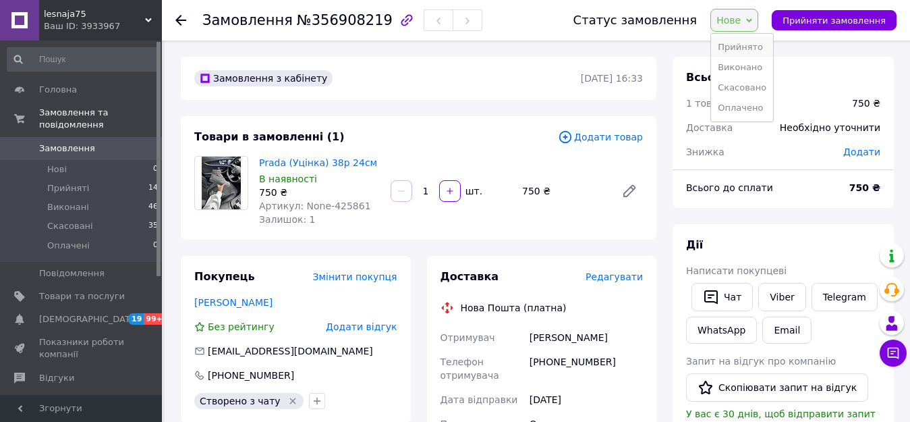
click at [742, 46] on li "Прийнято" at bounding box center [742, 47] width 62 height 20
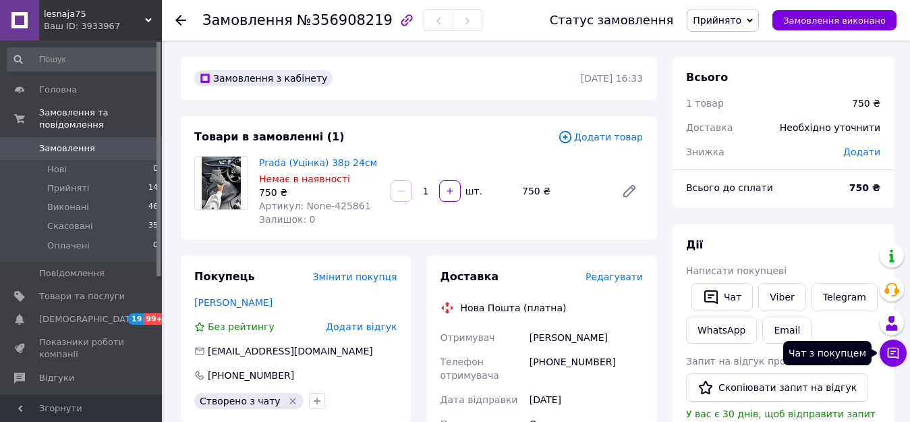
click at [889, 356] on icon at bounding box center [893, 353] width 11 height 11
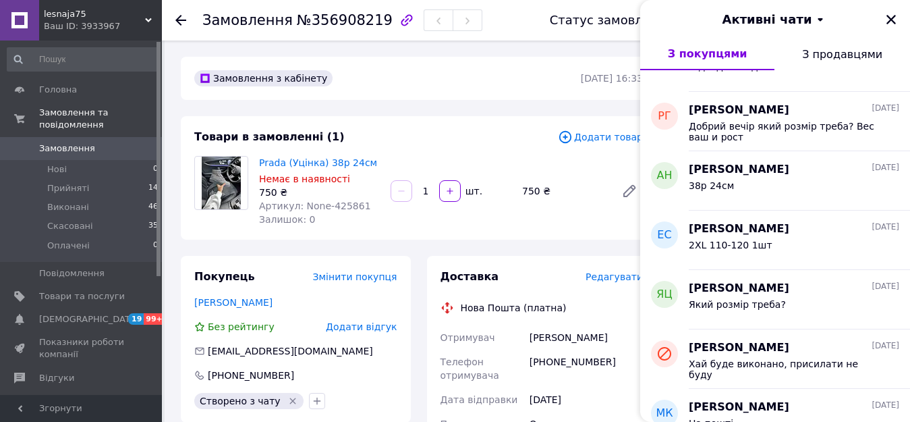
scroll to position [2469, 0]
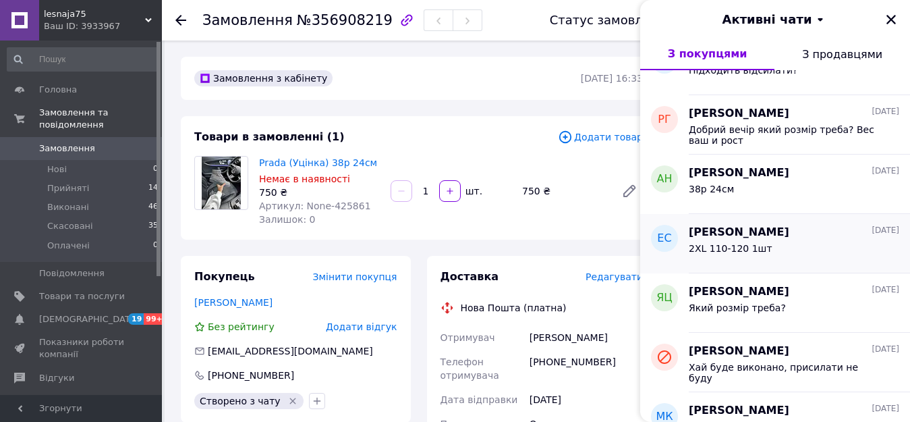
click at [816, 250] on div "2XL 110-120 1шт" at bounding box center [794, 251] width 211 height 22
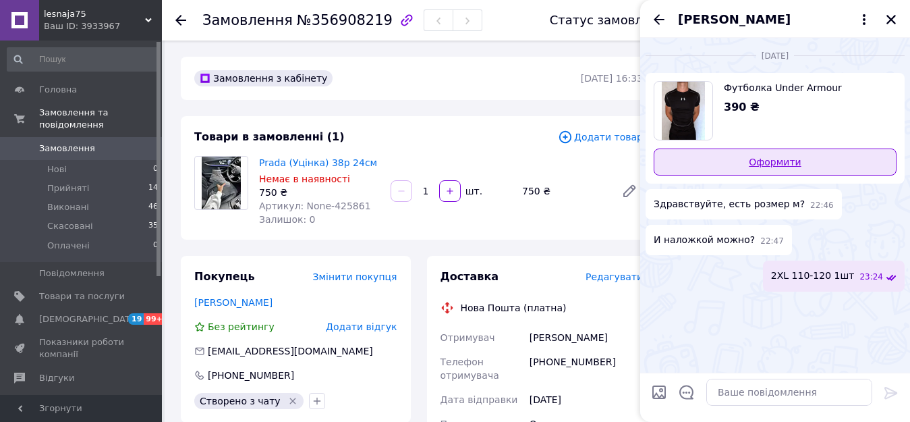
click at [810, 154] on link "Оформити" at bounding box center [775, 161] width 243 height 27
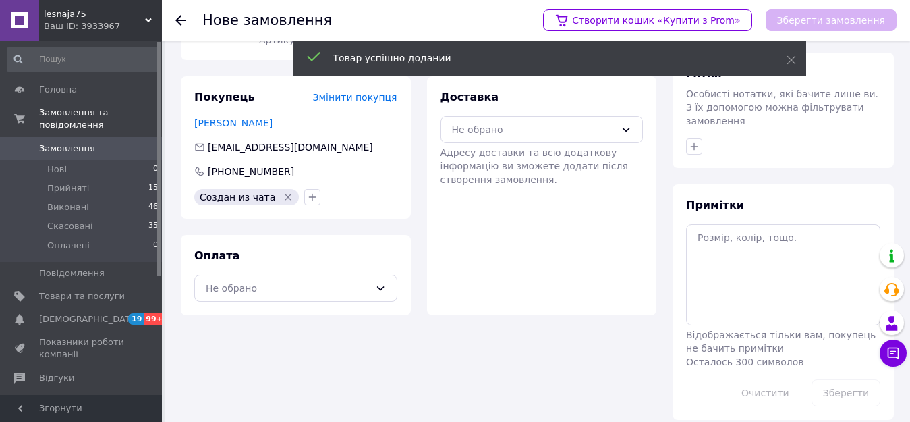
scroll to position [134, 0]
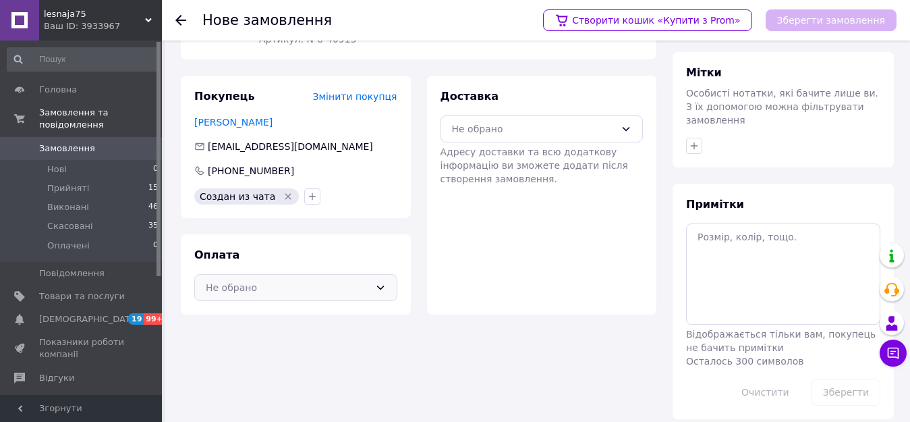
click at [328, 296] on div "Не обрано" at bounding box center [295, 287] width 203 height 27
click at [325, 339] on span "Післяплата" at bounding box center [306, 341] width 160 height 13
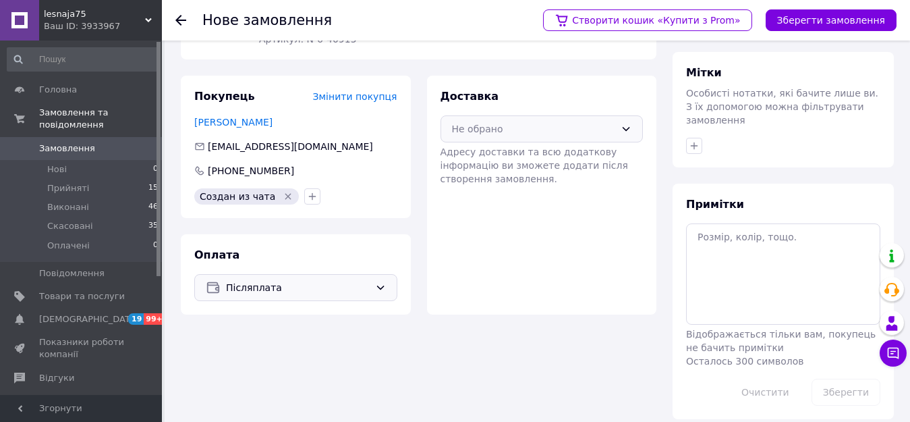
click at [475, 138] on div "Не обрано" at bounding box center [542, 128] width 203 height 27
click at [479, 150] on div "Нова Пошта (платна)" at bounding box center [542, 157] width 186 height 15
click at [821, 22] on button "Зберегти замовлення" at bounding box center [831, 20] width 131 height 22
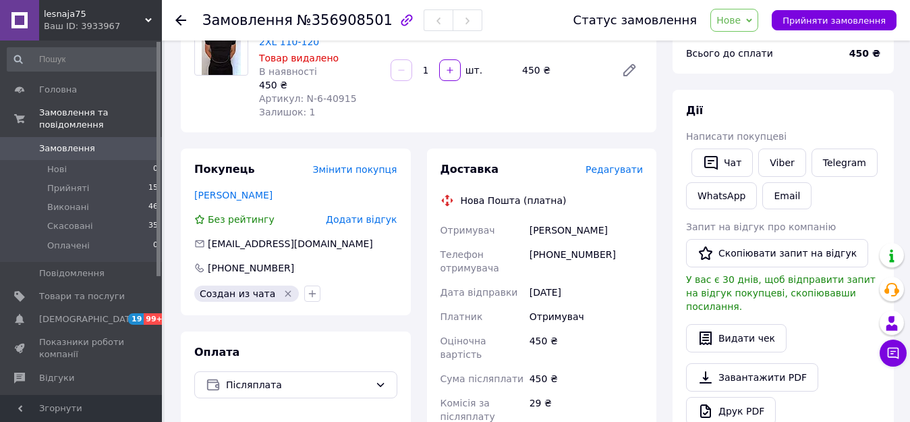
click at [740, 22] on span "Нове" at bounding box center [729, 20] width 24 height 11
click at [742, 47] on li "Прийнято" at bounding box center [742, 47] width 62 height 20
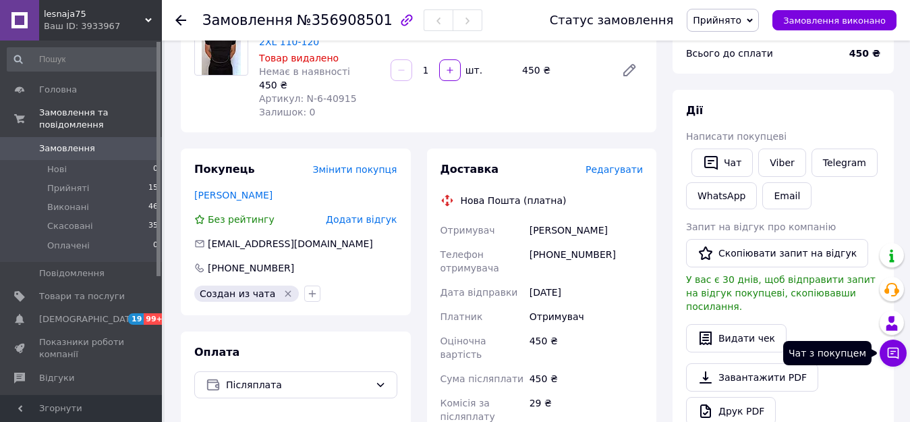
click at [898, 348] on icon at bounding box center [893, 353] width 11 height 11
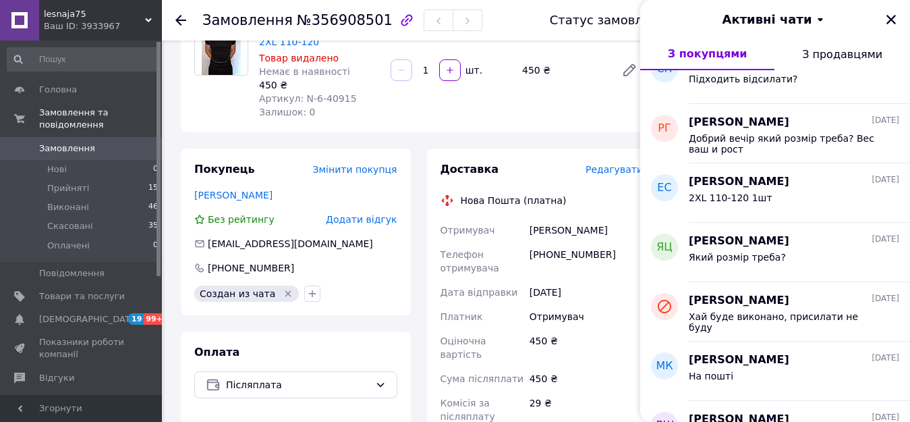
scroll to position [2496, 0]
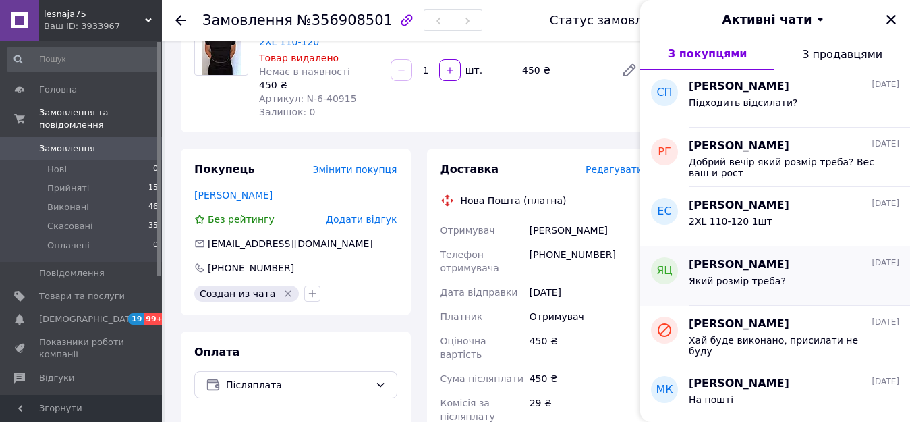
click at [808, 275] on div "Який розмір треба?" at bounding box center [794, 284] width 211 height 22
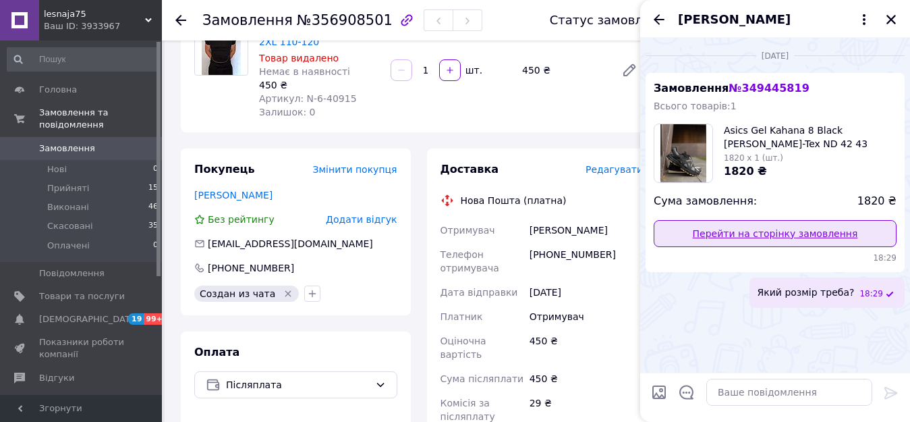
click at [802, 228] on link "Перейти на сторінку замовлення" at bounding box center [775, 233] width 243 height 27
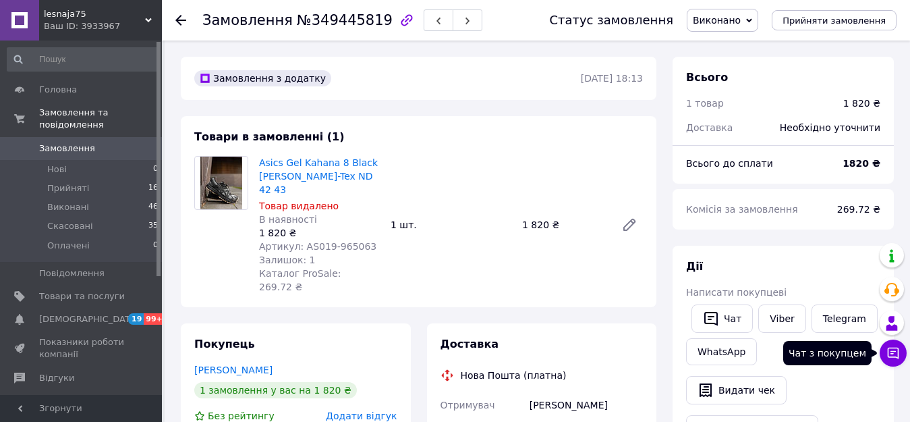
click at [893, 353] on icon at bounding box center [893, 353] width 11 height 11
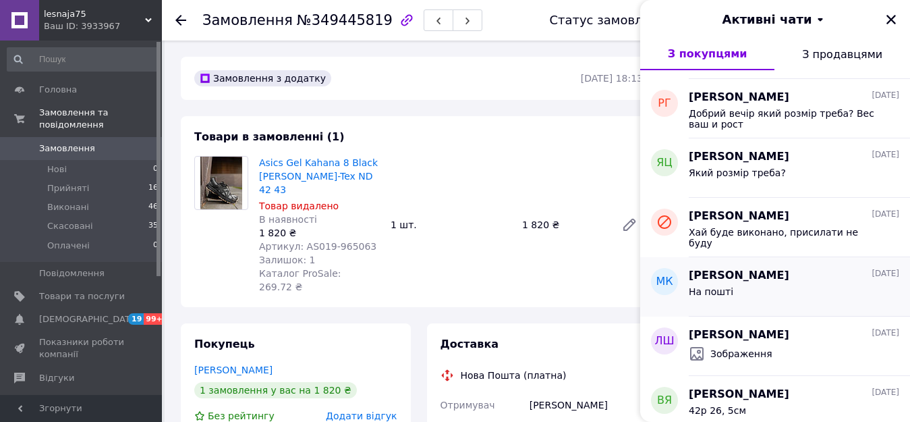
scroll to position [2672, 0]
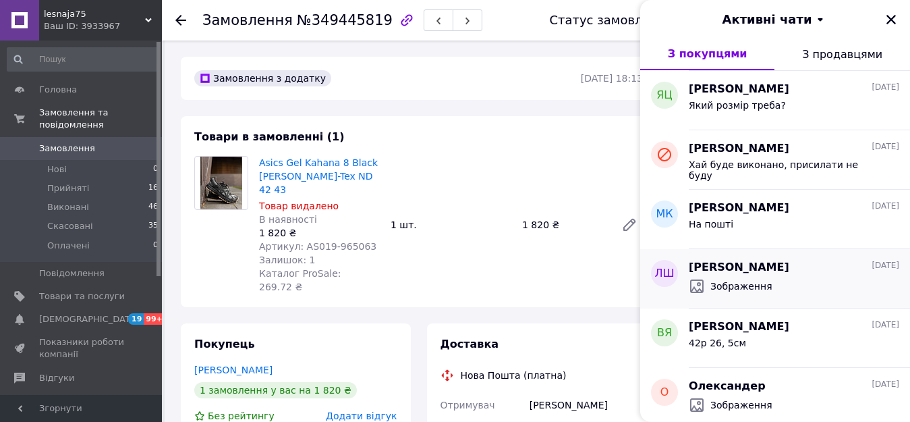
click at [736, 296] on div "Зображення" at bounding box center [731, 287] width 84 height 19
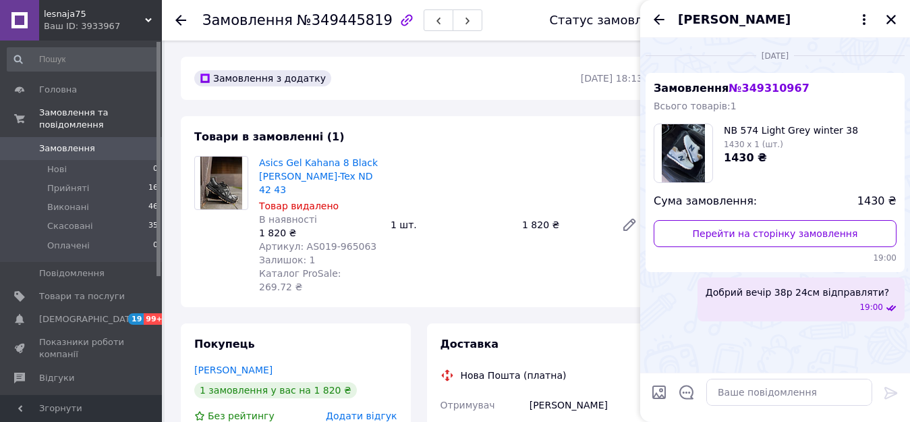
scroll to position [67, 0]
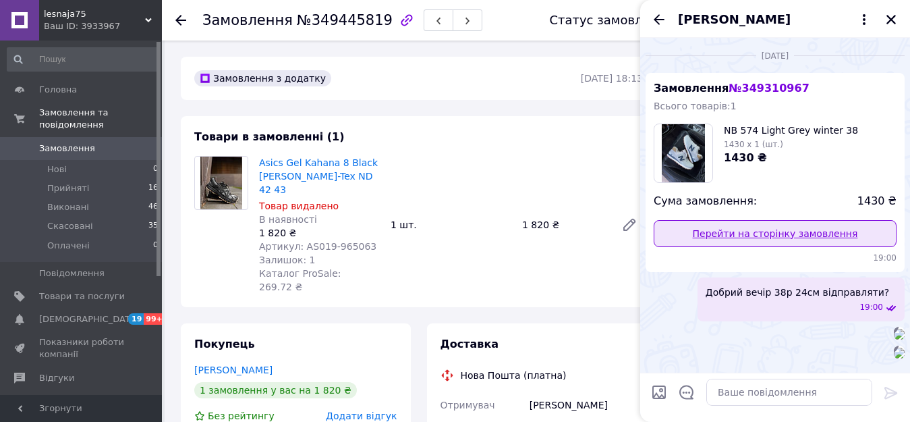
click at [752, 220] on link "Перейти на сторінку замовлення" at bounding box center [775, 233] width 243 height 27
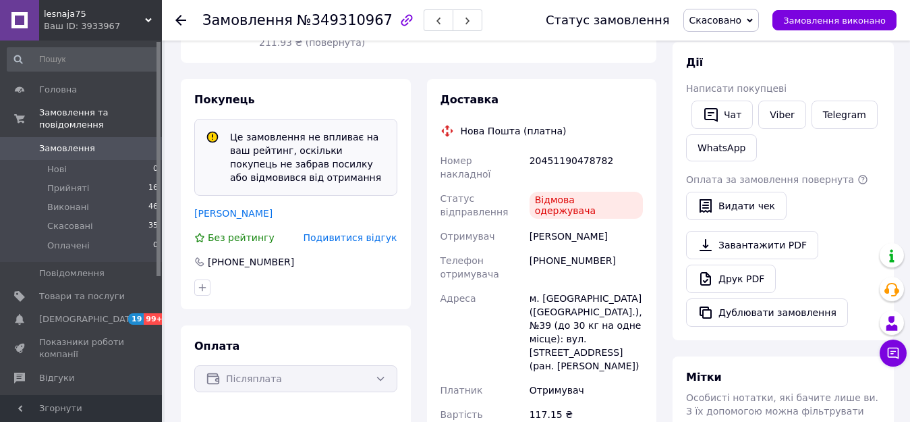
scroll to position [270, 0]
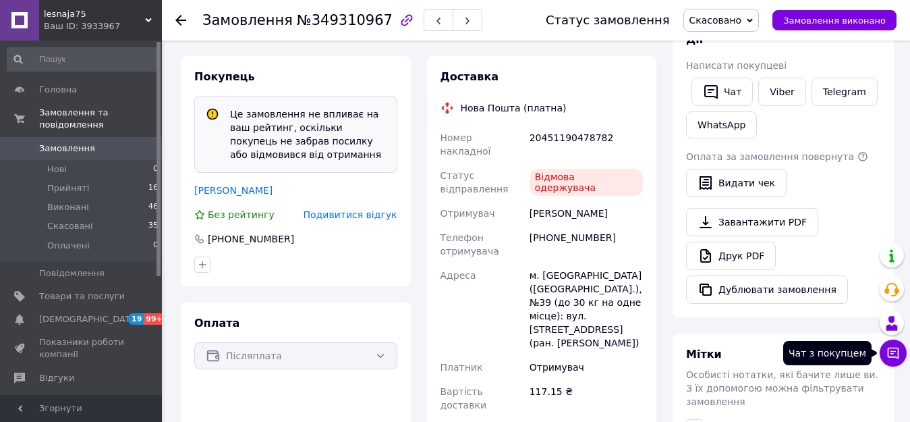
click at [889, 349] on icon at bounding box center [893, 353] width 11 height 11
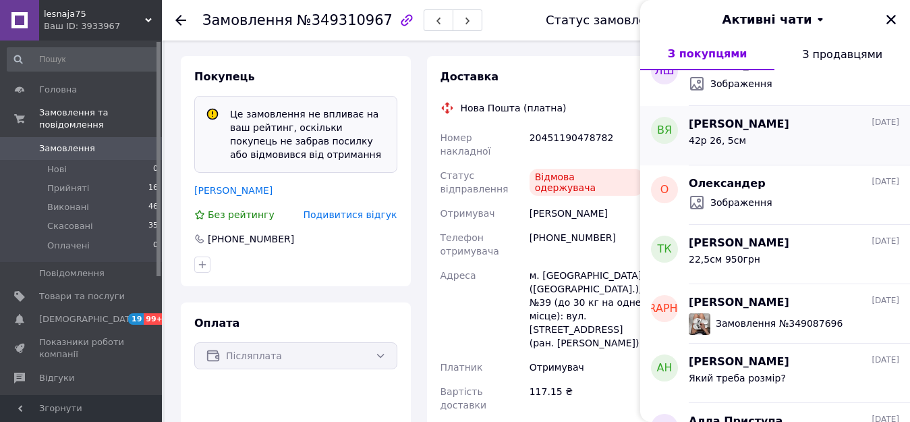
scroll to position [2807, 0]
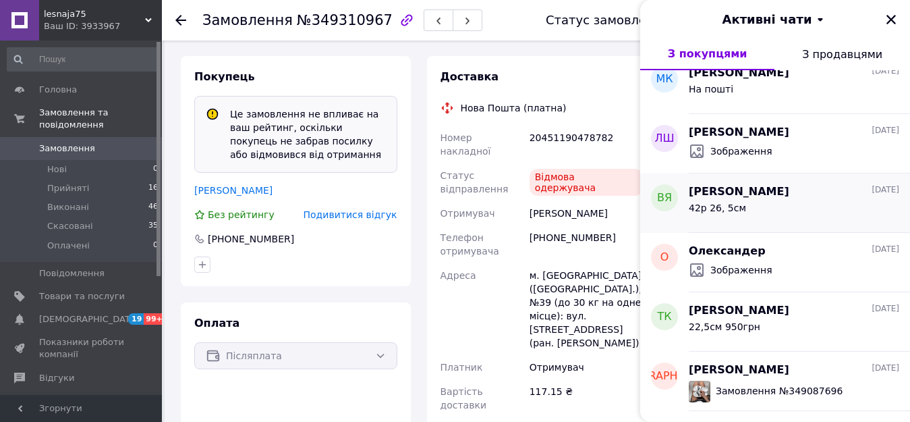
click at [771, 205] on div "42р 26, 5см" at bounding box center [794, 211] width 211 height 22
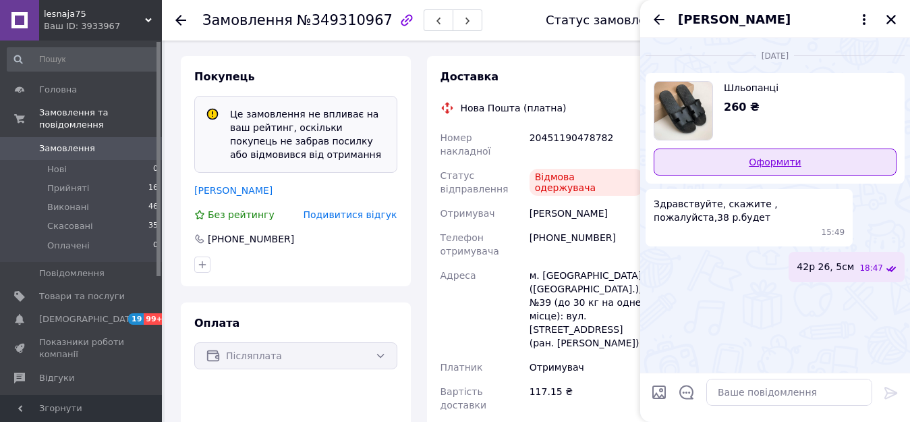
click at [773, 155] on link "Оформити" at bounding box center [775, 161] width 243 height 27
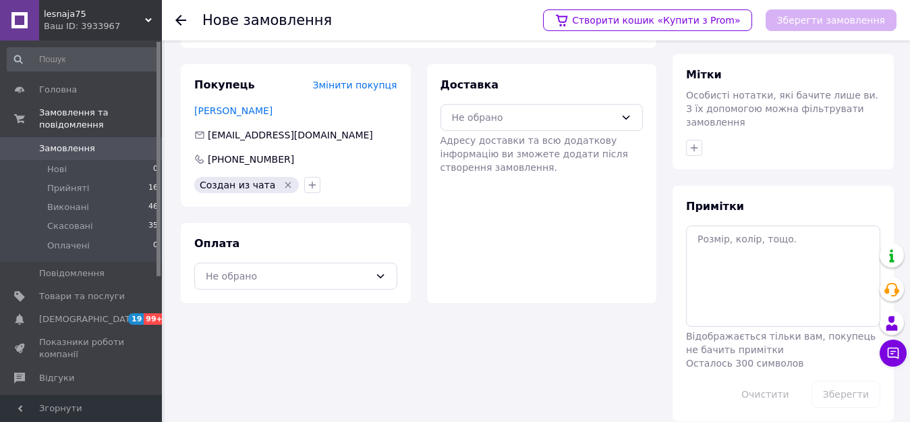
scroll to position [134, 0]
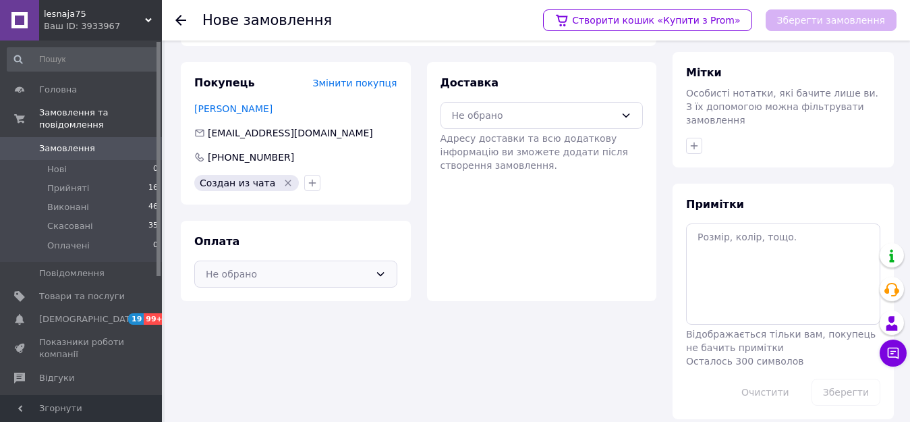
click at [300, 278] on div "Не обрано" at bounding box center [288, 274] width 164 height 15
click at [297, 335] on span "Післяплата" at bounding box center [306, 328] width 160 height 13
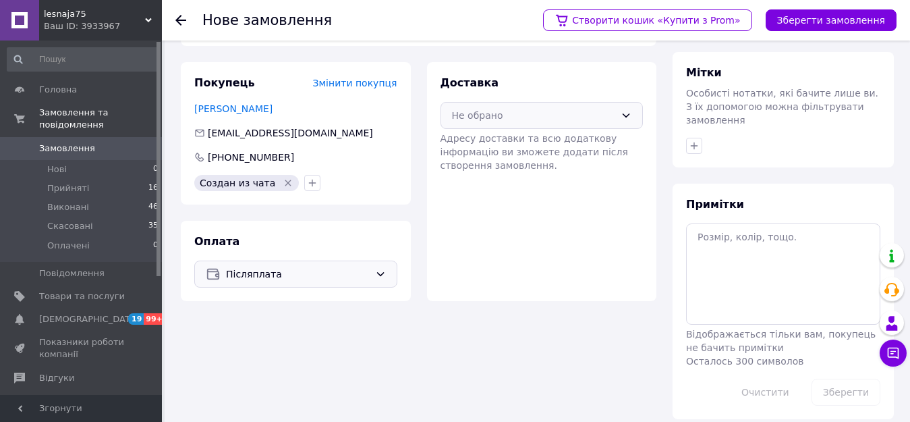
click at [540, 117] on div "Не обрано" at bounding box center [534, 115] width 164 height 15
click at [543, 142] on span "Нова Пошта (платна)" at bounding box center [552, 144] width 160 height 13
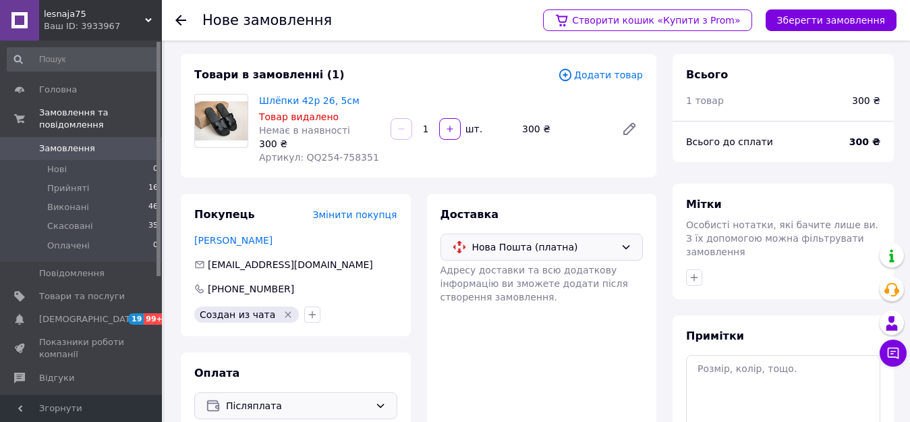
scroll to position [0, 0]
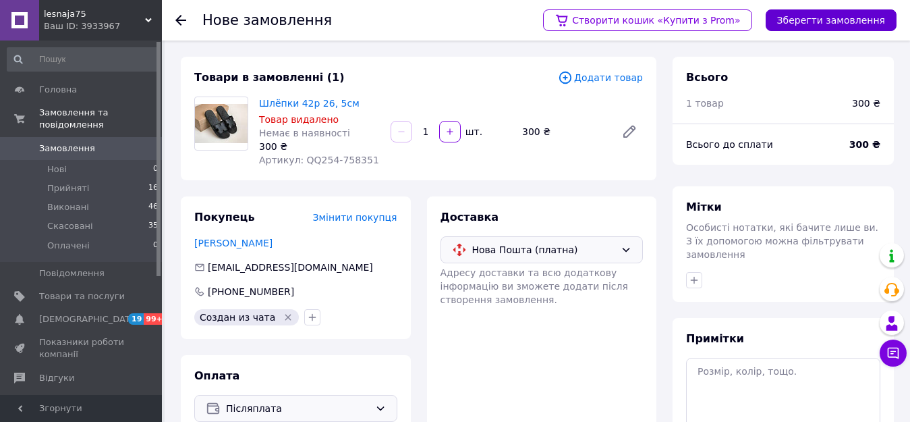
click at [833, 15] on button "Зберегти замовлення" at bounding box center [831, 20] width 131 height 22
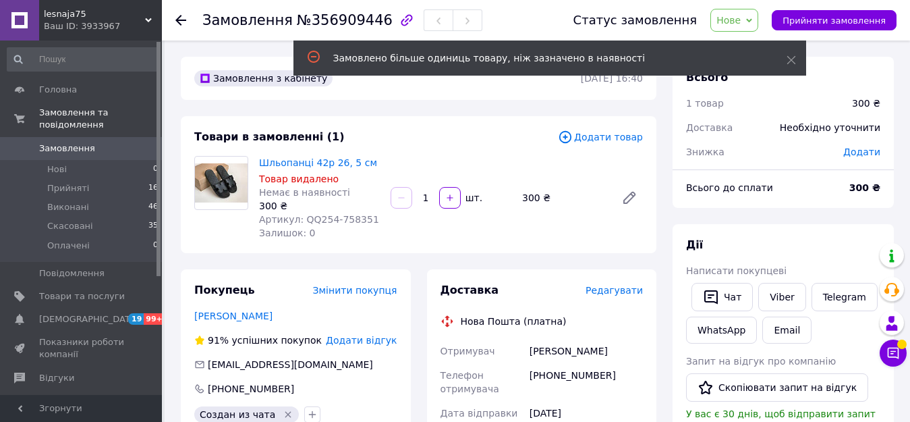
click at [740, 19] on span "Нове" at bounding box center [729, 20] width 24 height 11
click at [792, 63] on icon at bounding box center [791, 59] width 9 height 9
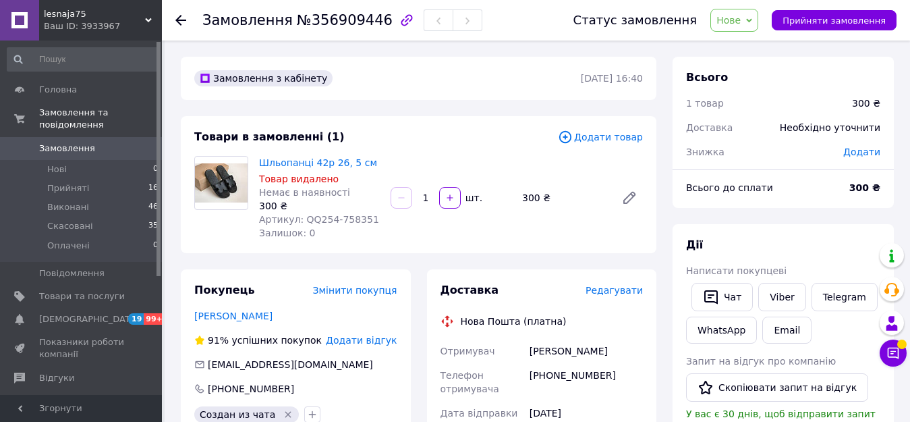
click at [741, 17] on span "Нове" at bounding box center [729, 20] width 24 height 11
click at [750, 49] on li "Прийнято" at bounding box center [742, 47] width 62 height 20
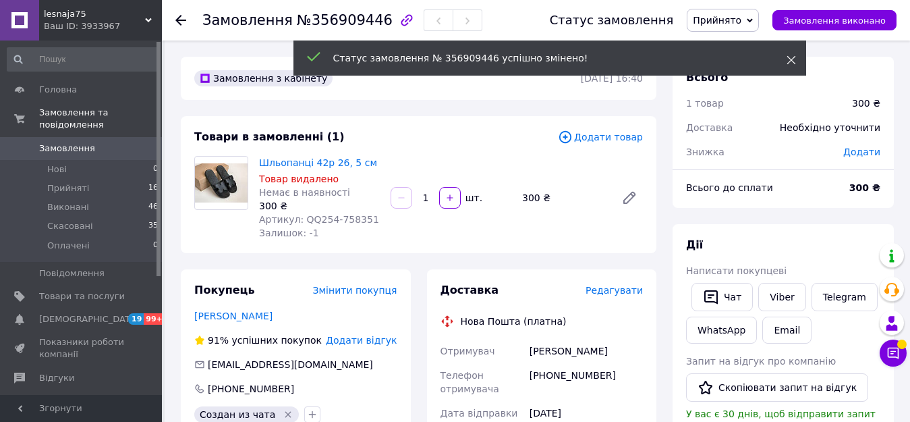
click at [790, 58] on icon at bounding box center [791, 59] width 9 height 9
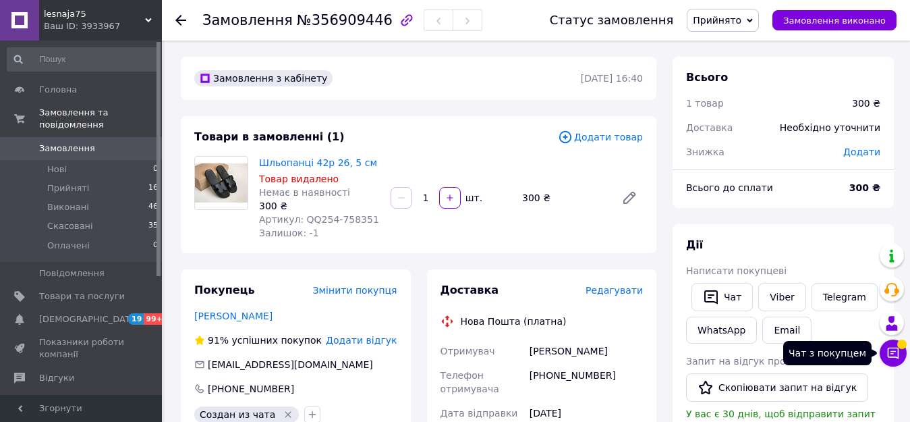
click at [897, 348] on icon at bounding box center [893, 353] width 11 height 11
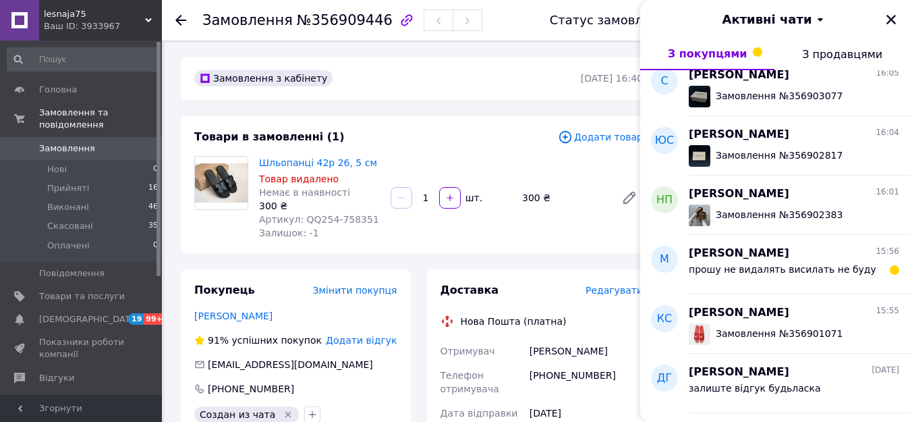
scroll to position [675, 0]
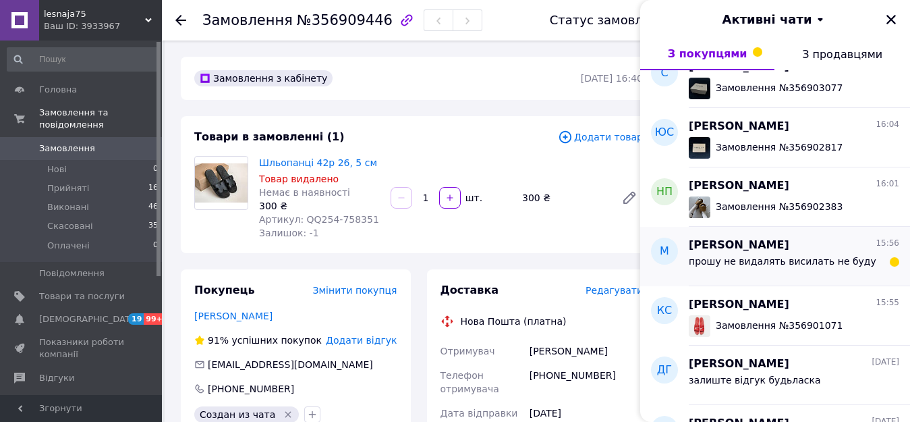
click at [729, 265] on span "прошу не видалять висилать не буду" at bounding box center [783, 261] width 188 height 11
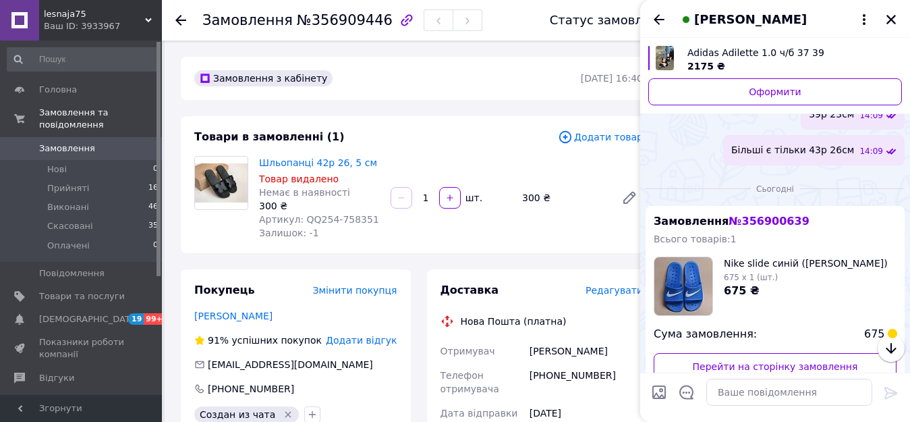
scroll to position [359, 0]
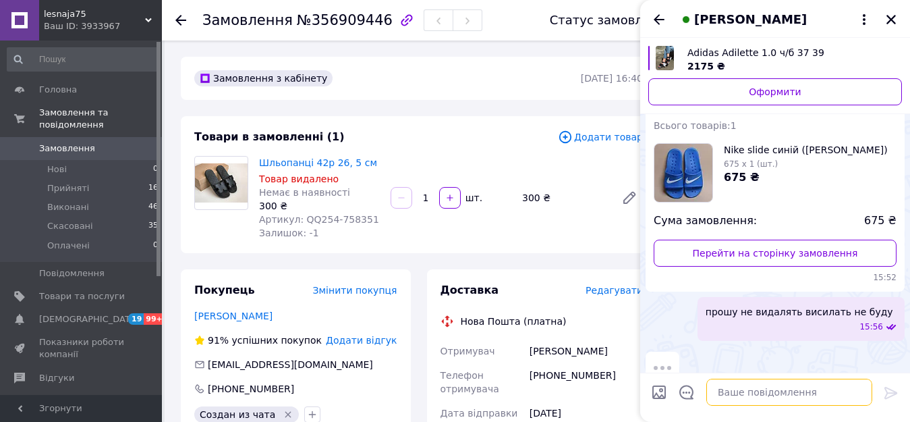
click at [721, 388] on textarea at bounding box center [790, 392] width 166 height 27
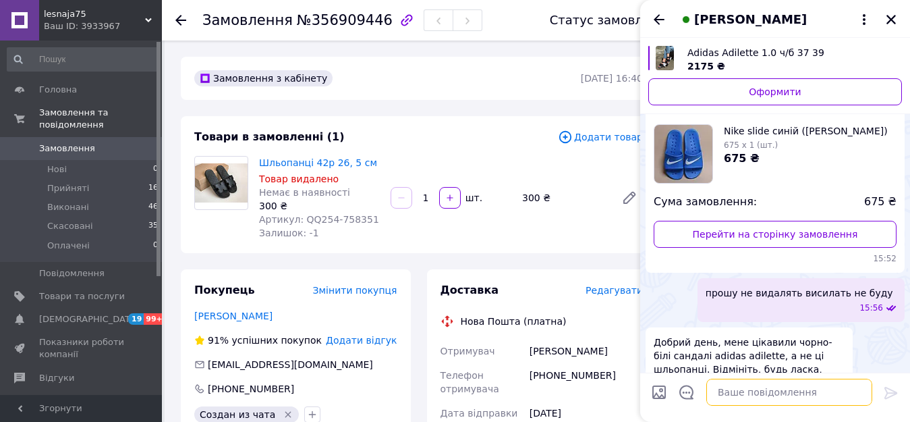
scroll to position [371, 0]
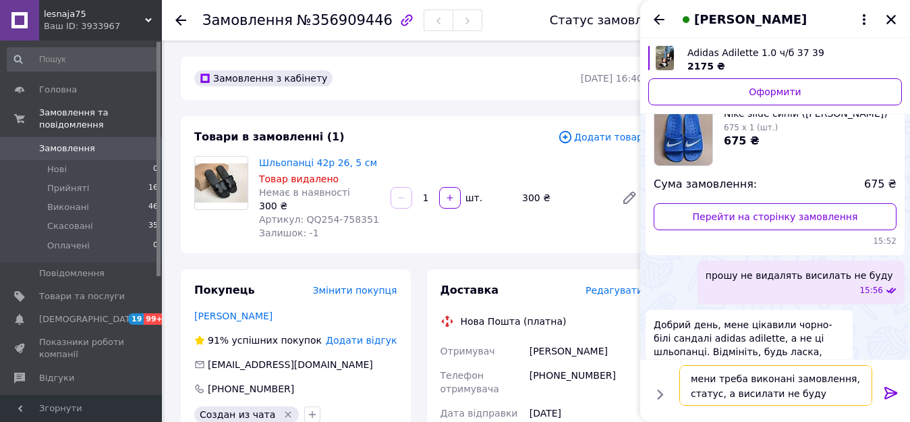
type textarea "мени треба виконані замовлення, статус, а висилати не буду"
click at [890, 389] on icon at bounding box center [891, 393] width 16 height 16
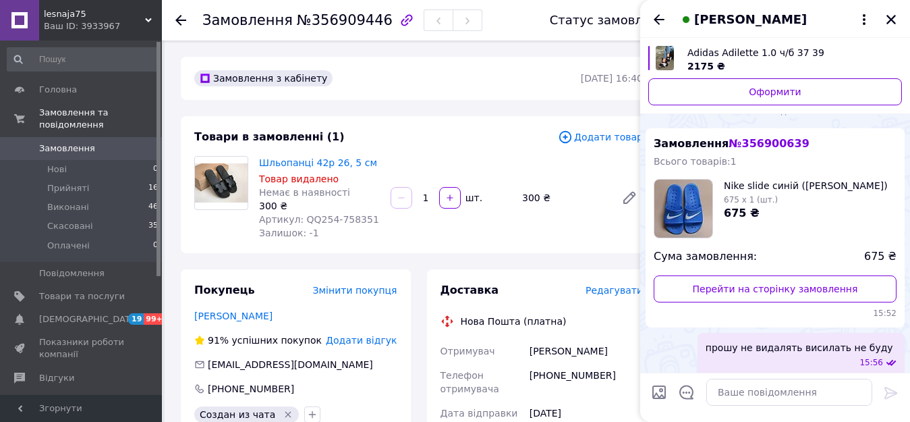
scroll to position [434, 0]
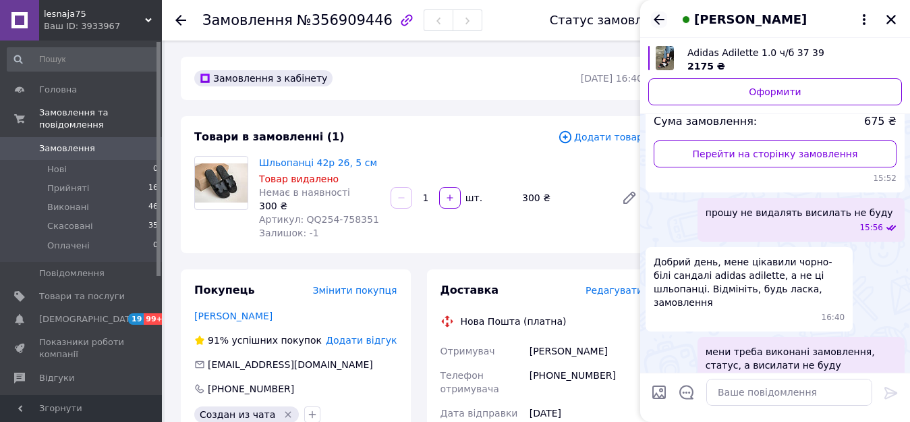
click at [659, 18] on icon "Назад" at bounding box center [659, 19] width 16 height 16
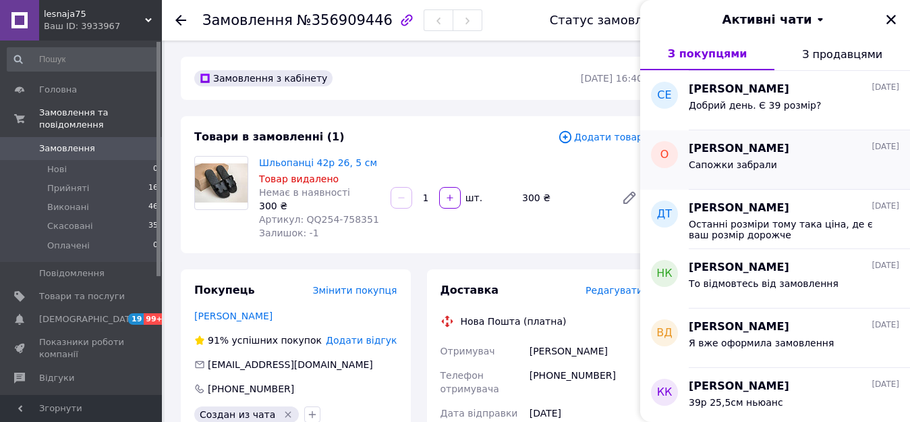
scroll to position [3792, 0]
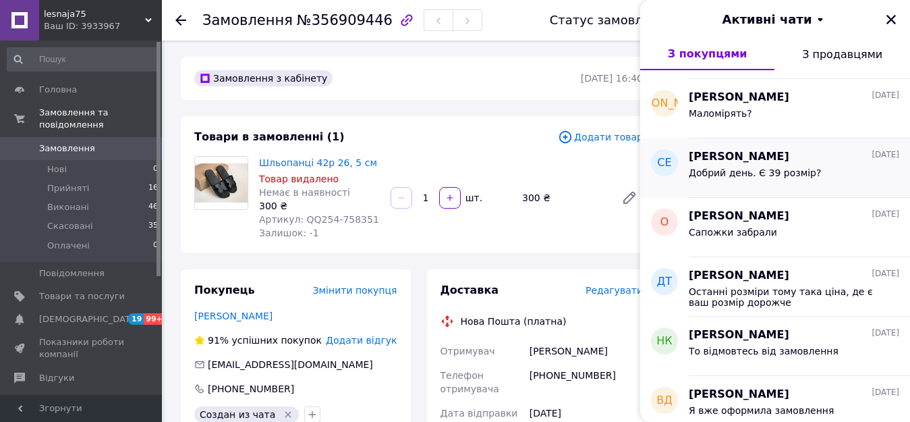
click at [773, 180] on div "Добрий день. Є 39 розмір?" at bounding box center [755, 176] width 132 height 19
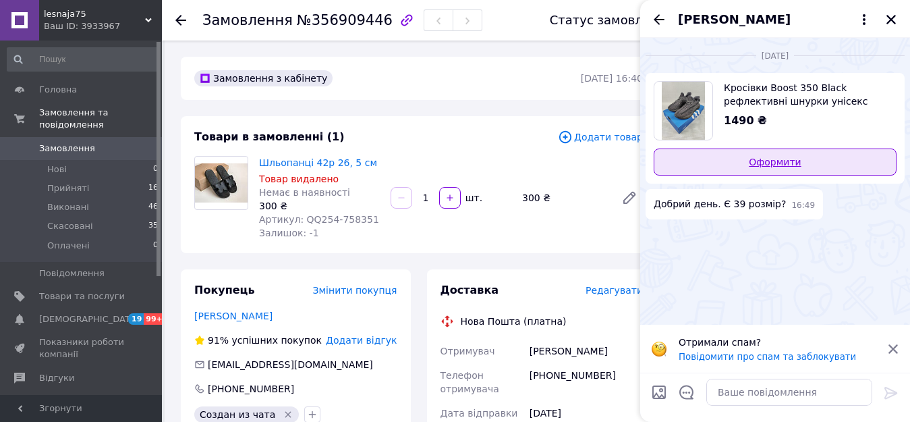
click at [769, 165] on link "Оформити" at bounding box center [775, 161] width 243 height 27
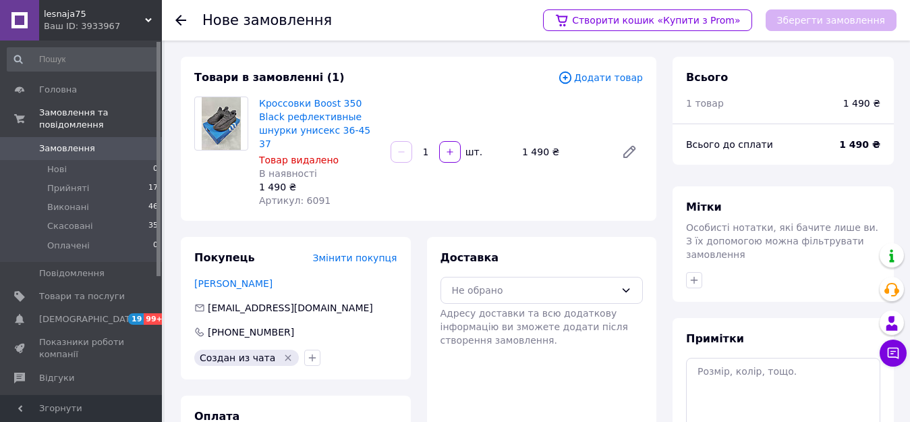
click at [619, 76] on span "Додати товар" at bounding box center [600, 77] width 85 height 15
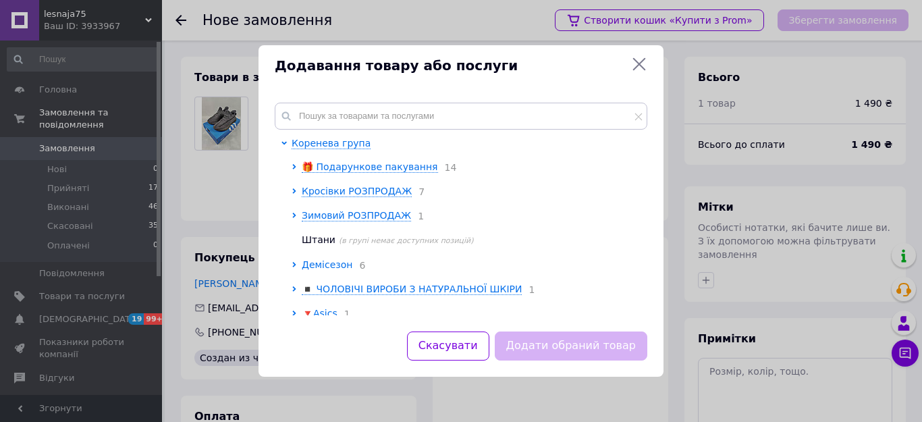
click at [307, 266] on span "Демісезон" at bounding box center [327, 264] width 51 height 11
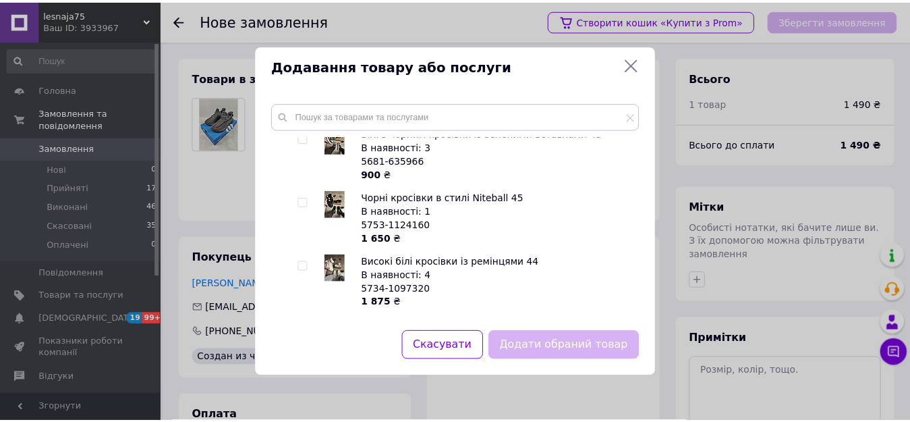
scroll to position [472, 0]
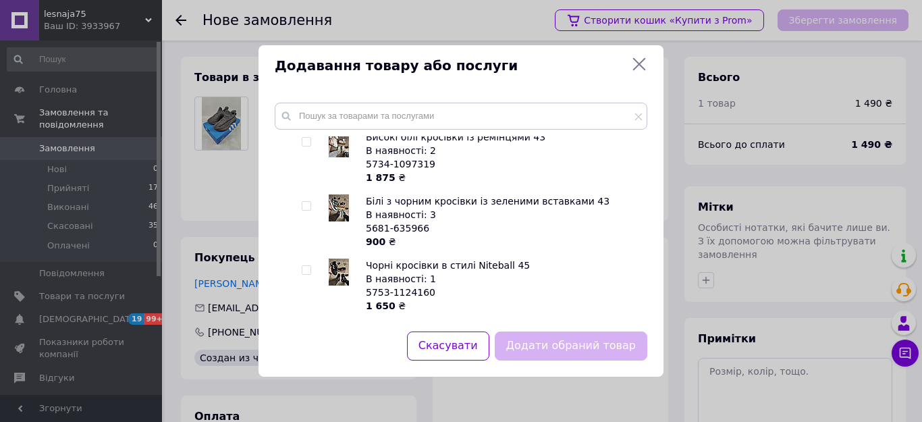
click at [304, 207] on input "checkbox" at bounding box center [306, 206] width 9 height 9
checkbox input "true"
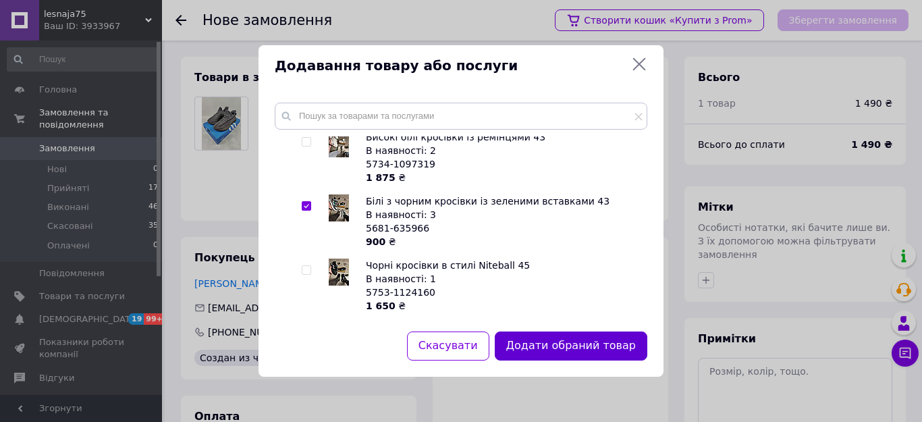
click at [565, 334] on button "Додати обраний товар" at bounding box center [571, 345] width 153 height 29
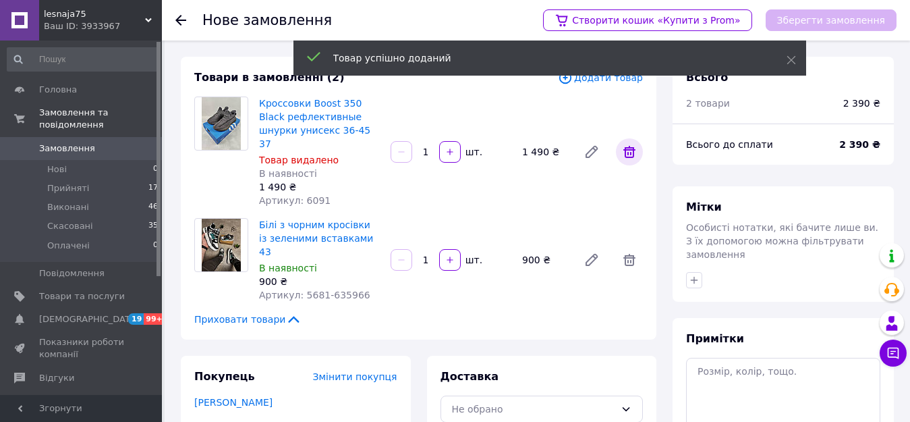
click at [637, 144] on icon at bounding box center [630, 152] width 16 height 16
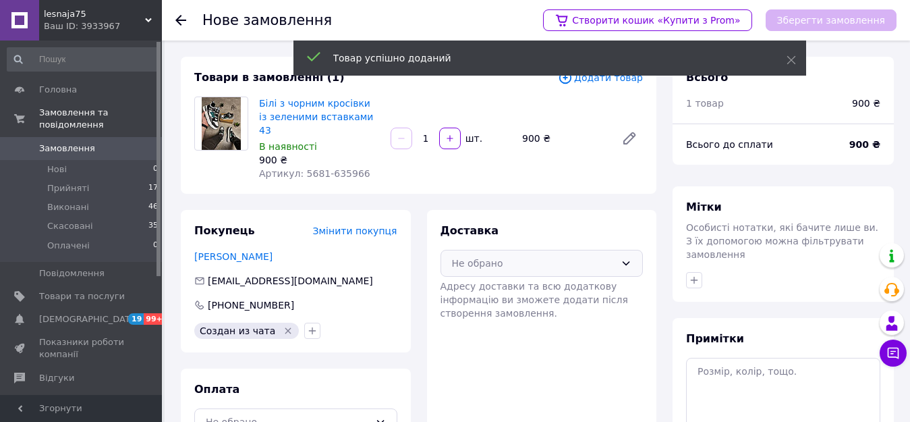
click at [552, 256] on div "Не обрано" at bounding box center [534, 263] width 164 height 15
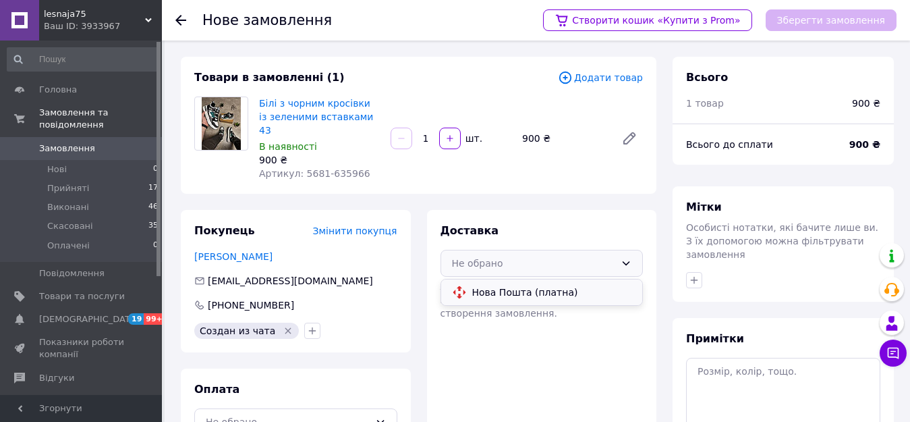
click at [547, 285] on span "Нова Пошта (платна)" at bounding box center [552, 291] width 160 height 13
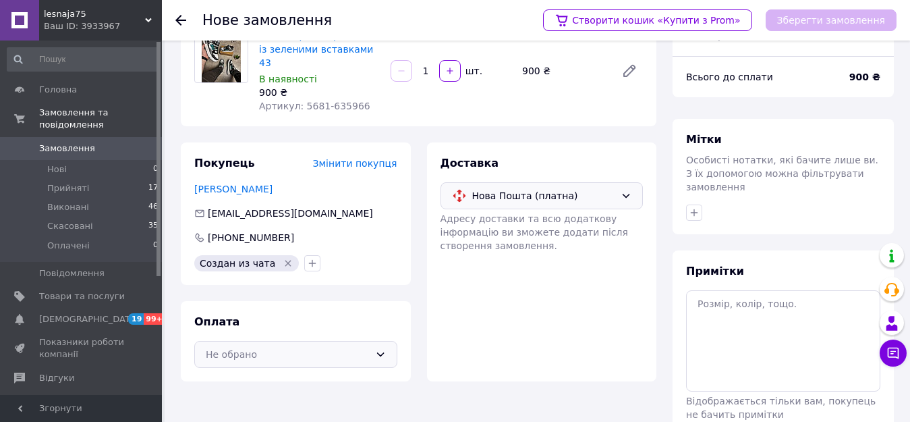
click at [329, 341] on div "Не обрано" at bounding box center [295, 354] width 203 height 27
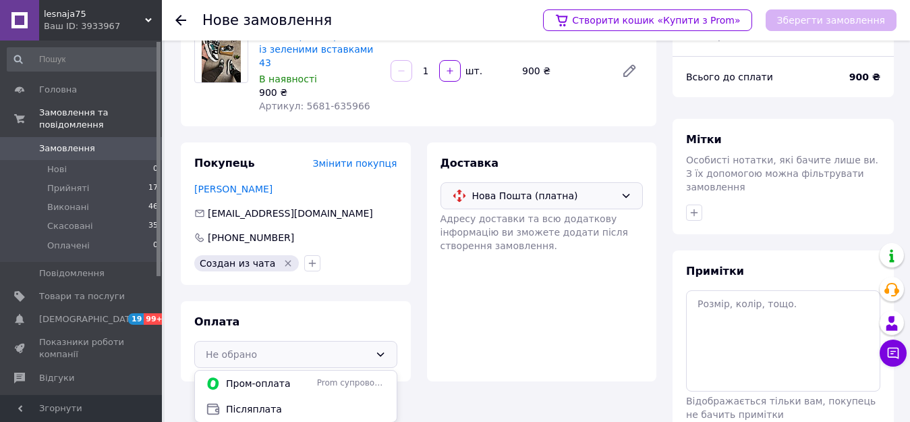
click at [298, 402] on span "Післяплата" at bounding box center [306, 408] width 160 height 13
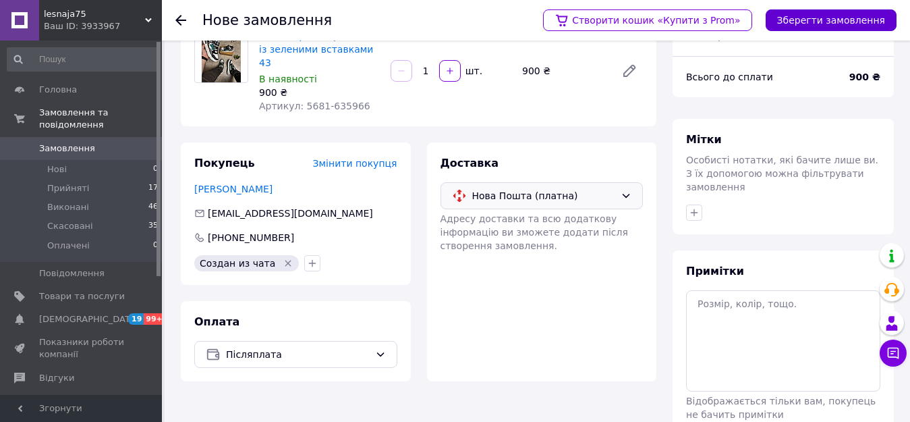
click at [802, 23] on button "Зберегти замовлення" at bounding box center [831, 20] width 131 height 22
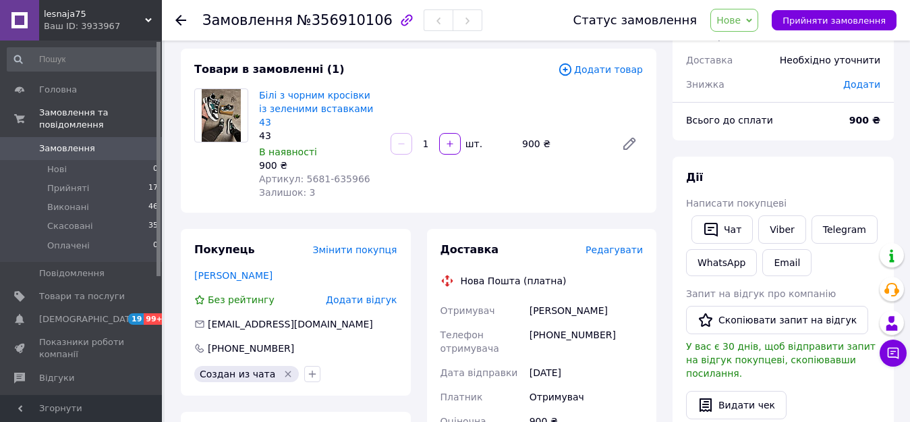
click at [741, 21] on span "Нове" at bounding box center [729, 20] width 24 height 11
click at [753, 49] on li "Прийнято" at bounding box center [742, 47] width 62 height 20
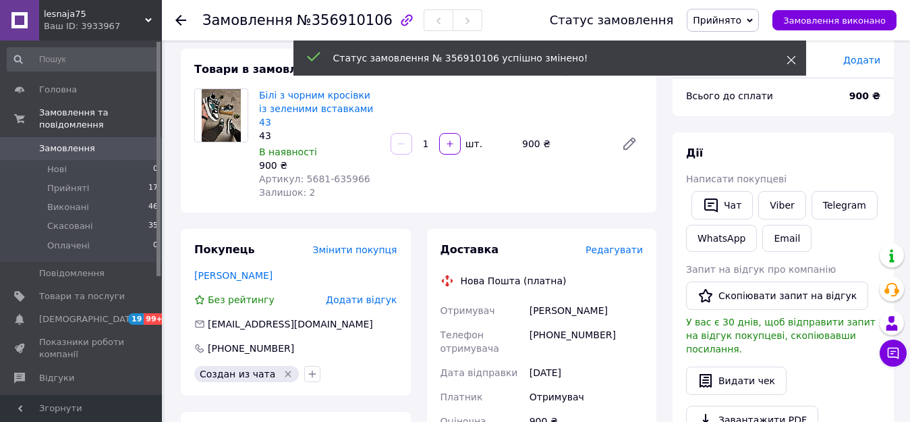
click at [790, 59] on use at bounding box center [791, 60] width 9 height 9
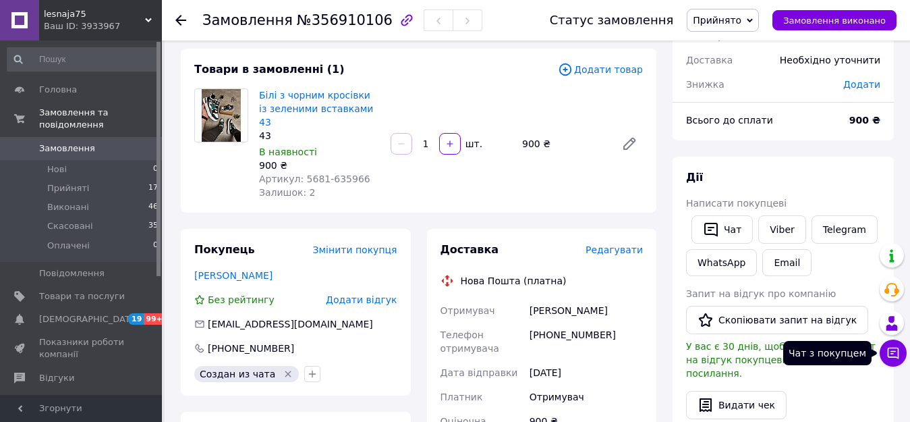
click at [894, 349] on icon at bounding box center [893, 352] width 13 height 13
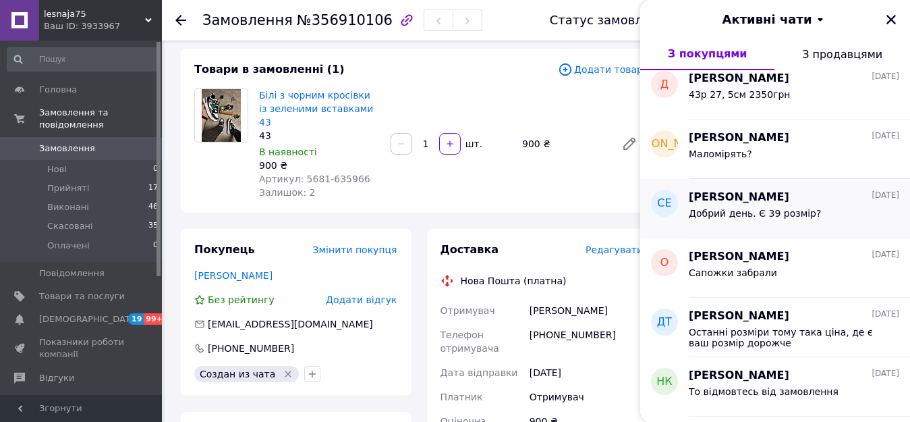
scroll to position [3684, 0]
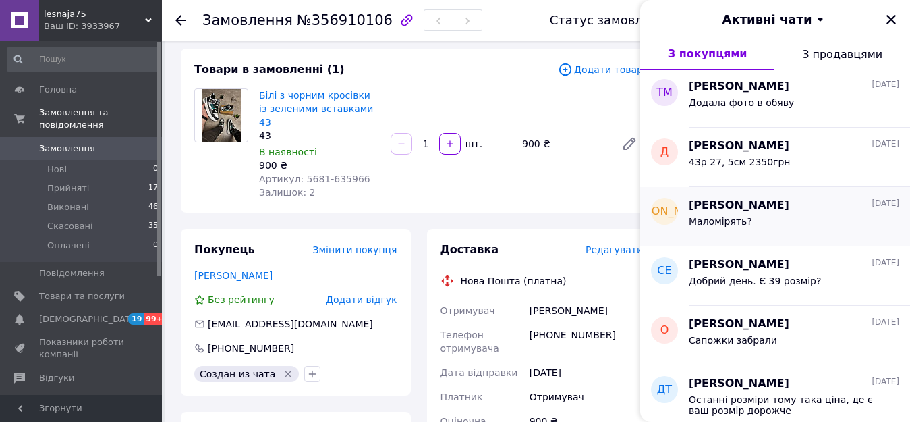
click at [756, 222] on div "Маломірять?" at bounding box center [794, 224] width 211 height 22
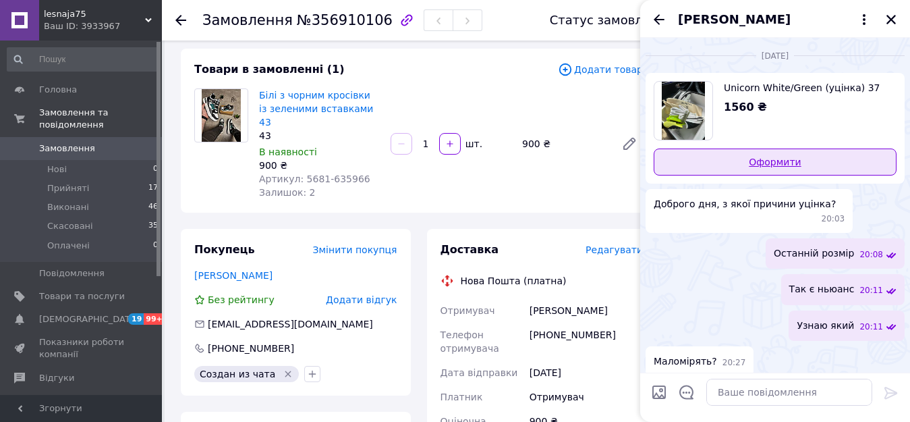
click at [765, 160] on link "Оформити" at bounding box center [775, 161] width 243 height 27
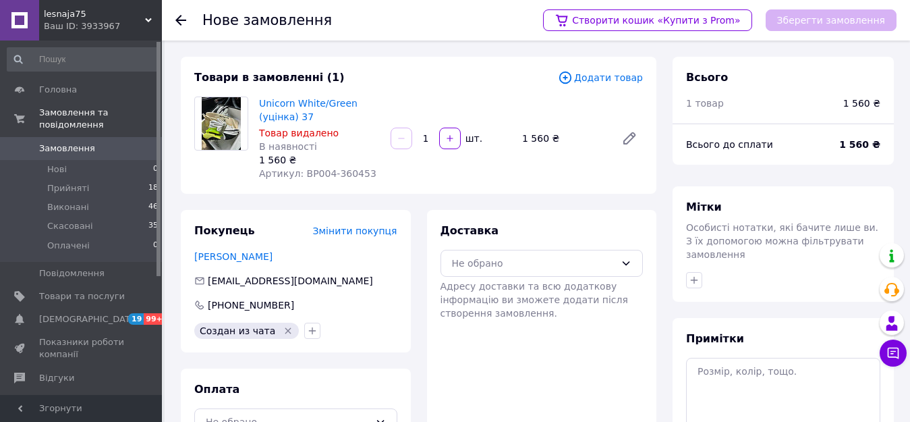
click at [607, 78] on span "Додати товар" at bounding box center [600, 77] width 85 height 15
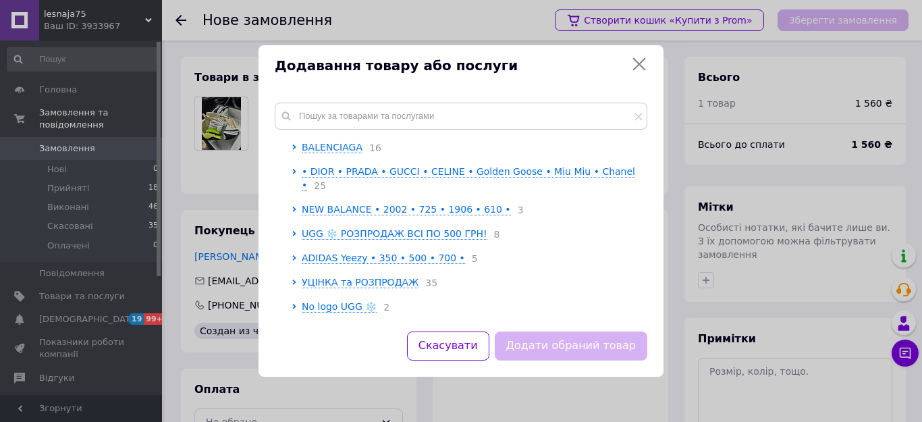
scroll to position [327, 0]
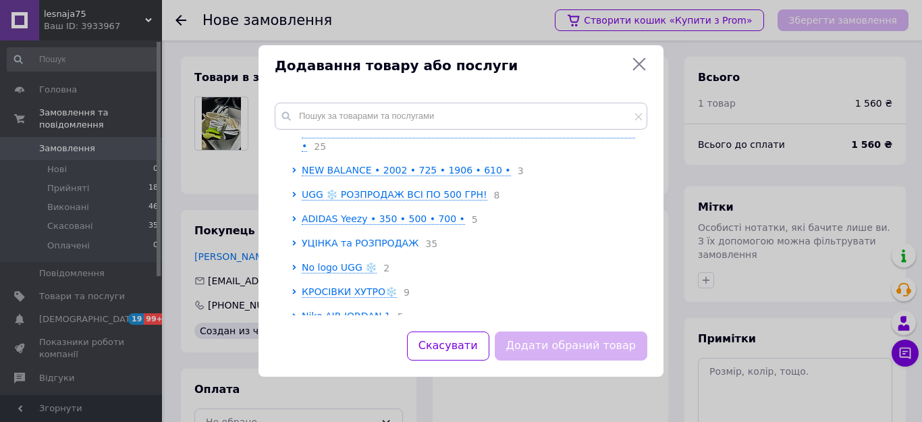
click at [391, 238] on span "УЦІНКА та РОЗПРОДАЖ" at bounding box center [360, 243] width 117 height 11
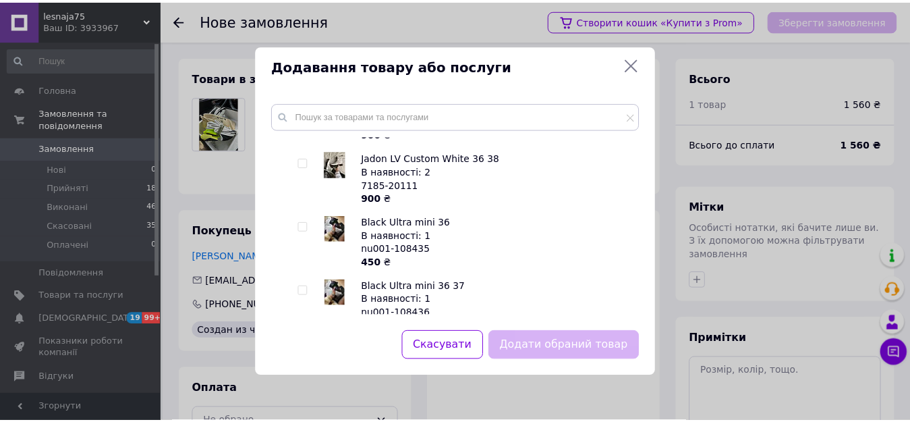
scroll to position [1271, 0]
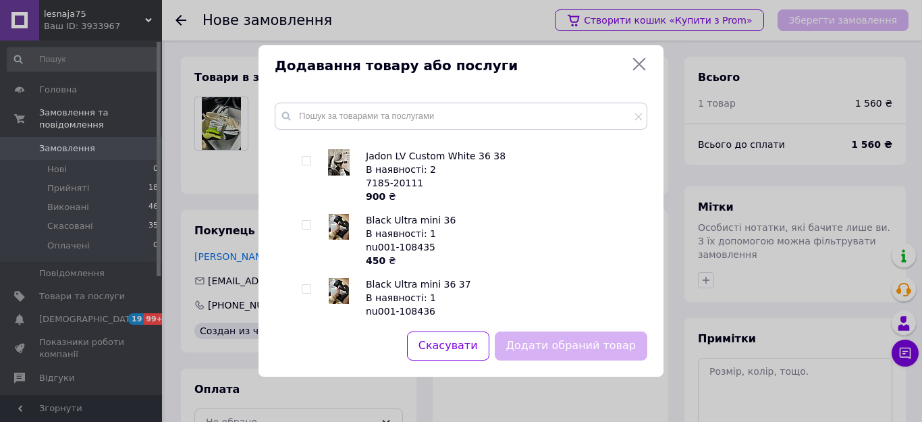
click at [307, 221] on input "checkbox" at bounding box center [306, 225] width 9 height 9
checkbox input "true"
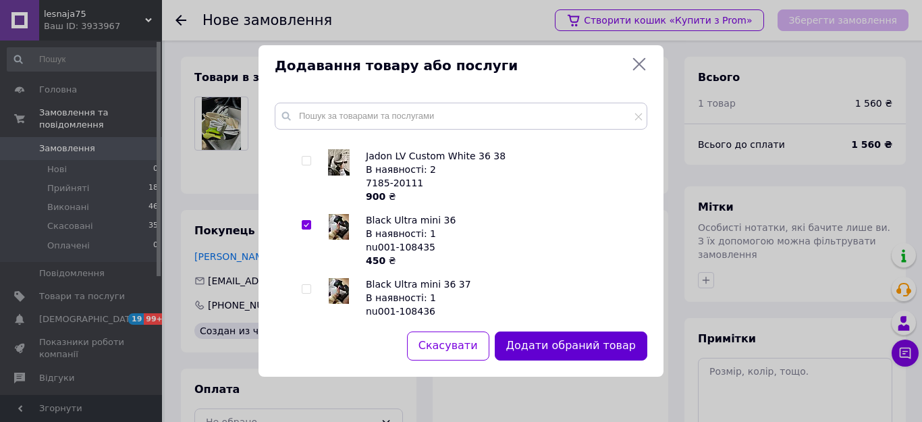
click at [576, 348] on button "Додати обраний товар" at bounding box center [571, 345] width 153 height 29
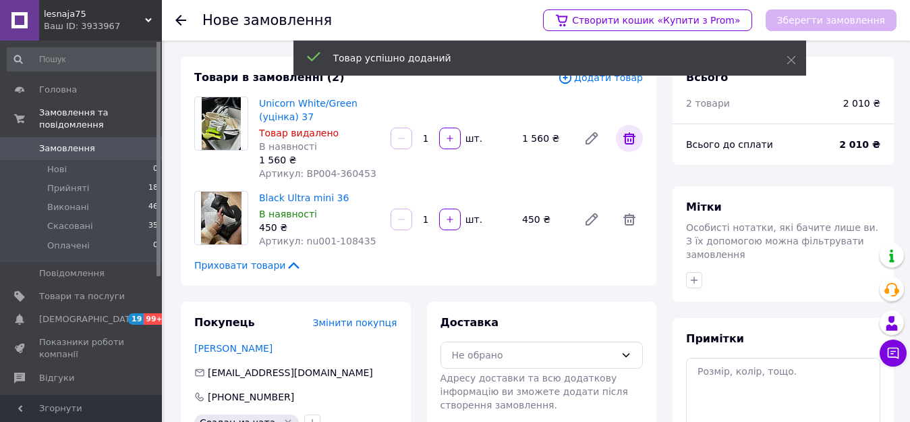
click at [632, 138] on icon at bounding box center [630, 138] width 16 height 16
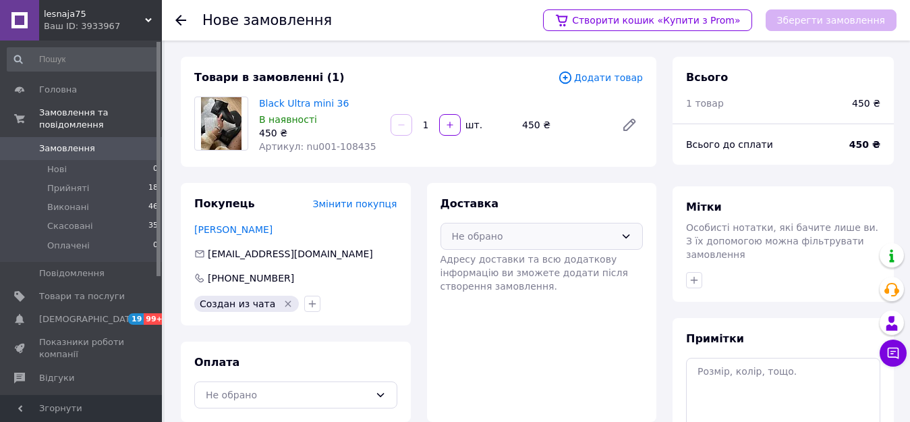
click at [507, 244] on div "Не обрано" at bounding box center [542, 236] width 203 height 27
click at [512, 258] on div "Нова Пошта (платна)" at bounding box center [542, 265] width 186 height 15
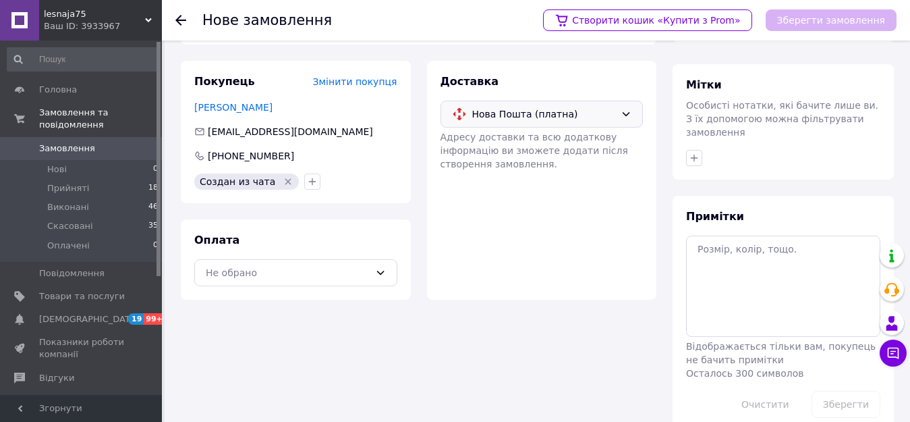
scroll to position [134, 0]
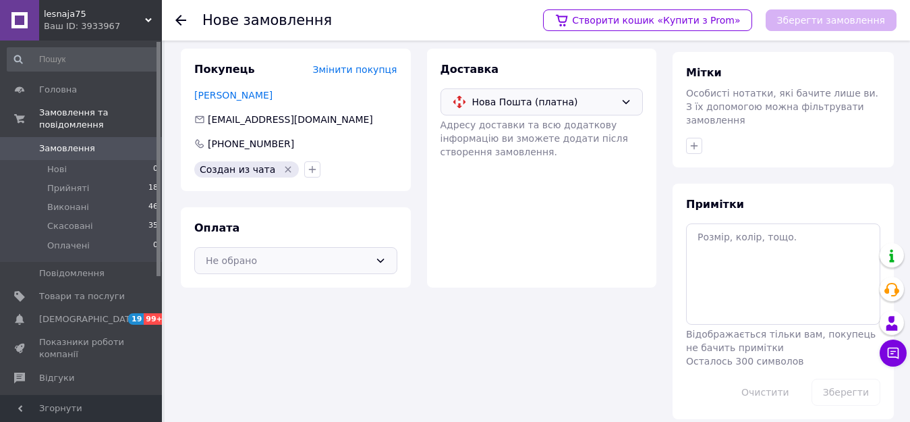
click at [327, 258] on div "Не обрано" at bounding box center [288, 260] width 164 height 15
click at [320, 308] on span "Післяплата" at bounding box center [306, 314] width 160 height 13
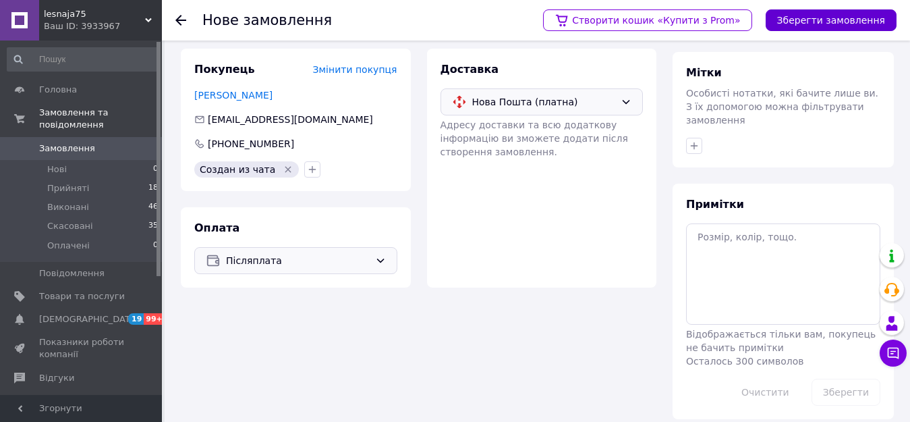
click at [800, 13] on button "Зберегти замовлення" at bounding box center [831, 20] width 131 height 22
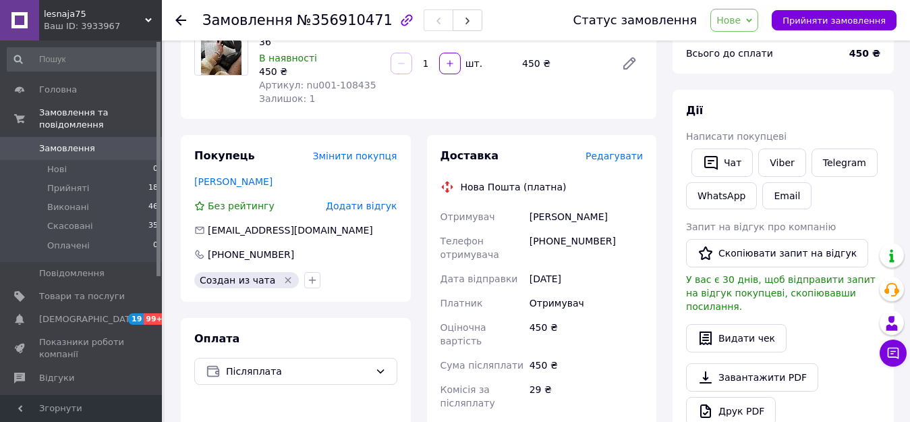
click at [729, 25] on span "Нове" at bounding box center [735, 20] width 48 height 23
click at [736, 42] on li "Прийнято" at bounding box center [742, 47] width 62 height 20
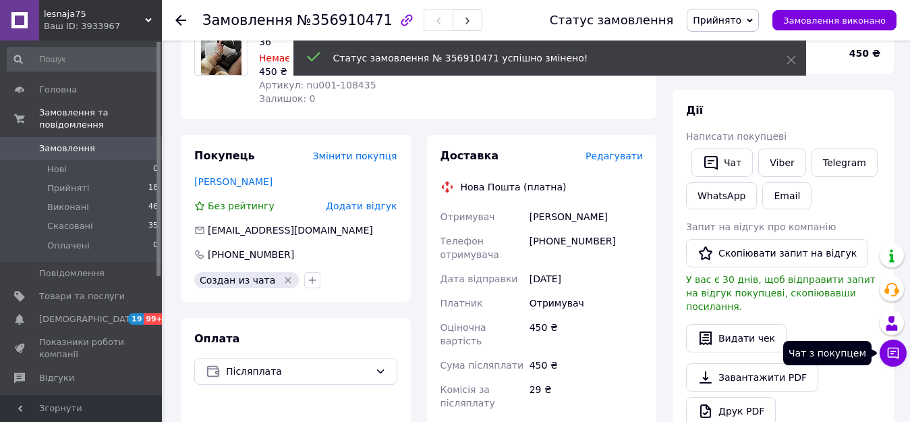
click at [892, 352] on icon at bounding box center [893, 352] width 13 height 13
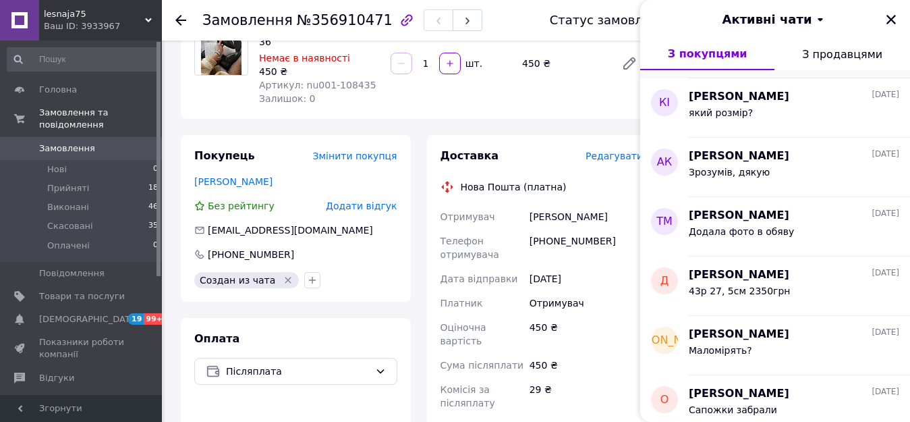
scroll to position [3616, 0]
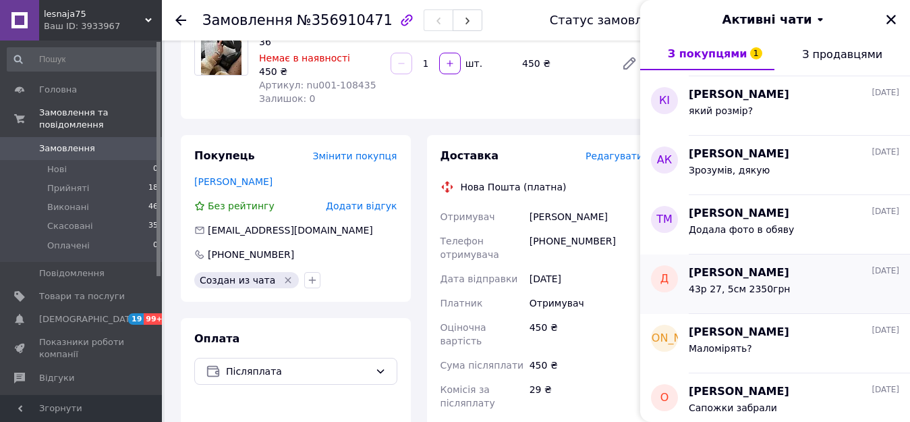
click at [763, 283] on span "43р 27, 5см 2350грн" at bounding box center [740, 288] width 102 height 11
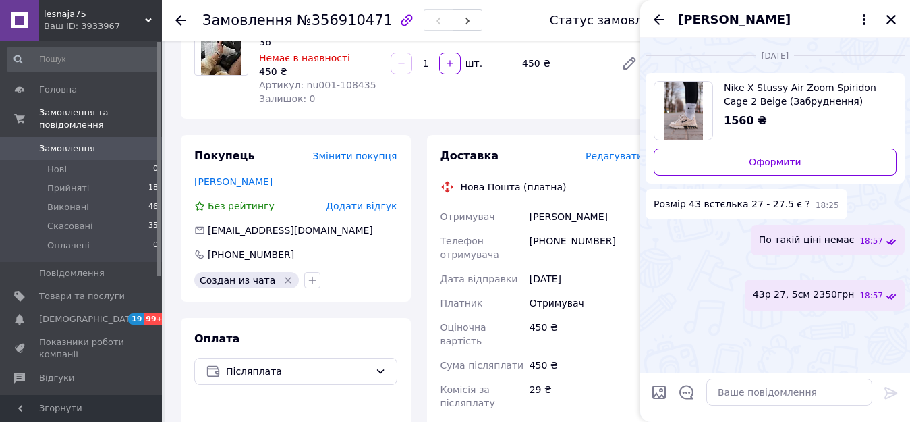
scroll to position [0, 0]
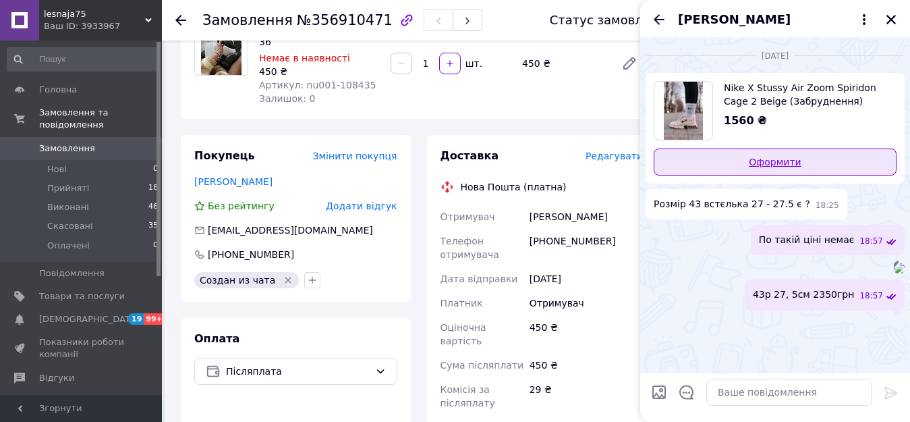
click at [765, 163] on link "Оформити" at bounding box center [775, 161] width 243 height 27
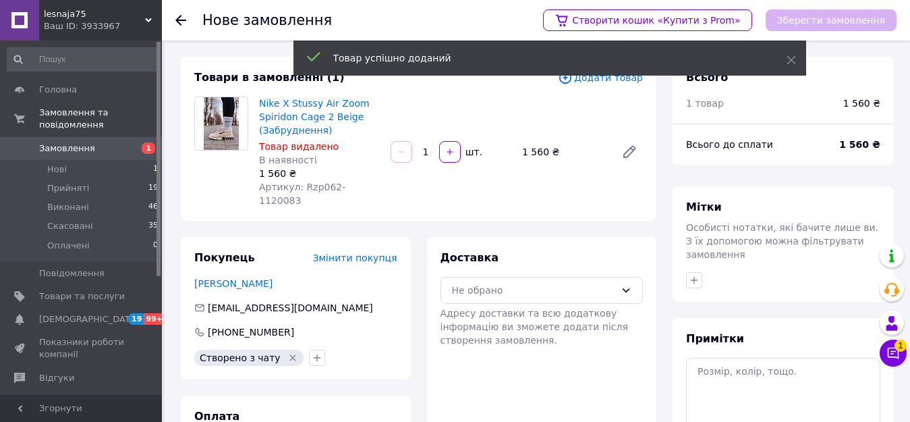
click at [599, 79] on span "Додати товар" at bounding box center [600, 77] width 85 height 15
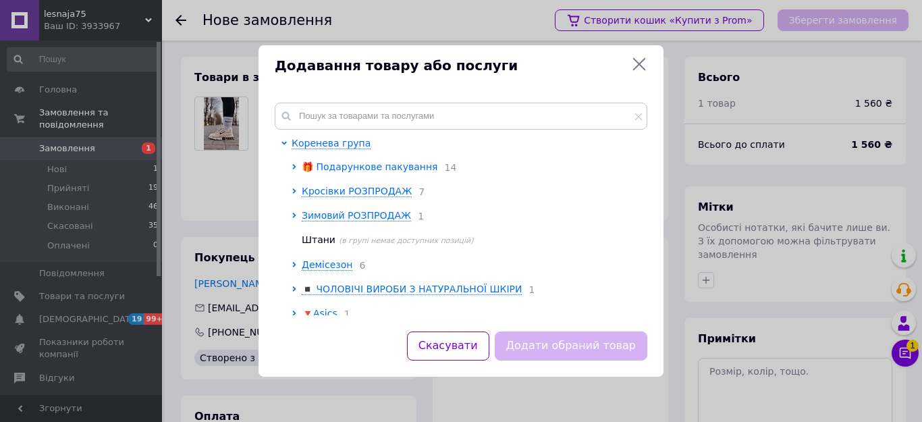
click at [391, 164] on span "🎁 Подарункове пакування" at bounding box center [370, 166] width 136 height 11
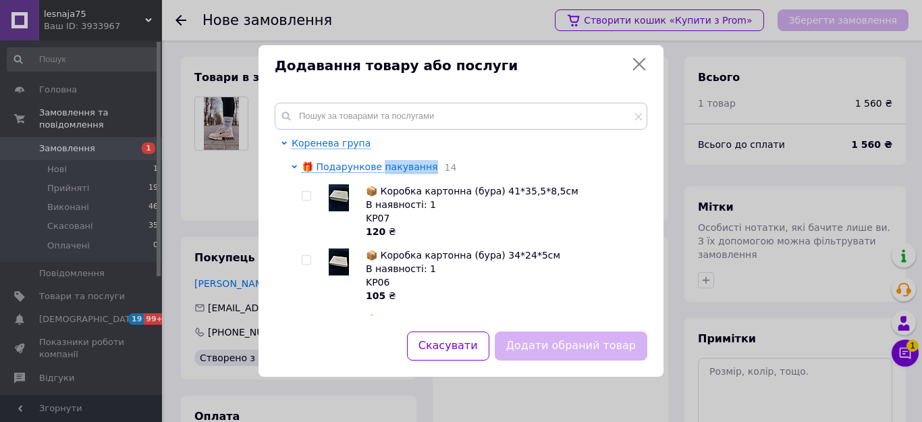
click at [304, 259] on input "checkbox" at bounding box center [306, 260] width 9 height 9
checkbox input "true"
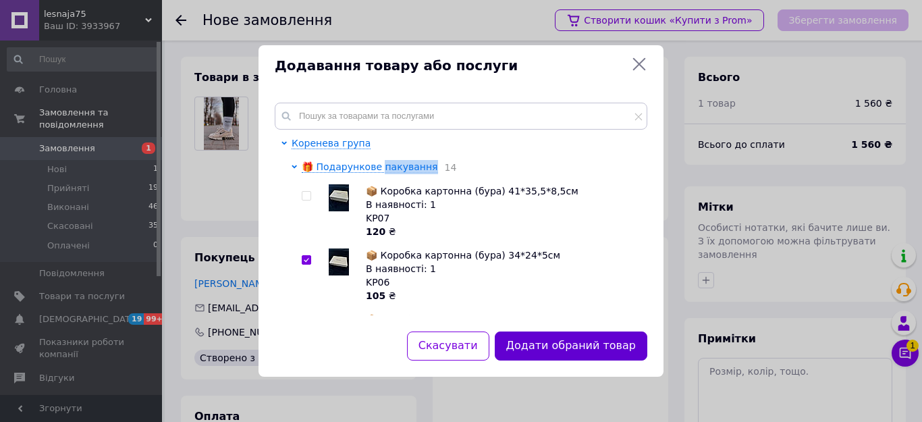
click at [553, 346] on button "Додати обраний товар" at bounding box center [571, 345] width 153 height 29
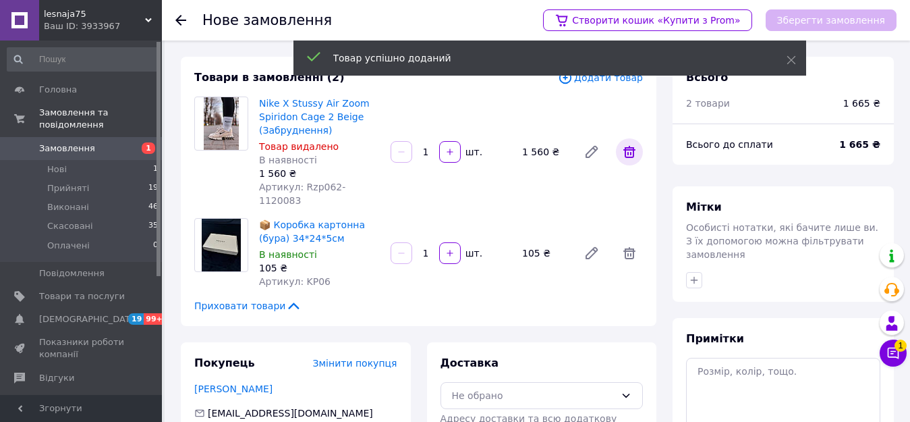
click at [628, 144] on icon at bounding box center [630, 152] width 16 height 16
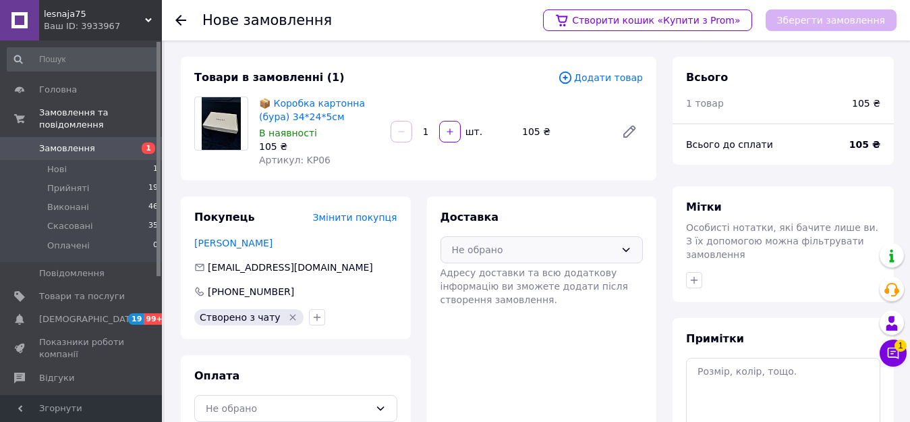
click at [518, 240] on div "Не обрано" at bounding box center [542, 249] width 203 height 27
click at [517, 278] on span "Нова Пошта (платна)" at bounding box center [552, 278] width 160 height 13
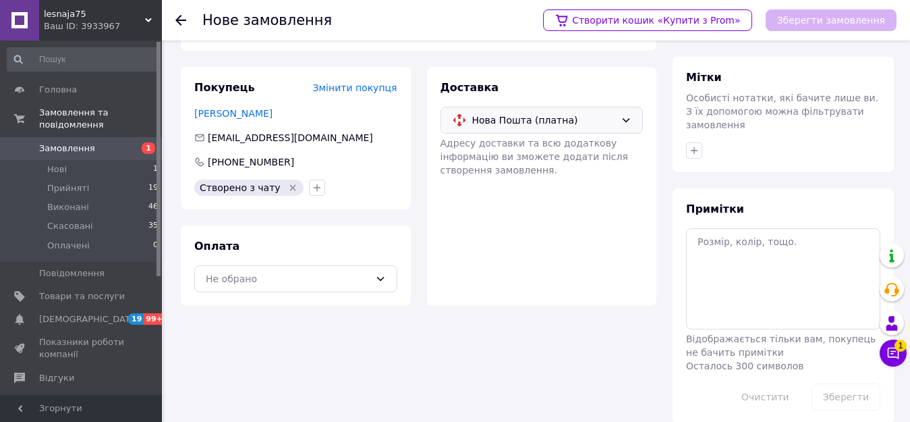
scroll to position [134, 0]
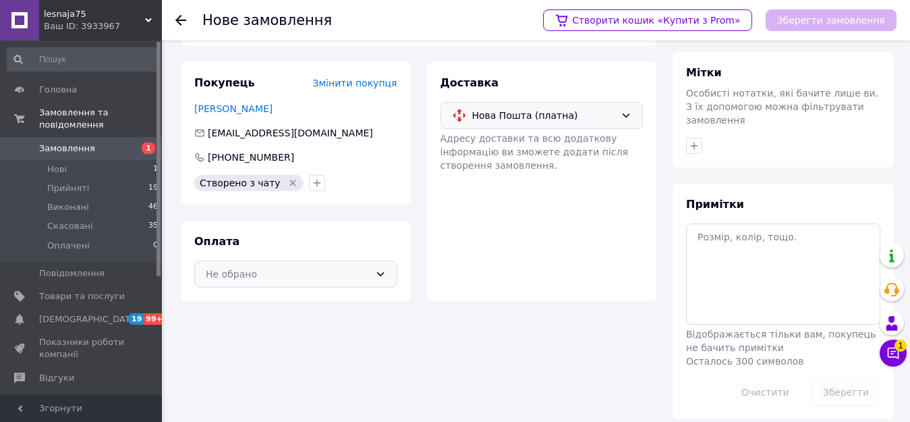
click at [354, 270] on div "Не обрано" at bounding box center [288, 274] width 164 height 15
click at [327, 323] on span "Післяплата" at bounding box center [306, 328] width 160 height 13
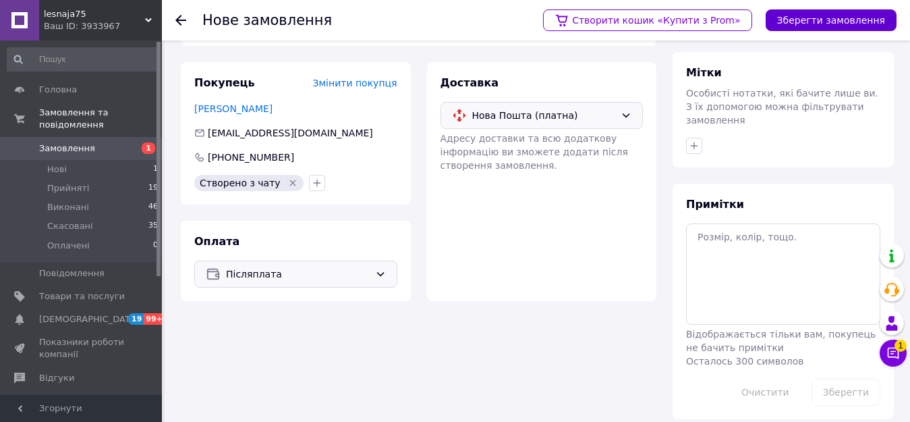
click at [844, 21] on button "Зберегти замовлення" at bounding box center [831, 20] width 131 height 22
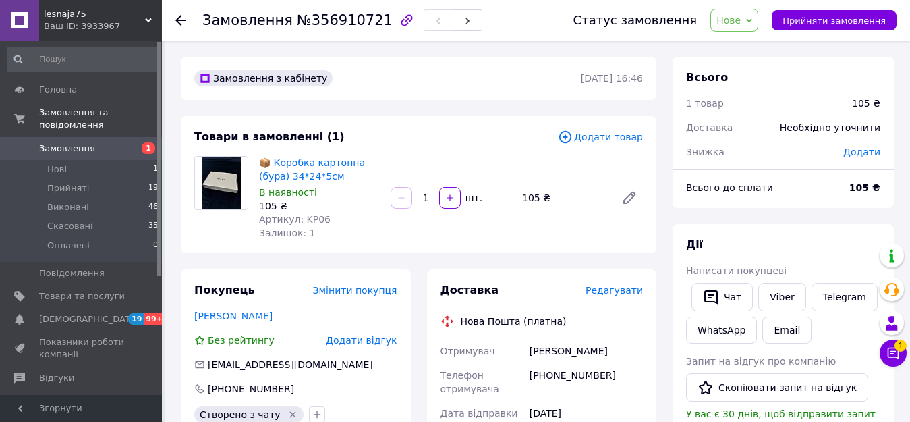
click at [741, 16] on span "Нове" at bounding box center [729, 20] width 24 height 11
click at [740, 42] on li "Прийнято" at bounding box center [742, 47] width 62 height 20
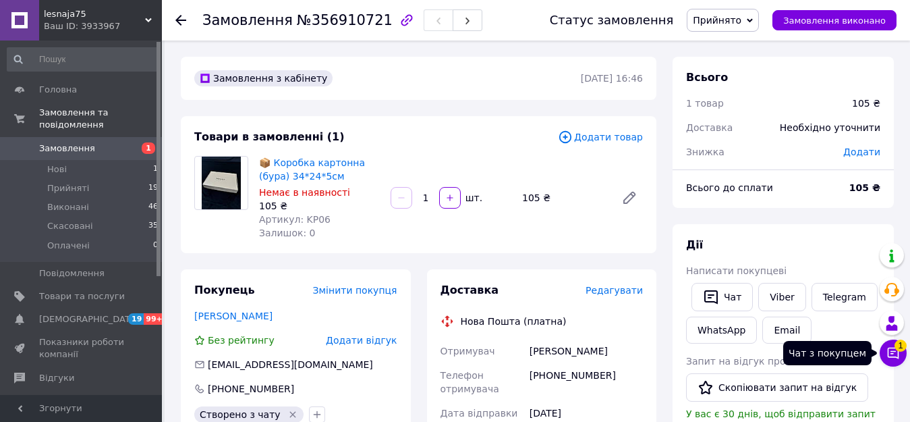
click at [891, 350] on icon at bounding box center [893, 352] width 13 height 13
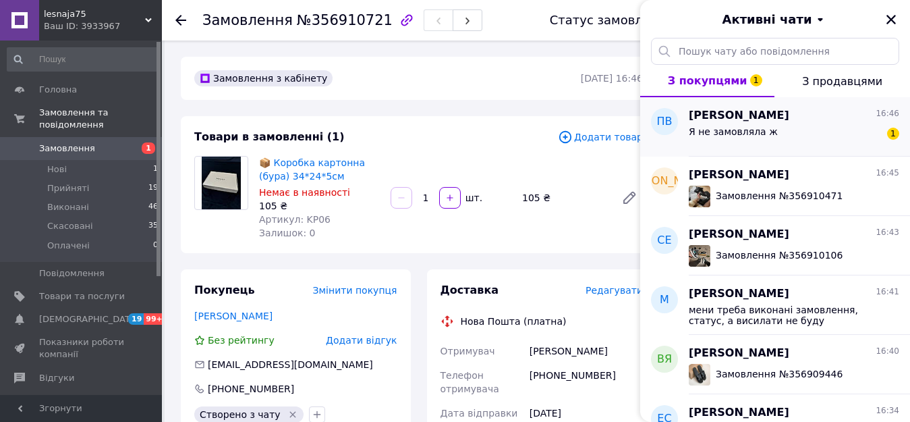
click at [810, 144] on div "Я не замовляла ж 1" at bounding box center [794, 134] width 211 height 22
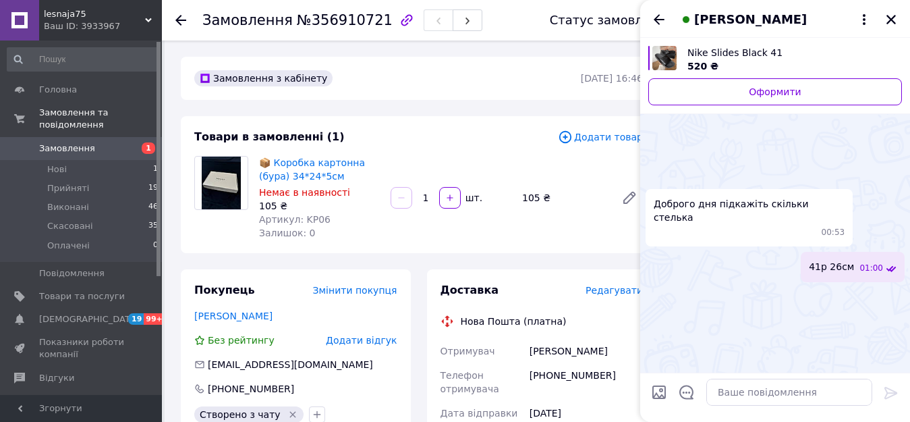
scroll to position [461, 0]
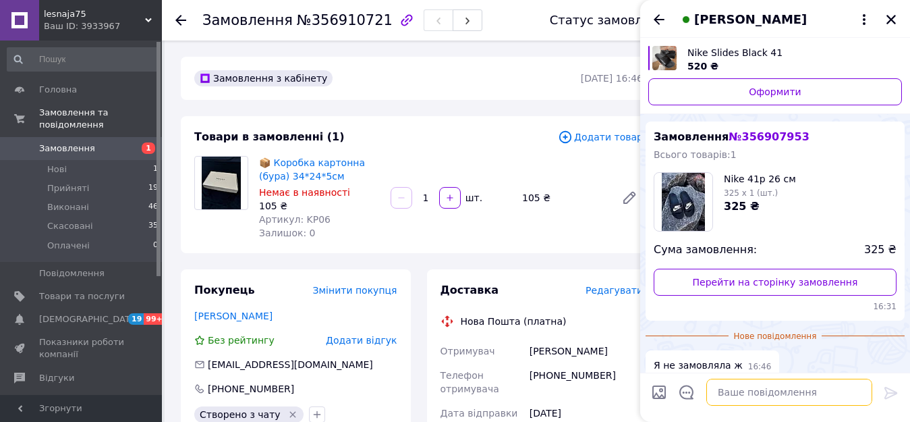
click at [741, 390] on textarea at bounding box center [790, 392] width 166 height 27
type textarea "це для мого статусу висилати не буду"
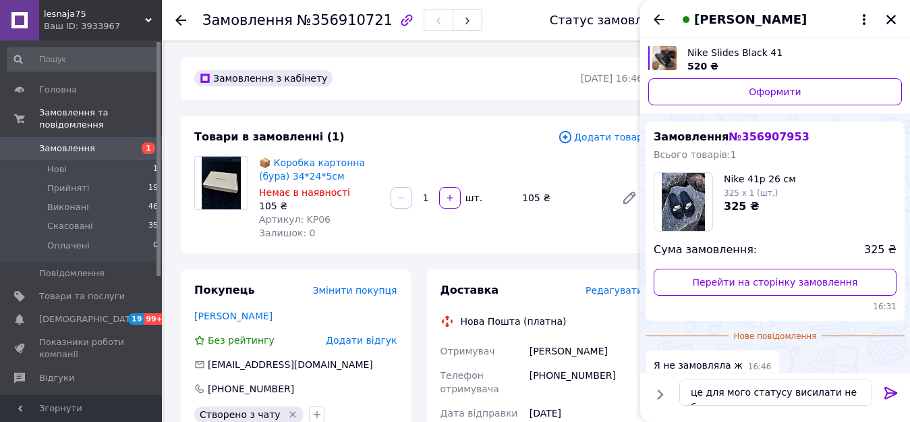
click at [891, 390] on icon at bounding box center [891, 393] width 16 height 16
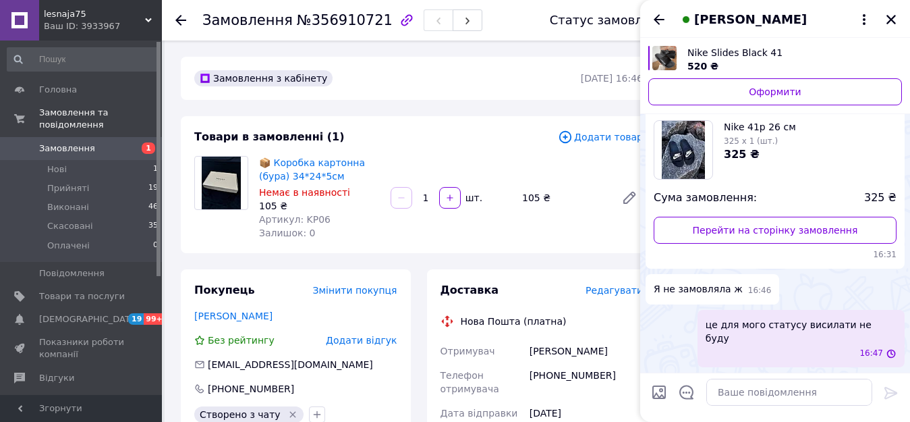
scroll to position [417, 0]
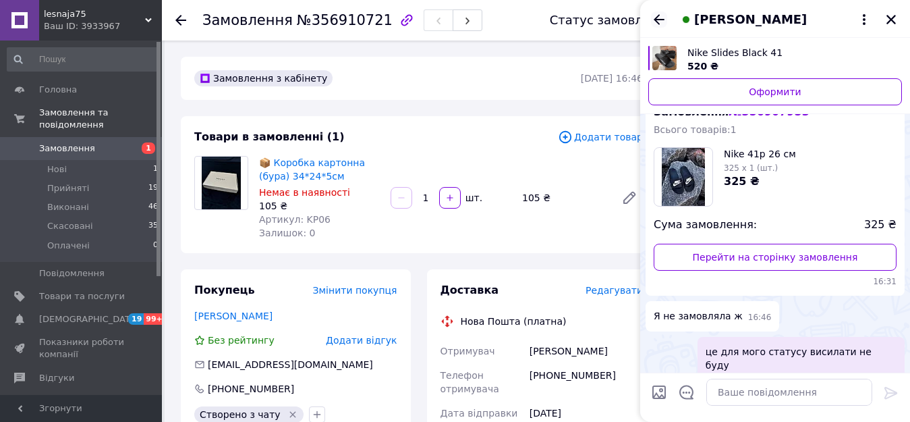
click at [662, 22] on icon "Назад" at bounding box center [659, 19] width 16 height 16
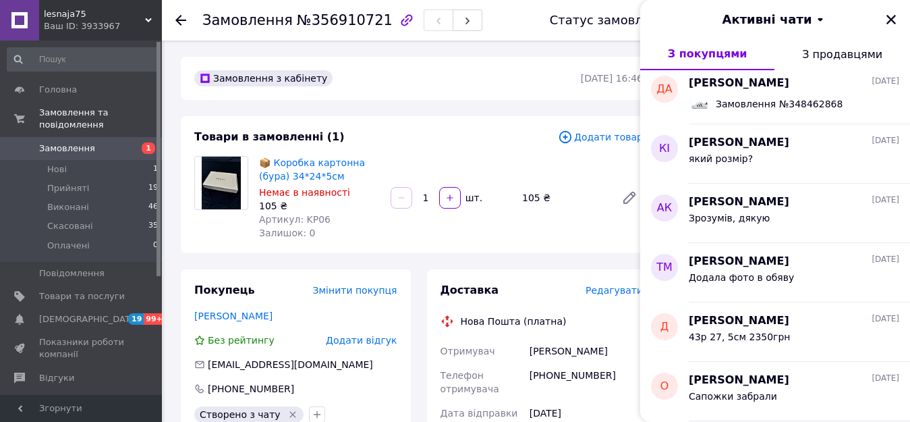
scroll to position [3684, 0]
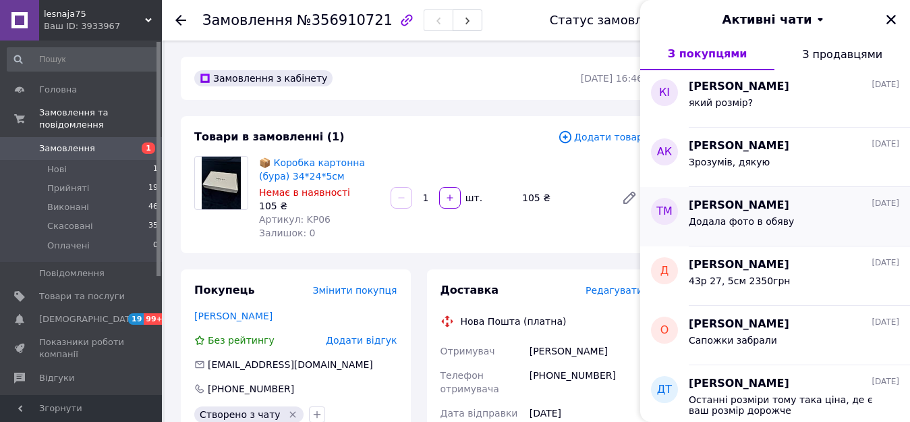
click at [760, 231] on div "Додала фото в обяву" at bounding box center [741, 225] width 105 height 19
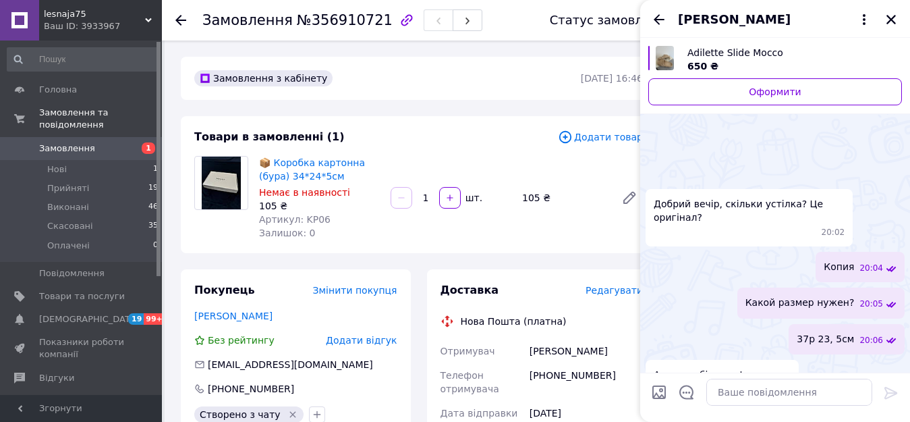
scroll to position [59, 0]
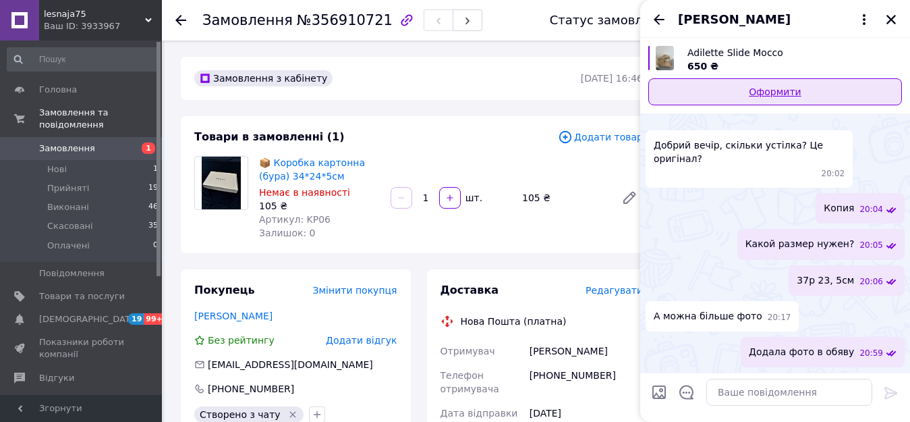
click at [792, 95] on link "Оформити" at bounding box center [776, 91] width 254 height 27
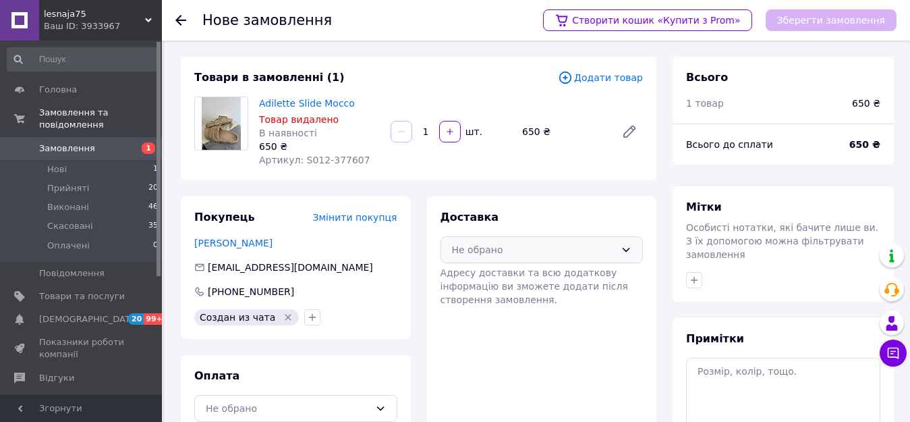
click at [514, 248] on div "Не обрано" at bounding box center [534, 249] width 164 height 15
click at [520, 281] on span "Нова Пошта (платна)" at bounding box center [552, 278] width 160 height 13
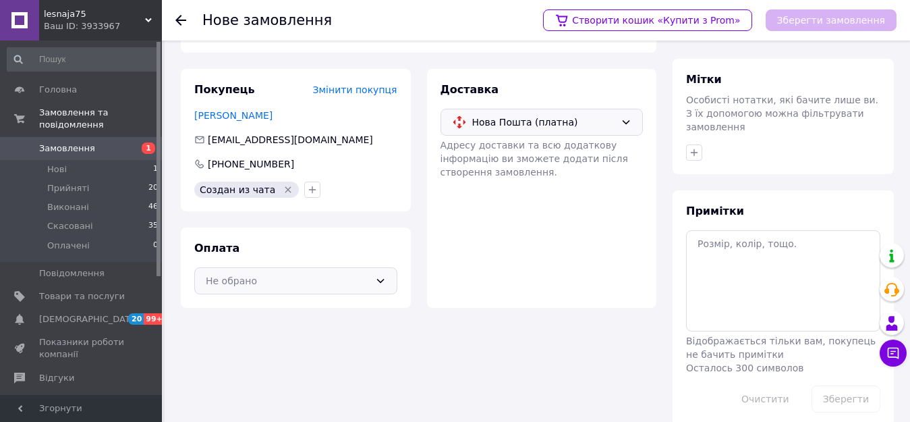
scroll to position [134, 0]
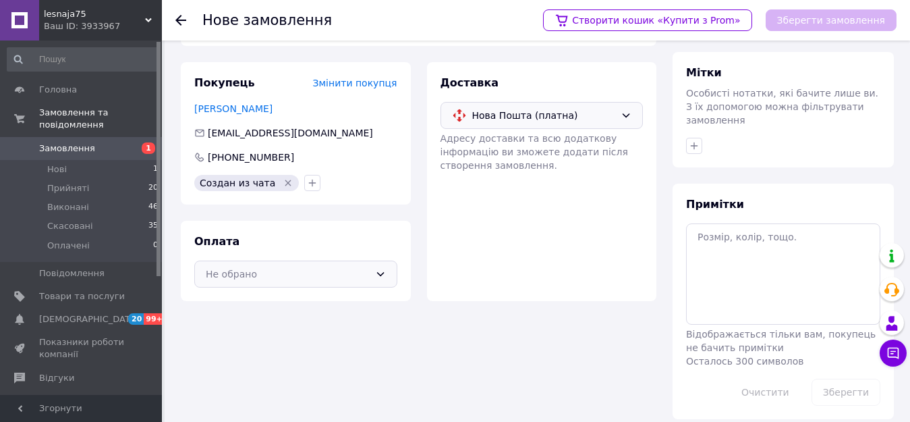
click at [331, 281] on div "Не обрано" at bounding box center [288, 274] width 164 height 15
click at [323, 324] on span "Післяплата" at bounding box center [306, 328] width 160 height 13
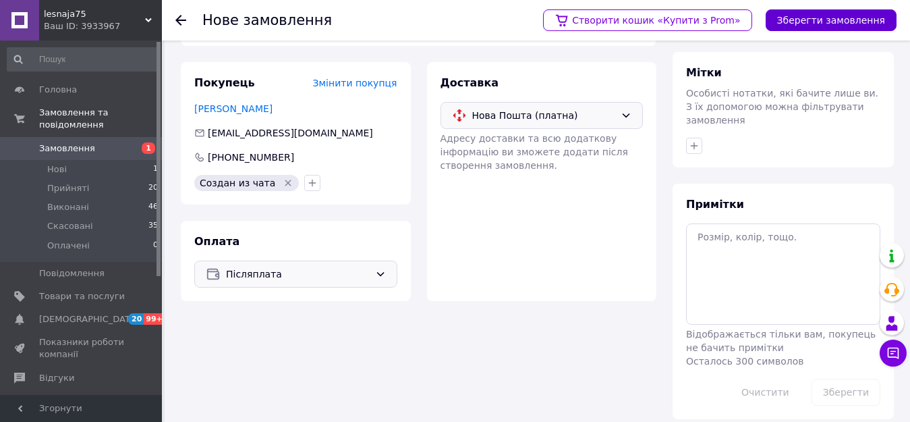
click at [806, 20] on button "Зберегти замовлення" at bounding box center [831, 20] width 131 height 22
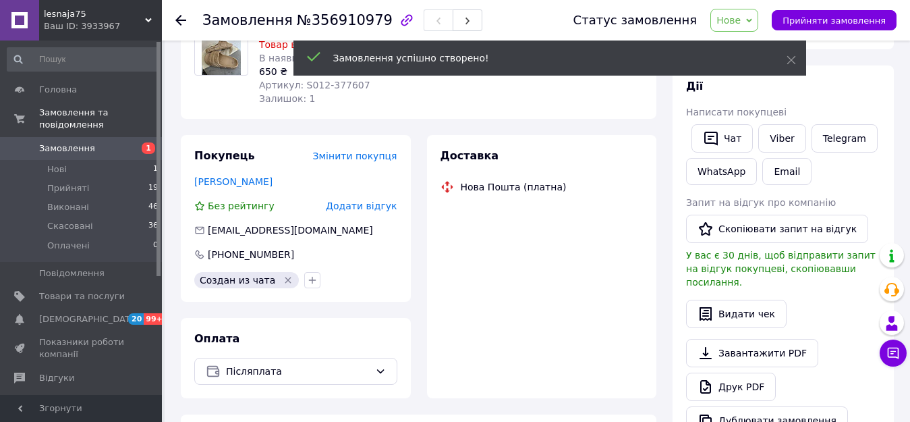
click at [793, 60] on icon at bounding box center [791, 59] width 9 height 9
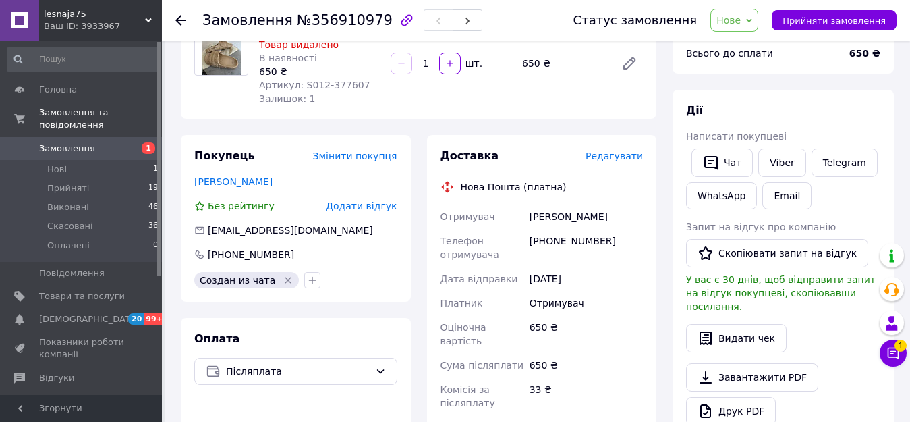
click at [741, 26] on span "Нове" at bounding box center [729, 20] width 24 height 11
click at [749, 45] on li "Прийнято" at bounding box center [742, 47] width 62 height 20
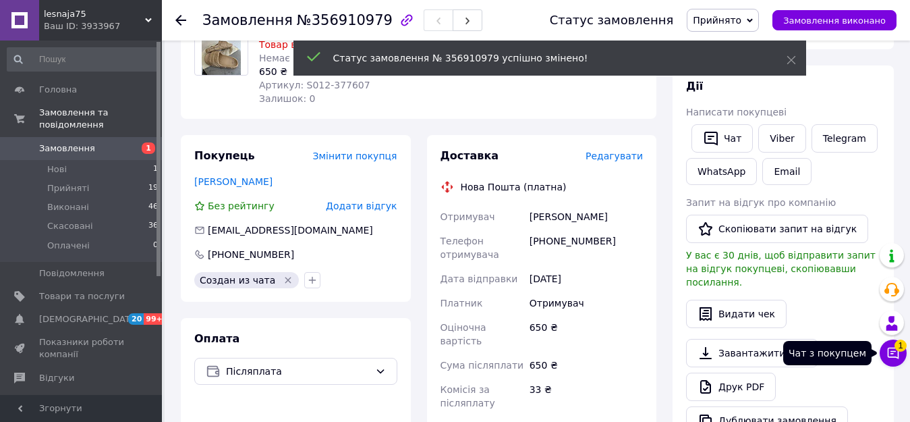
click at [898, 352] on icon at bounding box center [893, 352] width 13 height 13
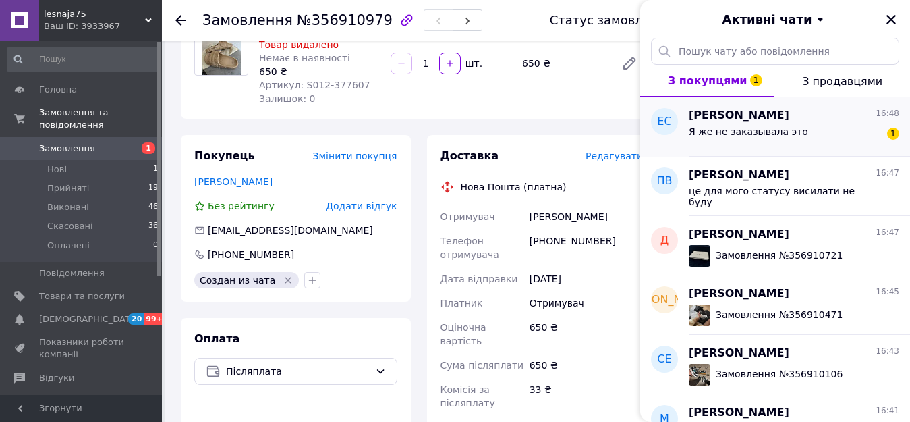
click at [806, 132] on div "Я же не заказывала это 1" at bounding box center [794, 134] width 211 height 22
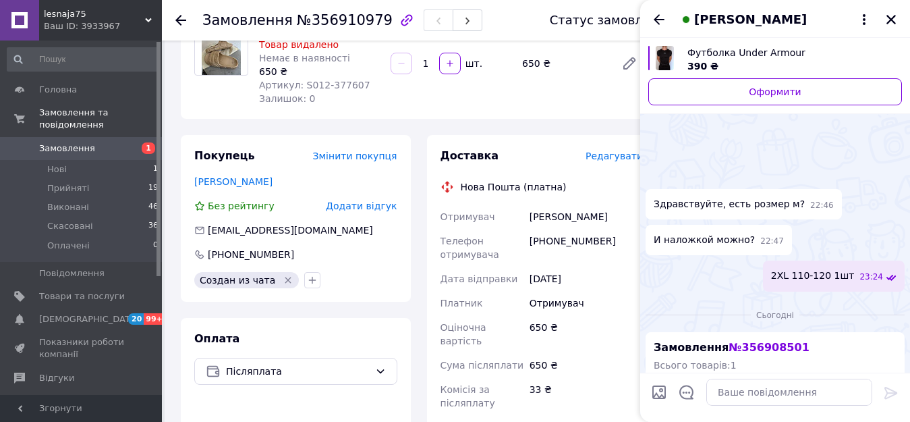
scroll to position [223, 0]
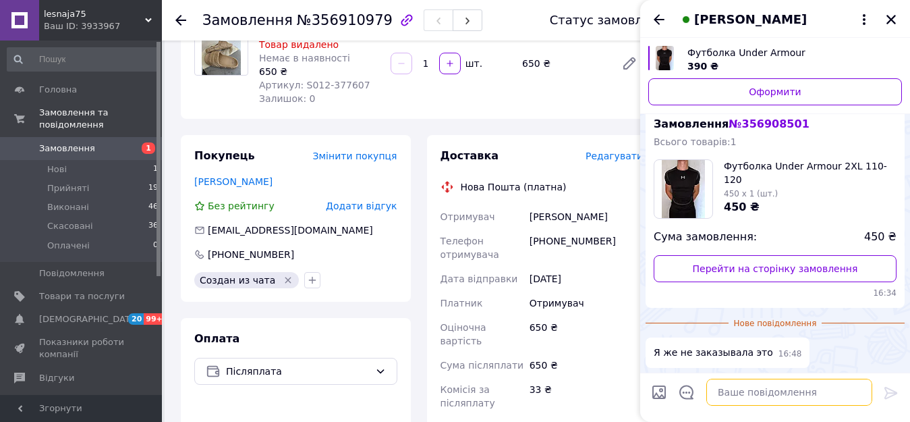
click at [749, 389] on textarea at bounding box center [790, 392] width 166 height 27
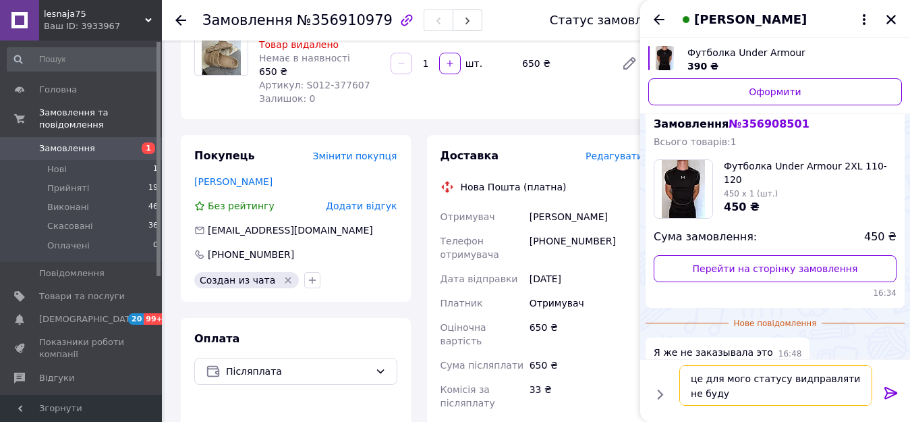
type textarea "це для мого статусу видправляти не буду"
click at [890, 393] on icon at bounding box center [891, 393] width 13 height 12
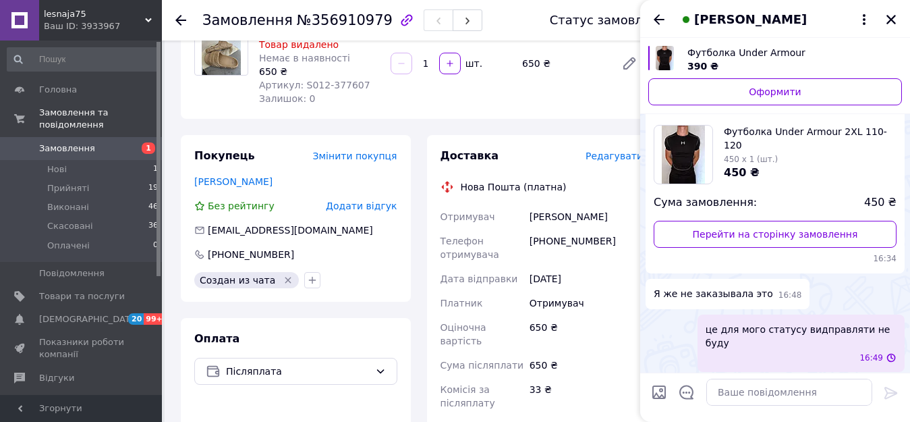
scroll to position [215, 0]
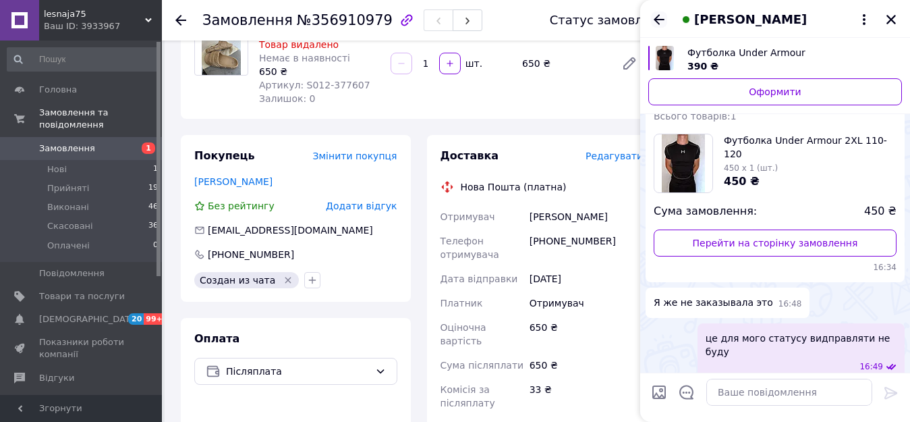
click at [657, 18] on icon "Назад" at bounding box center [659, 19] width 16 height 16
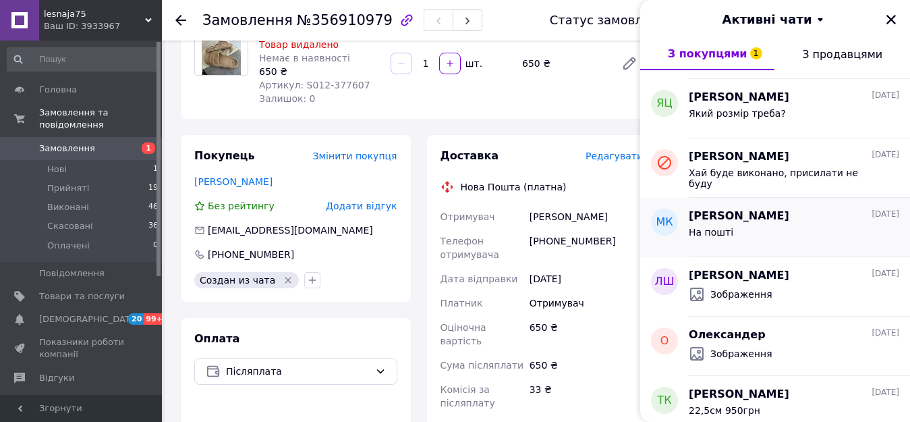
scroll to position [3036, 0]
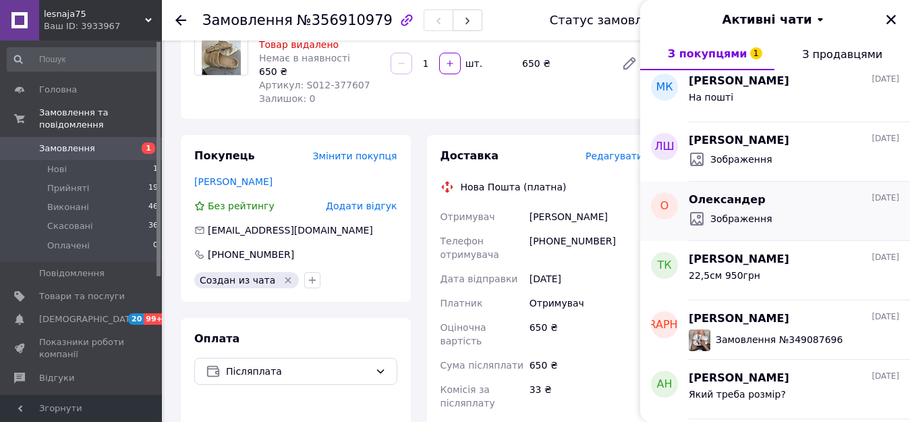
click at [806, 221] on div "Зображення" at bounding box center [794, 219] width 211 height 22
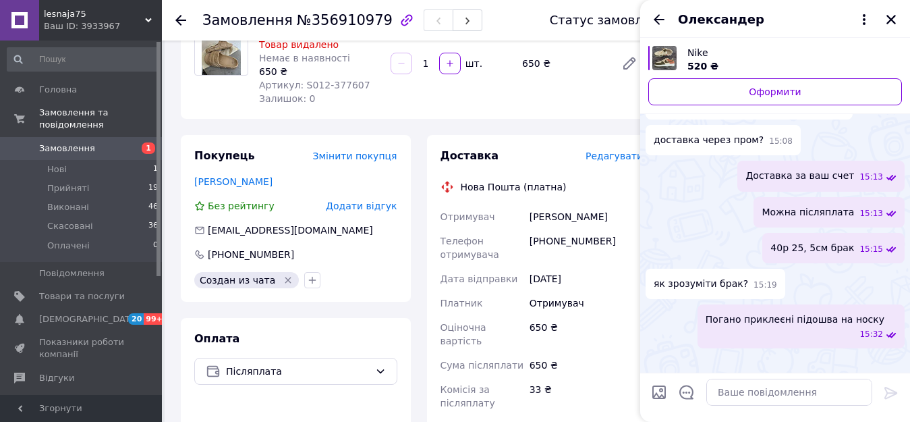
scroll to position [0, 0]
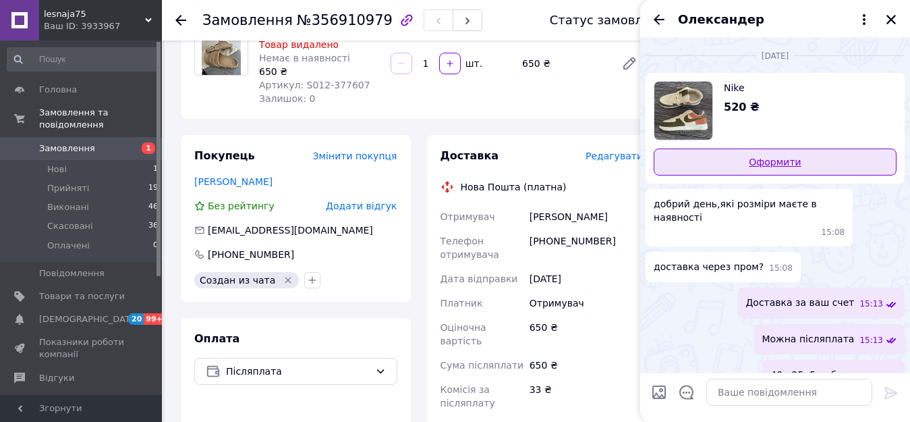
click at [808, 160] on link "Оформити" at bounding box center [775, 161] width 243 height 27
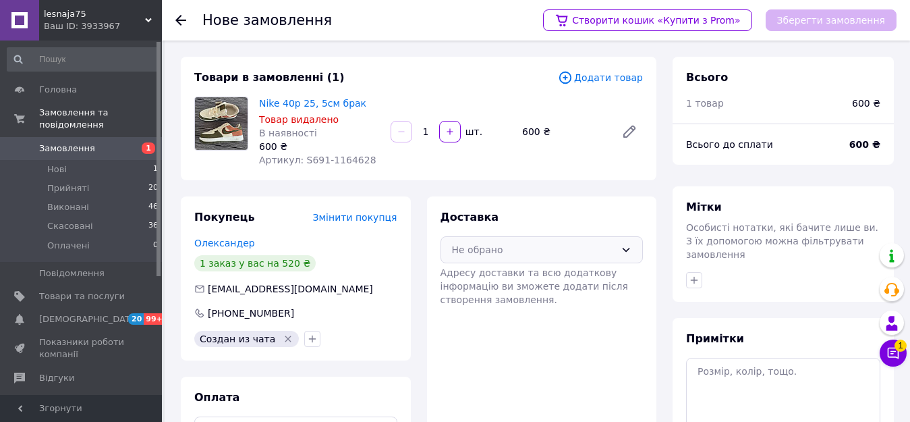
click at [495, 254] on div "Не обрано" at bounding box center [534, 249] width 164 height 15
click at [495, 281] on span "Нова Пошта (платна)" at bounding box center [552, 278] width 160 height 13
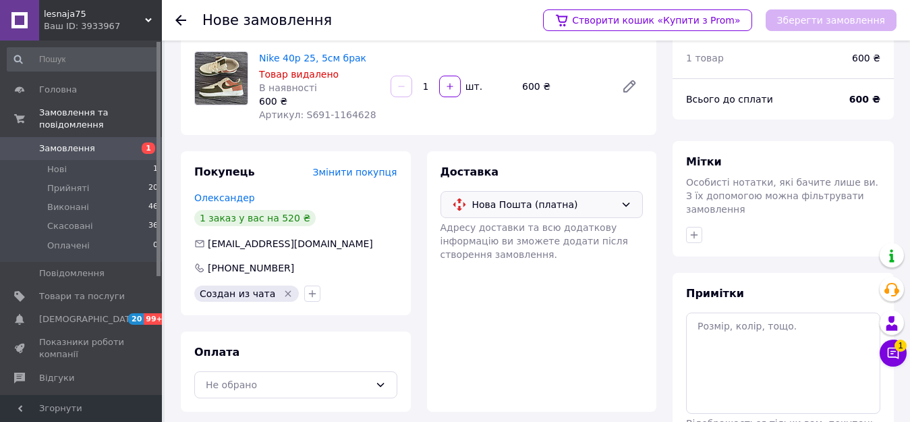
scroll to position [134, 0]
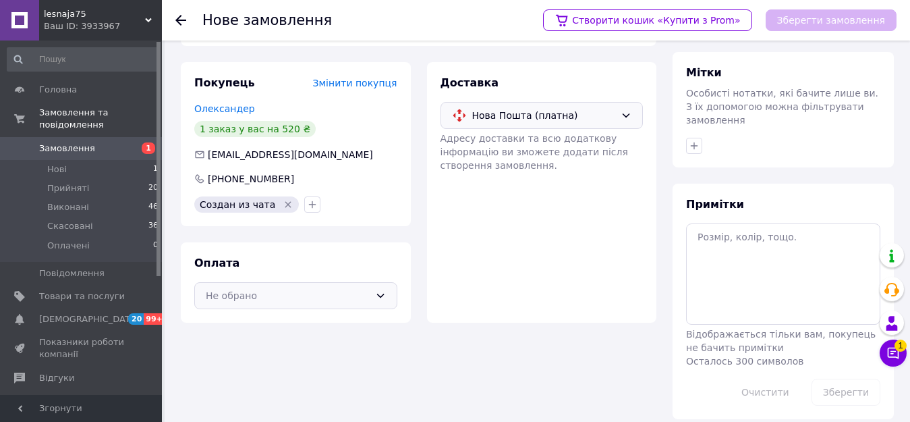
click at [296, 289] on div "Не обрано" at bounding box center [288, 295] width 164 height 15
click at [290, 350] on span "Післяплата" at bounding box center [306, 349] width 160 height 13
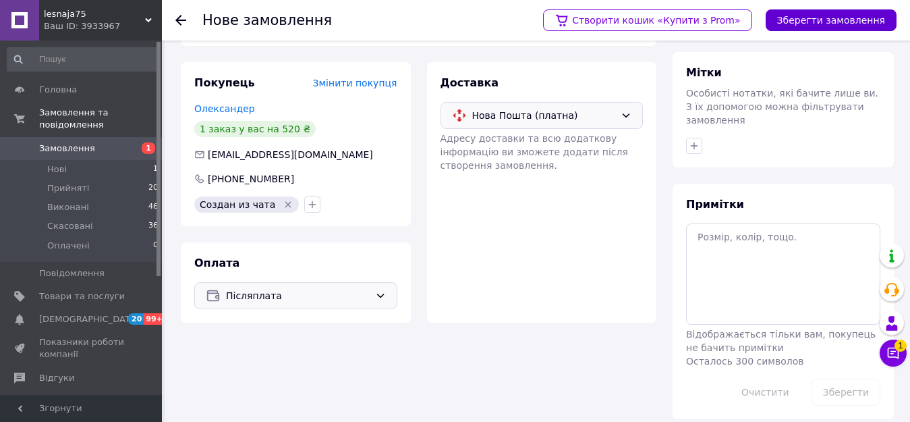
click at [845, 20] on button "Зберегти замовлення" at bounding box center [831, 20] width 131 height 22
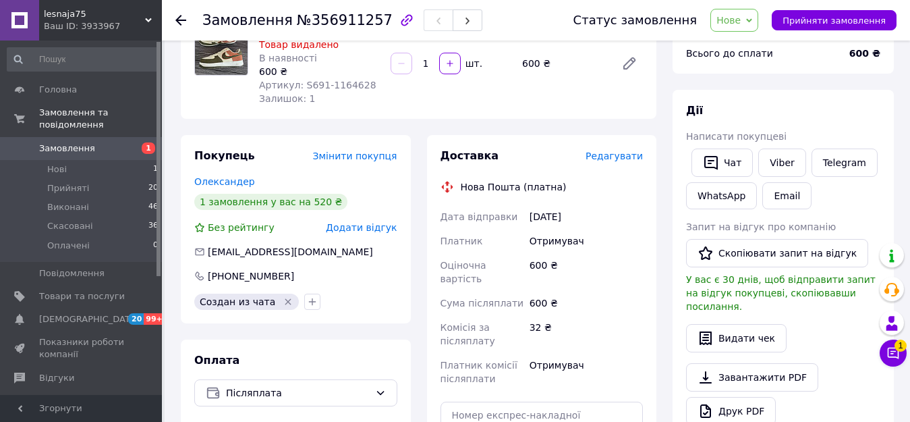
click at [741, 25] on span "Нове" at bounding box center [729, 20] width 24 height 11
click at [752, 47] on li "Прийнято" at bounding box center [742, 47] width 62 height 20
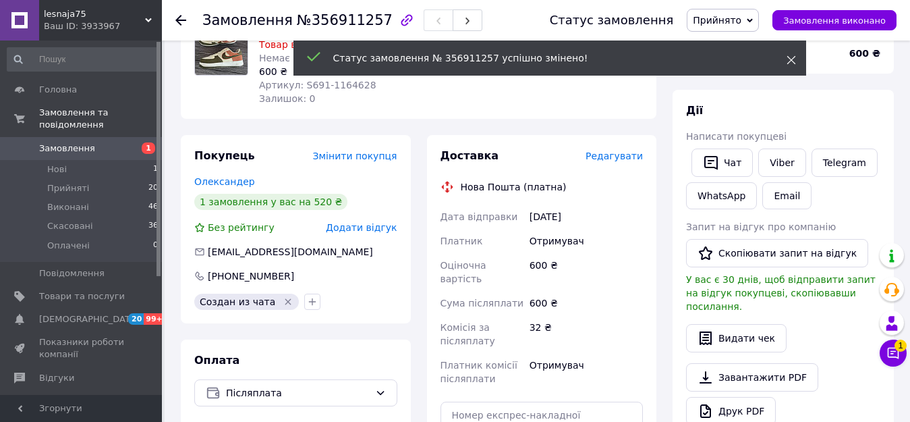
click at [790, 57] on icon at bounding box center [791, 59] width 9 height 9
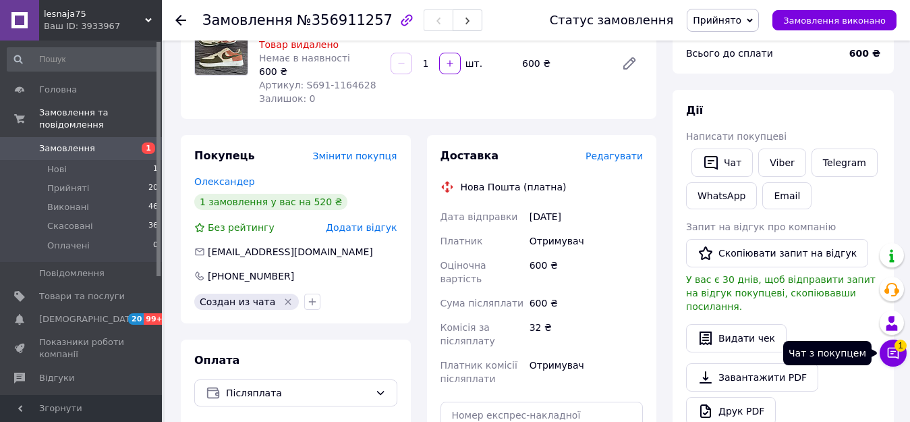
click at [890, 349] on icon at bounding box center [893, 352] width 13 height 13
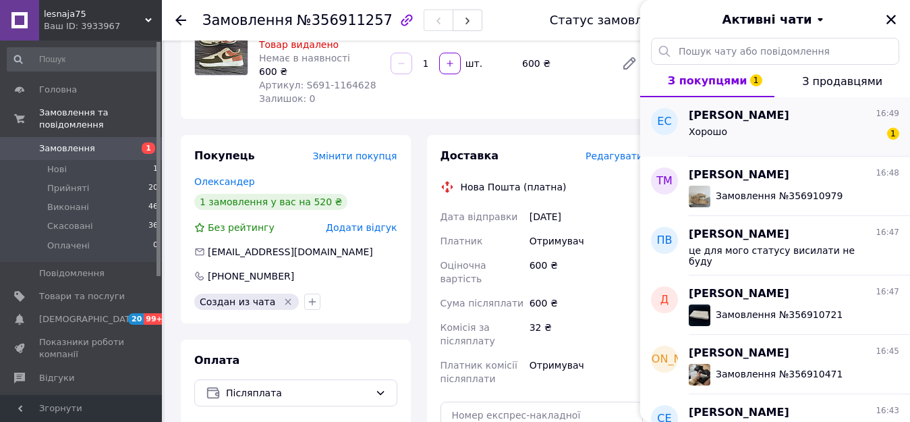
click at [823, 131] on div "Хорошо 1" at bounding box center [794, 134] width 211 height 22
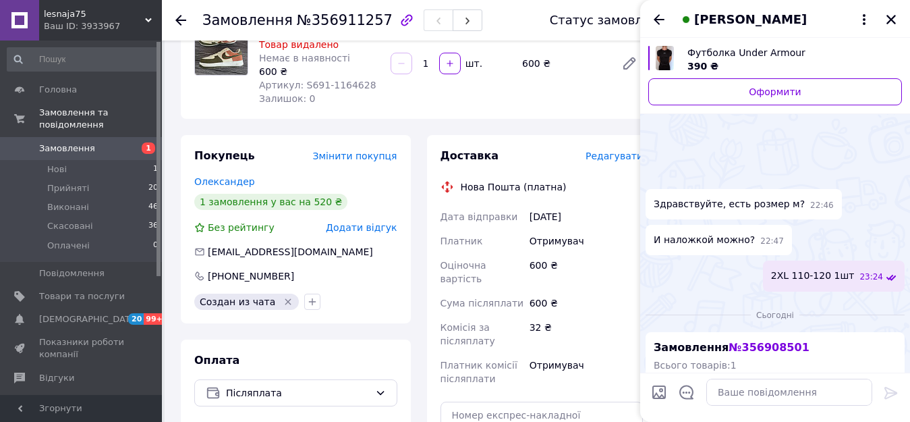
scroll to position [309, 0]
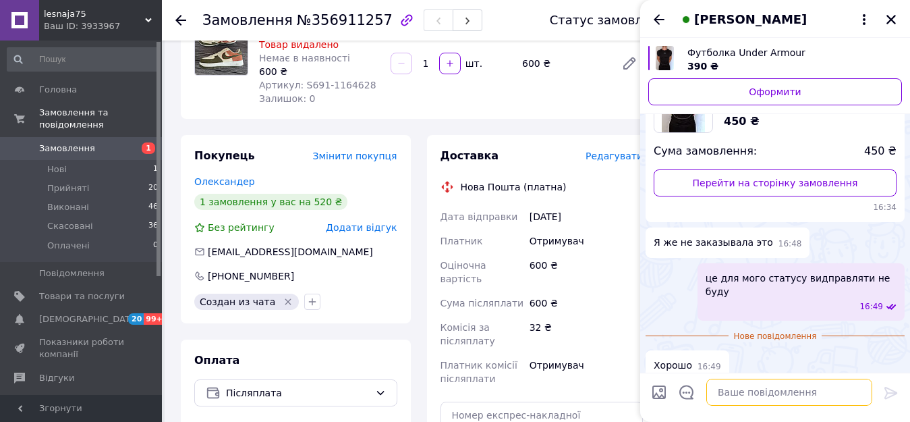
click at [742, 393] on textarea at bounding box center [790, 392] width 166 height 27
type textarea "дякую"
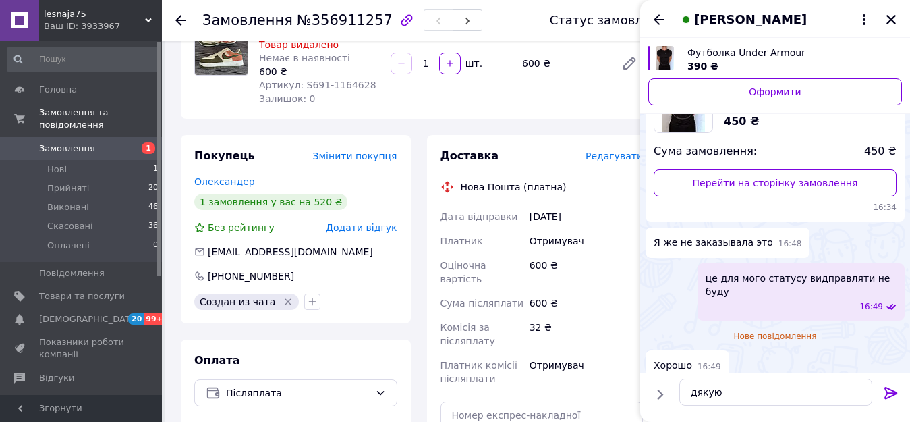
click at [892, 389] on icon at bounding box center [891, 393] width 13 height 12
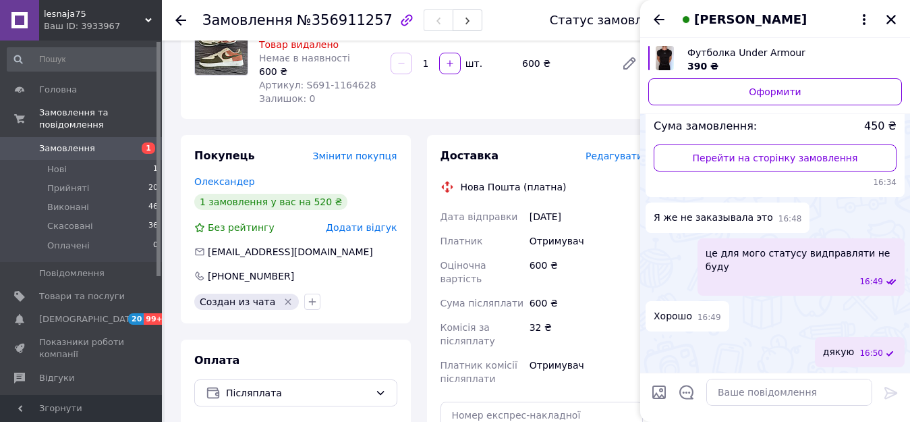
scroll to position [286, 0]
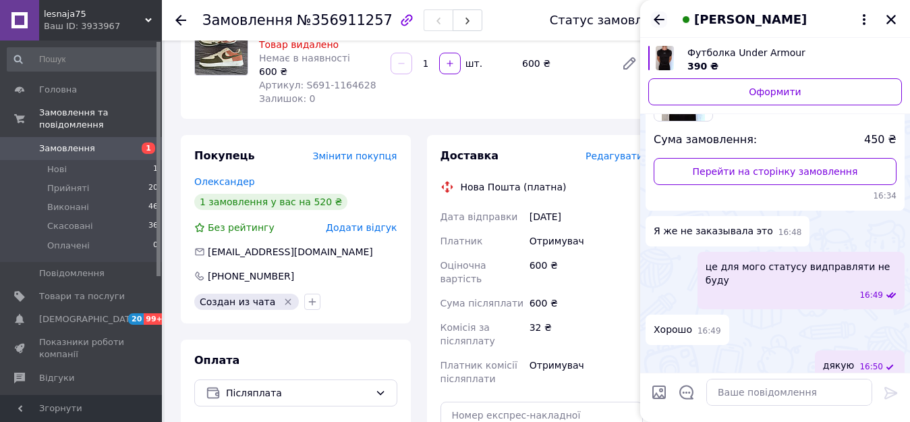
click at [661, 16] on icon "Назад" at bounding box center [659, 19] width 16 height 16
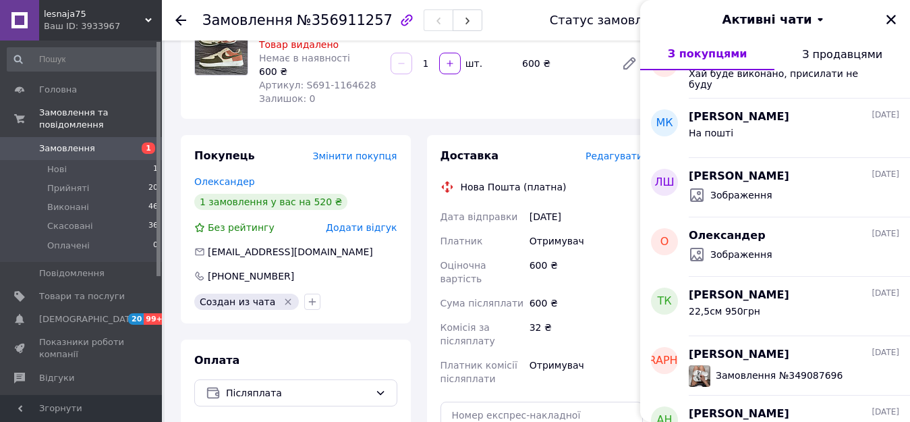
scroll to position [3144, 0]
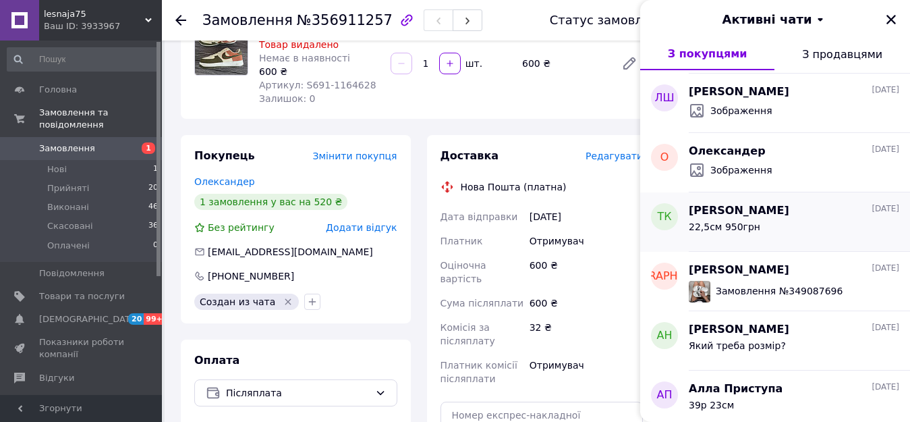
click at [741, 233] on div "22,5см 950грн" at bounding box center [725, 230] width 72 height 19
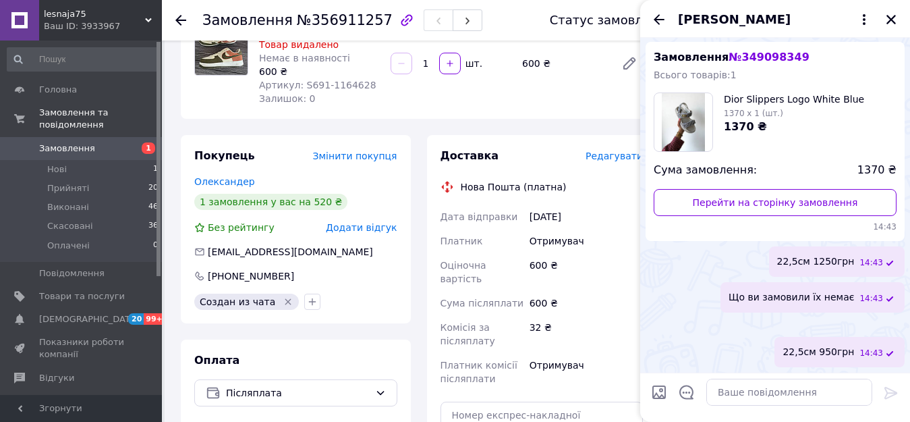
scroll to position [158, 0]
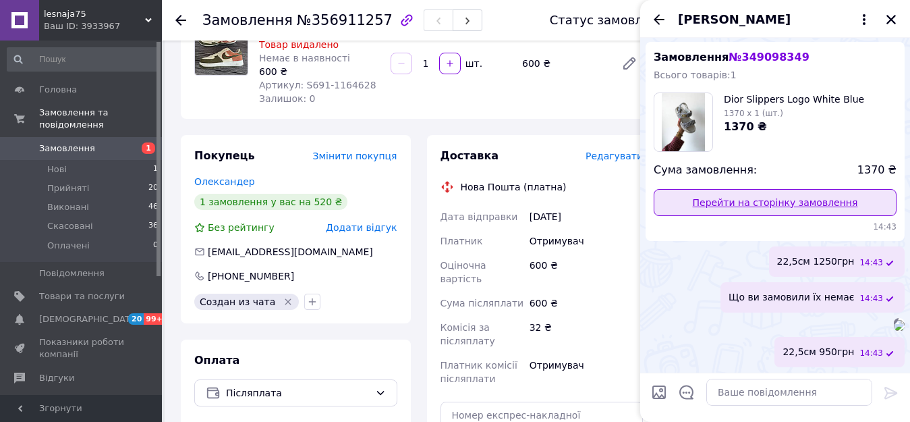
click at [739, 216] on link "Перейти на сторінку замовлення" at bounding box center [775, 202] width 243 height 27
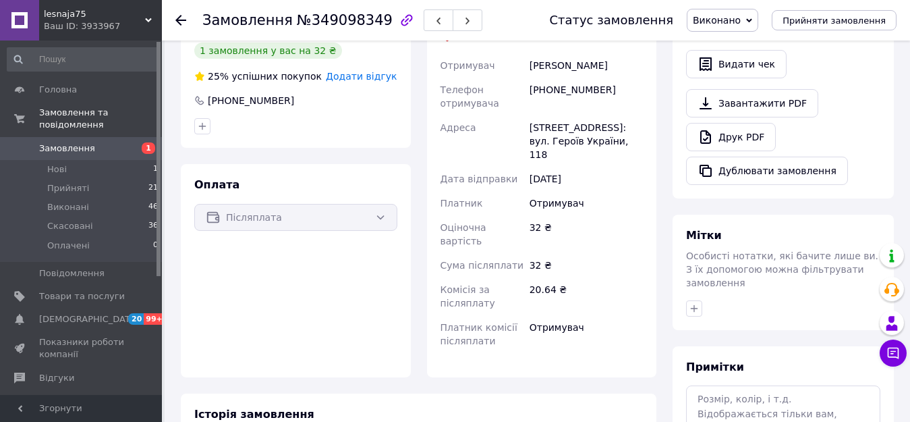
scroll to position [337, 0]
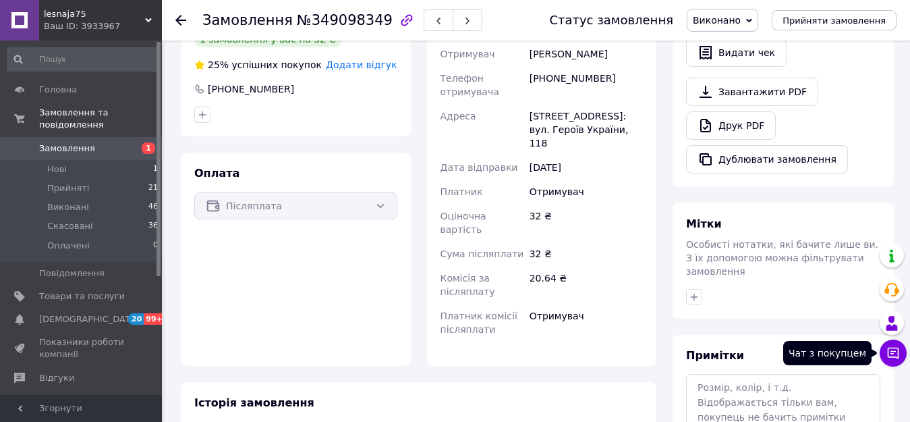
click at [893, 349] on icon at bounding box center [893, 352] width 13 height 13
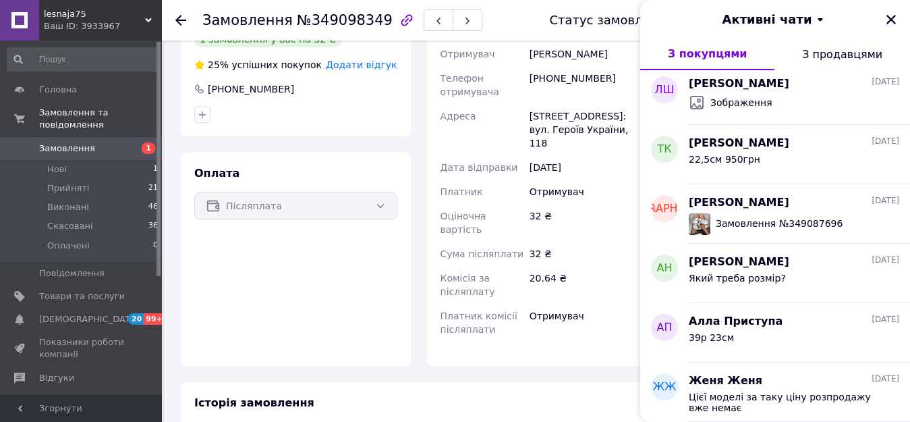
scroll to position [3279, 0]
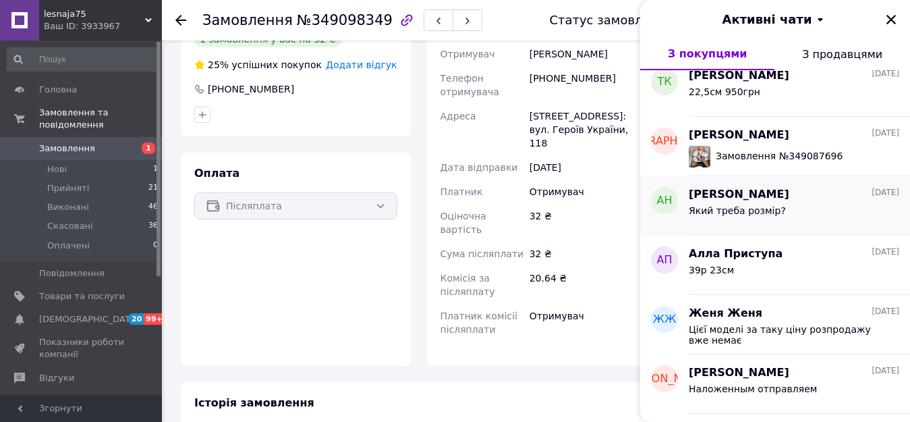
click at [825, 210] on div "Який треба розмір?" at bounding box center [794, 213] width 211 height 22
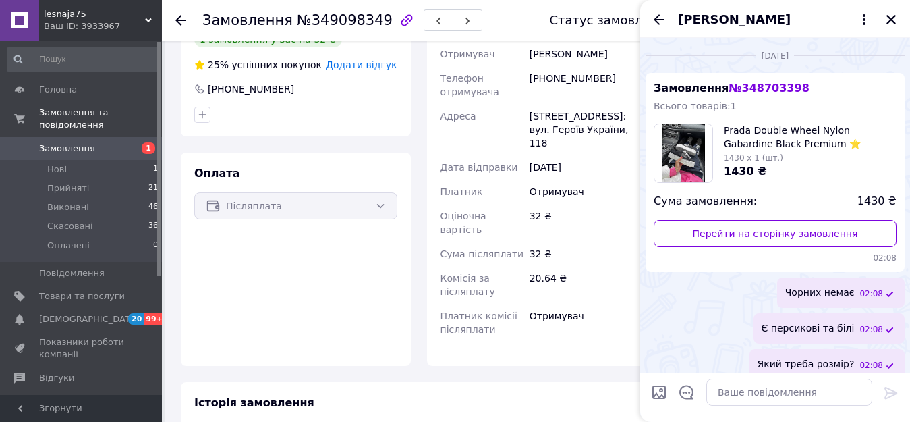
scroll to position [12, 0]
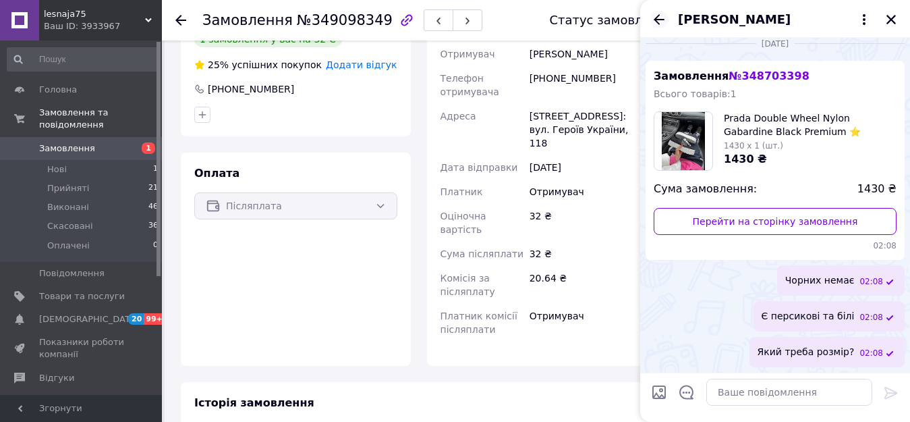
click at [661, 16] on icon "Назад" at bounding box center [659, 19] width 16 height 16
click at [661, 16] on div "Аліна Наконечна" at bounding box center [775, 19] width 270 height 38
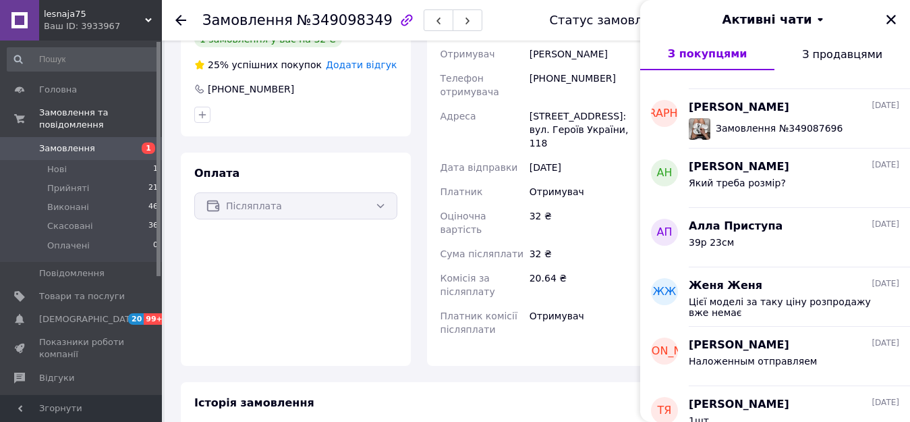
scroll to position [3374, 0]
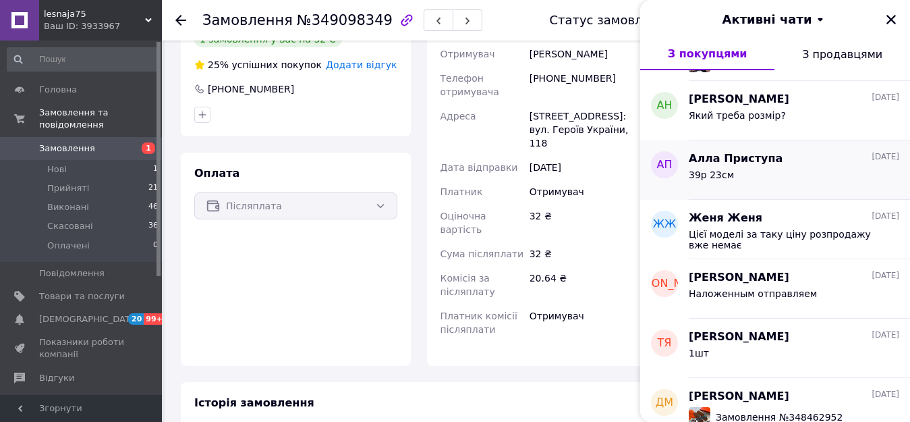
click at [732, 180] on div "39р 23см" at bounding box center [794, 178] width 211 height 22
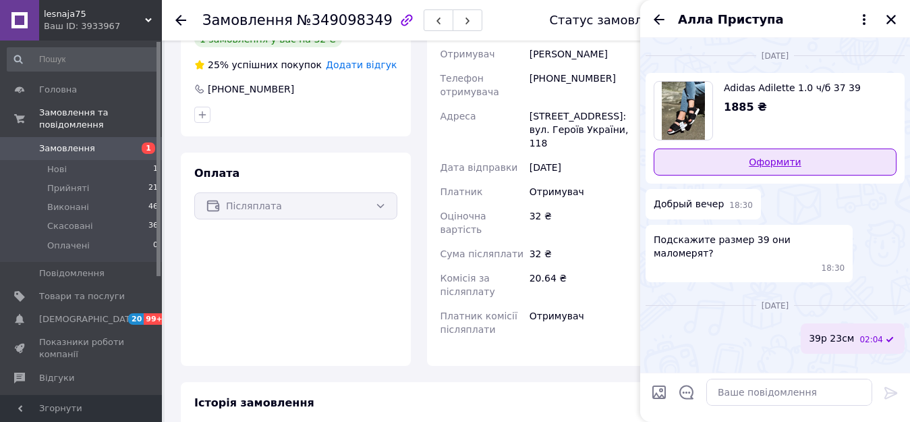
click at [740, 163] on link "Оформити" at bounding box center [775, 161] width 243 height 27
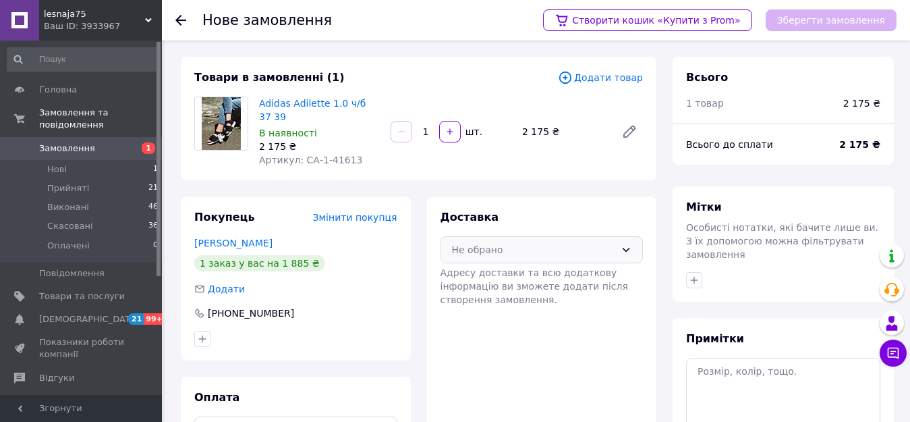
click at [498, 242] on div "Не обрано" at bounding box center [534, 249] width 164 height 15
click at [499, 271] on div "Нова Пошта (платна)" at bounding box center [542, 278] width 186 height 15
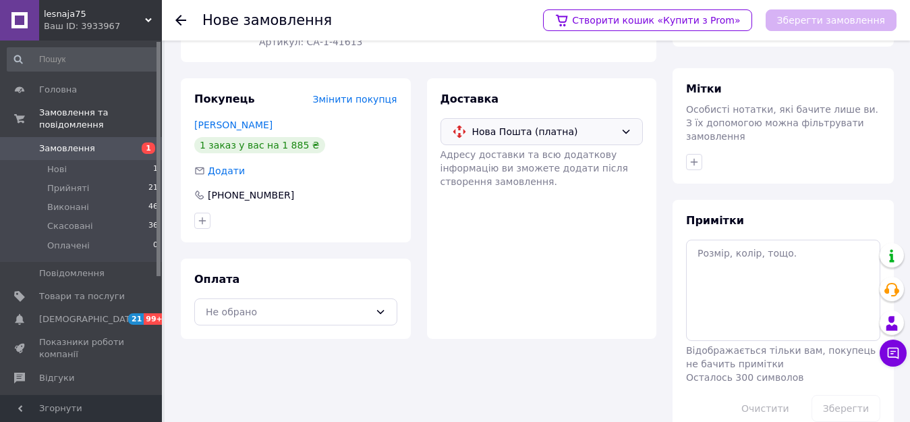
scroll to position [134, 0]
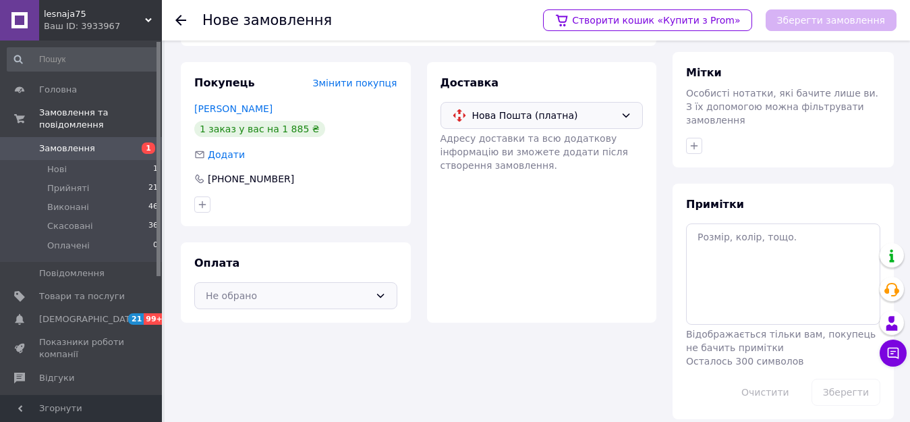
click at [351, 288] on div "Не обрано" at bounding box center [288, 295] width 164 height 15
click at [343, 337] on div "Післяплата" at bounding box center [296, 350] width 202 height 26
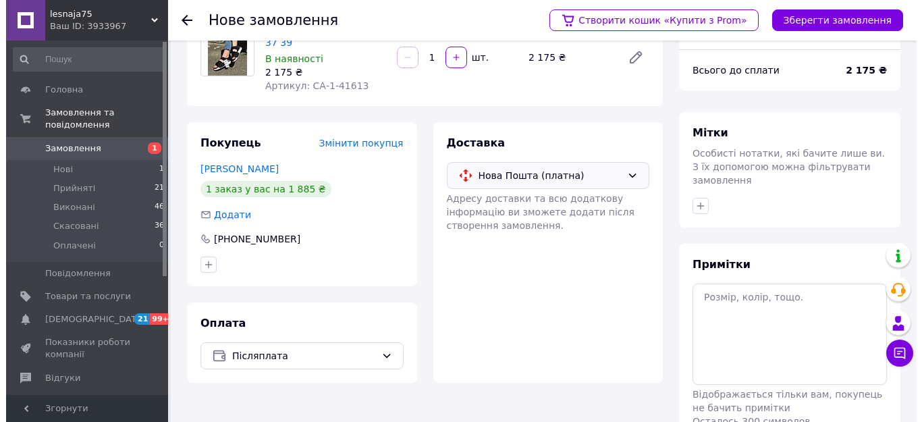
scroll to position [0, 0]
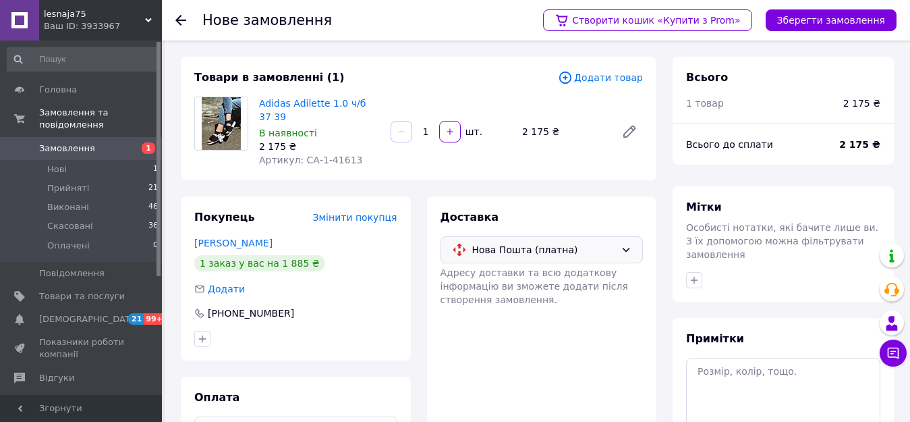
click at [608, 73] on span "Додати товар" at bounding box center [600, 77] width 85 height 15
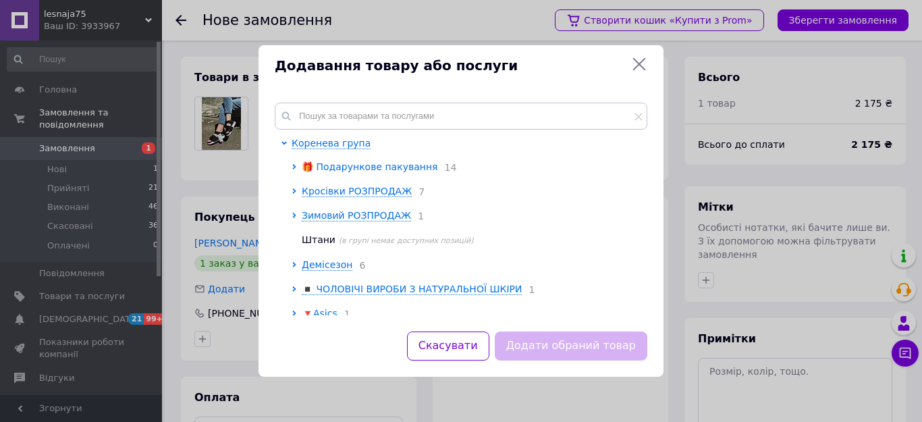
click at [375, 165] on span "🎁 Подарункове пакування" at bounding box center [370, 166] width 136 height 11
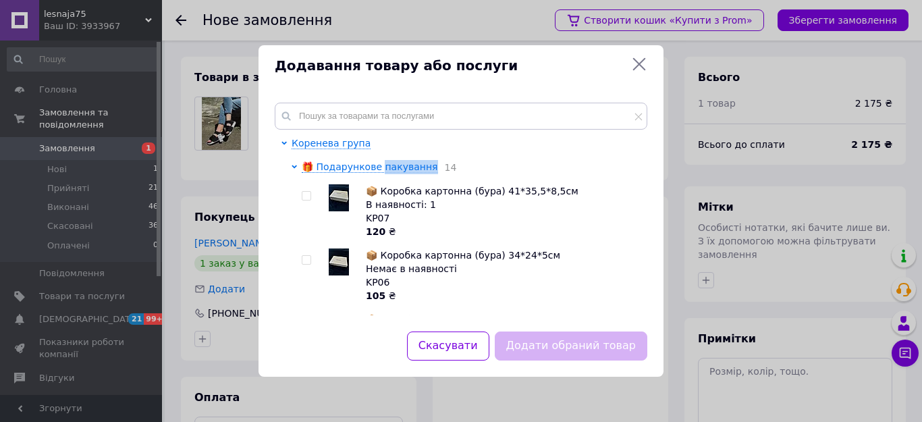
click at [303, 259] on input "checkbox" at bounding box center [306, 260] width 9 height 9
checkbox input "true"
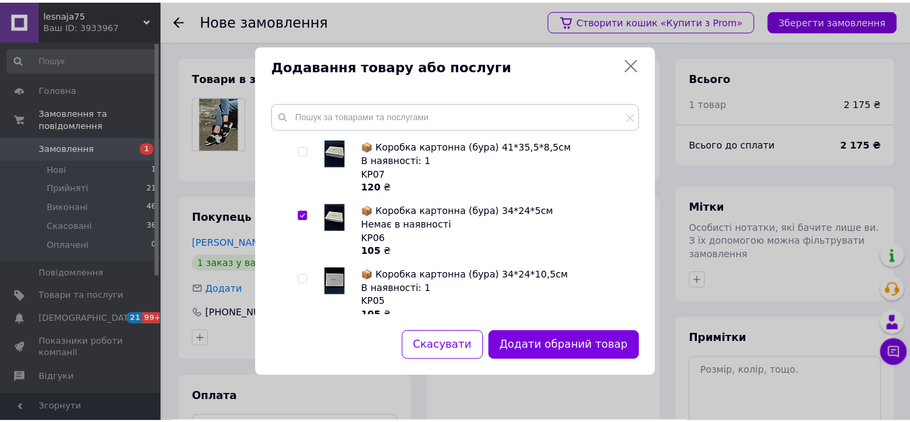
scroll to position [67, 0]
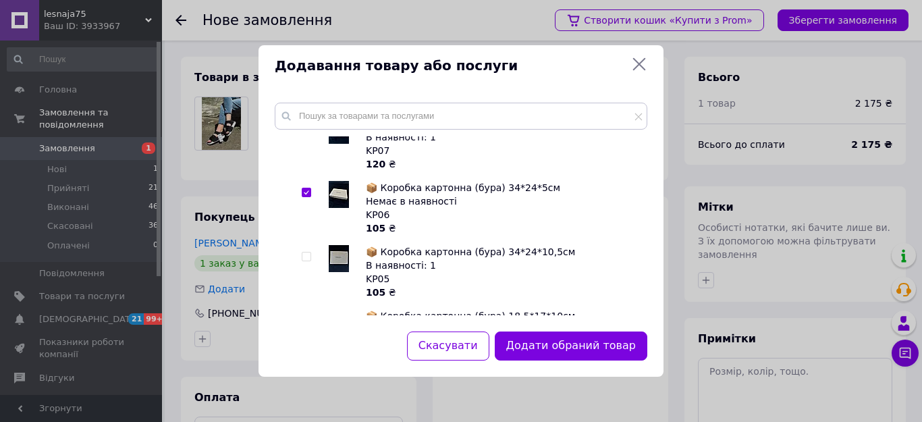
click at [308, 256] on input "checkbox" at bounding box center [306, 256] width 9 height 9
checkbox input "true"
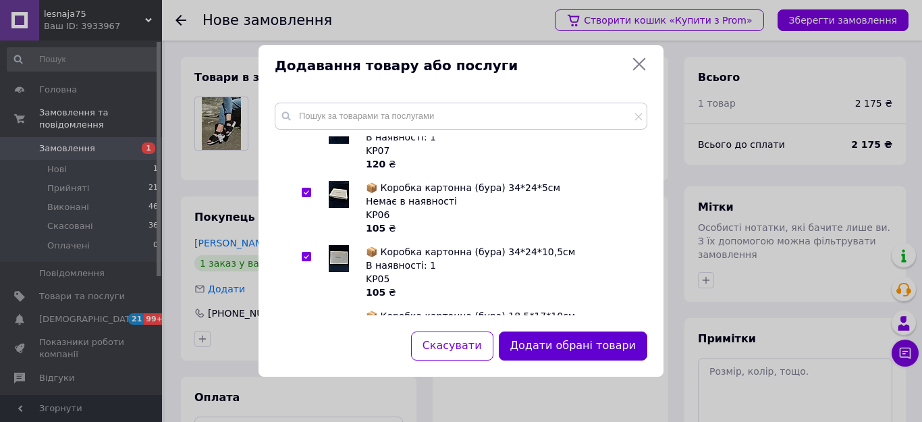
click at [529, 337] on button "Додати обрані товари" at bounding box center [573, 345] width 148 height 29
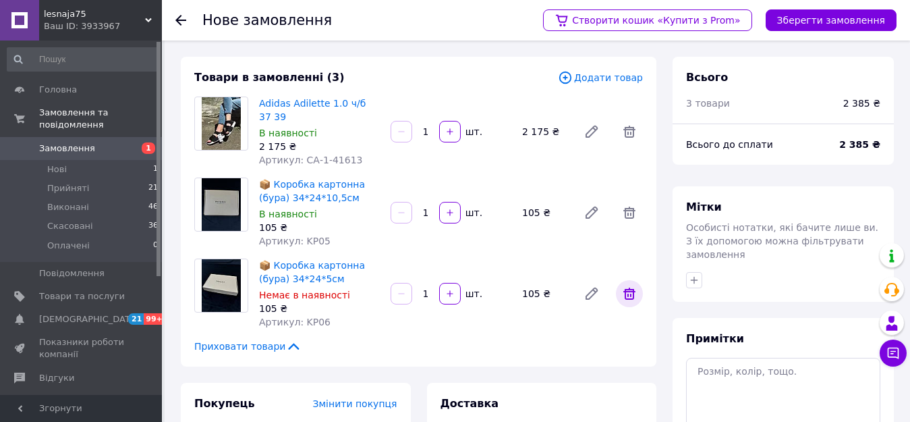
click at [629, 287] on icon at bounding box center [630, 293] width 12 height 12
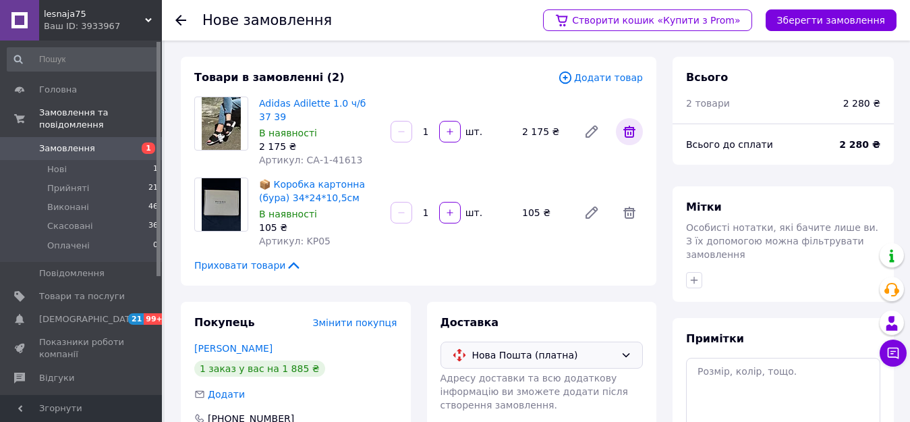
click at [626, 126] on icon at bounding box center [630, 132] width 12 height 12
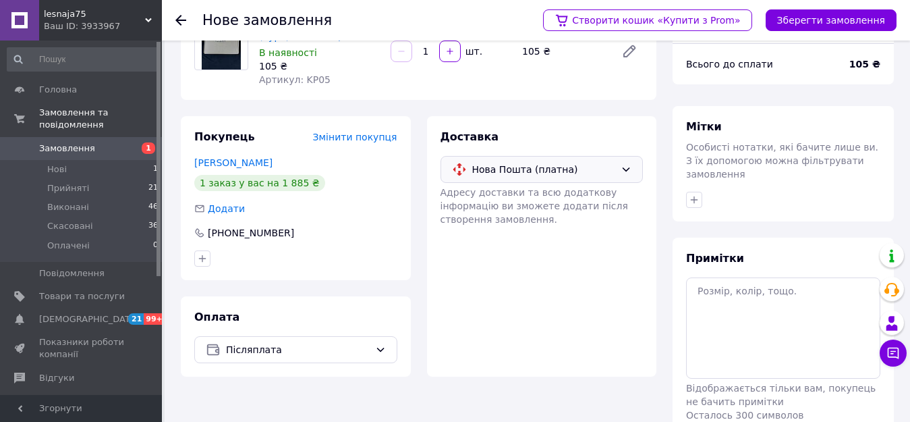
scroll to position [0, 0]
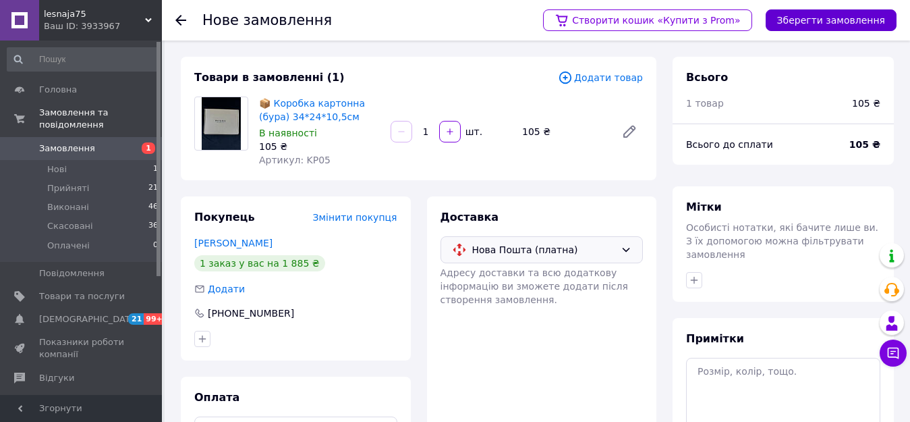
click at [814, 20] on button "Зберегти замовлення" at bounding box center [831, 20] width 131 height 22
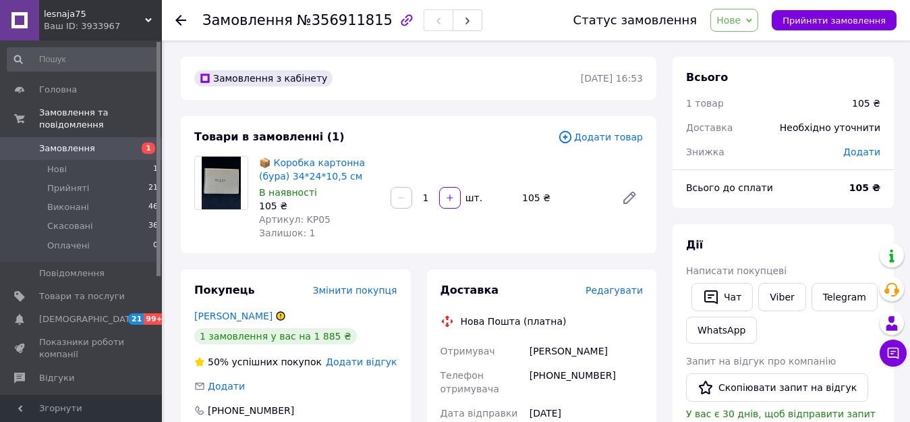
click at [738, 13] on span "Нове" at bounding box center [735, 20] width 48 height 23
click at [738, 47] on li "Прийнято" at bounding box center [742, 47] width 62 height 20
click at [48, 163] on span "Нові" at bounding box center [57, 169] width 20 height 12
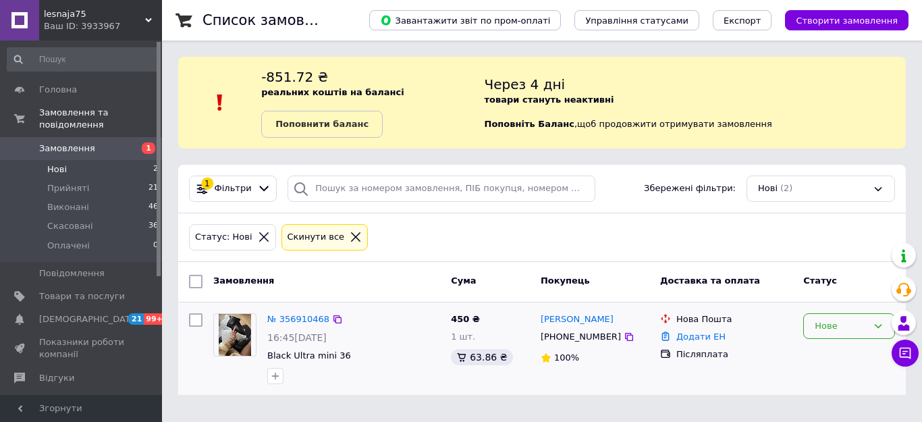
click at [837, 322] on div "Нове" at bounding box center [841, 326] width 53 height 14
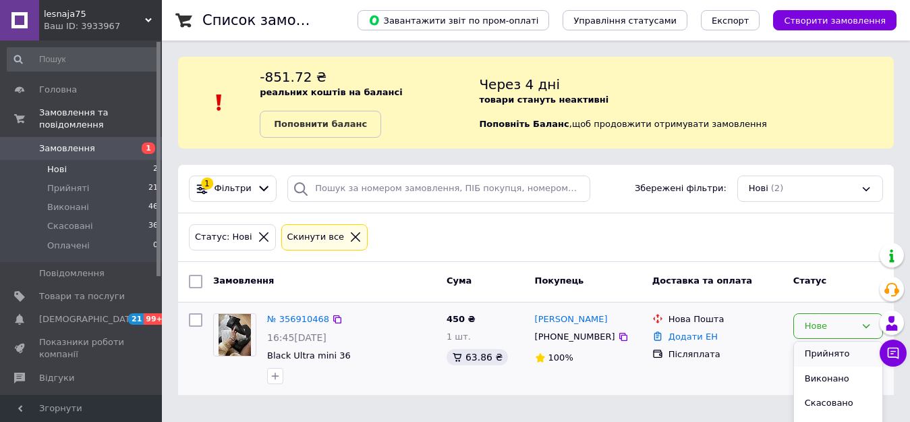
click at [833, 355] on li "Прийнято" at bounding box center [838, 353] width 88 height 25
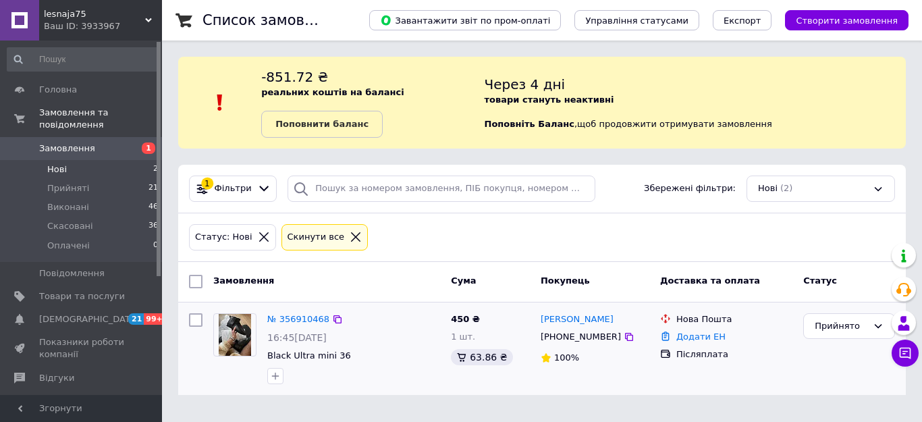
click at [323, 121] on b "Поповнити баланс" at bounding box center [321, 124] width 93 height 10
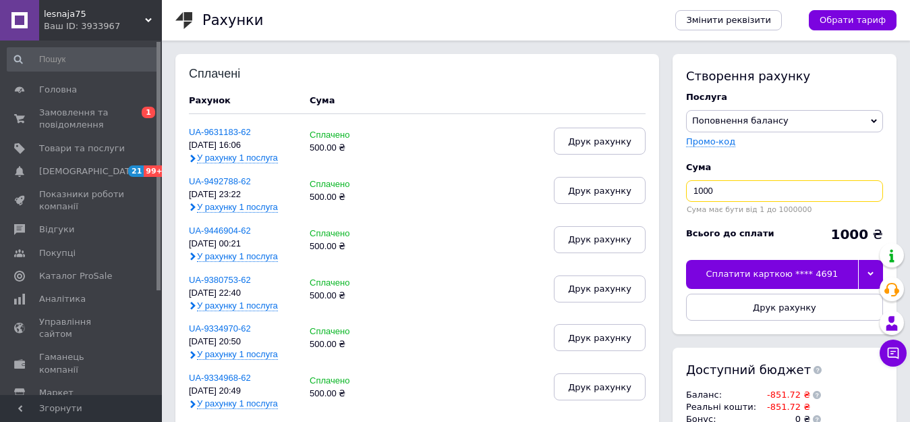
drag, startPoint x: 703, startPoint y: 189, endPoint x: 682, endPoint y: 189, distance: 20.9
click at [682, 189] on div "Створення рахунку Послуга Поповнення балансу Premium-дизайн Промо-код Cума 1000…" at bounding box center [785, 194] width 224 height 280
type input "500"
click at [868, 267] on div at bounding box center [870, 274] width 25 height 28
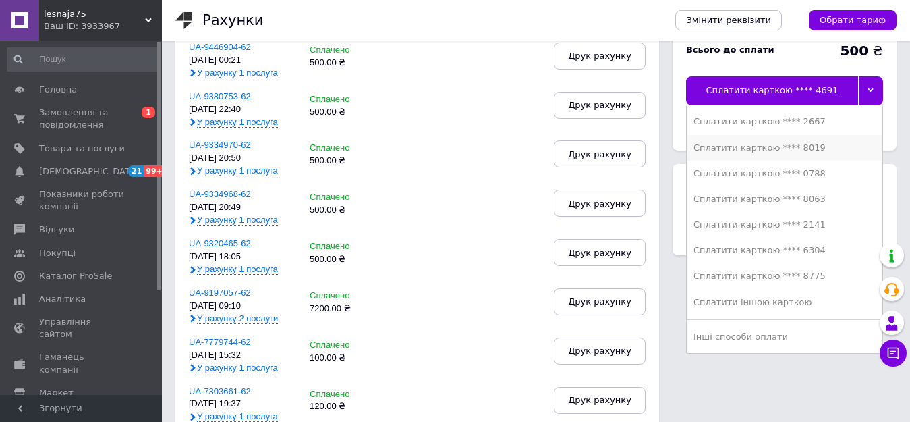
scroll to position [202, 0]
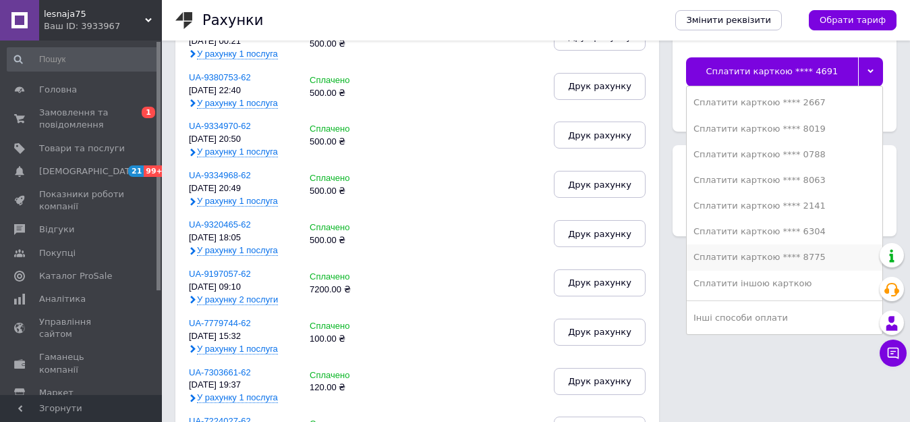
click at [769, 257] on div "Сплатити карткою **** 8775" at bounding box center [785, 257] width 182 height 12
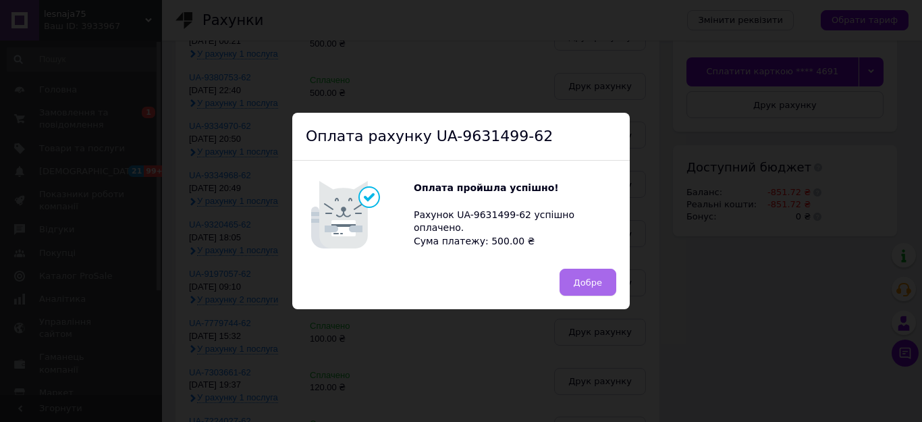
click at [600, 281] on button "Добре" at bounding box center [587, 282] width 57 height 27
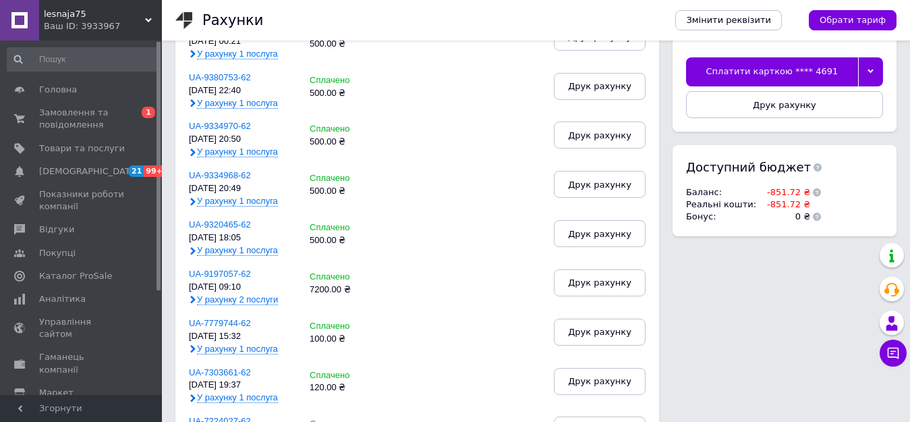
scroll to position [138, 0]
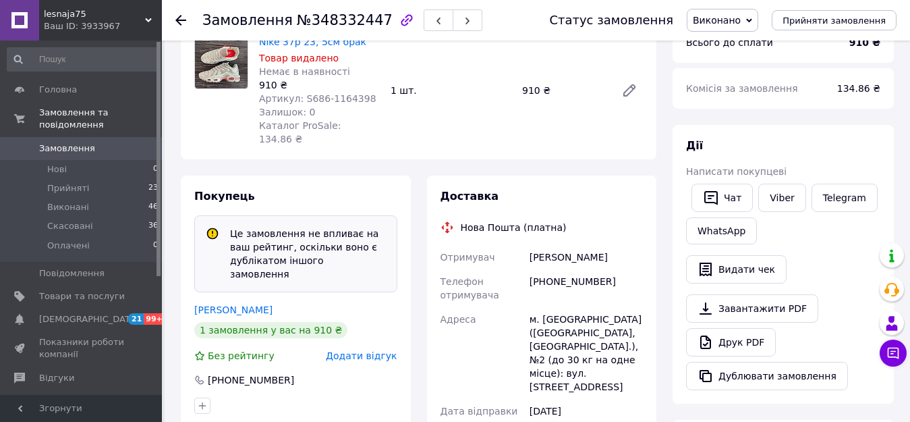
scroll to position [202, 0]
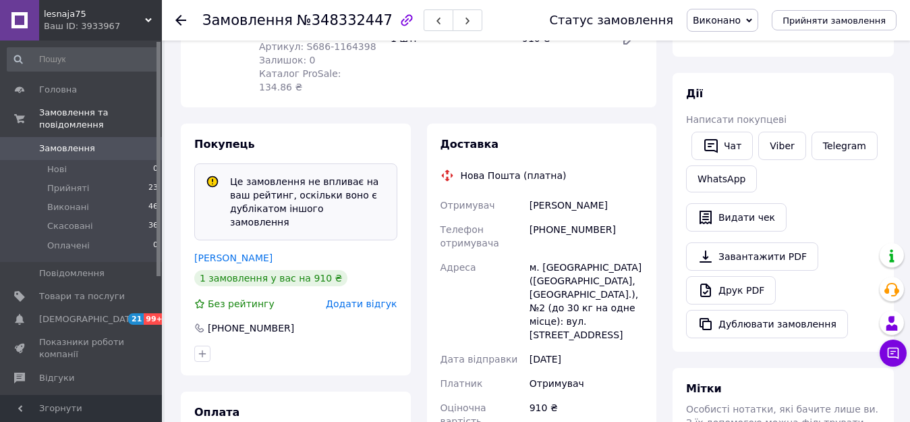
click at [182, 22] on icon at bounding box center [180, 20] width 11 height 11
click at [182, 22] on html "lesnaja75 Ваш ID: 3933967 Сайт lesnaja75 Кабінет покупця Перевірити стан систем…" at bounding box center [455, 273] width 910 height 951
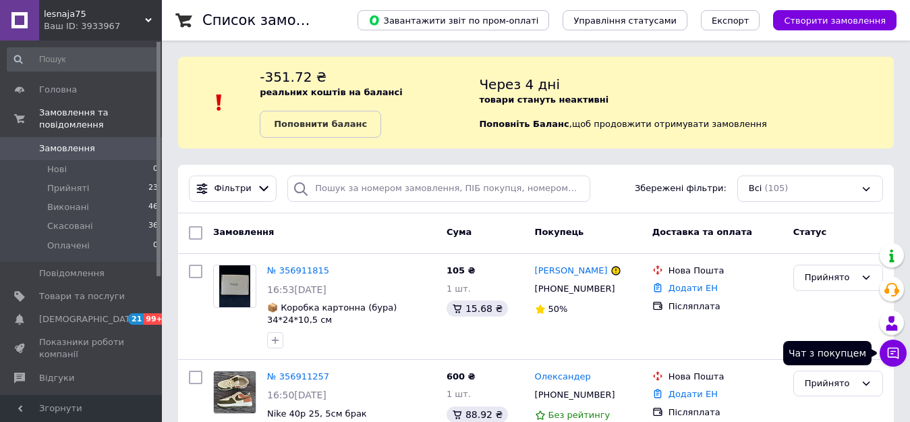
click at [890, 349] on icon at bounding box center [893, 352] width 13 height 13
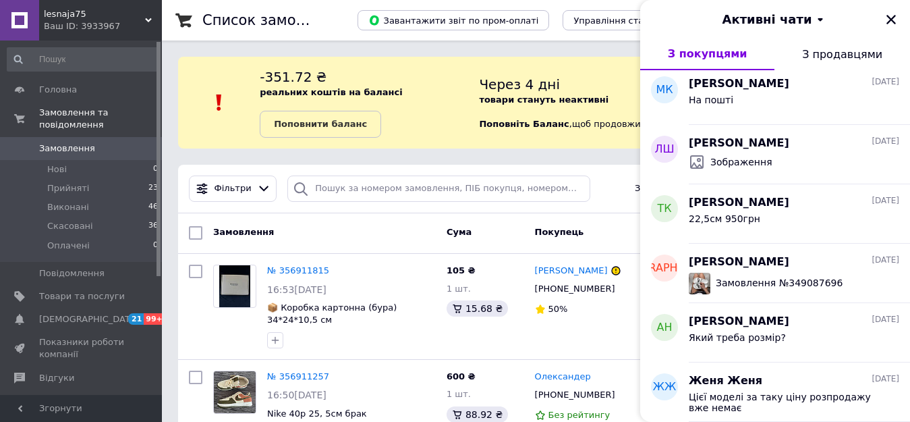
scroll to position [3279, 0]
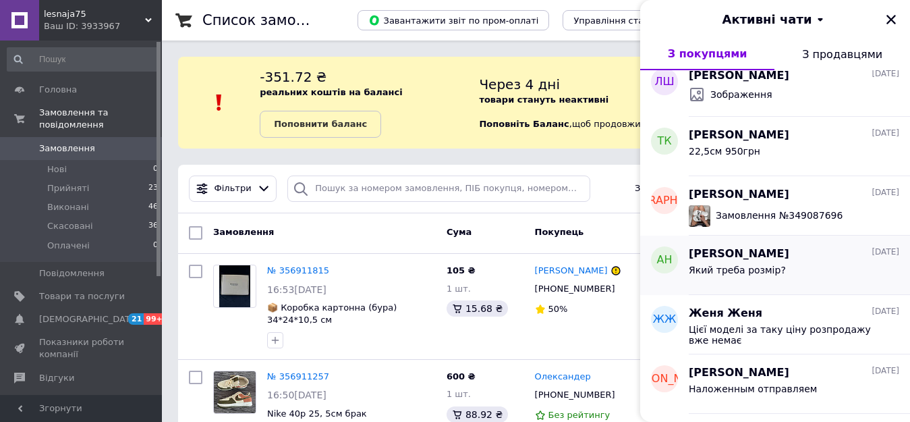
click at [785, 267] on div "Який треба розмір?" at bounding box center [794, 273] width 211 height 22
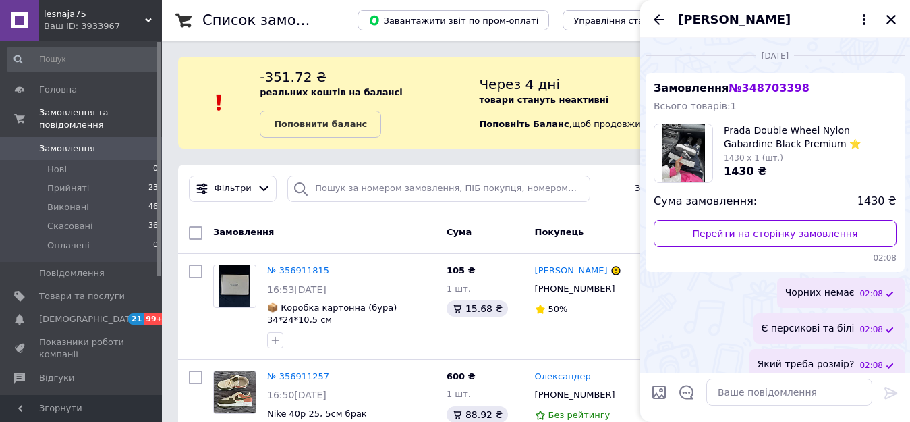
scroll to position [12, 0]
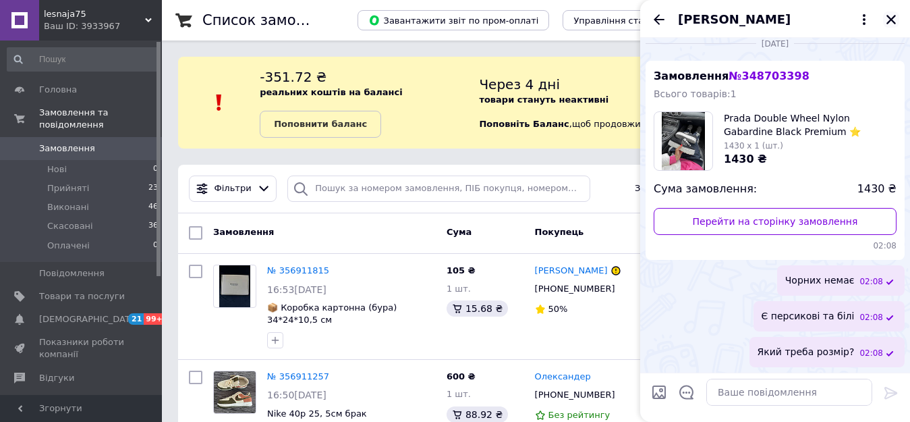
click at [891, 19] on icon "Закрити" at bounding box center [891, 19] width 9 height 9
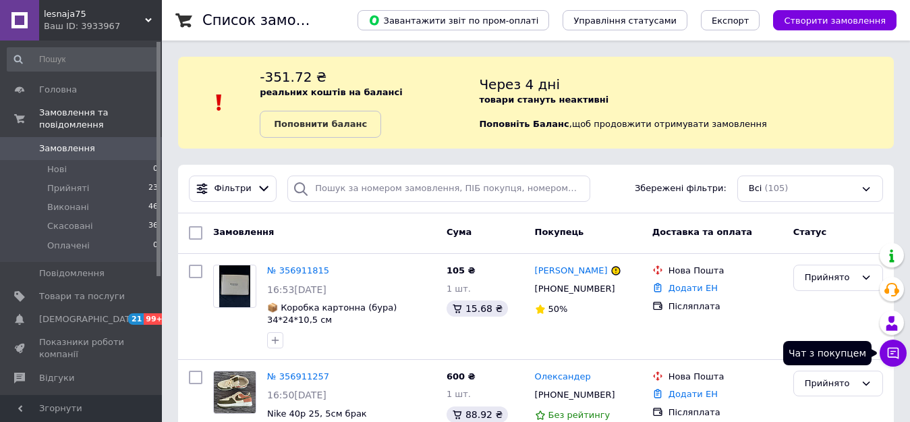
click at [893, 347] on icon at bounding box center [893, 352] width 13 height 13
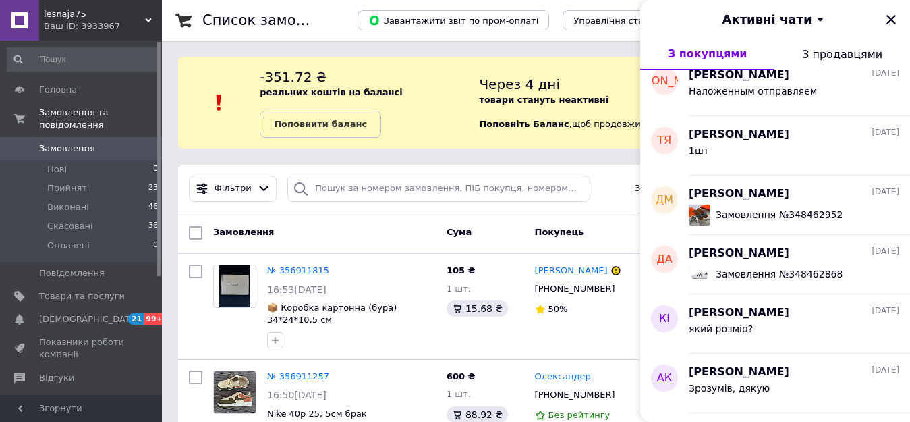
scroll to position [3644, 0]
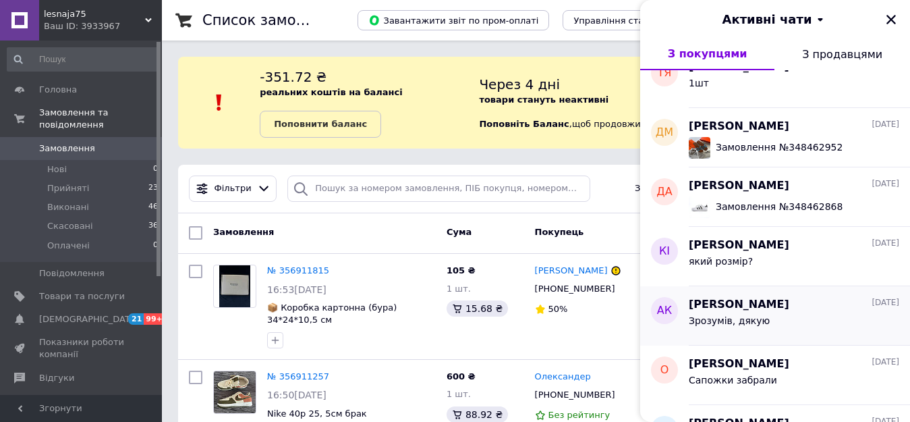
click at [796, 324] on div "Зрозумів, дякую" at bounding box center [794, 323] width 211 height 22
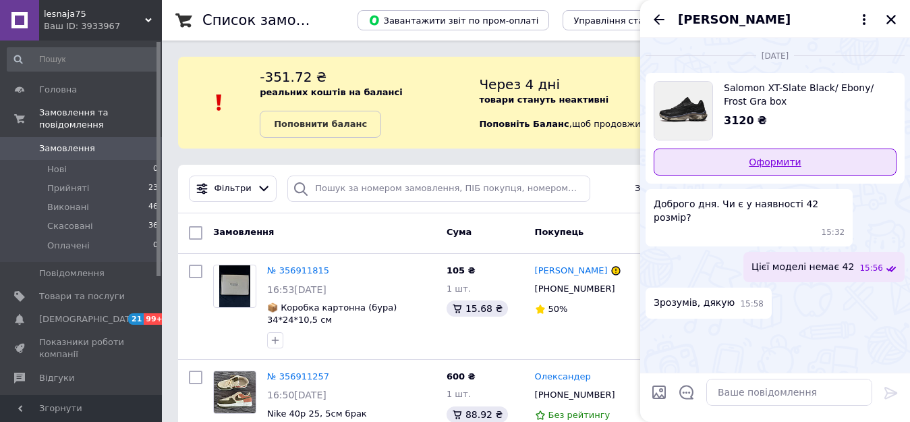
click at [785, 157] on link "Оформити" at bounding box center [775, 161] width 243 height 27
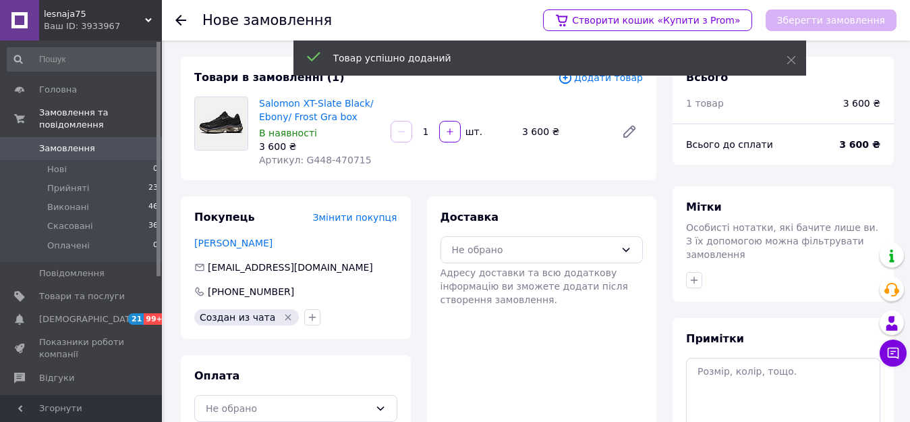
click at [601, 76] on div "Товар успішно доданий" at bounding box center [550, 59] width 513 height 38
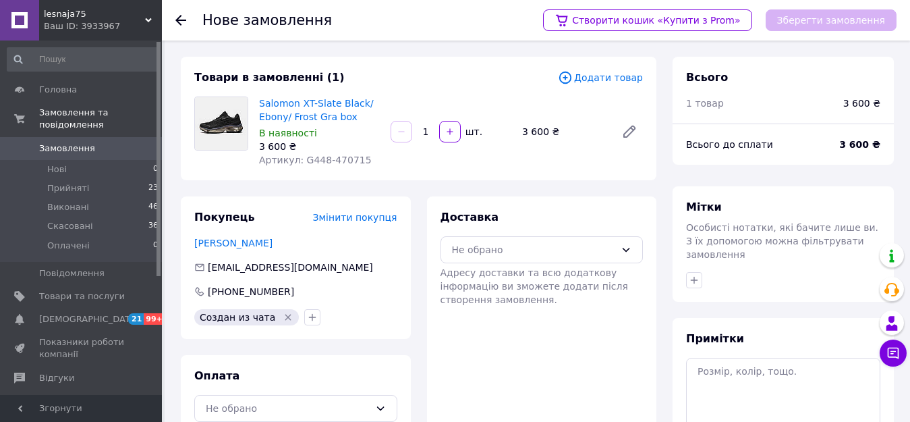
click at [601, 80] on span "Додати товар" at bounding box center [600, 77] width 85 height 15
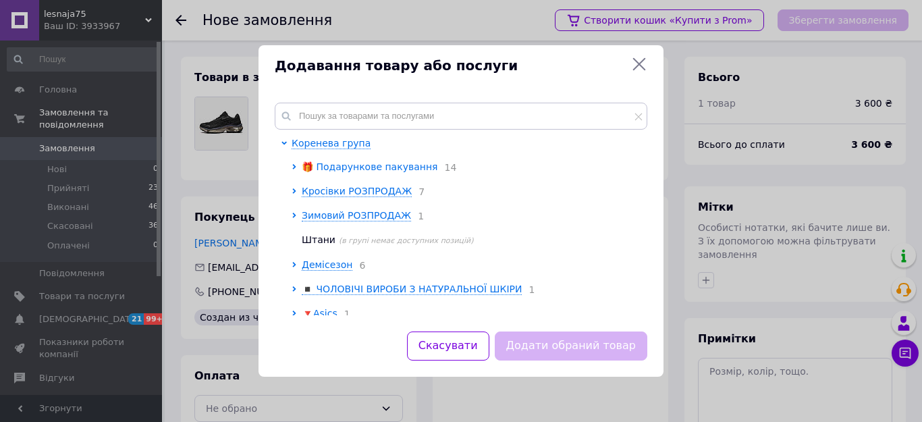
click at [407, 168] on span "🎁 Подарункове пакування" at bounding box center [370, 166] width 136 height 11
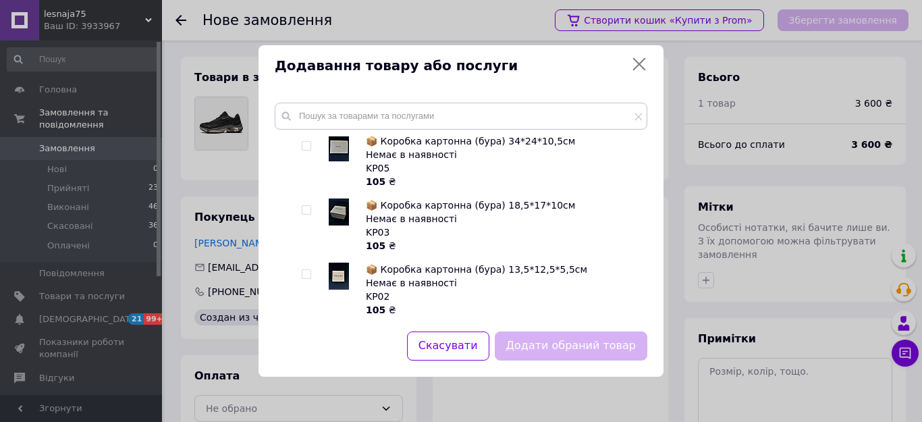
scroll to position [202, 0]
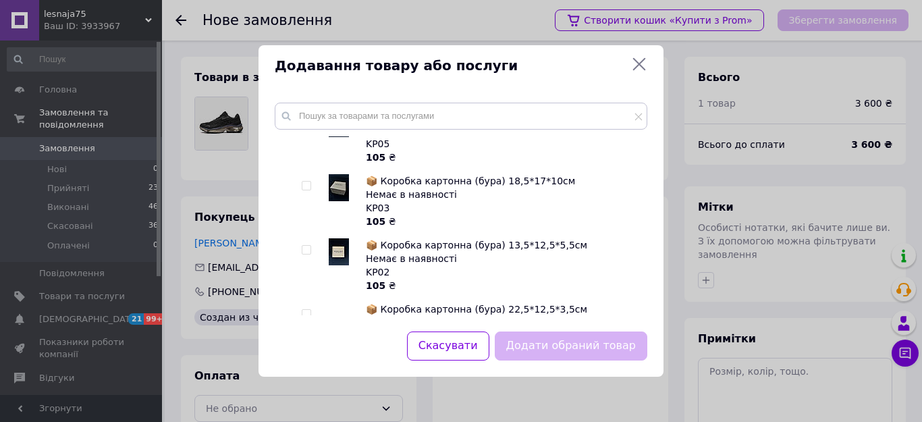
click at [303, 248] on input "checkbox" at bounding box center [306, 250] width 9 height 9
checkbox input "true"
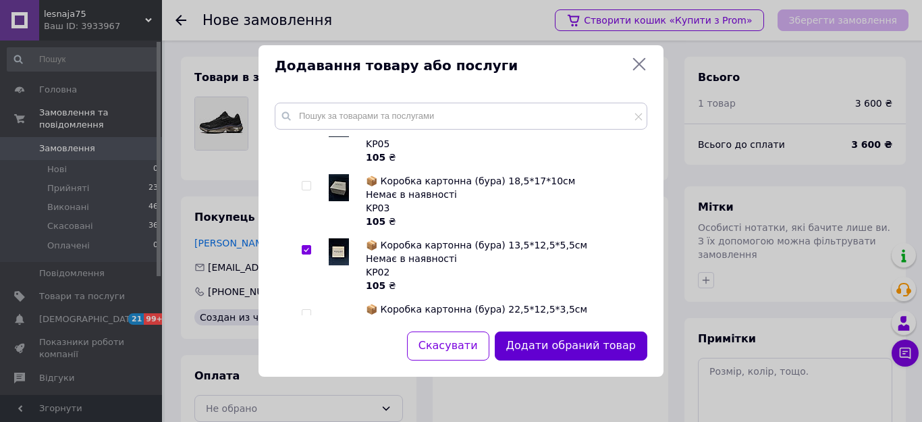
click at [541, 345] on button "Додати обраний товар" at bounding box center [571, 345] width 153 height 29
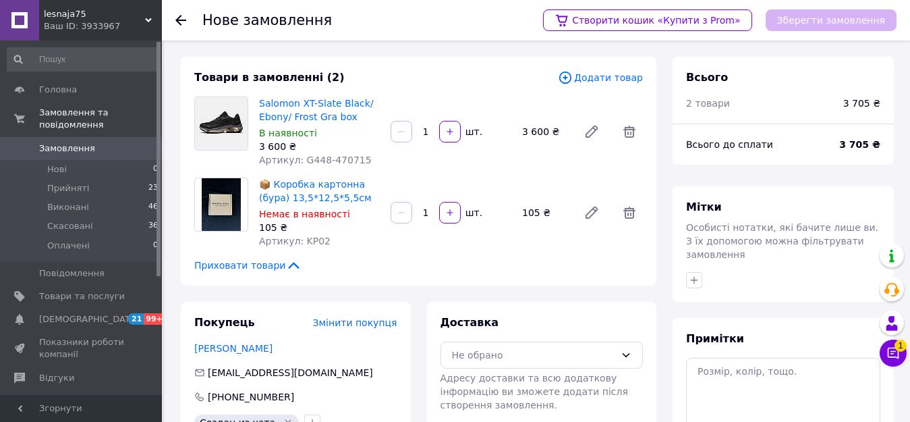
click at [614, 78] on span "Додати товар" at bounding box center [600, 77] width 85 height 15
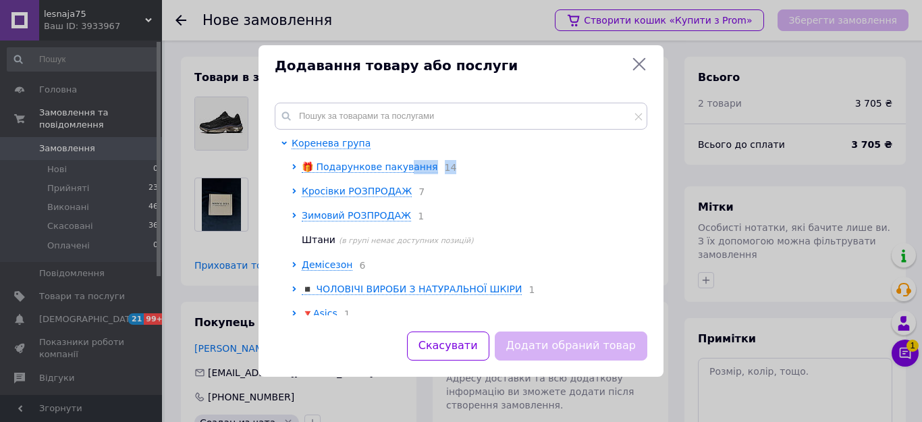
drag, startPoint x: 402, startPoint y: 182, endPoint x: 547, endPoint y: 339, distance: 214.0
click at [502, 319] on div "Коренева група 🎁 Подарункове пакування 14 Кросівки РОЗПРОДАЖ 7 Зимовий РОЗПРОДА…" at bounding box center [460, 208] width 405 height 245
click at [370, 161] on span "🎁 Подарункове пакування" at bounding box center [370, 166] width 136 height 11
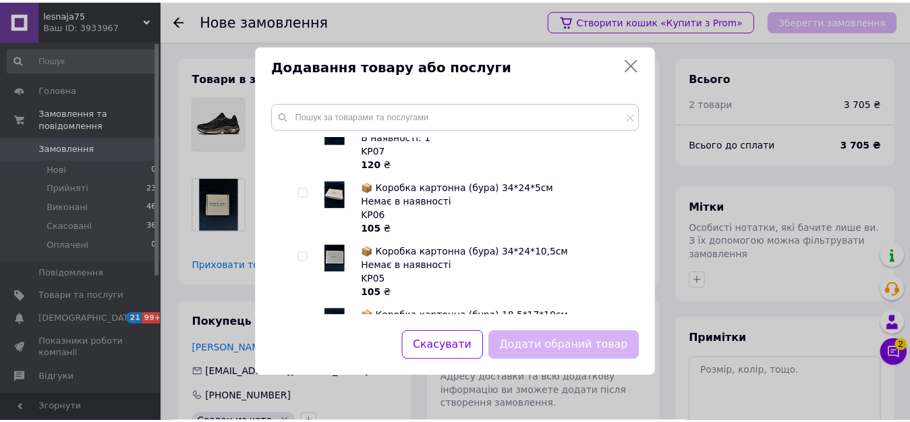
scroll to position [0, 0]
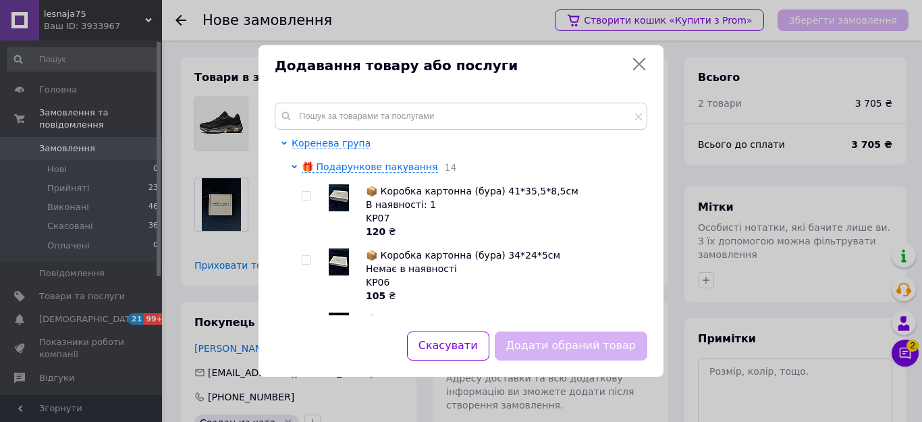
click at [306, 189] on div at bounding box center [308, 211] width 13 height 54
click at [306, 196] on input "checkbox" at bounding box center [306, 196] width 9 height 9
checkbox input "true"
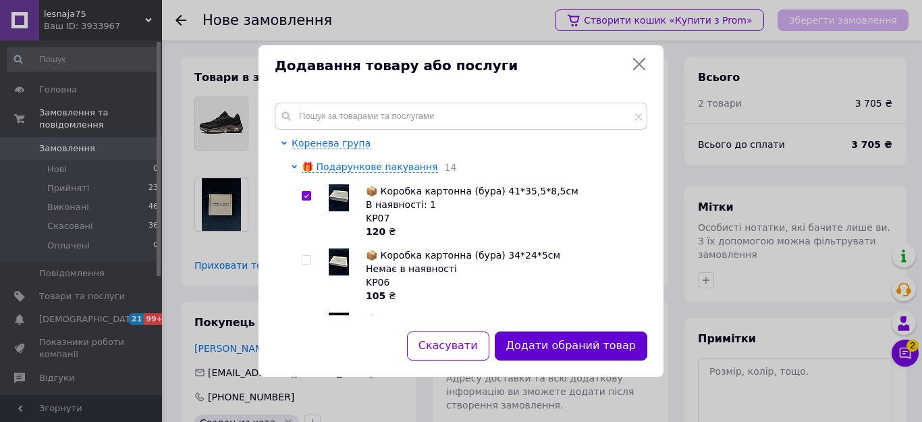
click at [562, 339] on button "Додати обраний товар" at bounding box center [571, 345] width 153 height 29
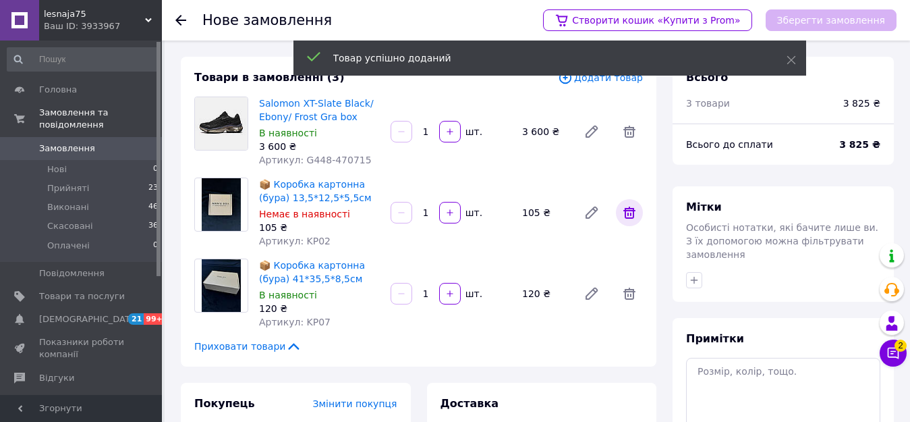
click at [624, 206] on icon at bounding box center [630, 212] width 16 height 16
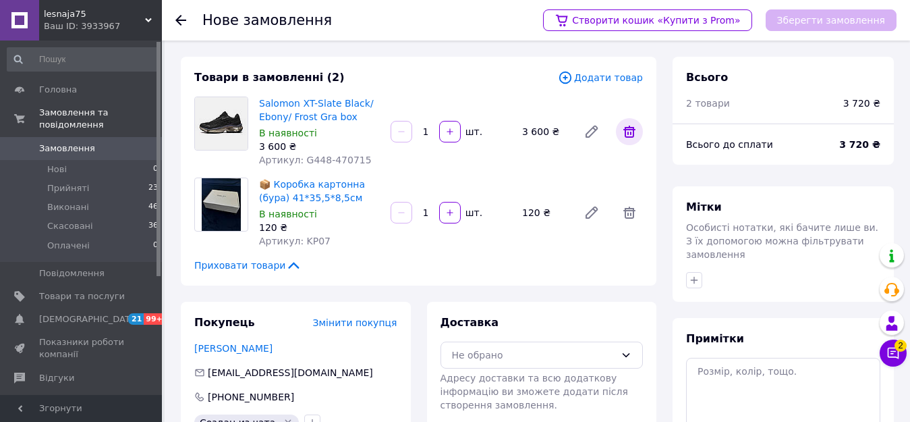
click at [624, 130] on icon at bounding box center [630, 132] width 12 height 12
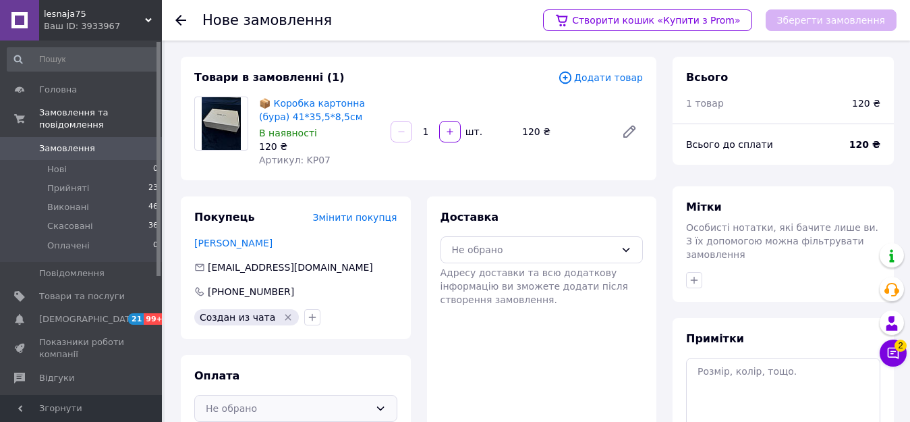
click at [263, 406] on div "Не обрано" at bounding box center [288, 408] width 164 height 15
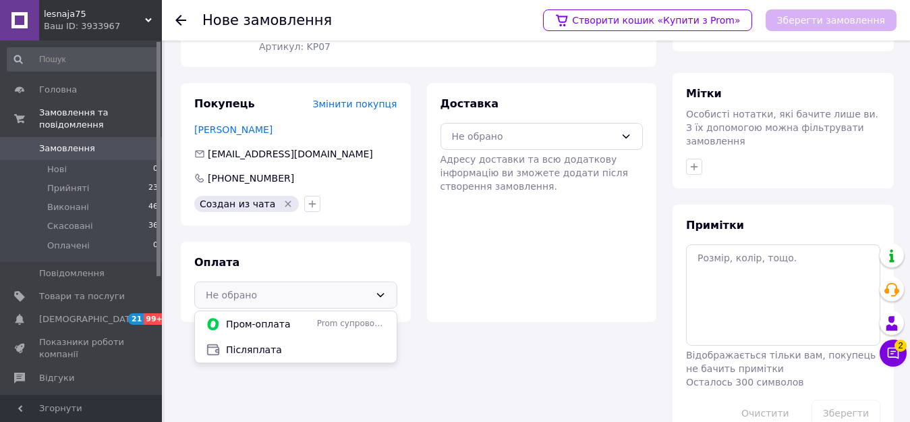
scroll to position [134, 0]
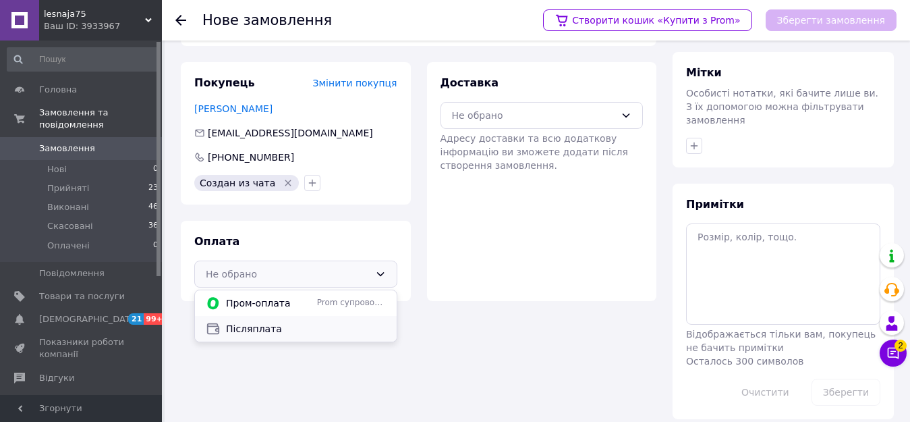
click at [256, 327] on span "Післяплата" at bounding box center [306, 328] width 160 height 13
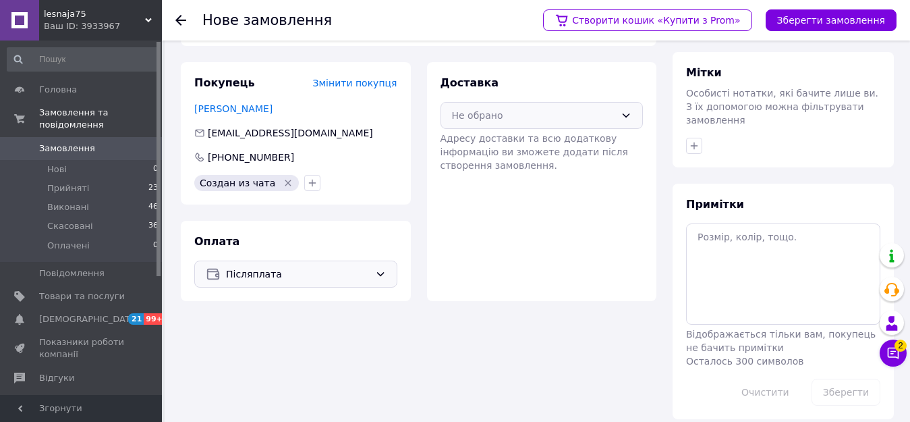
click at [493, 119] on div "Не обрано" at bounding box center [534, 115] width 164 height 15
click at [501, 141] on span "Нова Пошта (платна)" at bounding box center [552, 144] width 160 height 13
click at [816, 20] on button "Зберегти замовлення" at bounding box center [831, 20] width 131 height 22
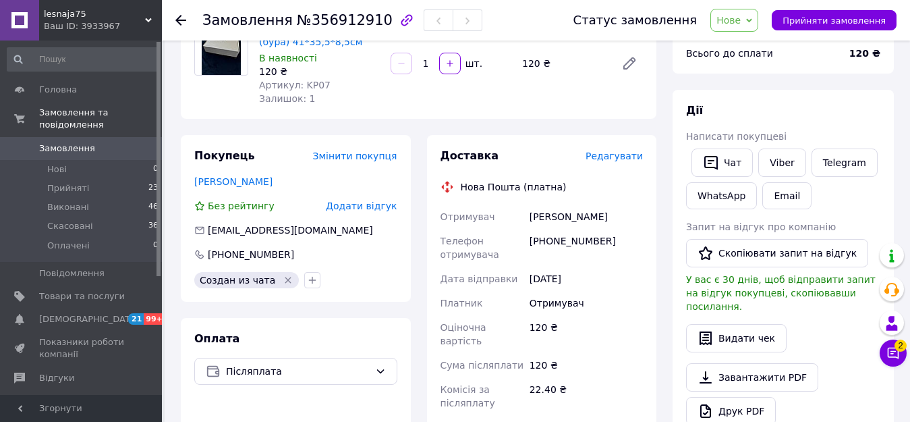
click at [734, 18] on span "Нове" at bounding box center [729, 20] width 24 height 11
click at [744, 42] on li "Прийнято" at bounding box center [742, 47] width 62 height 20
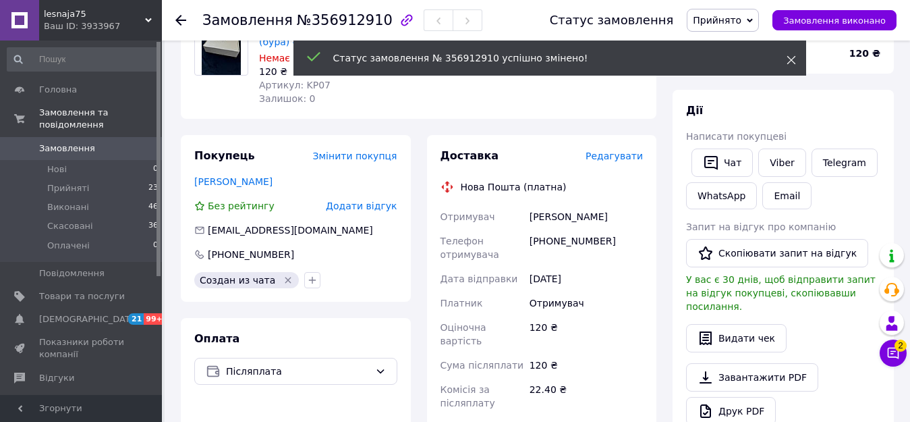
click at [792, 61] on use at bounding box center [791, 60] width 9 height 9
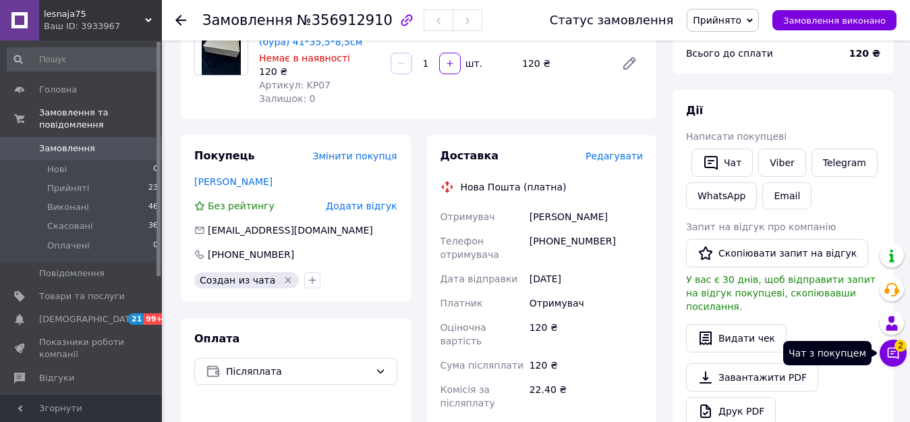
click at [894, 346] on button "Чат з покупцем 2" at bounding box center [893, 352] width 27 height 27
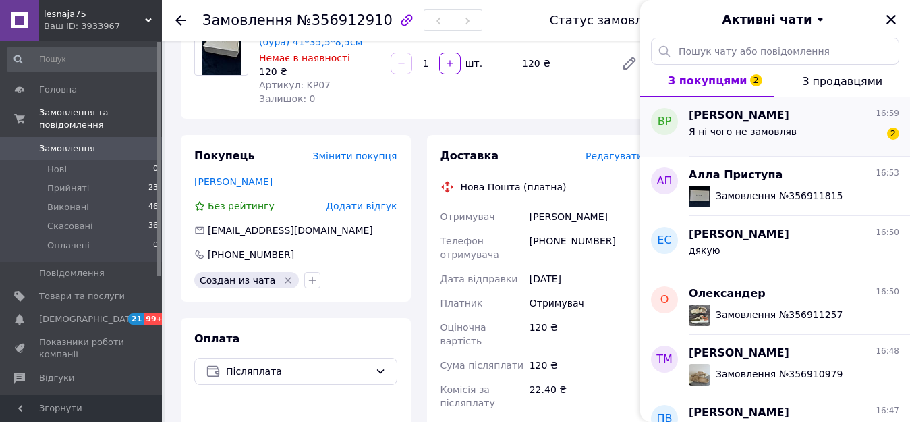
click at [794, 142] on div "Я ні чого не замовляв 2" at bounding box center [794, 134] width 211 height 22
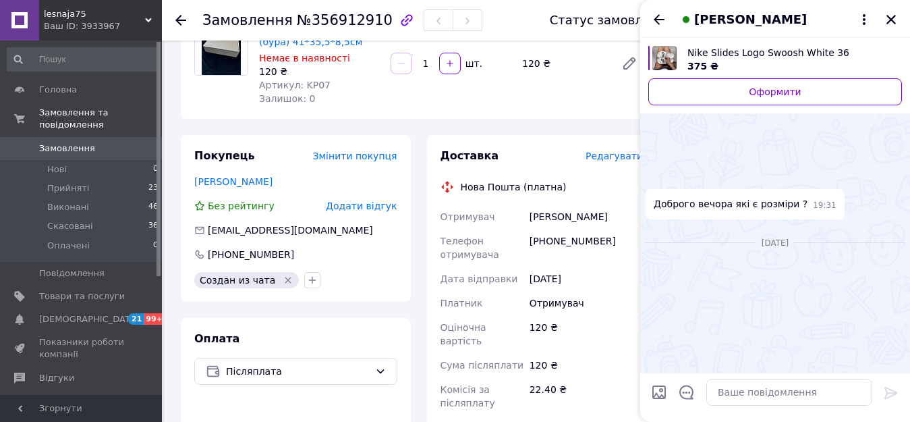
scroll to position [466, 0]
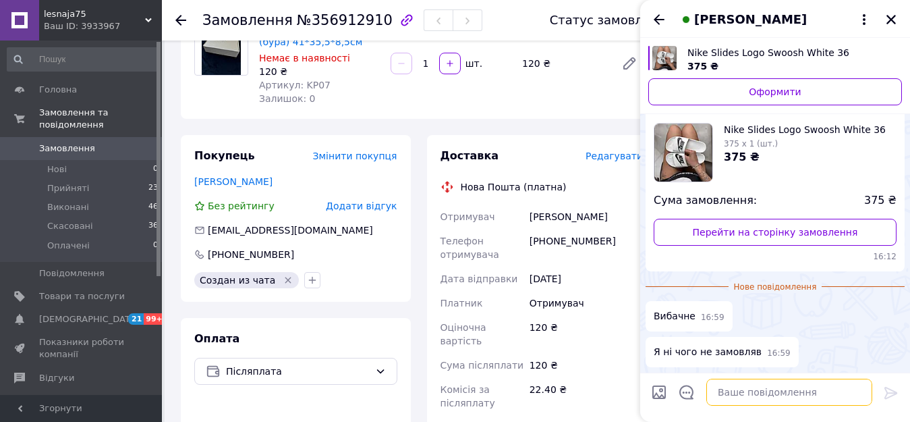
click at [731, 392] on textarea at bounding box center [790, 392] width 166 height 27
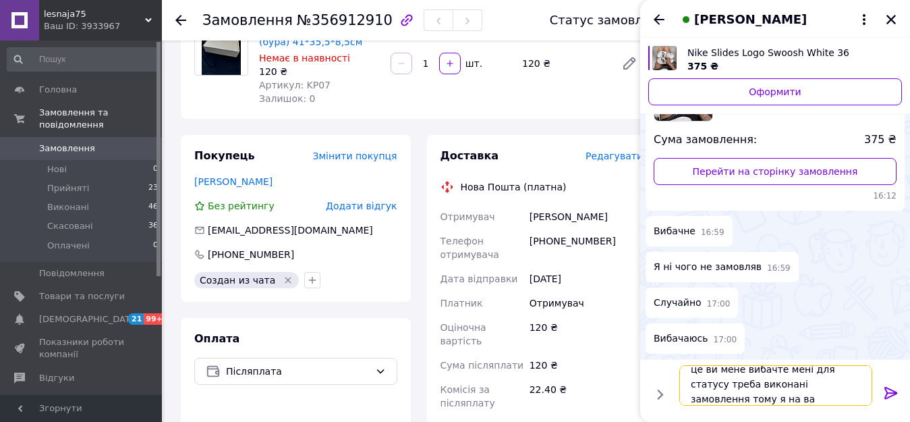
scroll to position [1, 0]
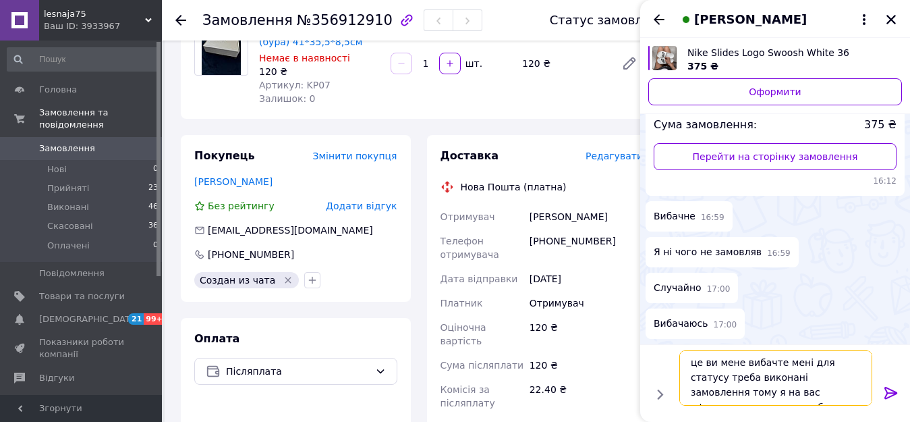
type textarea "це ви мене вибачте мені для статусу треба виконані замовлення тому я на вас офо…"
click at [891, 392] on icon at bounding box center [891, 393] width 13 height 12
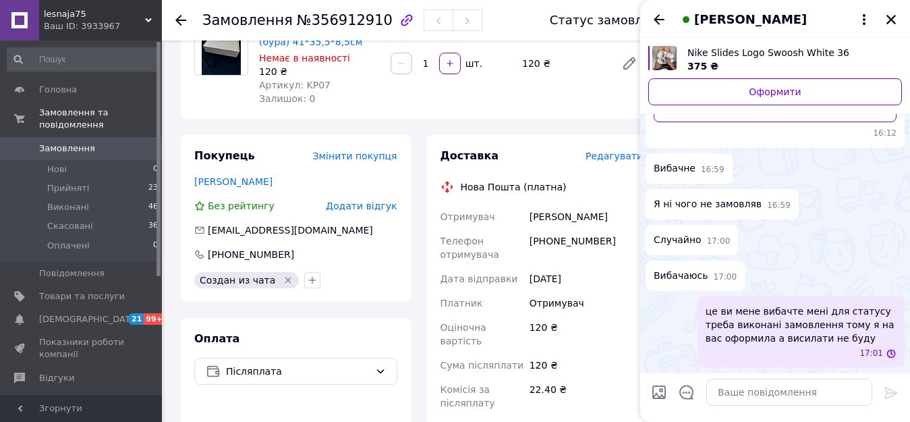
scroll to position [556, 0]
click at [655, 18] on icon "Назад" at bounding box center [659, 19] width 11 height 10
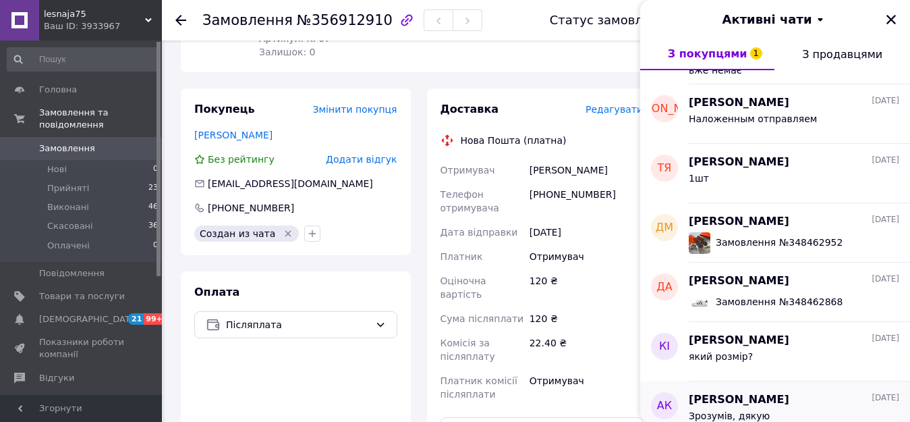
scroll to position [3481, 0]
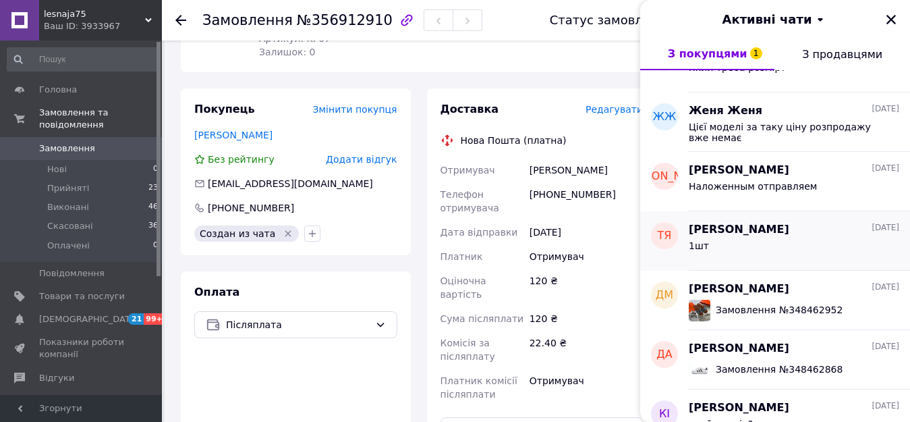
click at [725, 240] on div "1шт" at bounding box center [794, 249] width 211 height 22
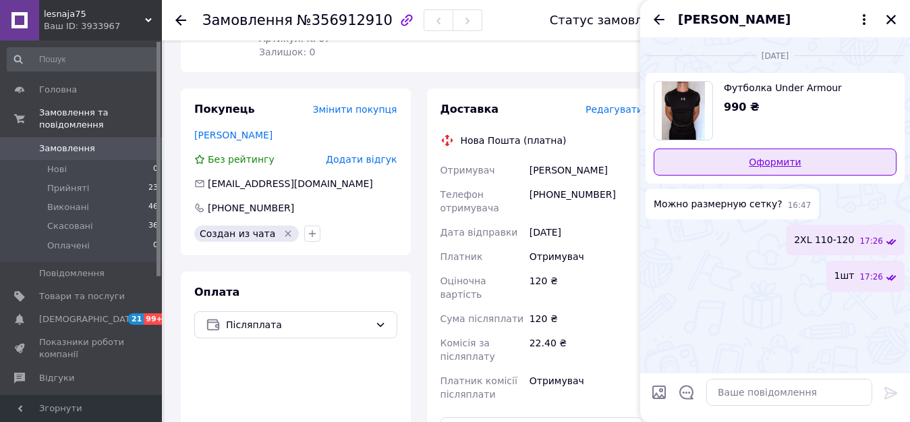
click at [758, 161] on link "Оформити" at bounding box center [775, 161] width 243 height 27
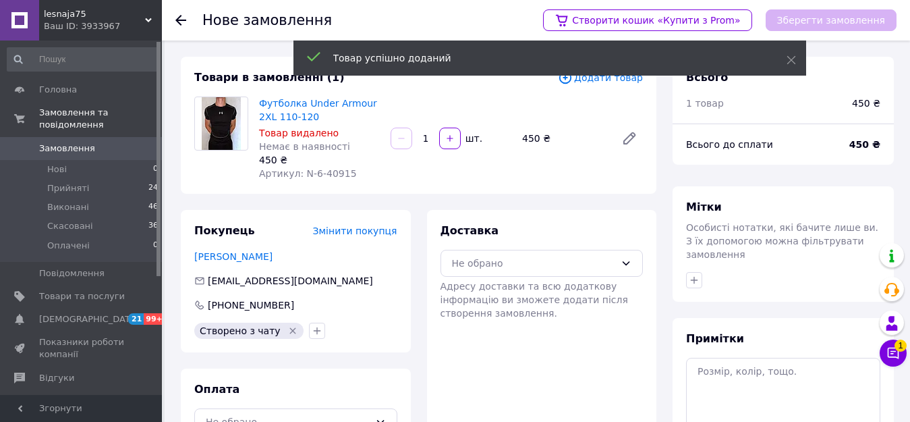
click at [601, 76] on div "Товар успішно доданий" at bounding box center [550, 59] width 513 height 38
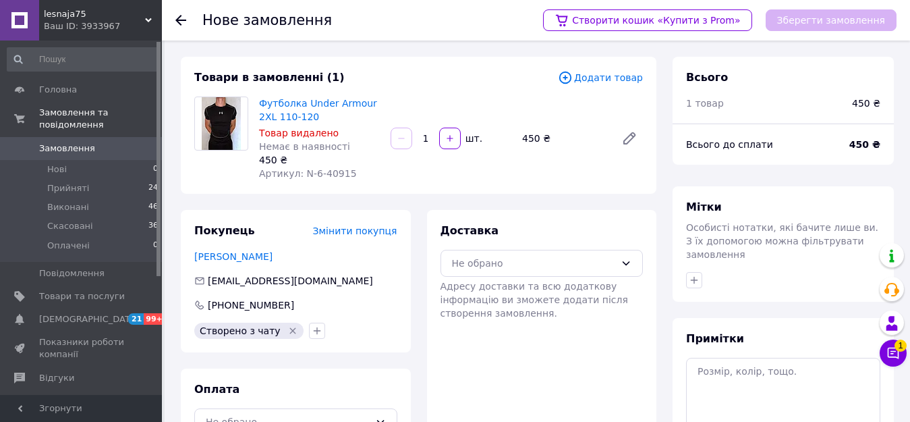
click at [603, 81] on span "Додати товар" at bounding box center [600, 77] width 85 height 15
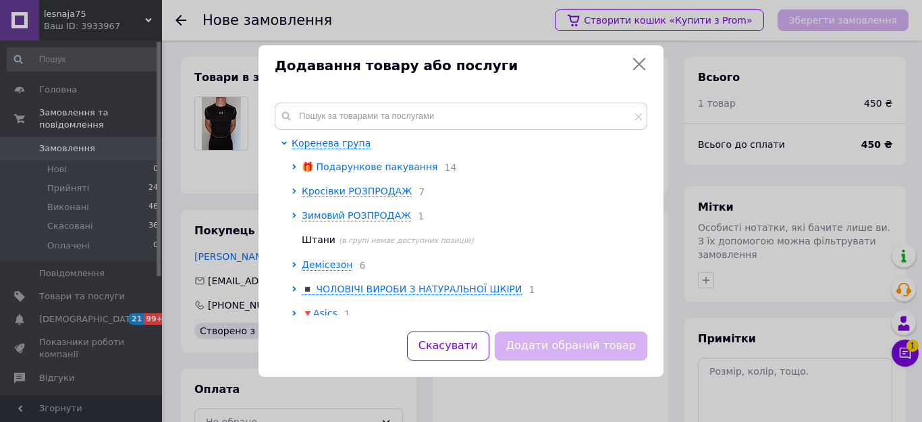
click at [391, 165] on span "🎁 Подарункове пакування" at bounding box center [370, 166] width 136 height 11
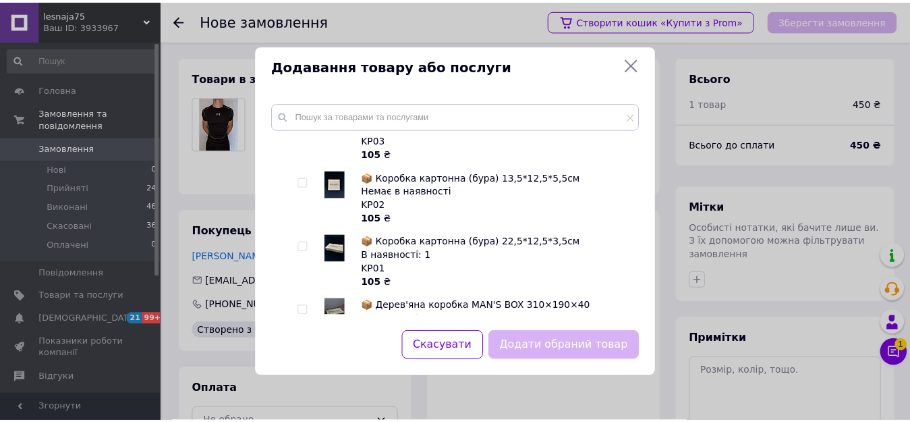
scroll to position [337, 0]
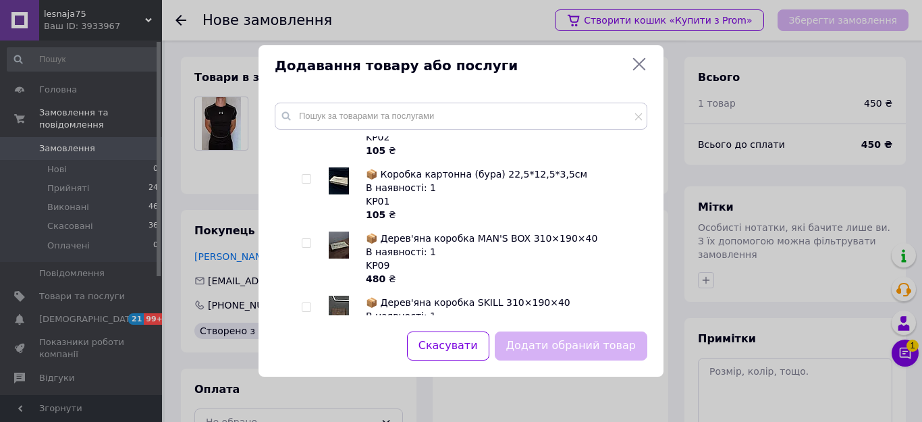
click at [308, 177] on input "checkbox" at bounding box center [306, 179] width 9 height 9
checkbox input "true"
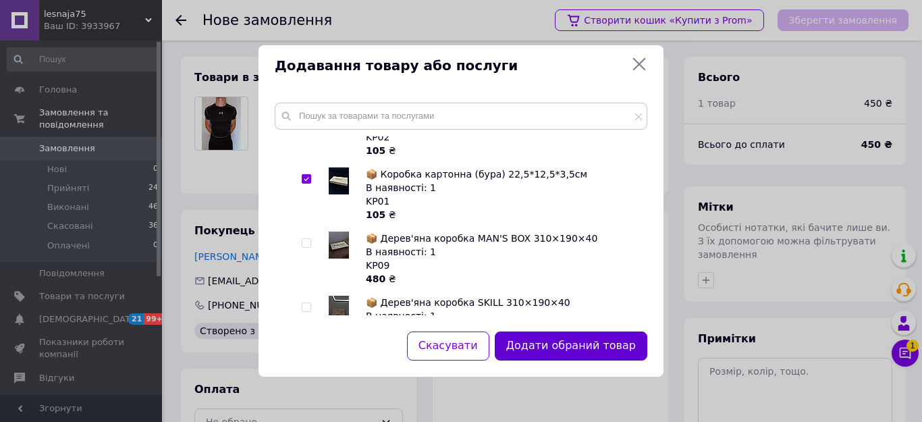
click at [547, 339] on button "Додати обраний товар" at bounding box center [571, 345] width 153 height 29
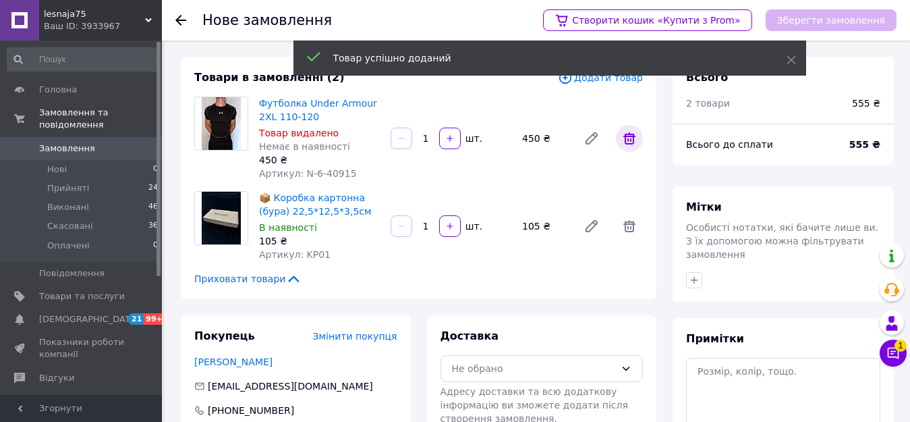
click at [634, 136] on icon at bounding box center [630, 138] width 12 height 12
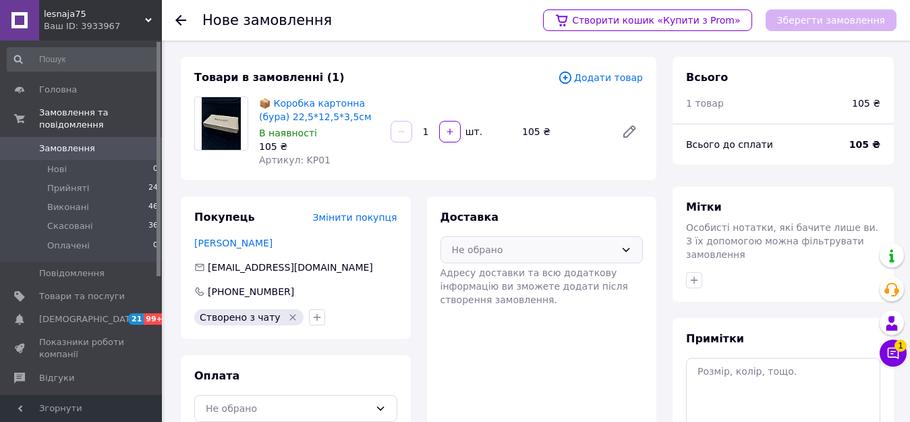
click at [499, 251] on div "Не обрано" at bounding box center [534, 249] width 164 height 15
click at [494, 271] on div "Нова Пошта (платна)" at bounding box center [542, 278] width 186 height 15
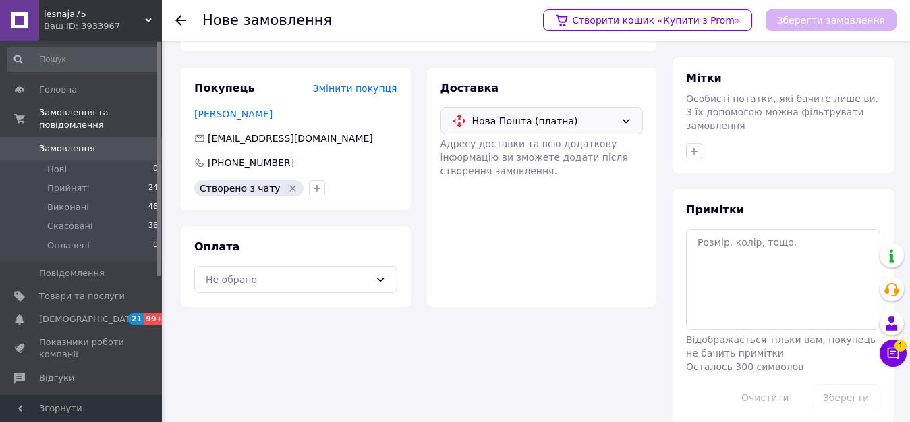
scroll to position [134, 0]
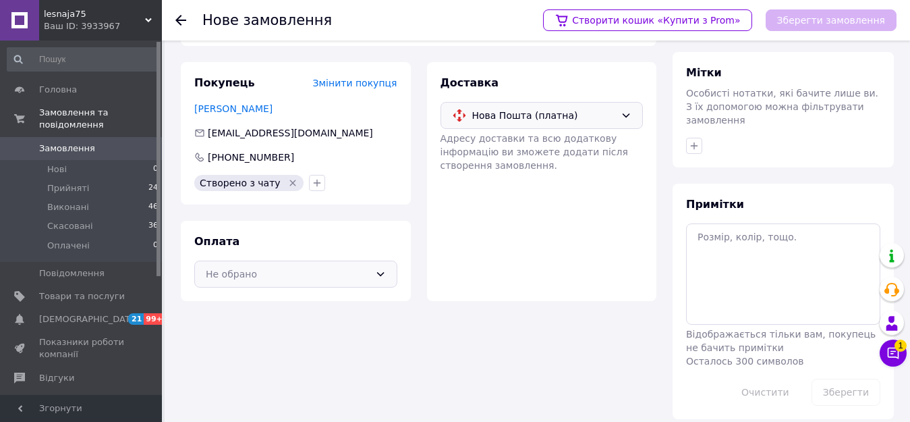
click at [308, 262] on div "Не обрано" at bounding box center [295, 273] width 203 height 27
click at [286, 331] on span "Післяплата" at bounding box center [306, 328] width 160 height 13
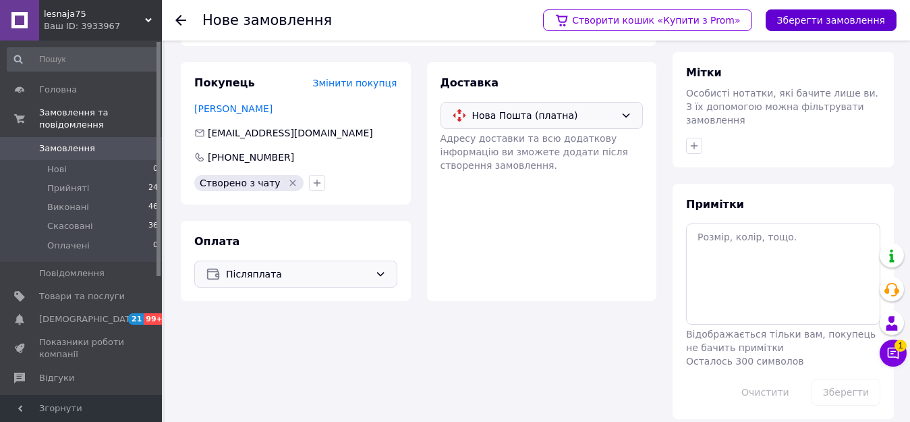
click at [812, 17] on button "Зберегти замовлення" at bounding box center [831, 20] width 131 height 22
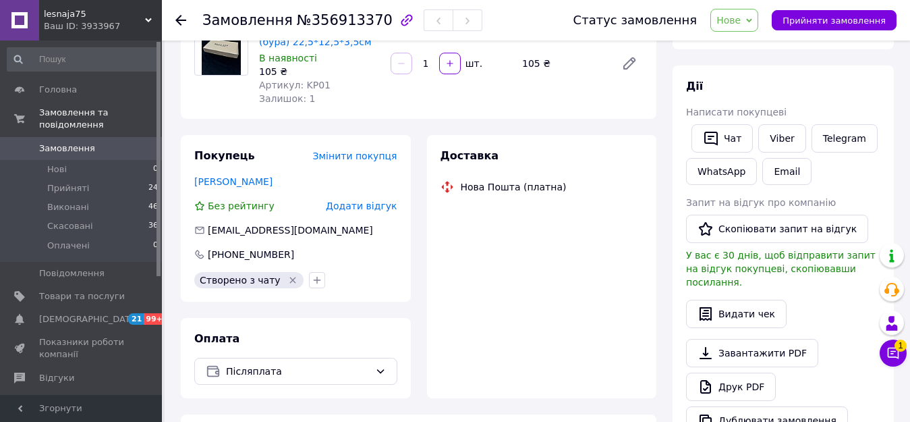
click at [737, 17] on span "Нове" at bounding box center [729, 20] width 24 height 11
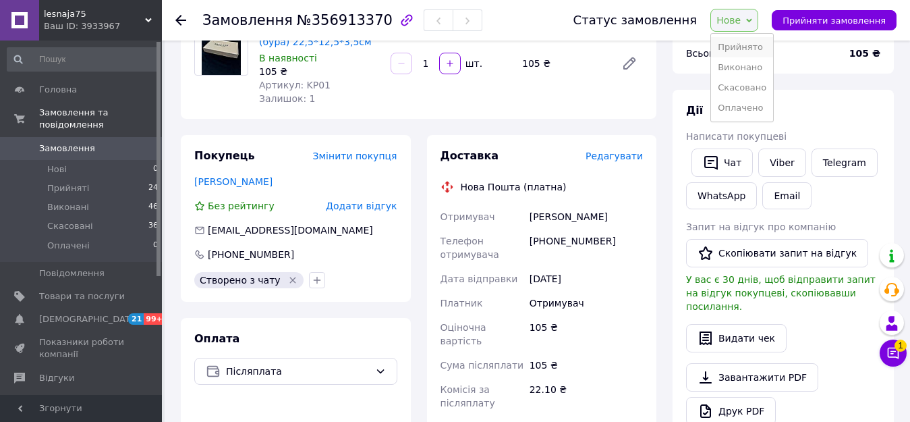
click at [739, 47] on li "Прийнято" at bounding box center [742, 47] width 62 height 20
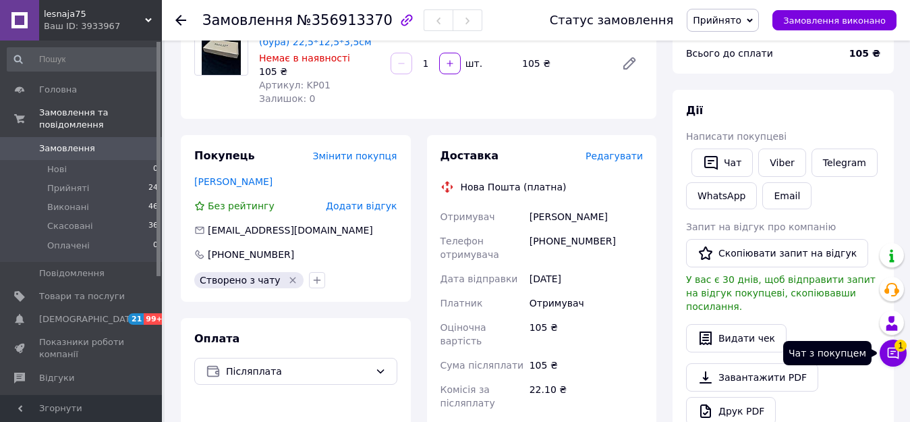
click at [889, 349] on icon at bounding box center [893, 353] width 11 height 11
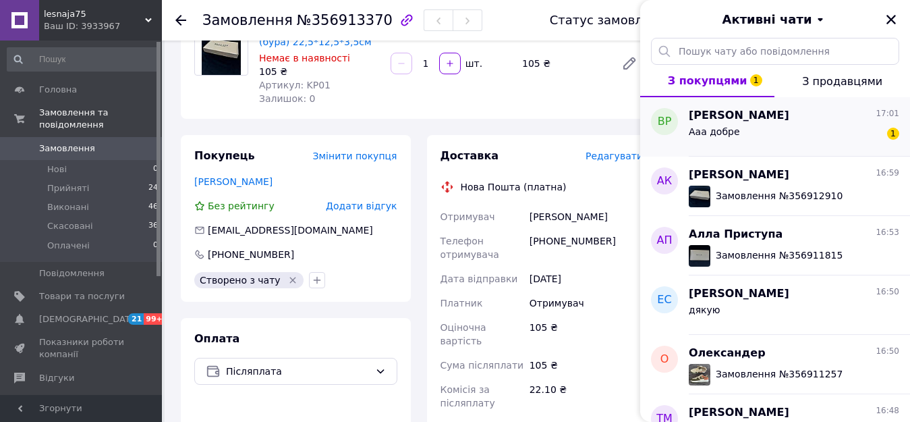
click at [794, 140] on div "Ааа добре 1" at bounding box center [794, 134] width 211 height 22
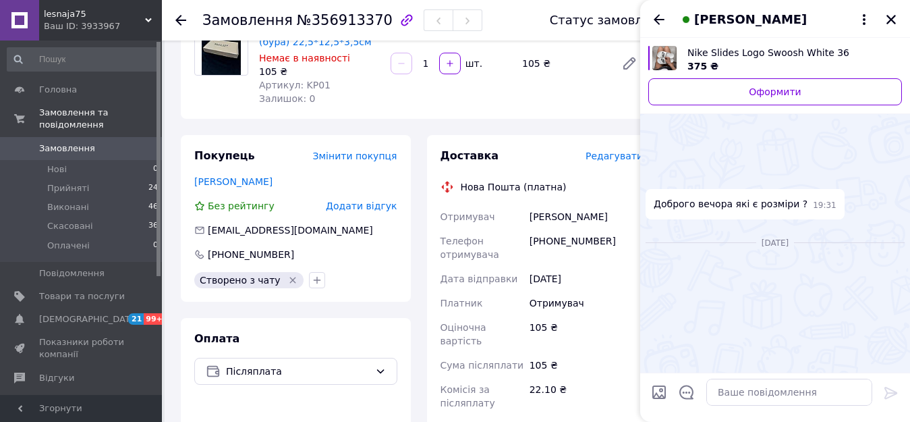
scroll to position [651, 0]
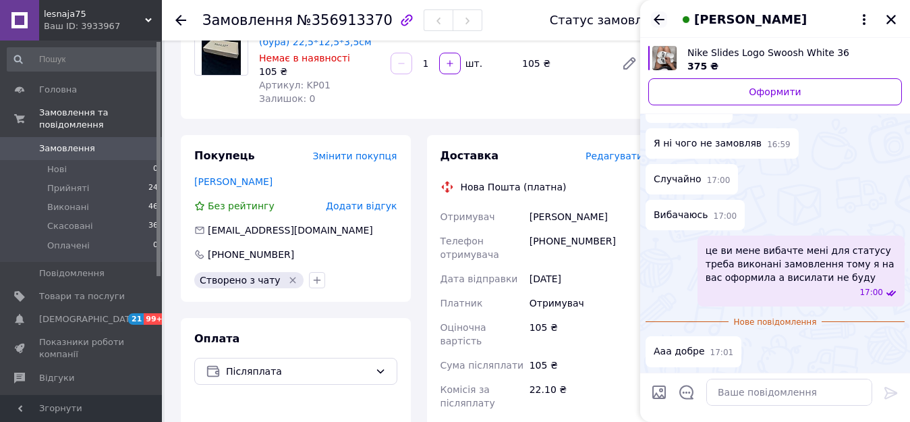
click at [655, 22] on icon "Назад" at bounding box center [659, 19] width 16 height 16
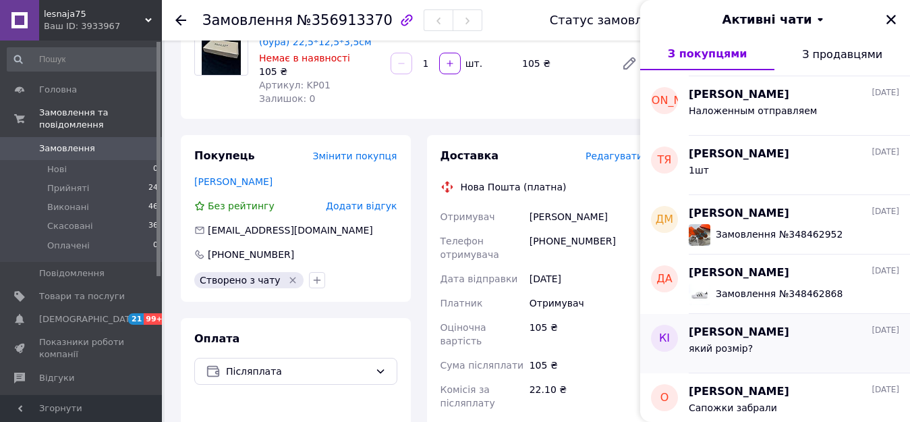
scroll to position [3549, 0]
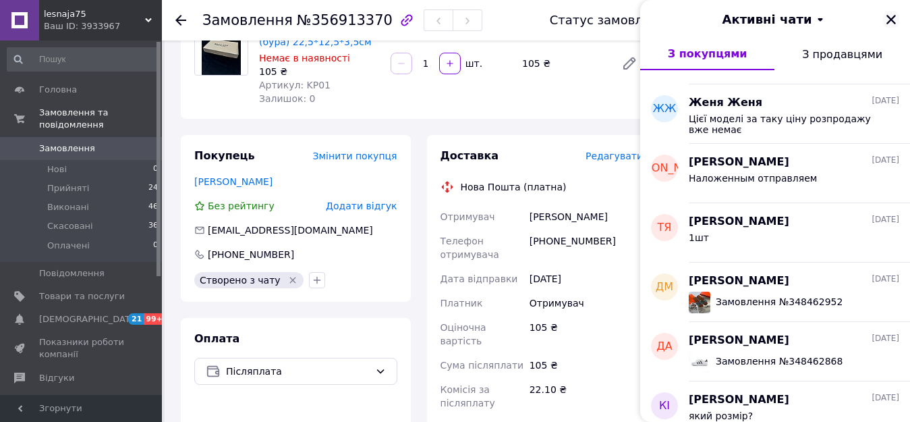
click at [893, 20] on icon "Закрити" at bounding box center [891, 19] width 12 height 12
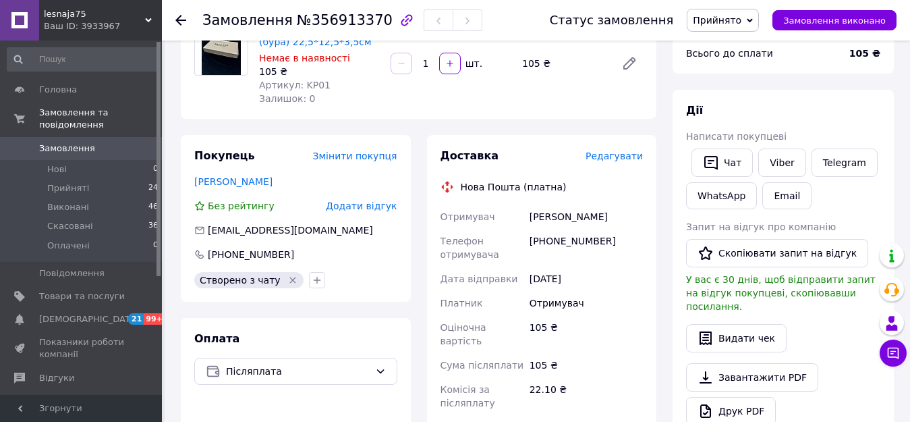
click at [179, 12] on div at bounding box center [188, 20] width 27 height 40
click at [180, 19] on icon at bounding box center [180, 20] width 11 height 11
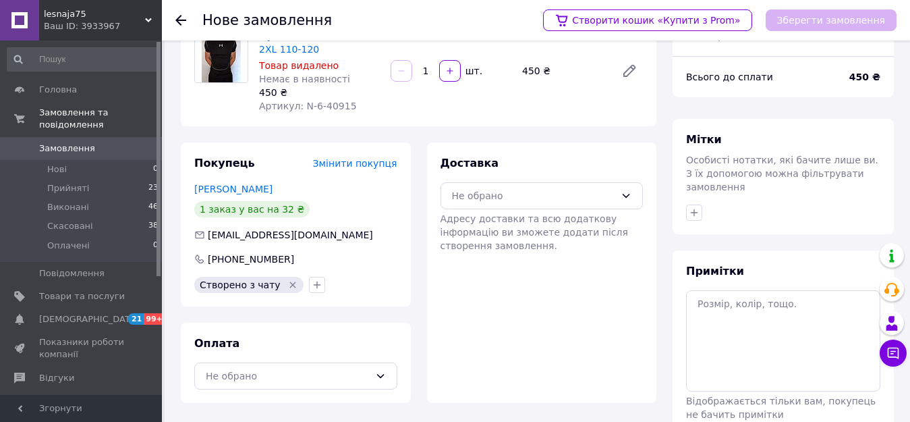
scroll to position [134, 0]
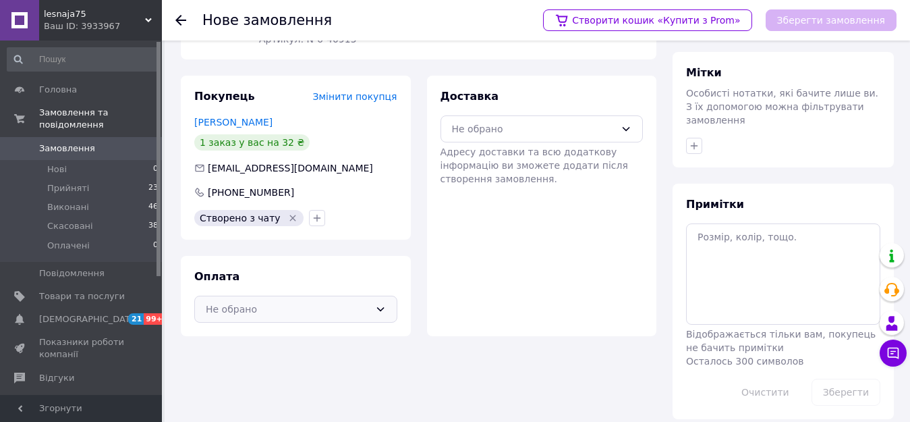
click at [298, 307] on div "Не обрано" at bounding box center [288, 309] width 164 height 15
click at [294, 358] on span "Післяплата" at bounding box center [306, 363] width 160 height 13
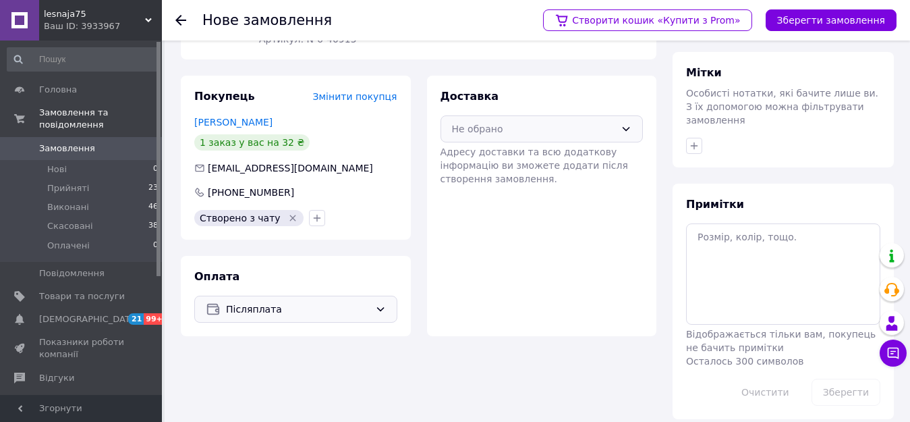
click at [505, 134] on div "Не обрано" at bounding box center [534, 128] width 164 height 15
click at [501, 164] on span "Нова Пошта (платна)" at bounding box center [552, 157] width 160 height 13
click at [793, 15] on button "Зберегти замовлення" at bounding box center [831, 20] width 131 height 22
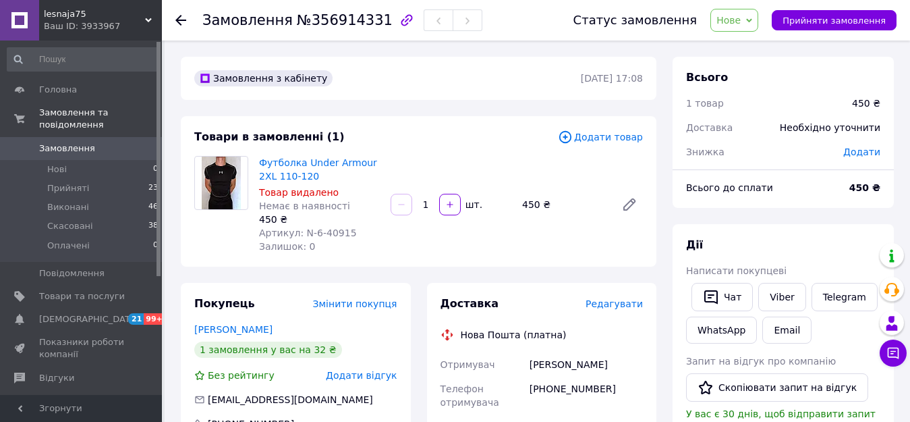
click at [745, 28] on span "Нове" at bounding box center [735, 20] width 48 height 23
click at [747, 45] on li "Прийнято" at bounding box center [742, 47] width 62 height 20
